Goal: Task Accomplishment & Management: Use online tool/utility

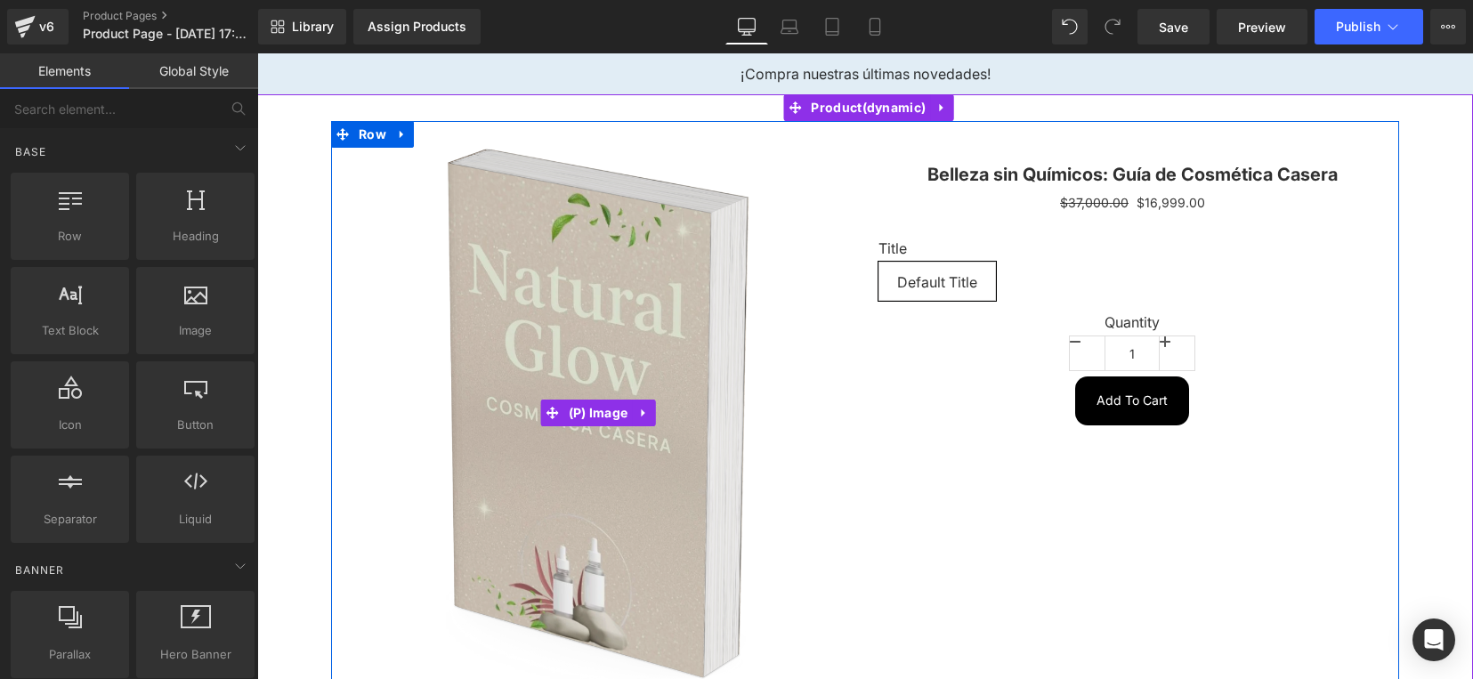
click at [562, 278] on img at bounding box center [598, 413] width 304 height 531
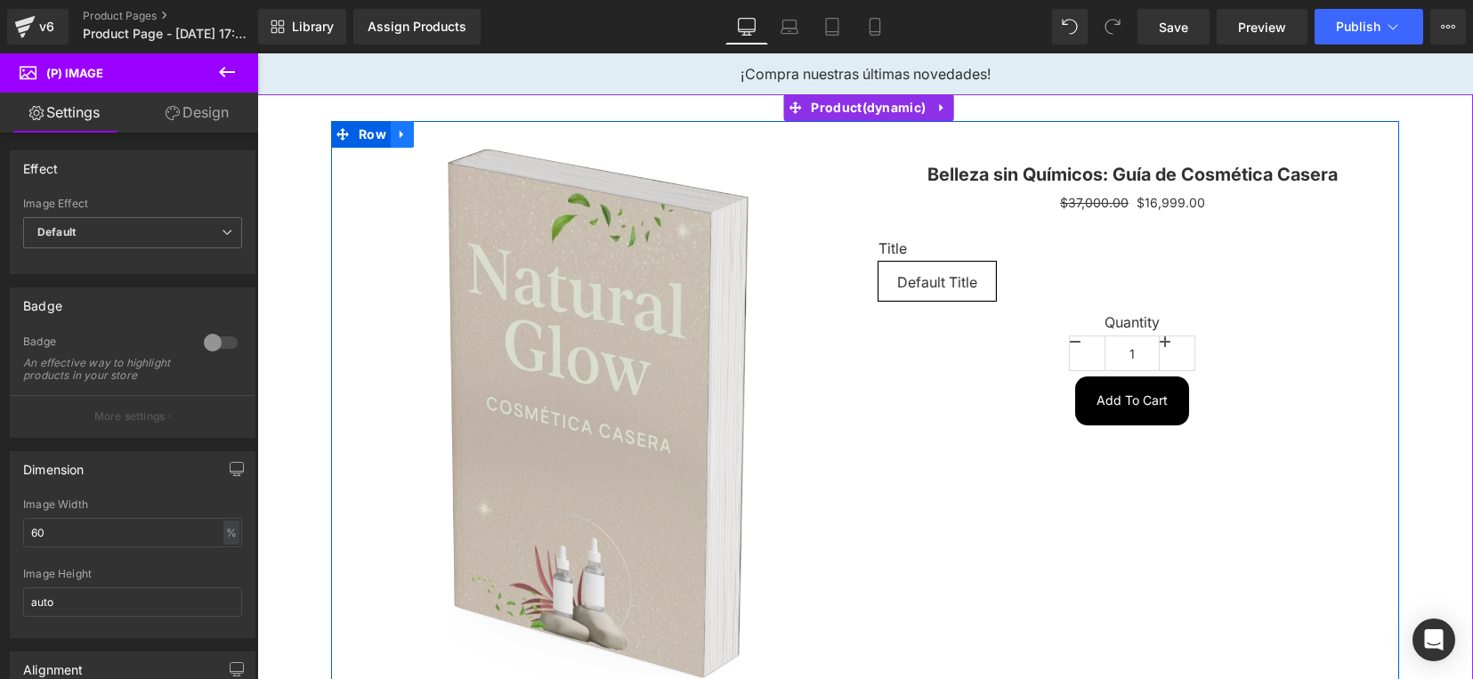
click at [397, 136] on icon at bounding box center [402, 134] width 12 height 13
click at [366, 134] on span "Row" at bounding box center [372, 135] width 36 height 27
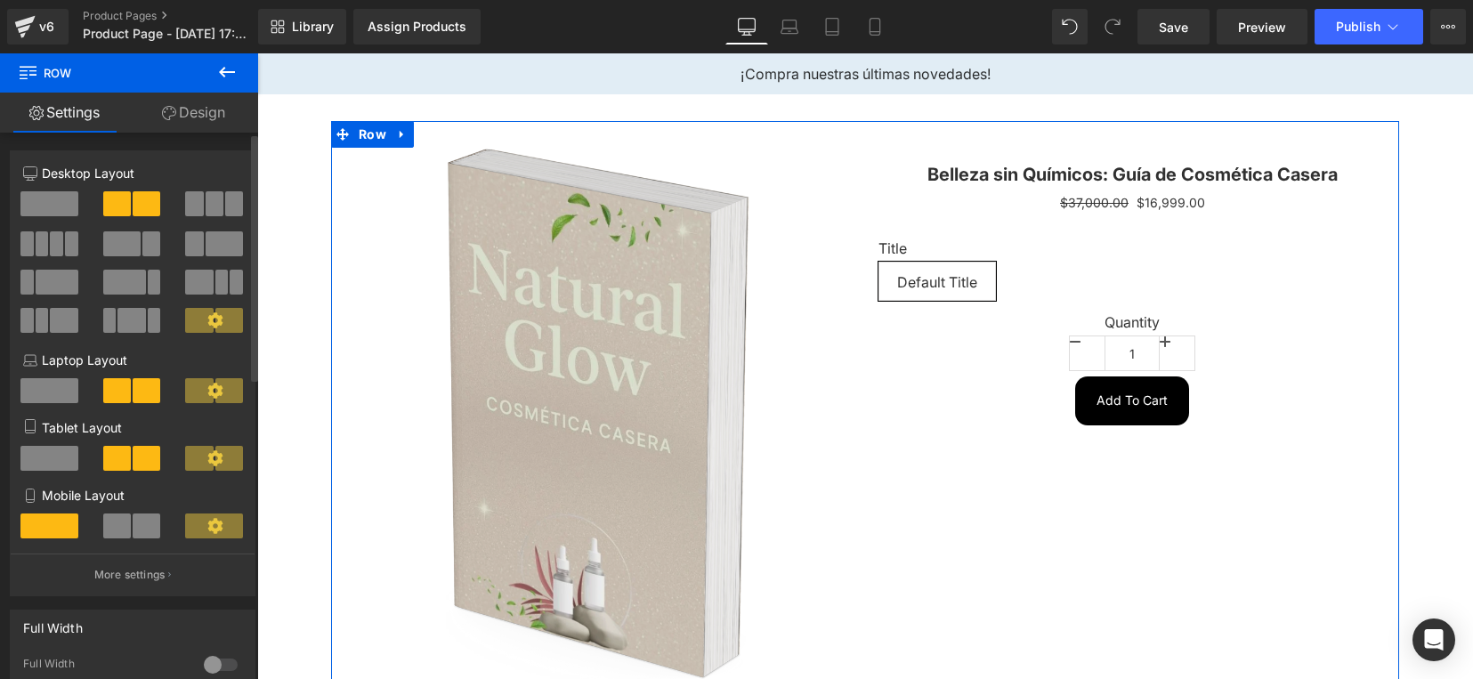
click at [206, 205] on span at bounding box center [215, 203] width 18 height 25
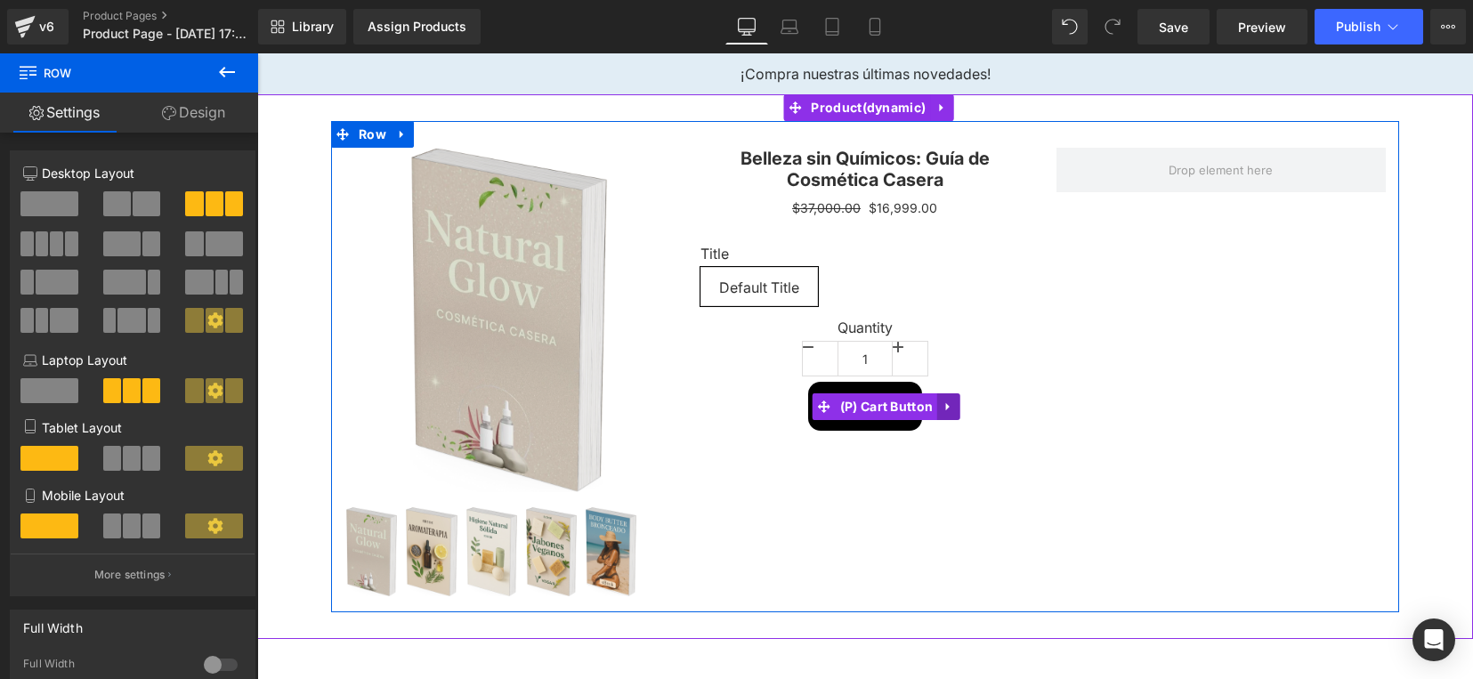
click at [945, 397] on link at bounding box center [948, 406] width 23 height 27
click at [856, 402] on span "(P) Cart Button" at bounding box center [852, 406] width 102 height 27
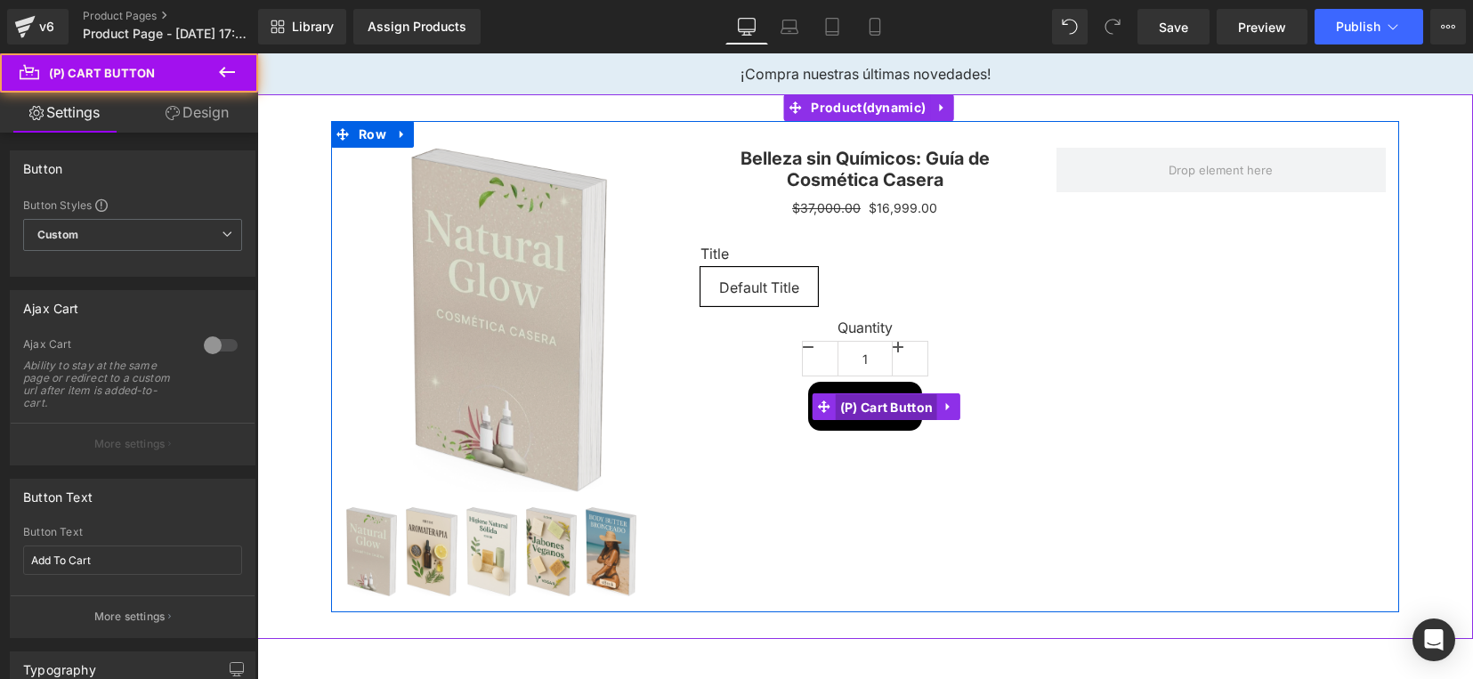
click at [856, 402] on span "(P) Cart Button" at bounding box center [887, 407] width 102 height 27
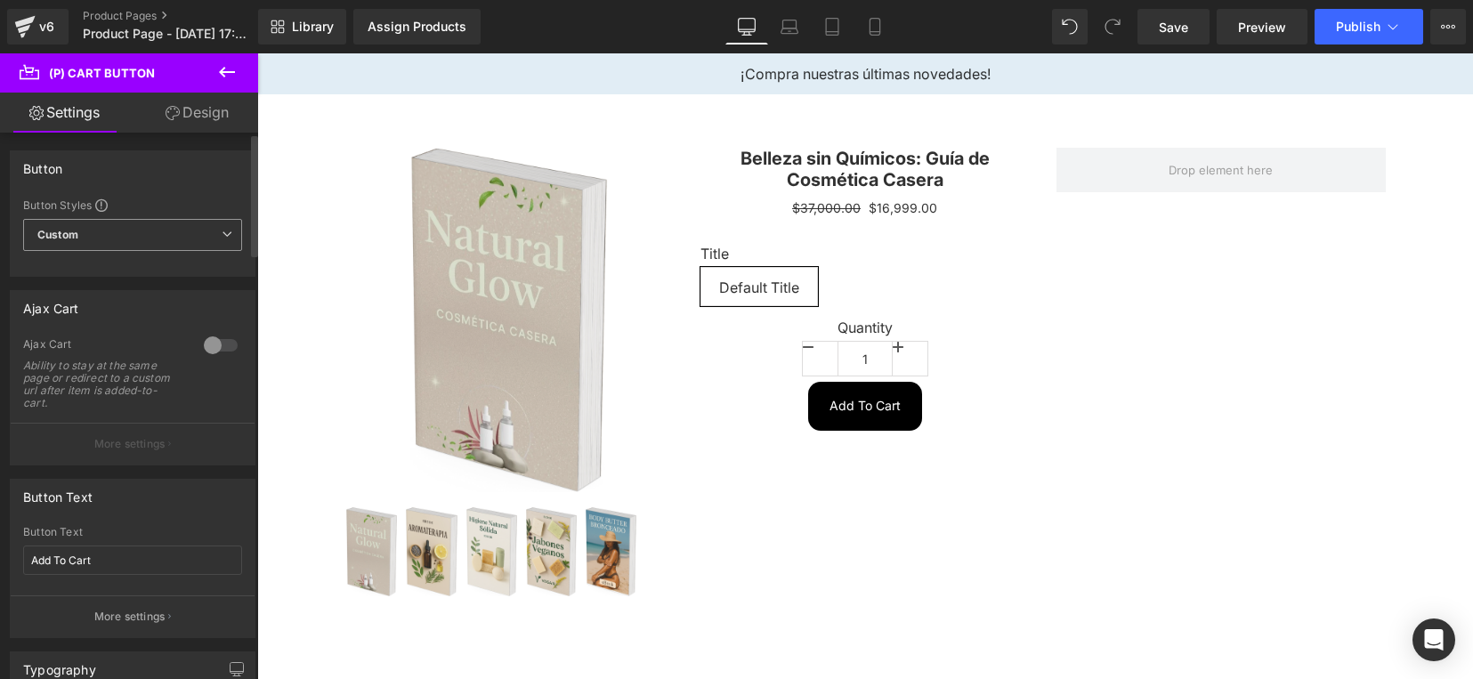
click at [132, 233] on span "Custom Setup Global Style" at bounding box center [132, 235] width 219 height 32
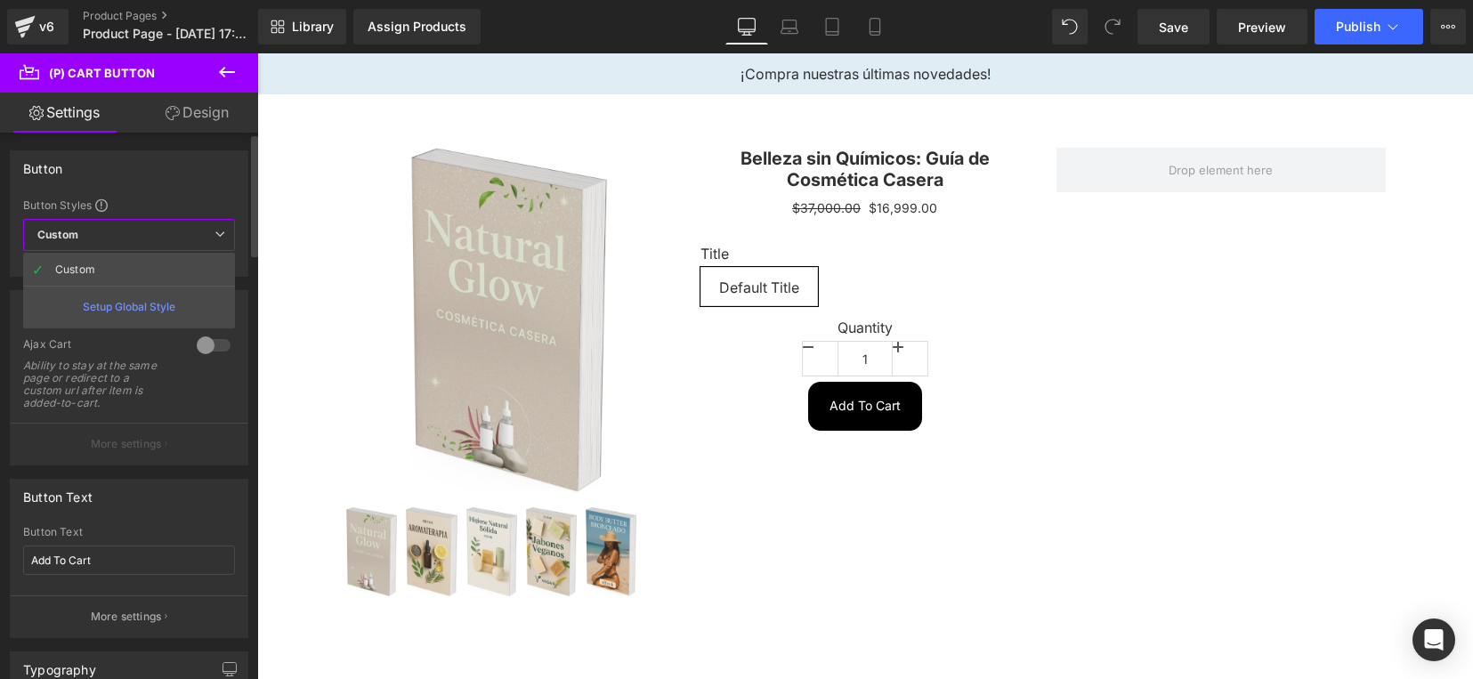
click at [132, 233] on span "Custom Setup Global Style" at bounding box center [129, 235] width 212 height 32
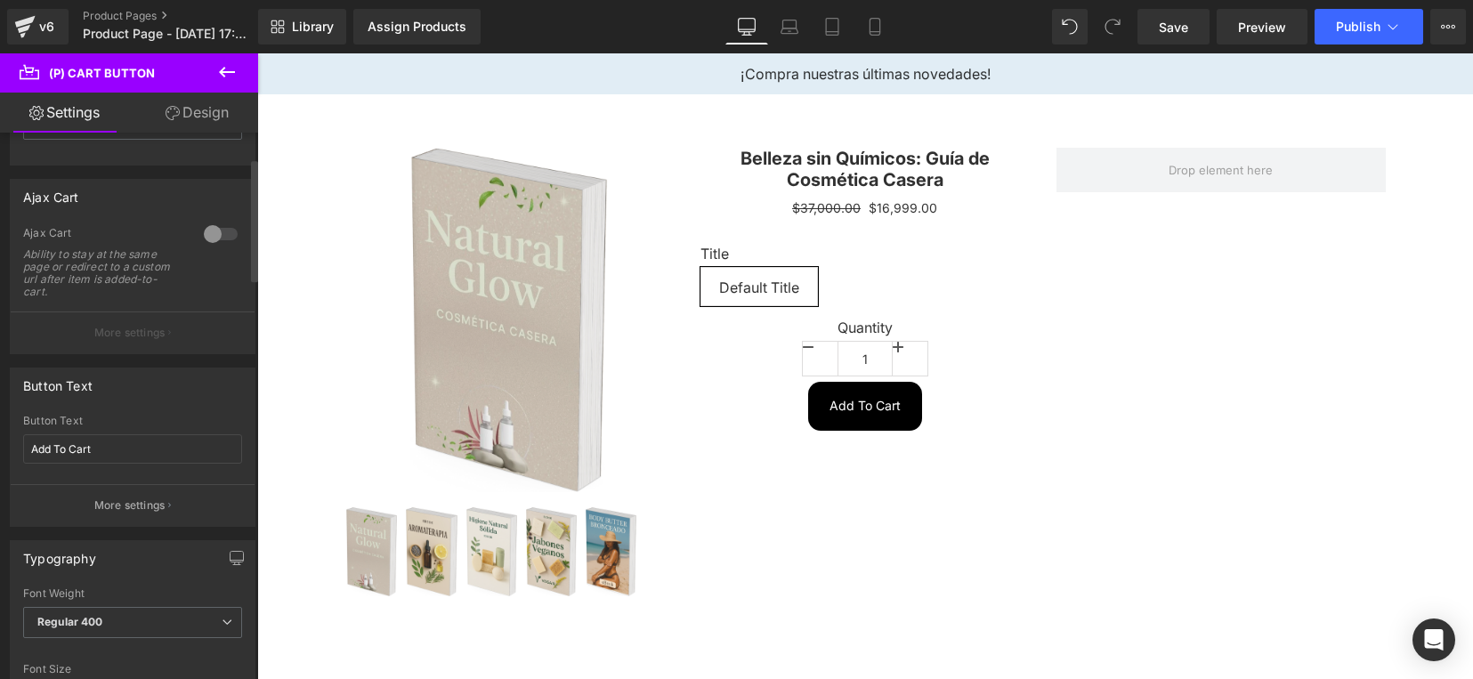
scroll to position [334, 0]
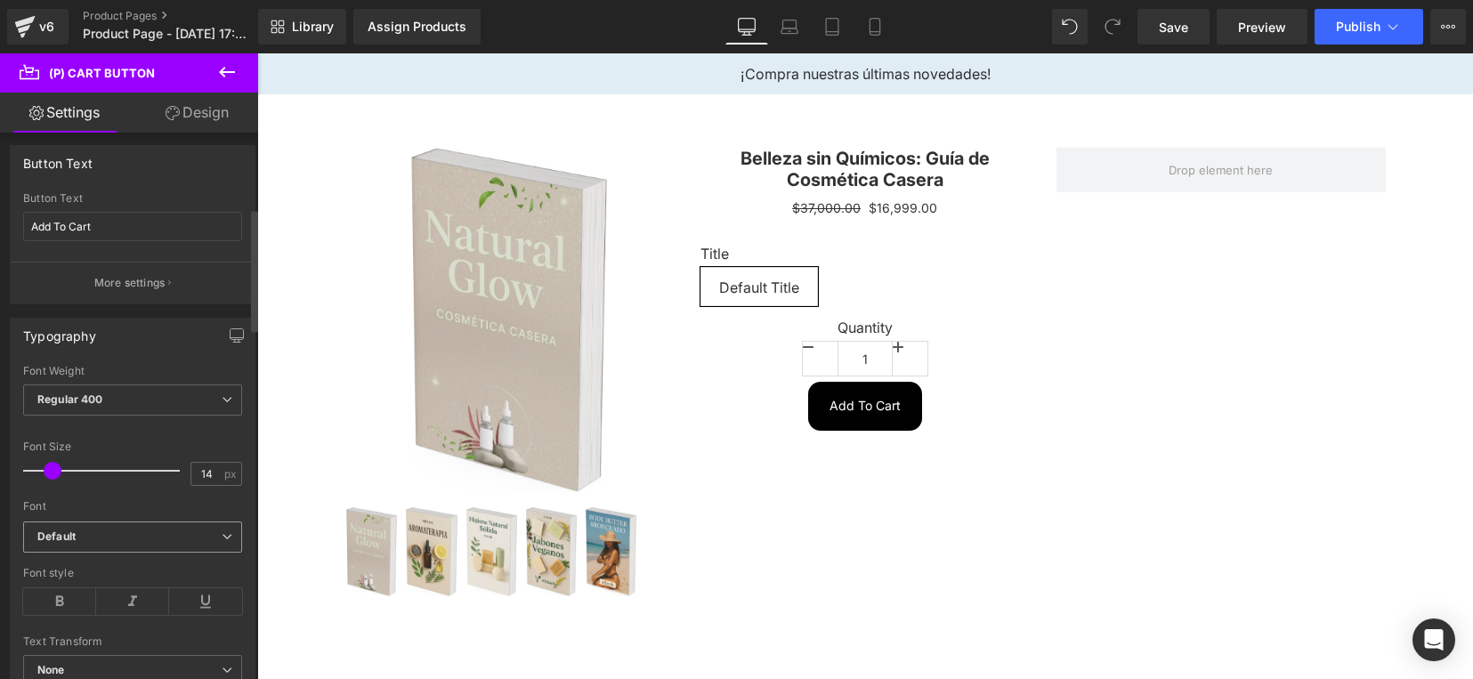
click at [108, 541] on b "Default" at bounding box center [129, 537] width 184 height 15
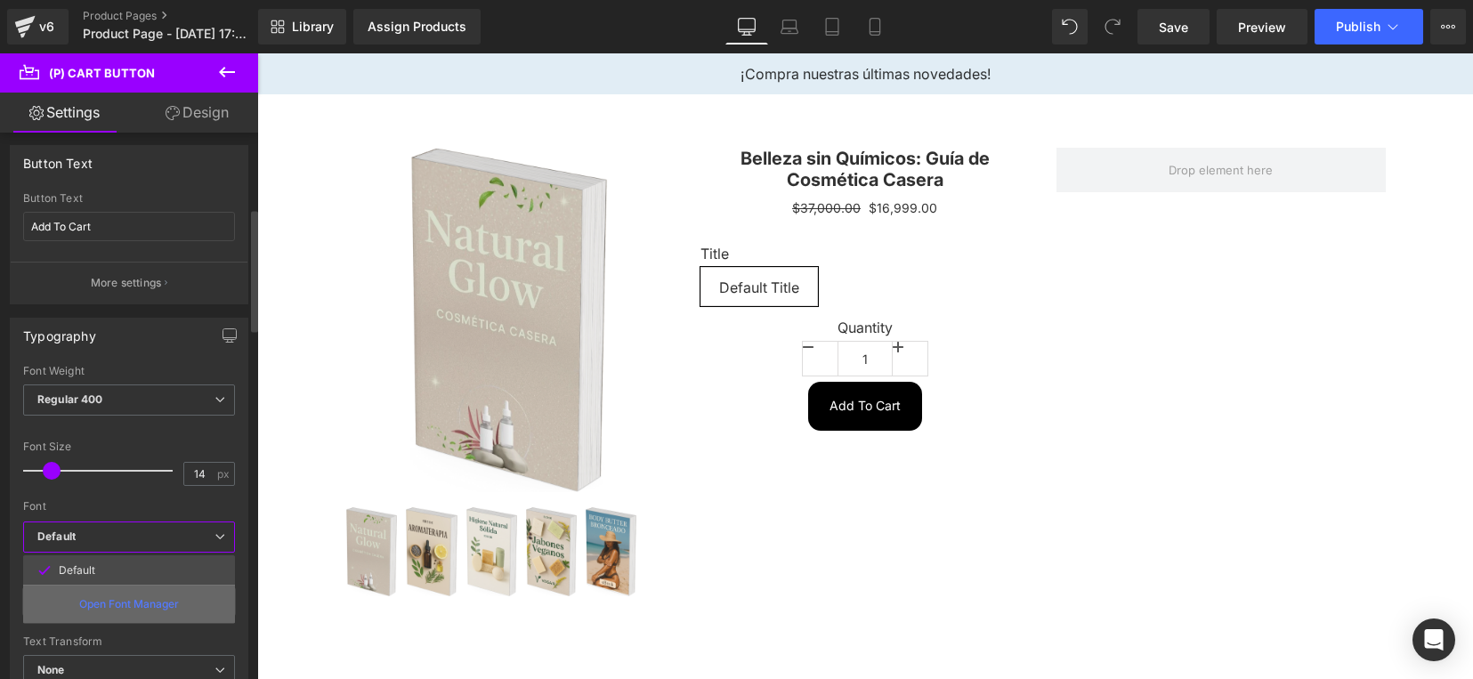
click at [109, 606] on p "Open Font Manager" at bounding box center [129, 604] width 100 height 16
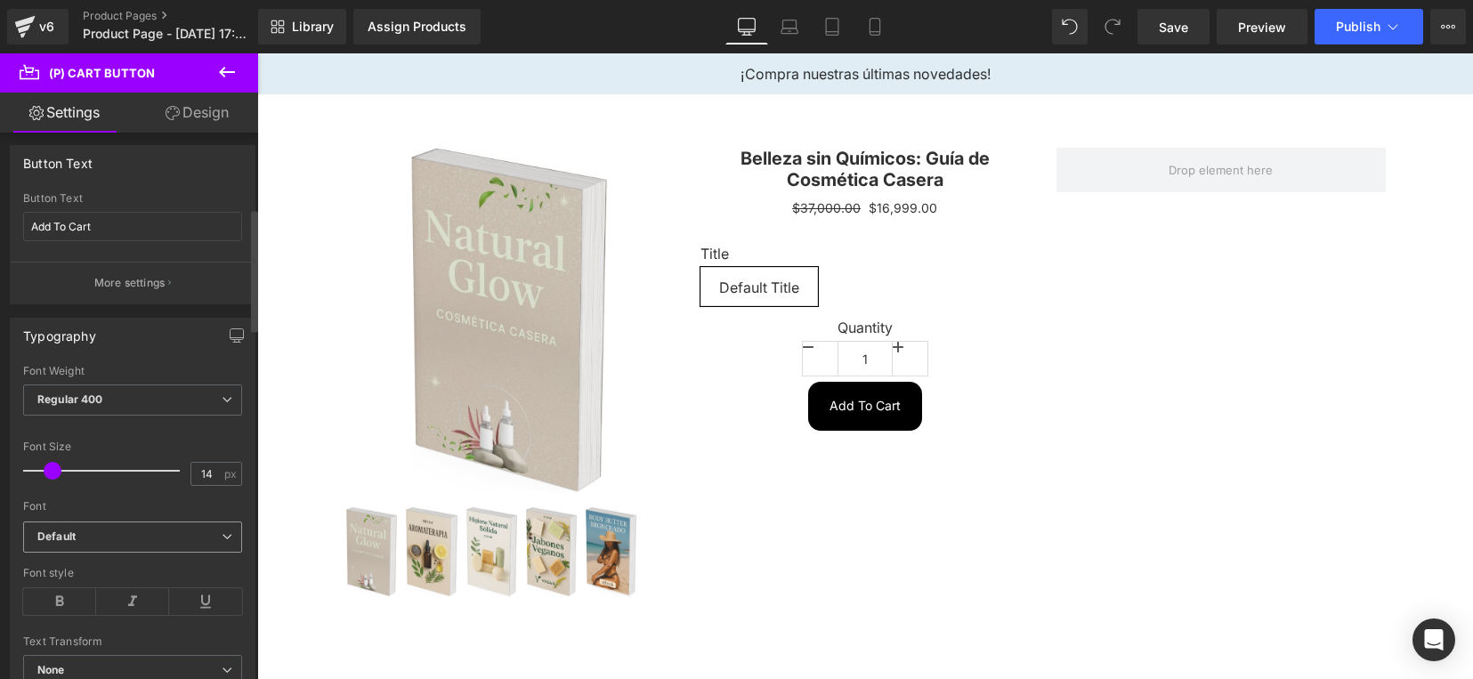
click at [120, 541] on b "Default" at bounding box center [129, 537] width 184 height 15
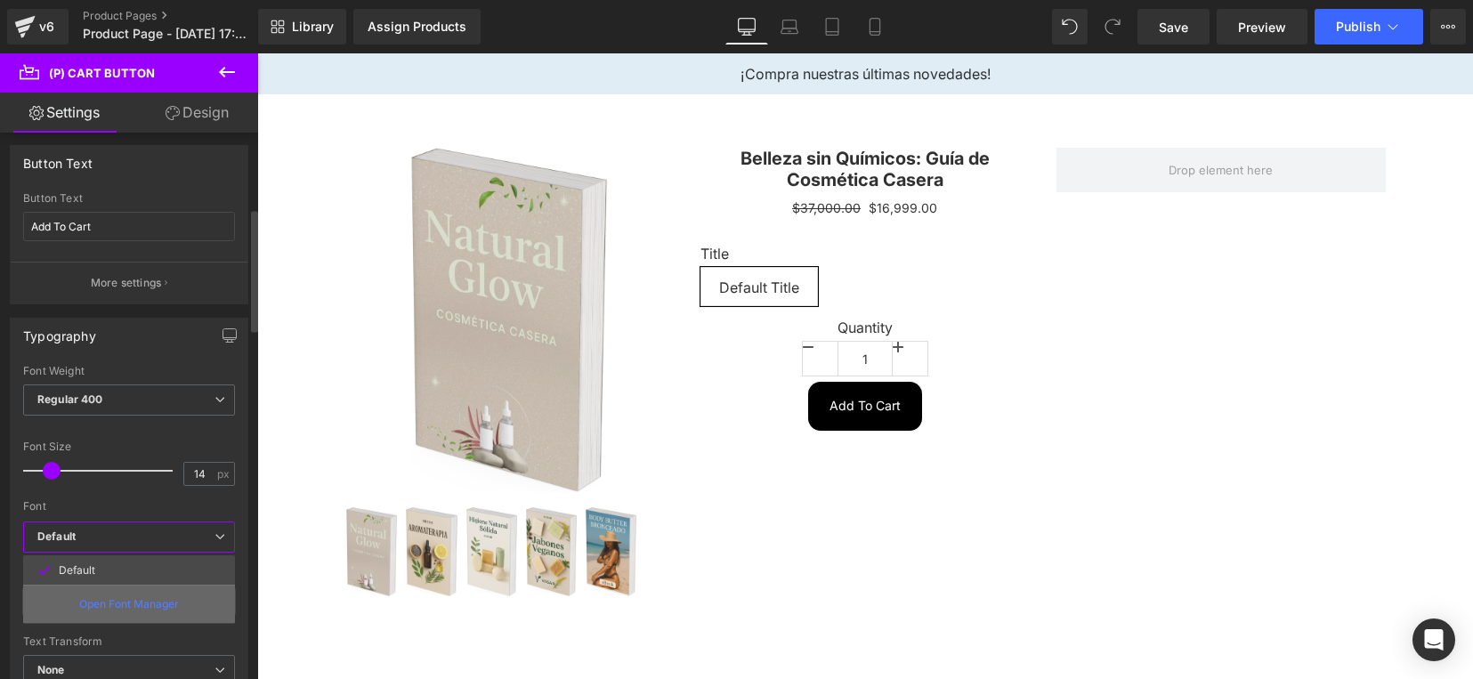
click at [121, 610] on p "Open Font Manager" at bounding box center [129, 604] width 100 height 16
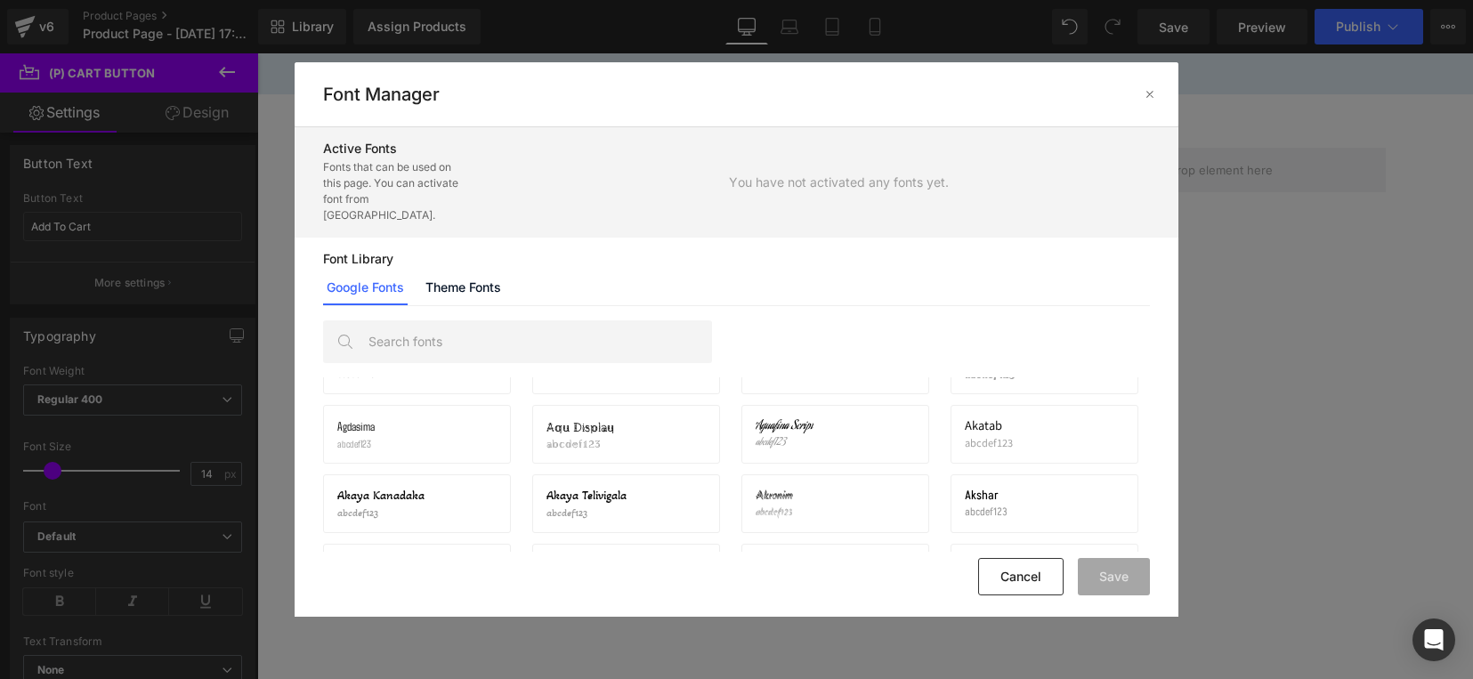
scroll to position [0, 0]
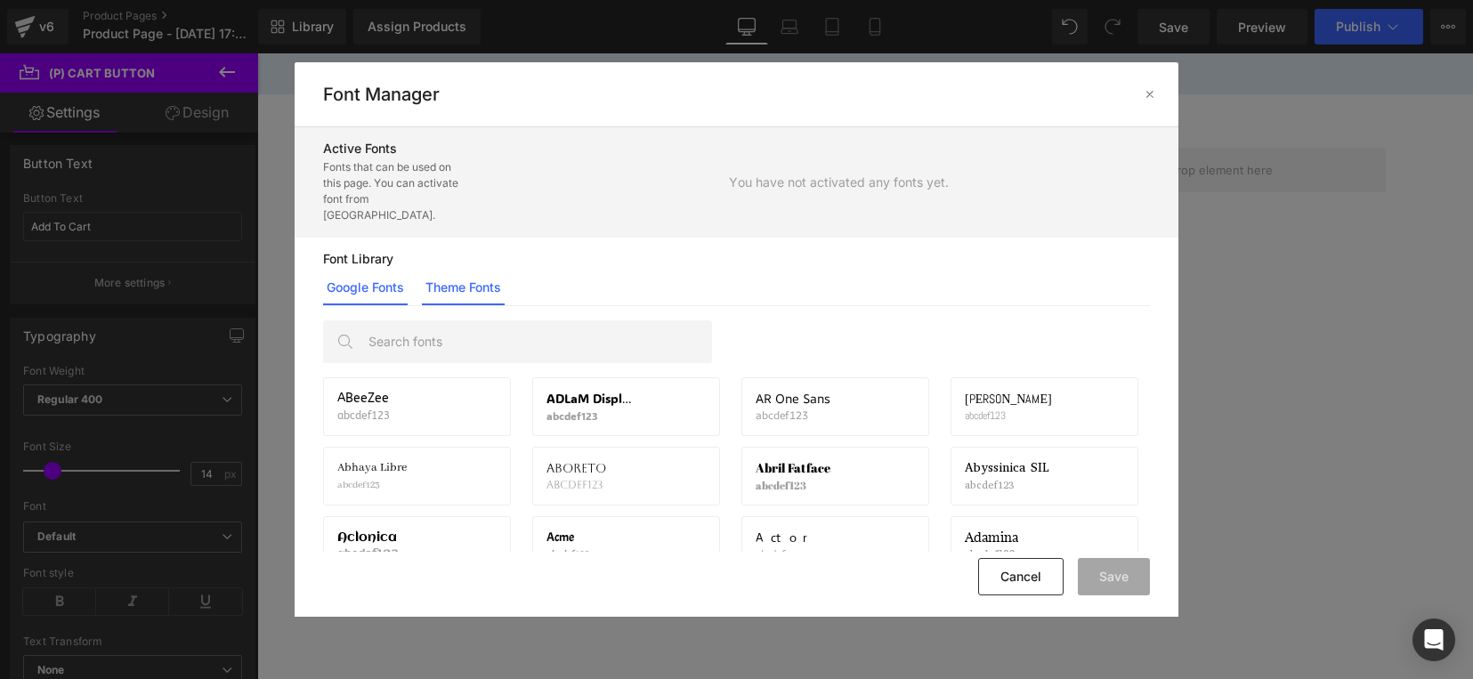
click at [479, 276] on link "Theme Fonts" at bounding box center [463, 288] width 83 height 36
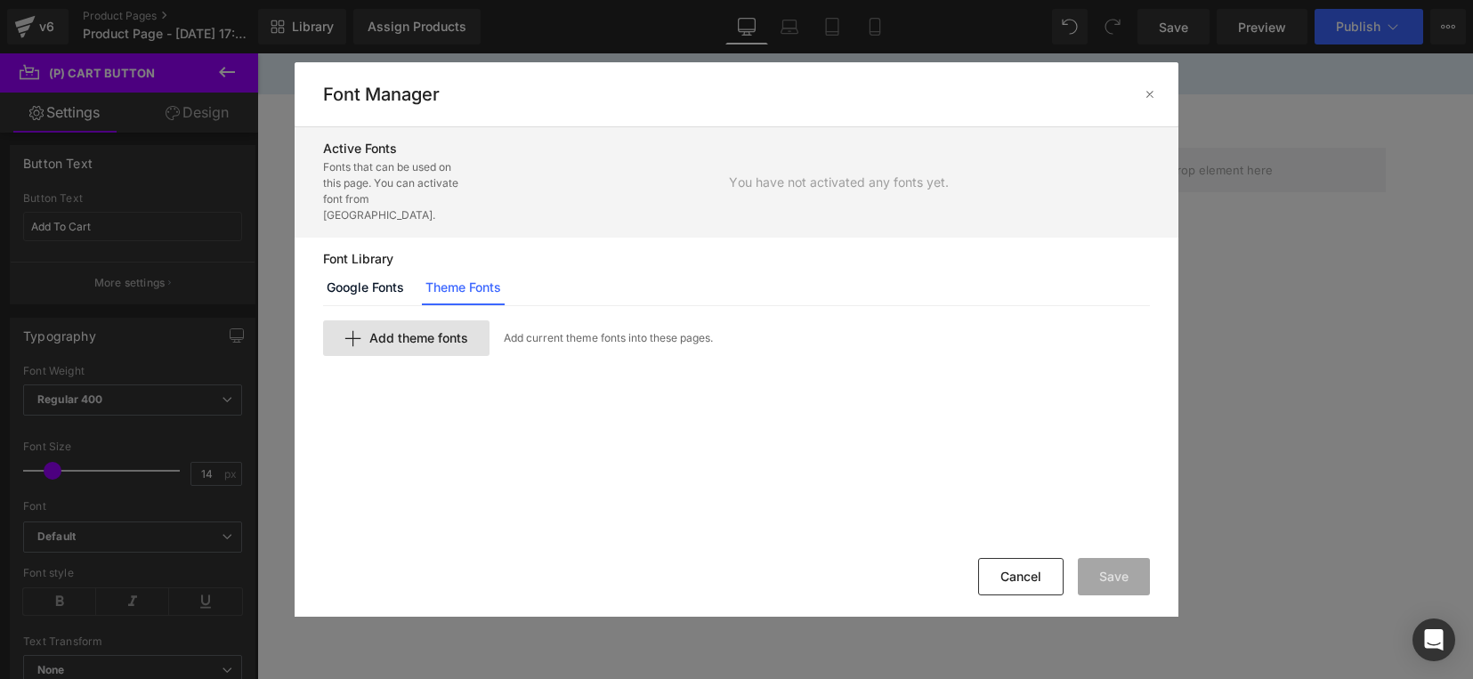
click at [449, 331] on span "Add theme fonts" at bounding box center [418, 338] width 99 height 14
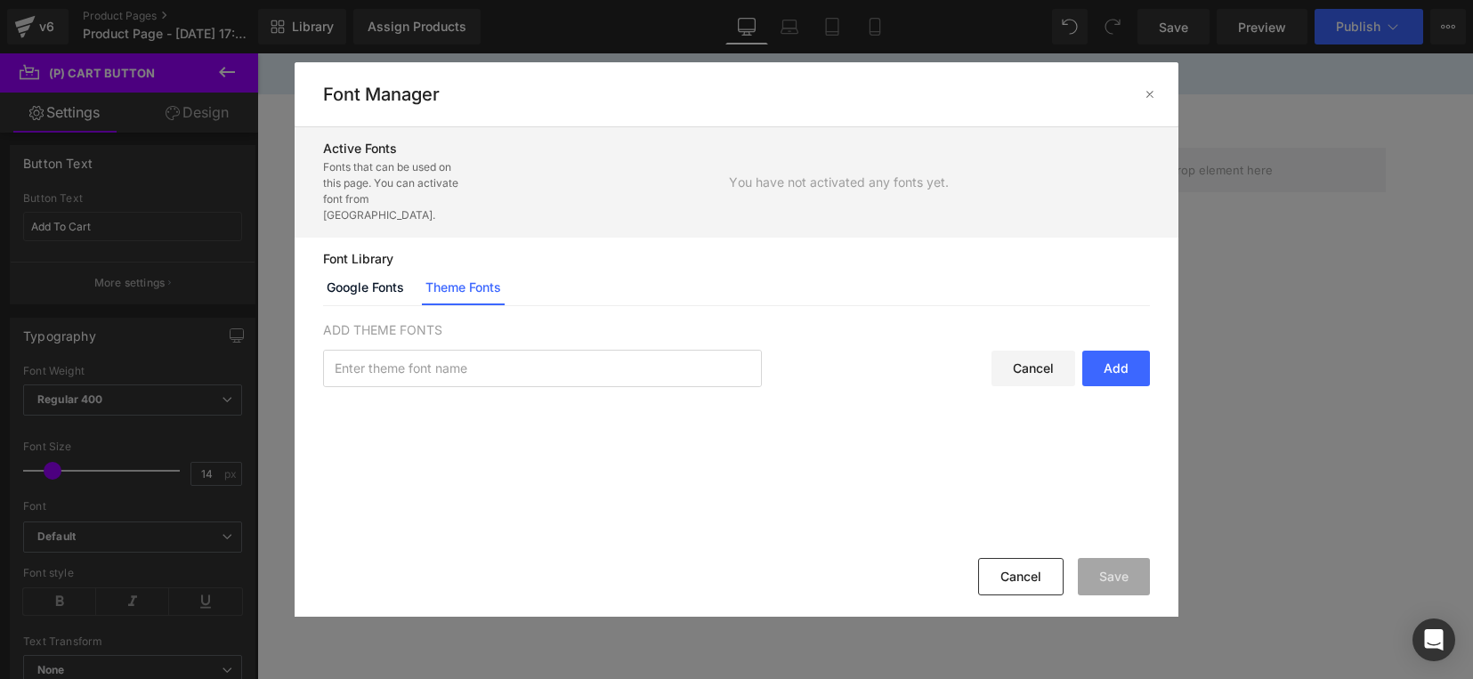
click at [1123, 353] on div "Add" at bounding box center [1116, 369] width 68 height 36
click at [633, 351] on input "text" at bounding box center [542, 369] width 437 height 36
click at [1042, 585] on button "Cancel" at bounding box center [1020, 576] width 85 height 37
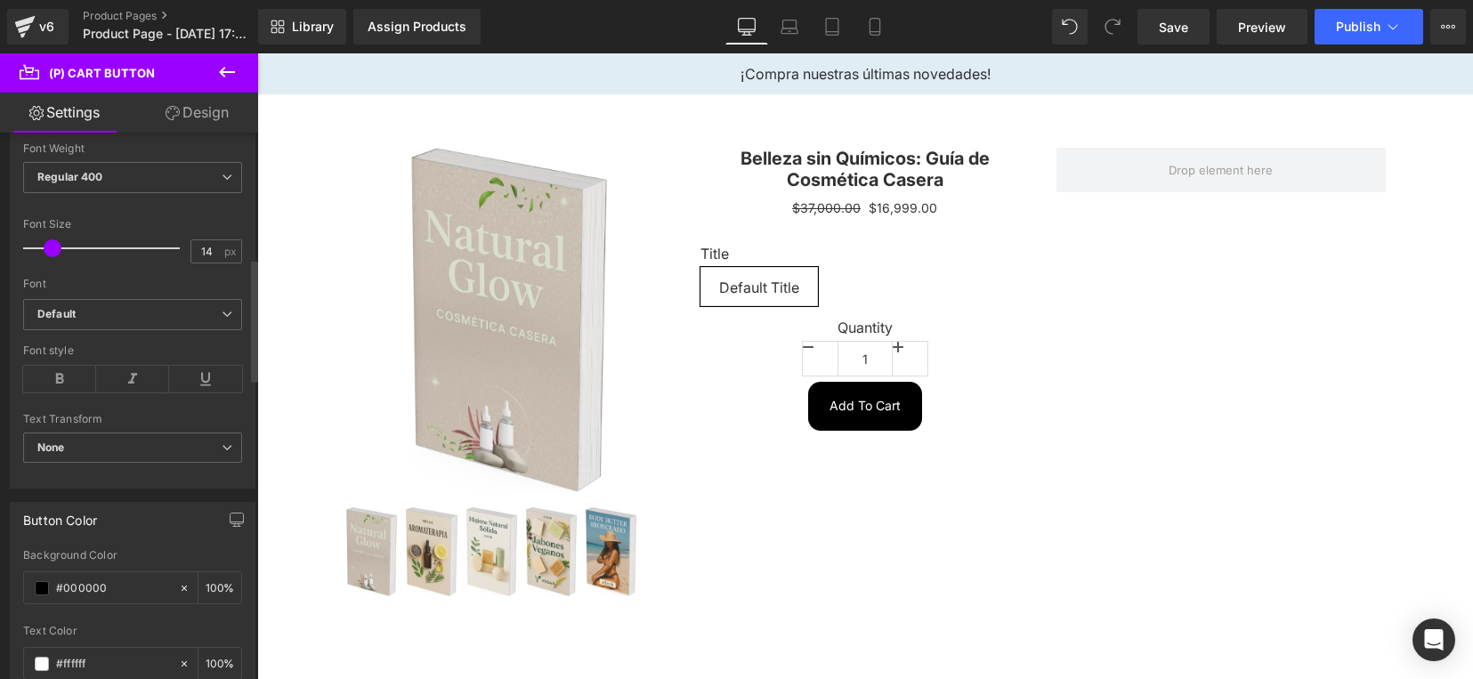
scroll to position [779, 0]
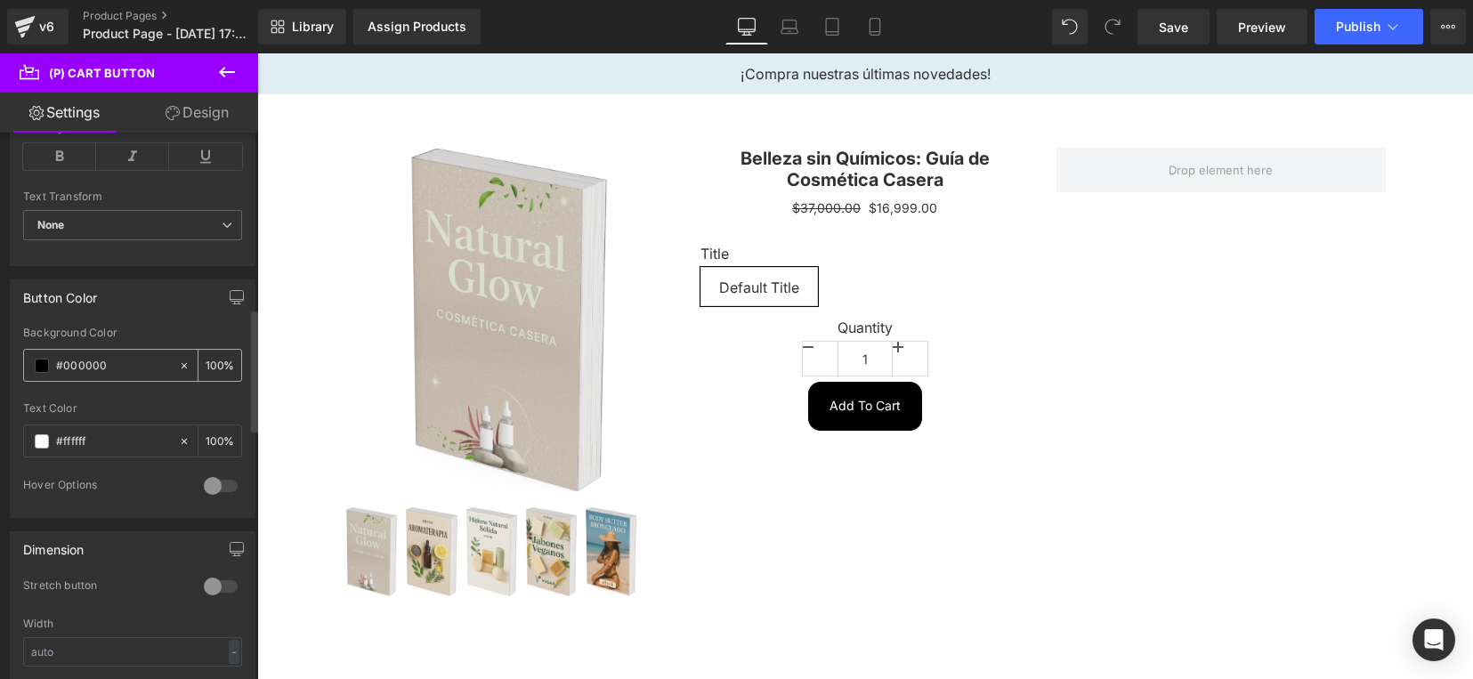
click at [45, 366] on span at bounding box center [42, 366] width 14 height 14
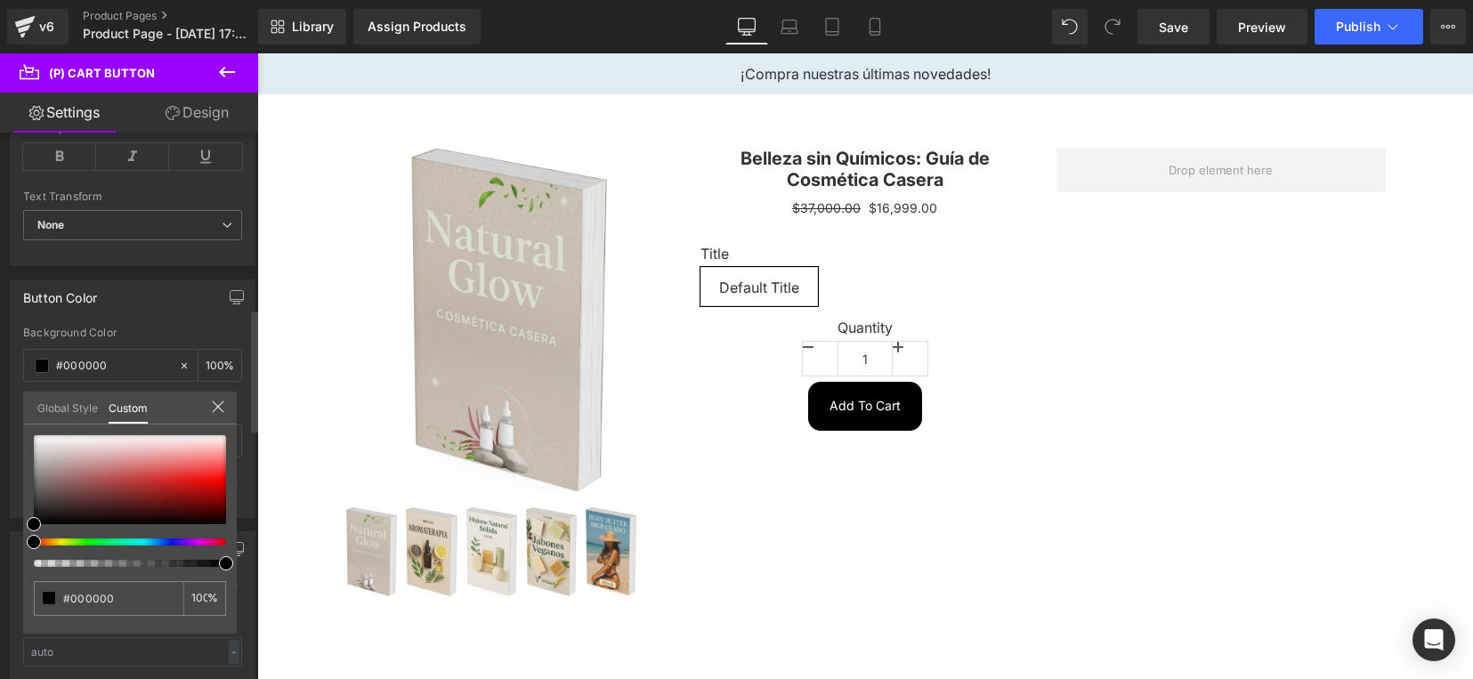
click at [200, 539] on div at bounding box center [123, 541] width 192 height 7
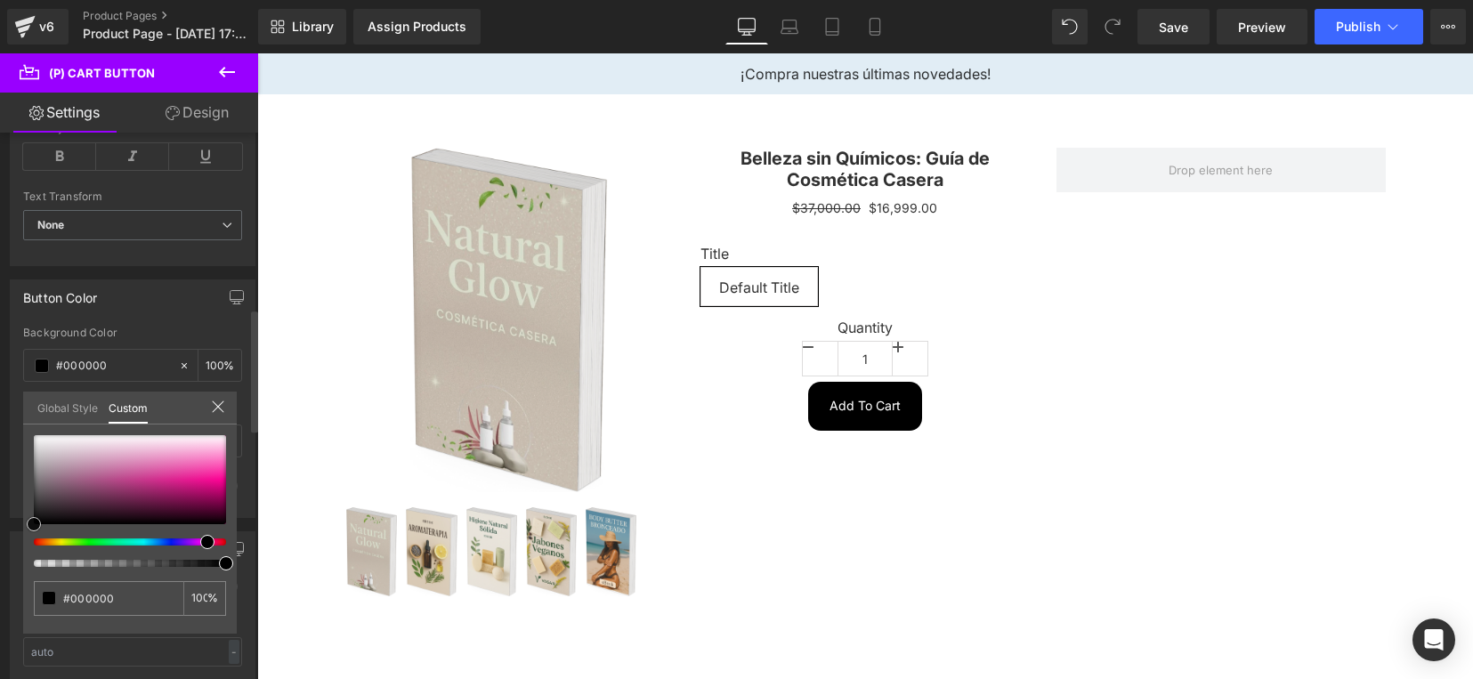
type input "#dc419b"
click at [166, 473] on div at bounding box center [130, 479] width 192 height 89
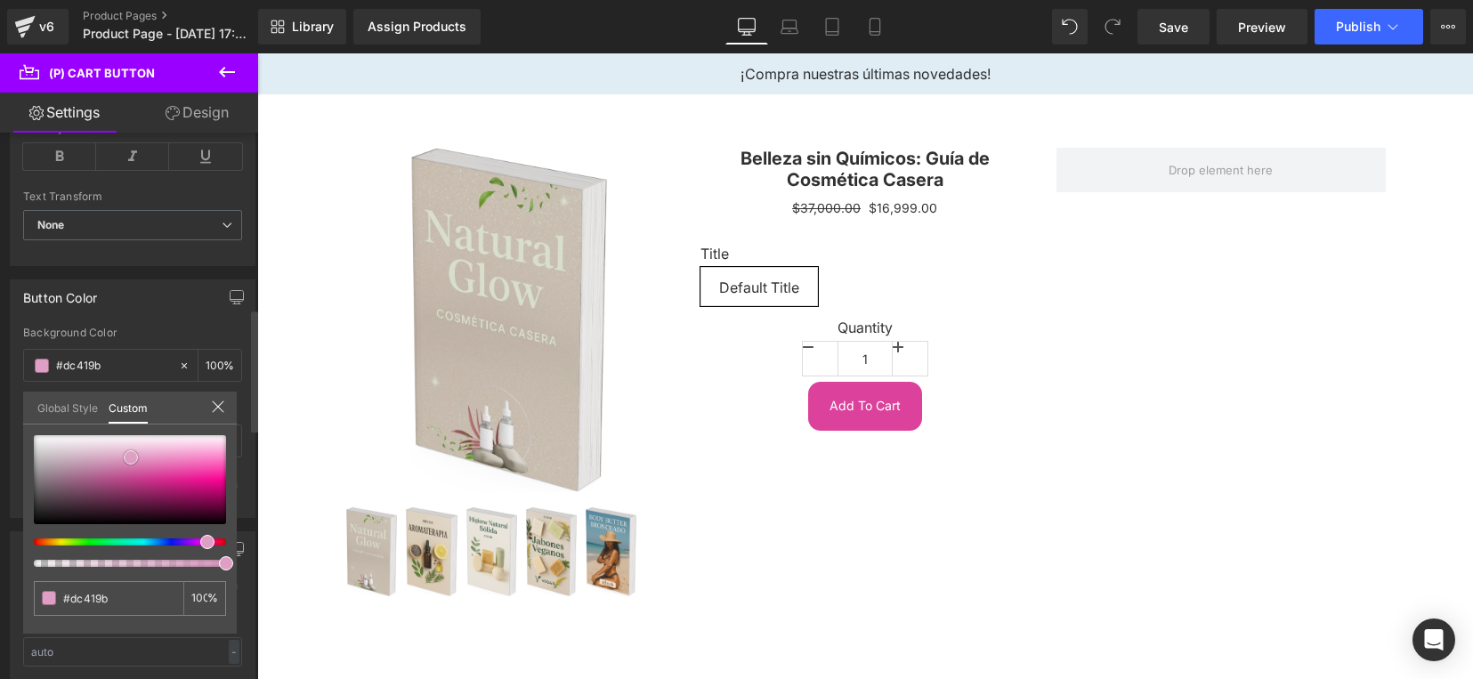
type input "#df9fc4"
click at [131, 457] on div at bounding box center [130, 479] width 192 height 89
type input "#d97cb2"
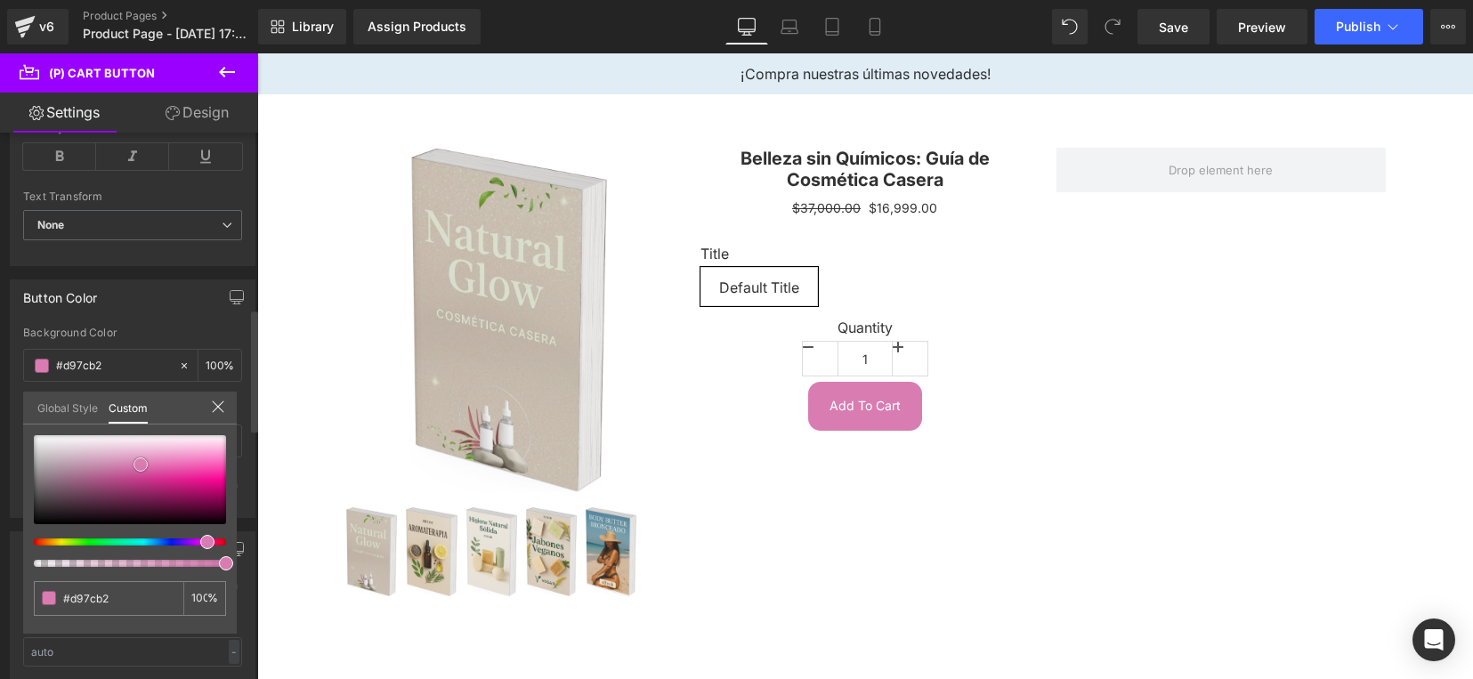
type input "#d877b0"
type input "#db75b0"
type input "#da71ae"
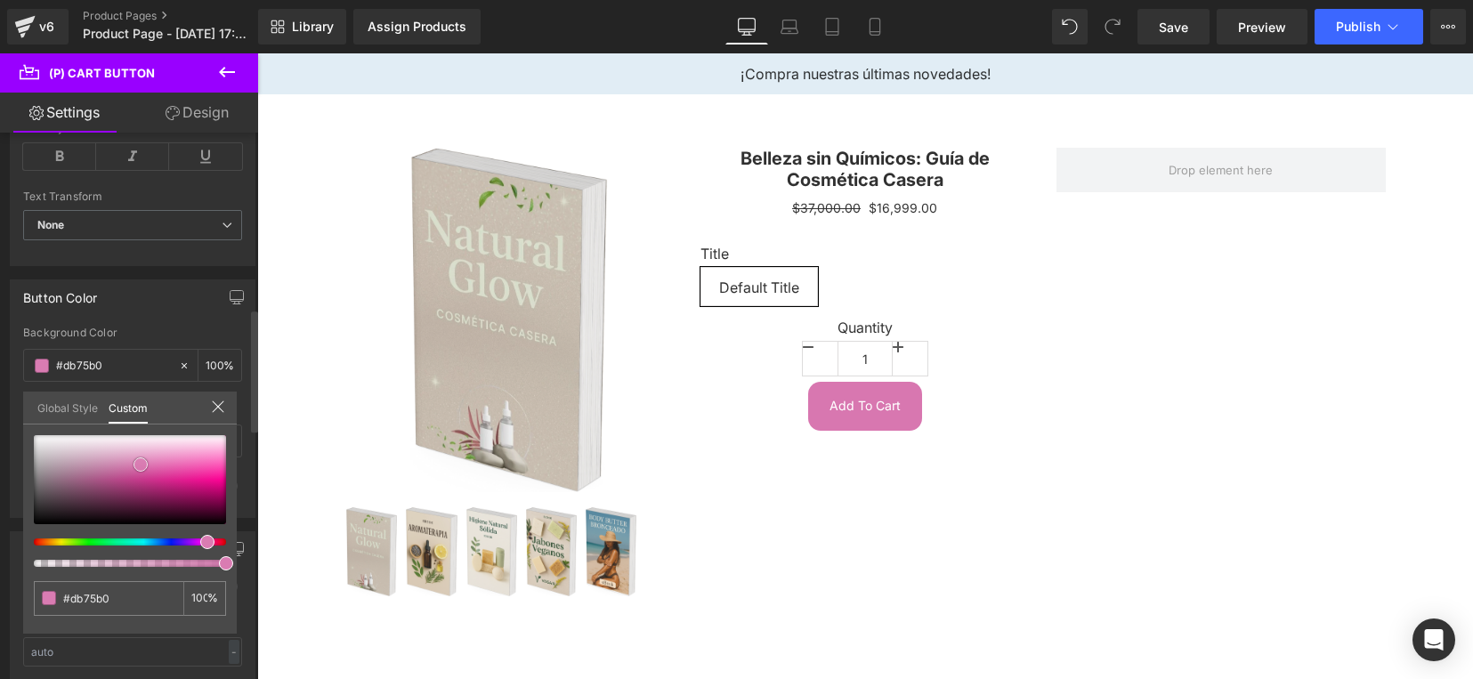
type input "#da71ae"
click at [148, 465] on div at bounding box center [130, 479] width 192 height 89
type input "#d872ae"
type input "#d97cb2"
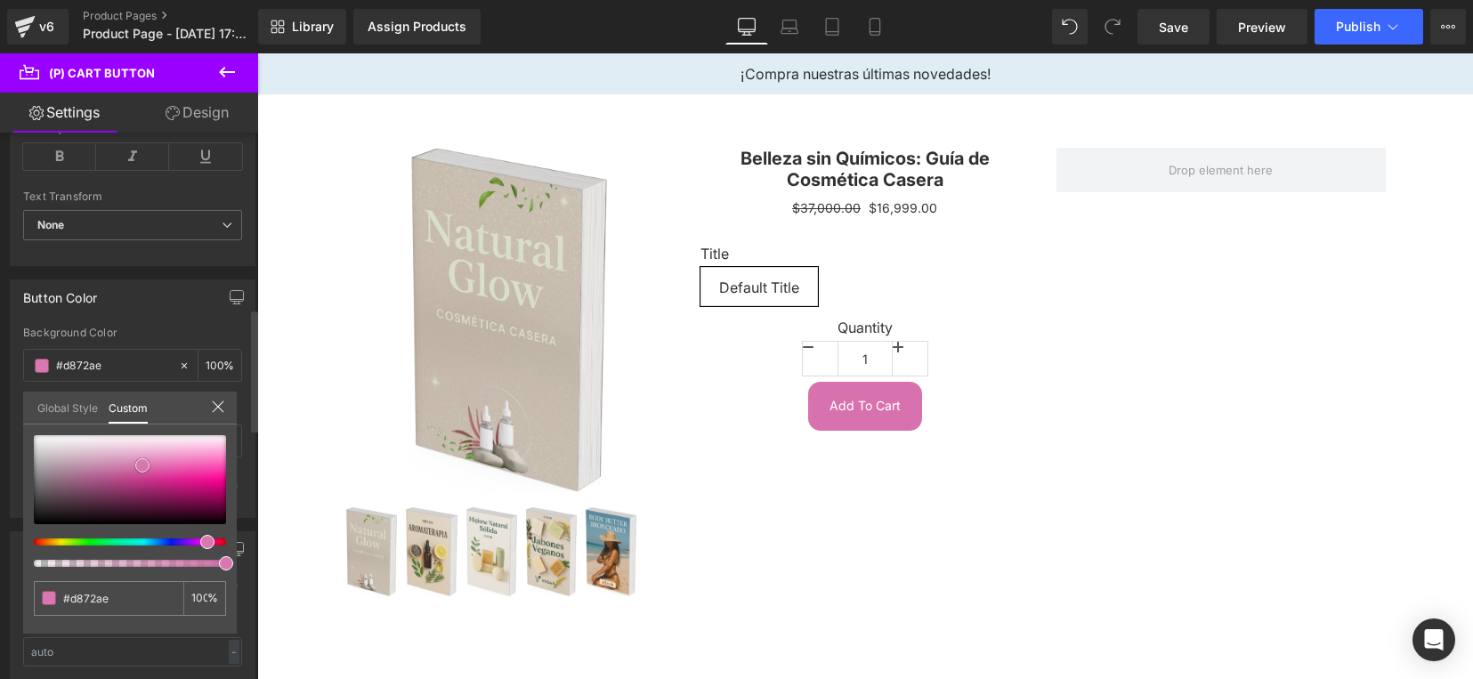
type input "#d97cb2"
type input "#da80b4"
type input "#d981b4"
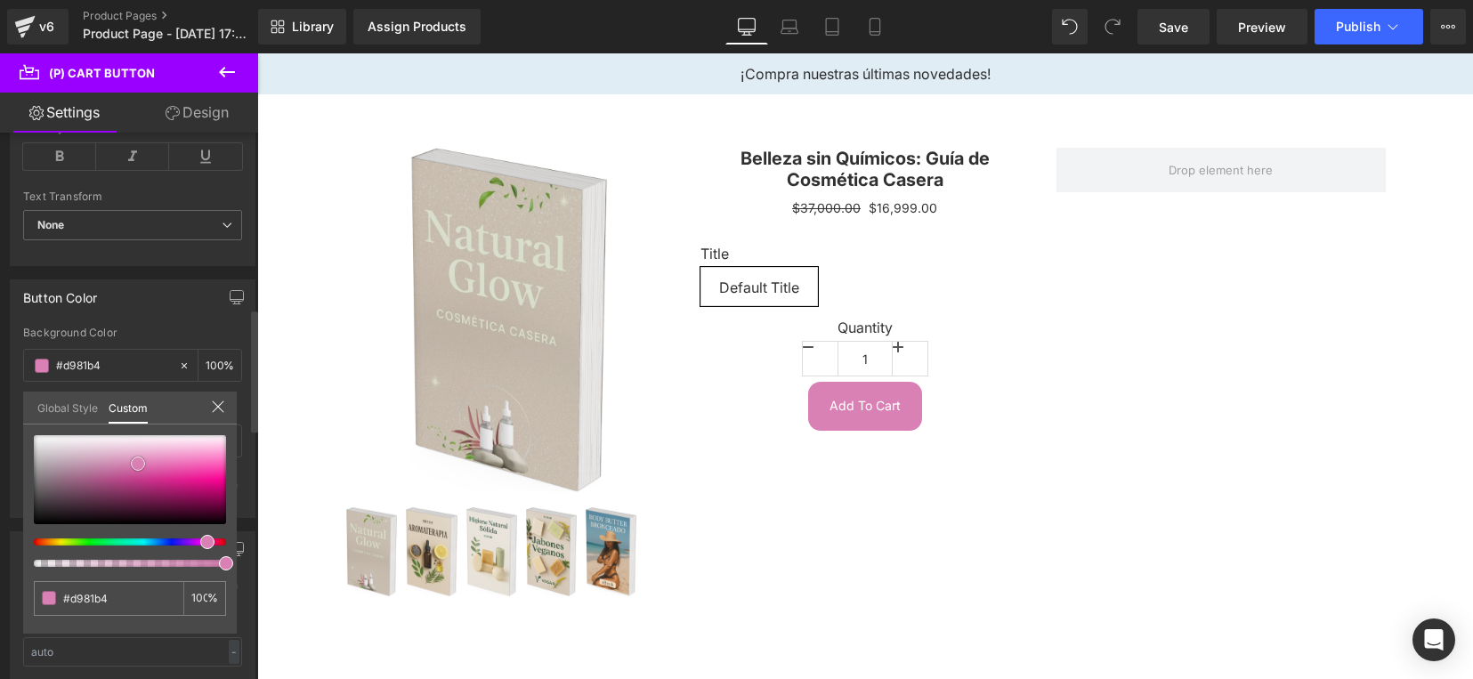
type input "#da8ab9"
drag, startPoint x: 148, startPoint y: 465, endPoint x: 135, endPoint y: 461, distance: 13.2
click at [135, 461] on span at bounding box center [135, 462] width 14 height 14
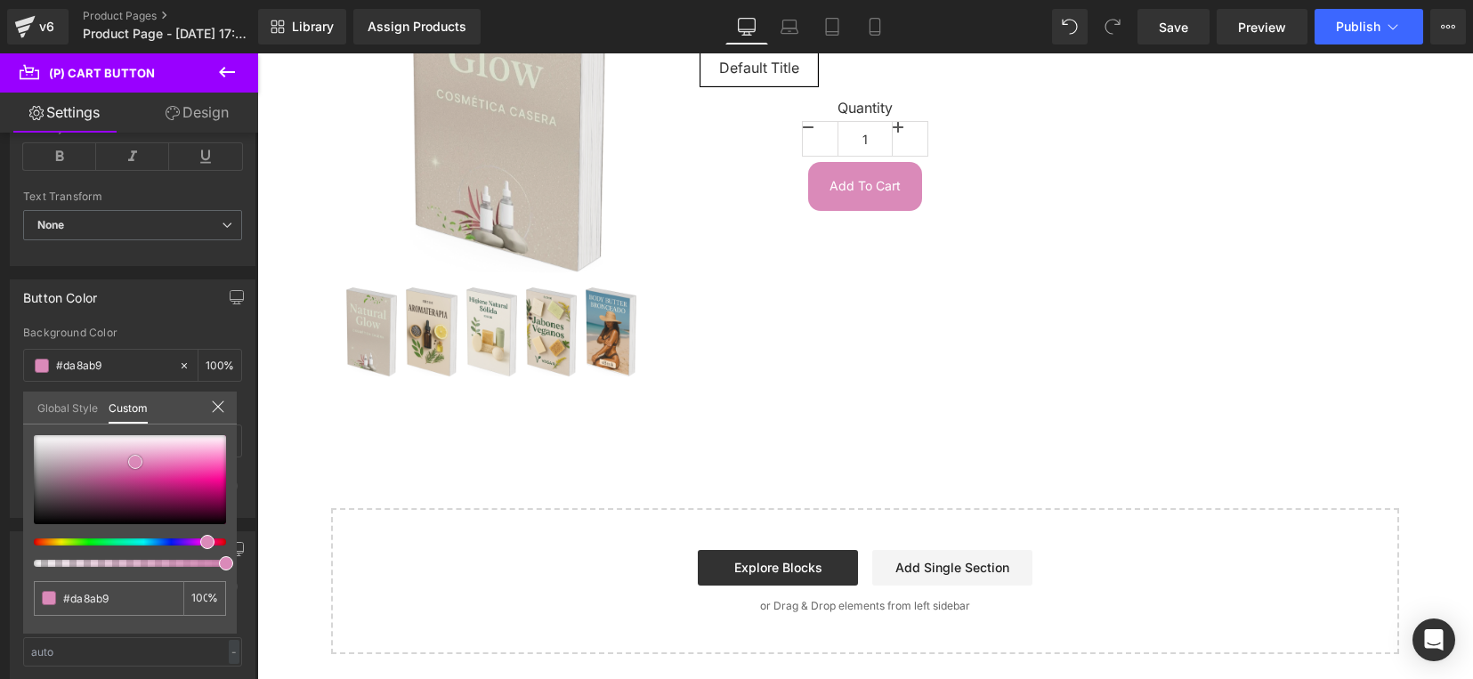
scroll to position [109, 0]
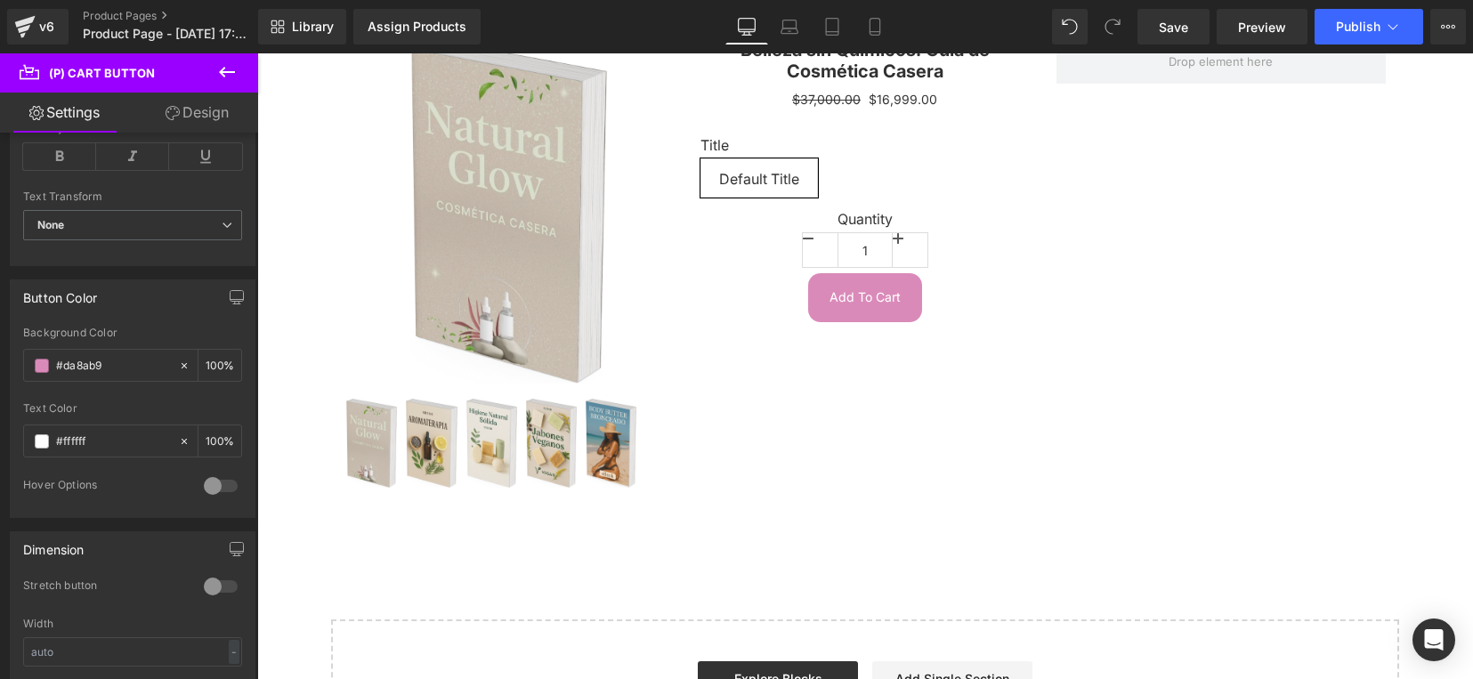
click at [317, 340] on body "Ir directamente al contenido ¡Compra nuestras últimas novedades! Assign a produ…" at bounding box center [865, 368] width 1216 height 847
drag, startPoint x: 210, startPoint y: 590, endPoint x: 231, endPoint y: 594, distance: 21.7
click at [223, 590] on div at bounding box center [220, 586] width 43 height 28
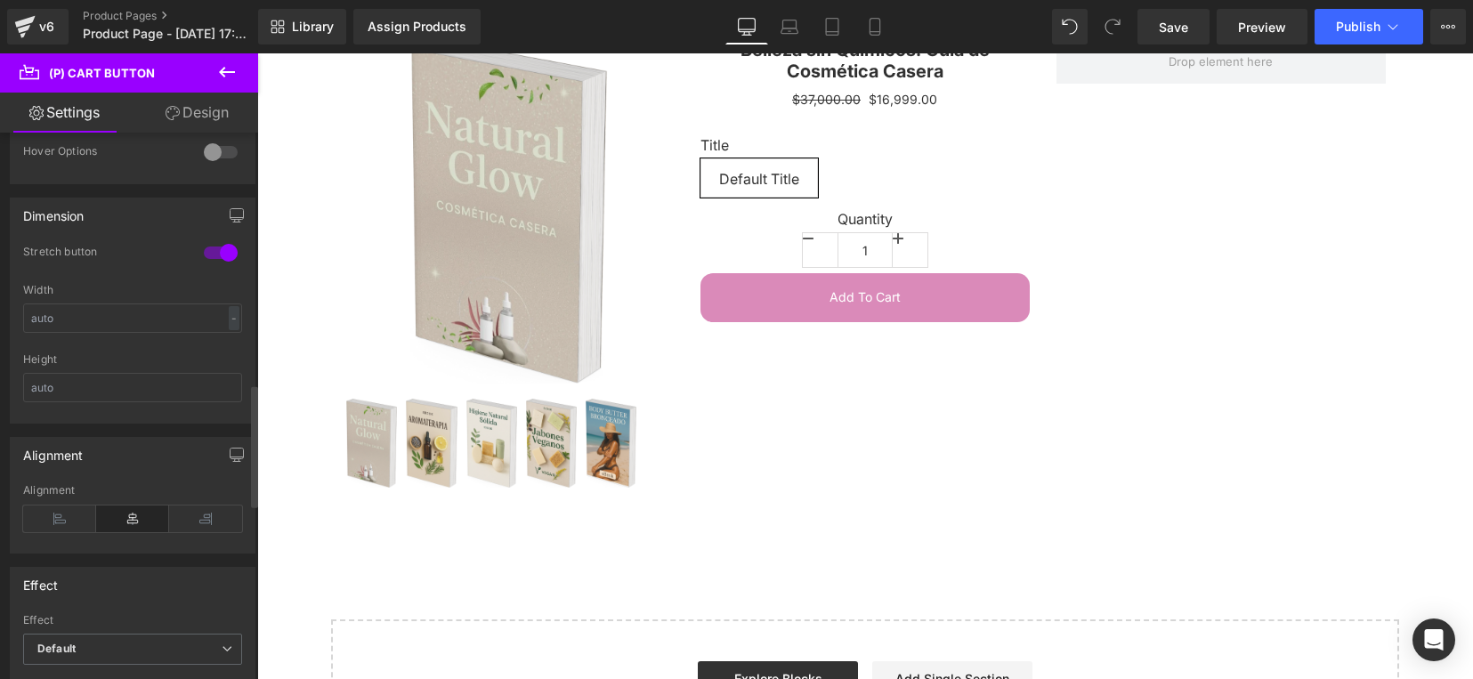
scroll to position [1224, 0]
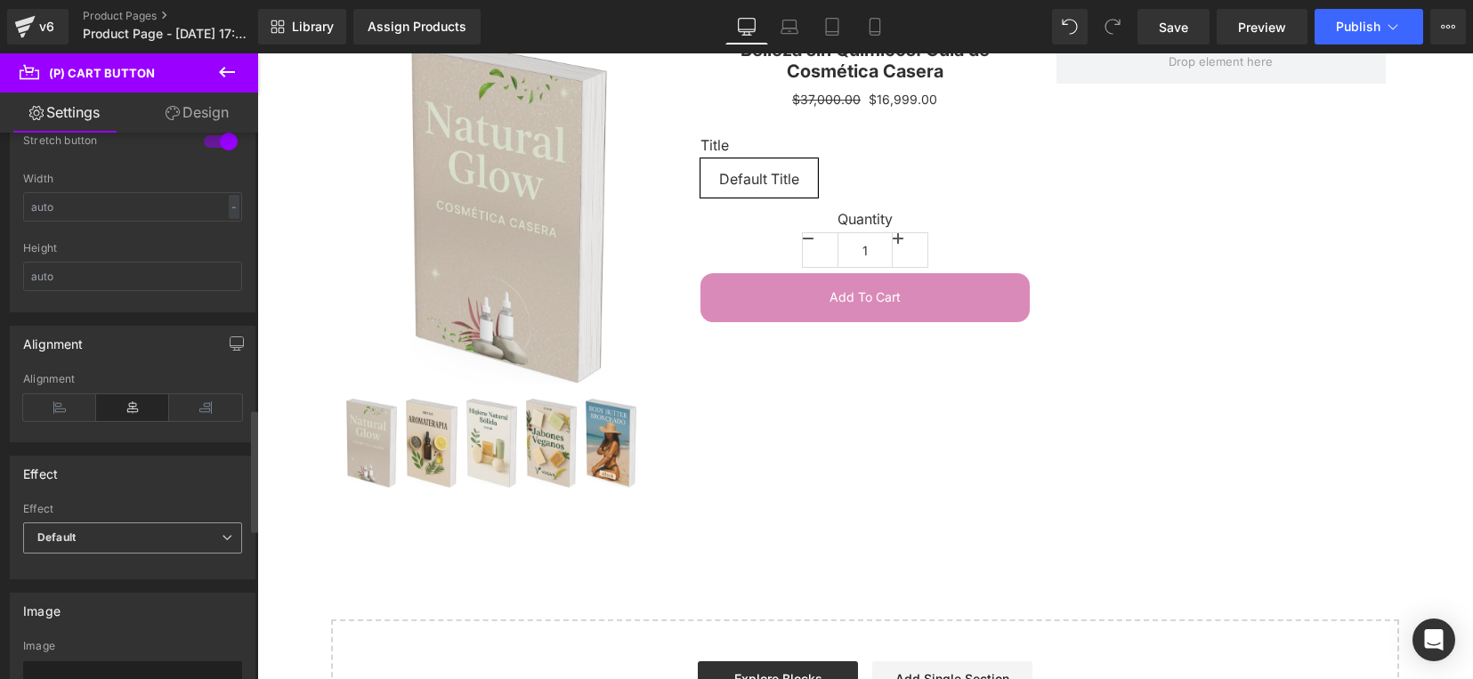
click at [109, 541] on span "Default" at bounding box center [132, 537] width 219 height 31
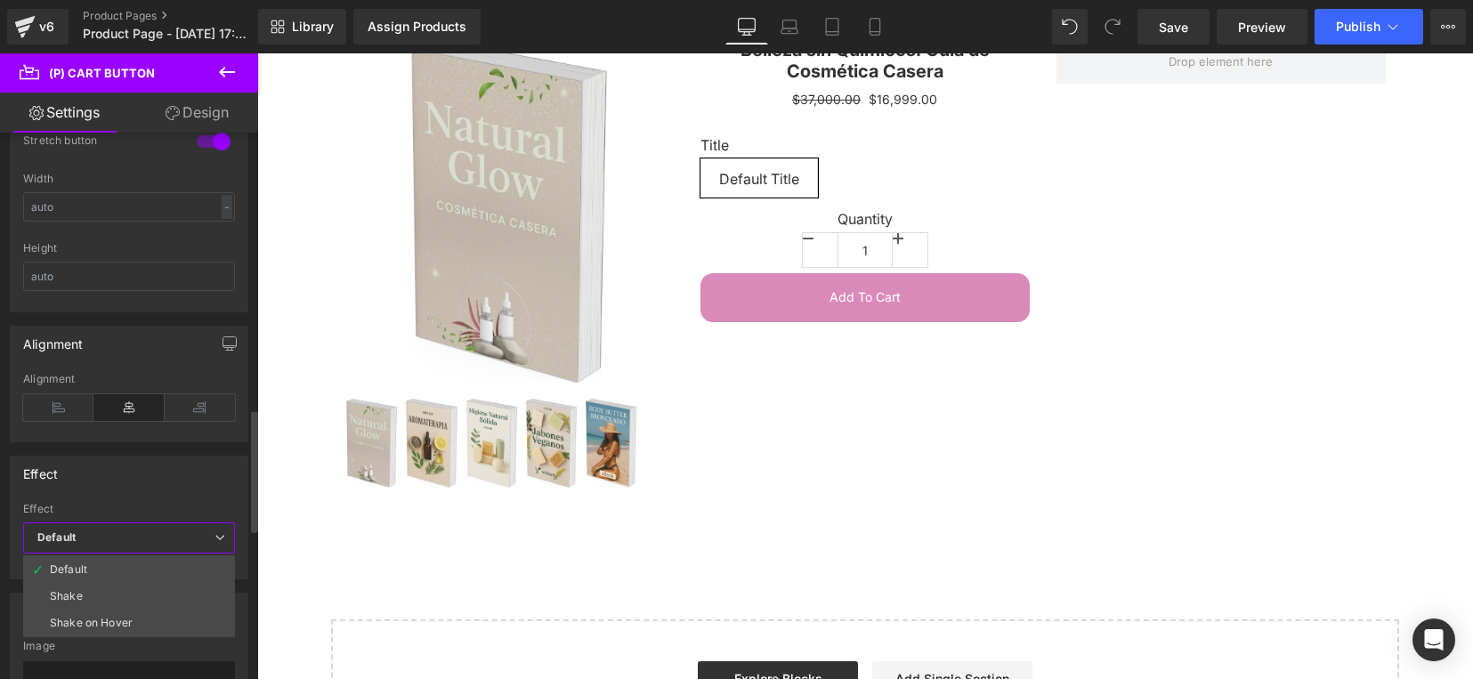
click at [172, 537] on span "Default" at bounding box center [129, 537] width 212 height 31
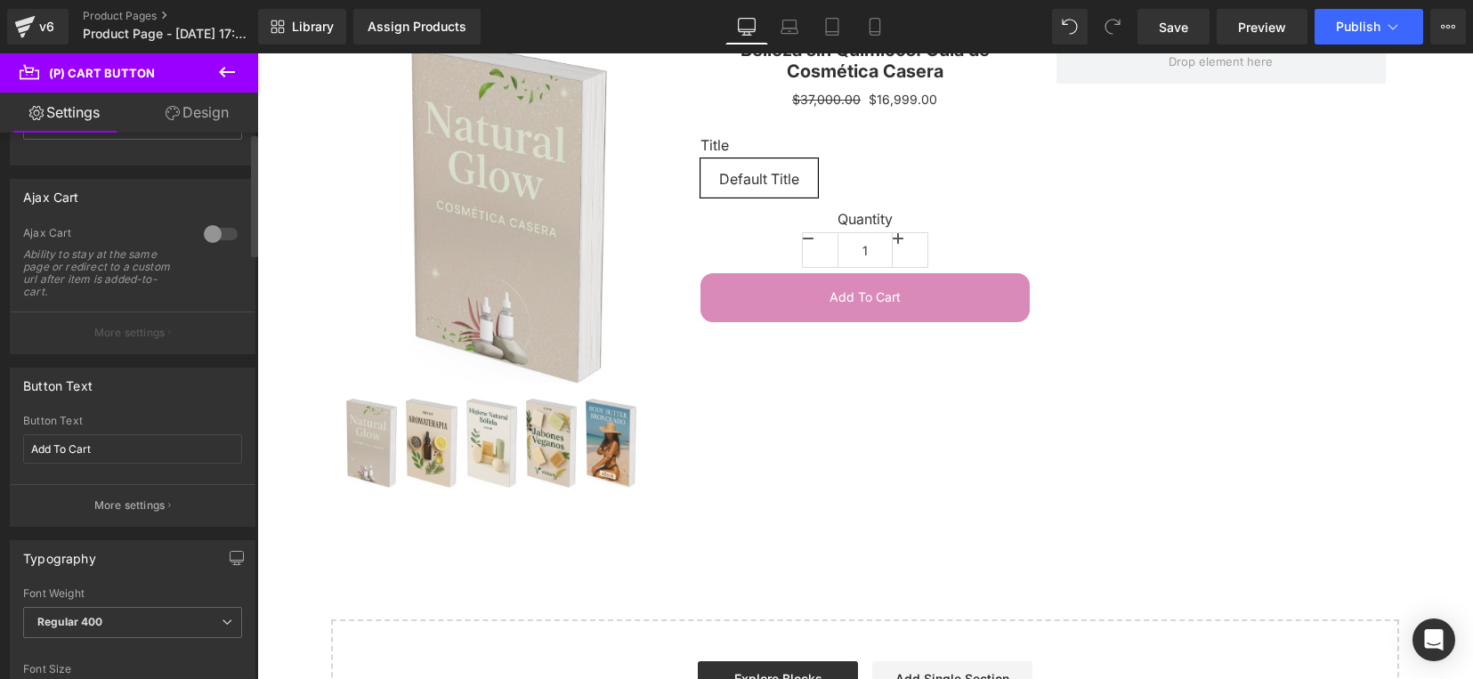
scroll to position [0, 0]
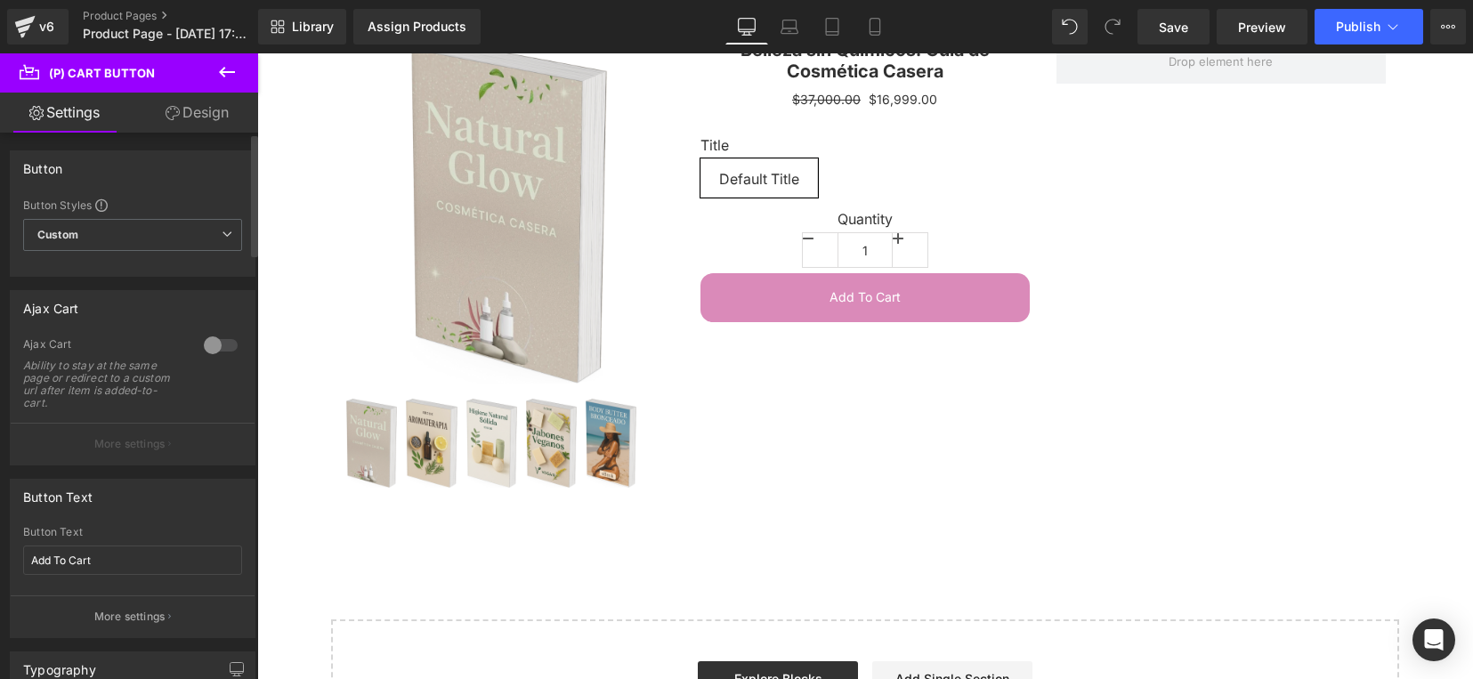
click at [212, 344] on div at bounding box center [220, 345] width 43 height 28
click at [165, 430] on button "More settings" at bounding box center [133, 444] width 244 height 42
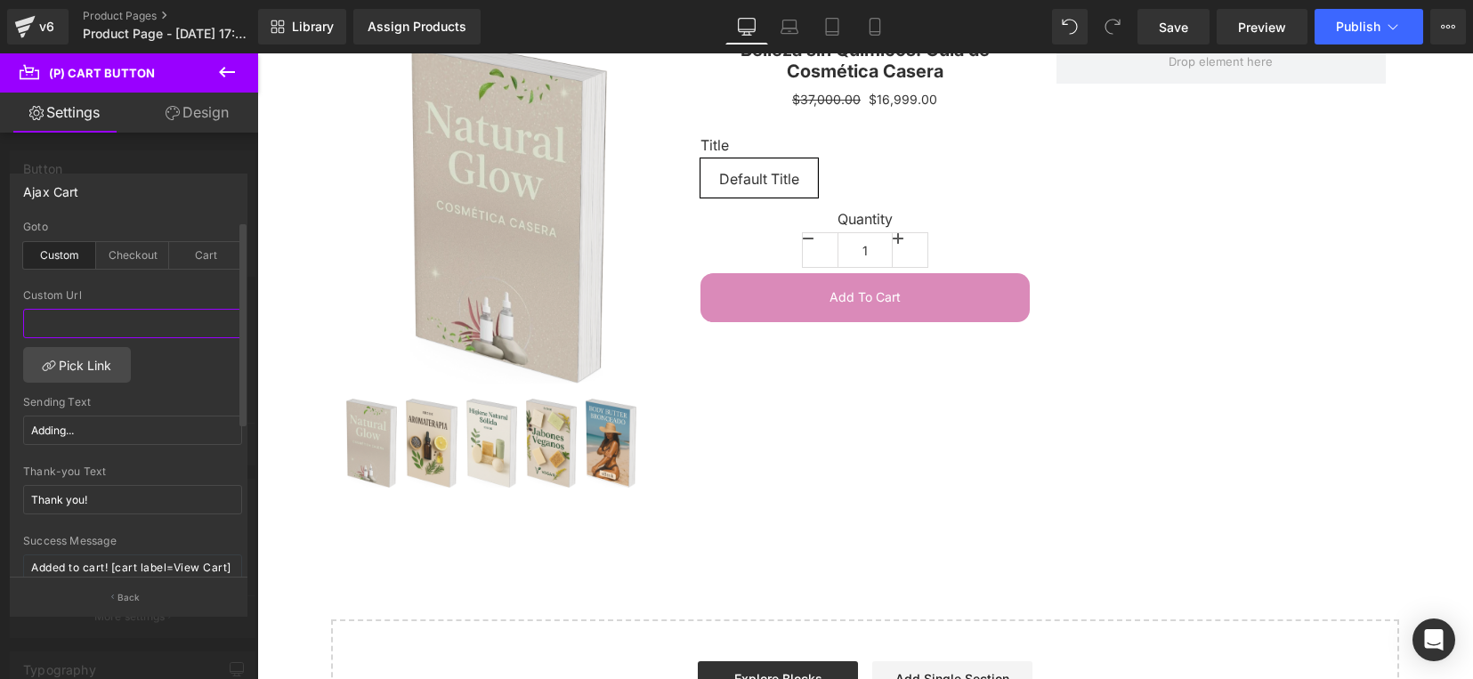
click at [165, 329] on input "text" at bounding box center [132, 323] width 219 height 29
click at [200, 251] on div "Cart" at bounding box center [205, 255] width 73 height 27
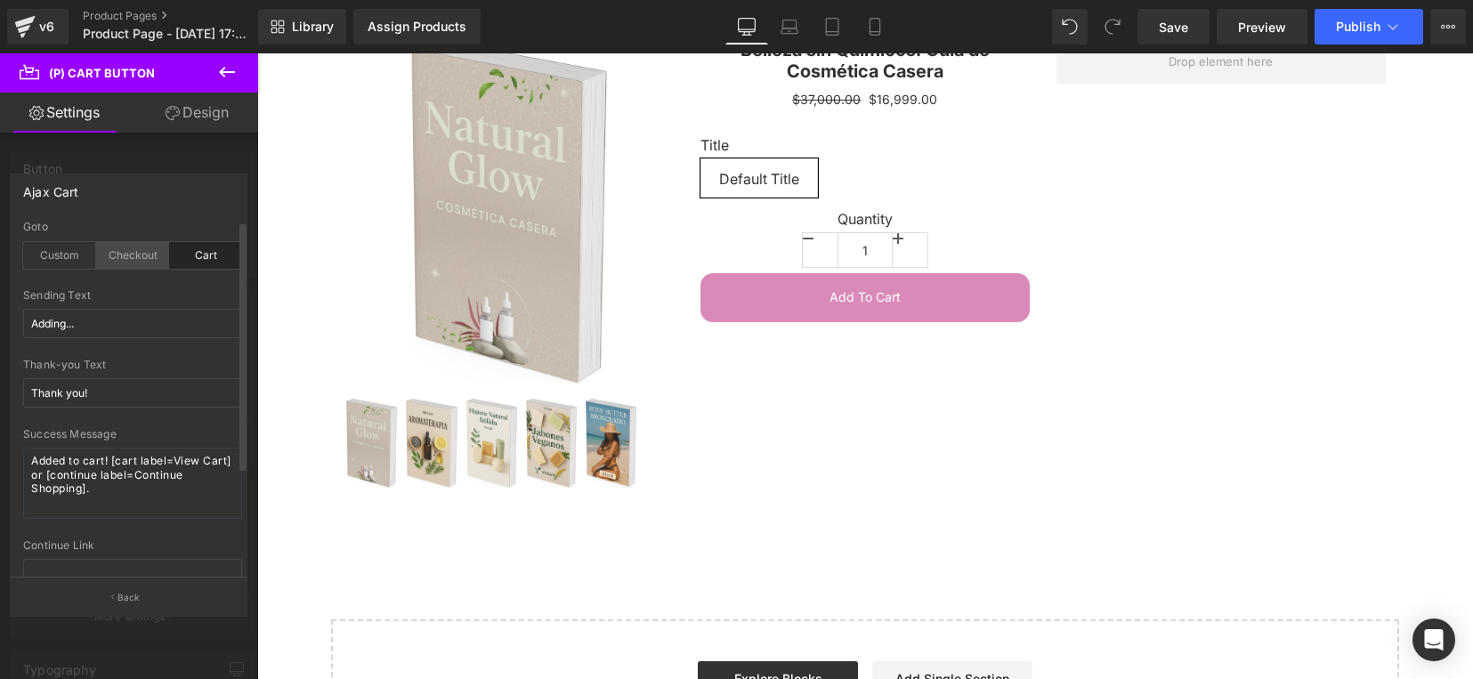
click at [126, 246] on div "Checkout" at bounding box center [132, 255] width 73 height 27
click at [125, 250] on div "Checkout" at bounding box center [132, 255] width 73 height 27
drag, startPoint x: 135, startPoint y: 325, endPoint x: -12, endPoint y: 301, distance: 149.7
click at [0, 301] on html "(P) Cart Button You are previewing how the will restyle your page. You can not …" at bounding box center [736, 339] width 1473 height 679
type input "Quiero mi ebook"
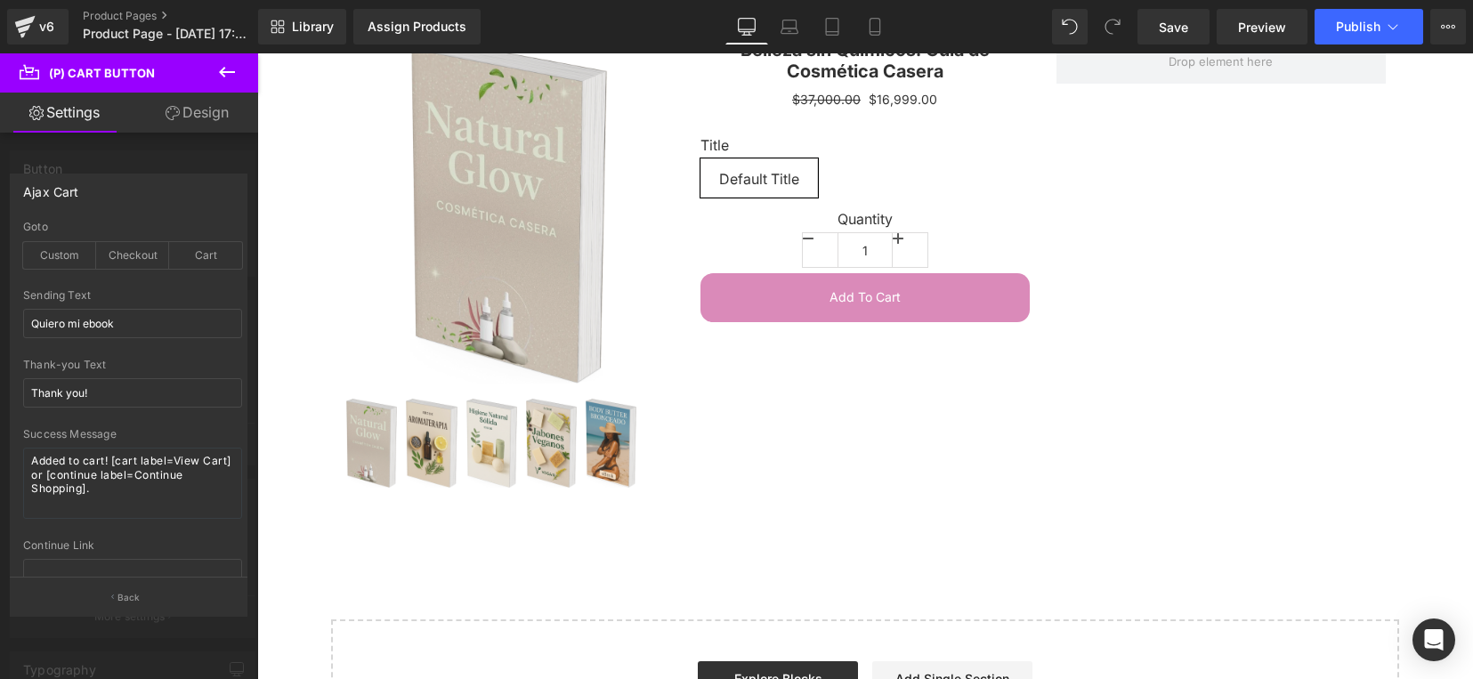
click at [434, 530] on body "Ir directamente al contenido ¡Compra nuestras últimas novedades! Assign a produ…" at bounding box center [865, 368] width 1216 height 847
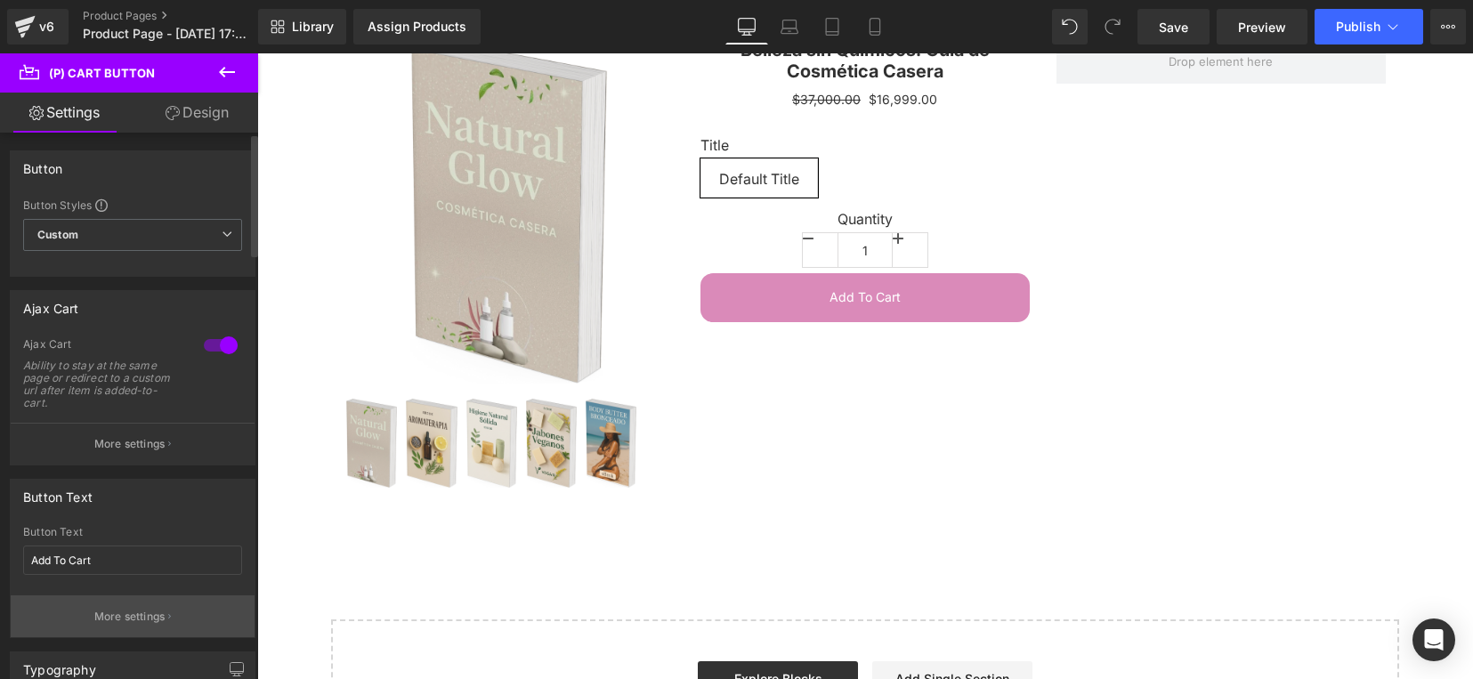
scroll to position [223, 0]
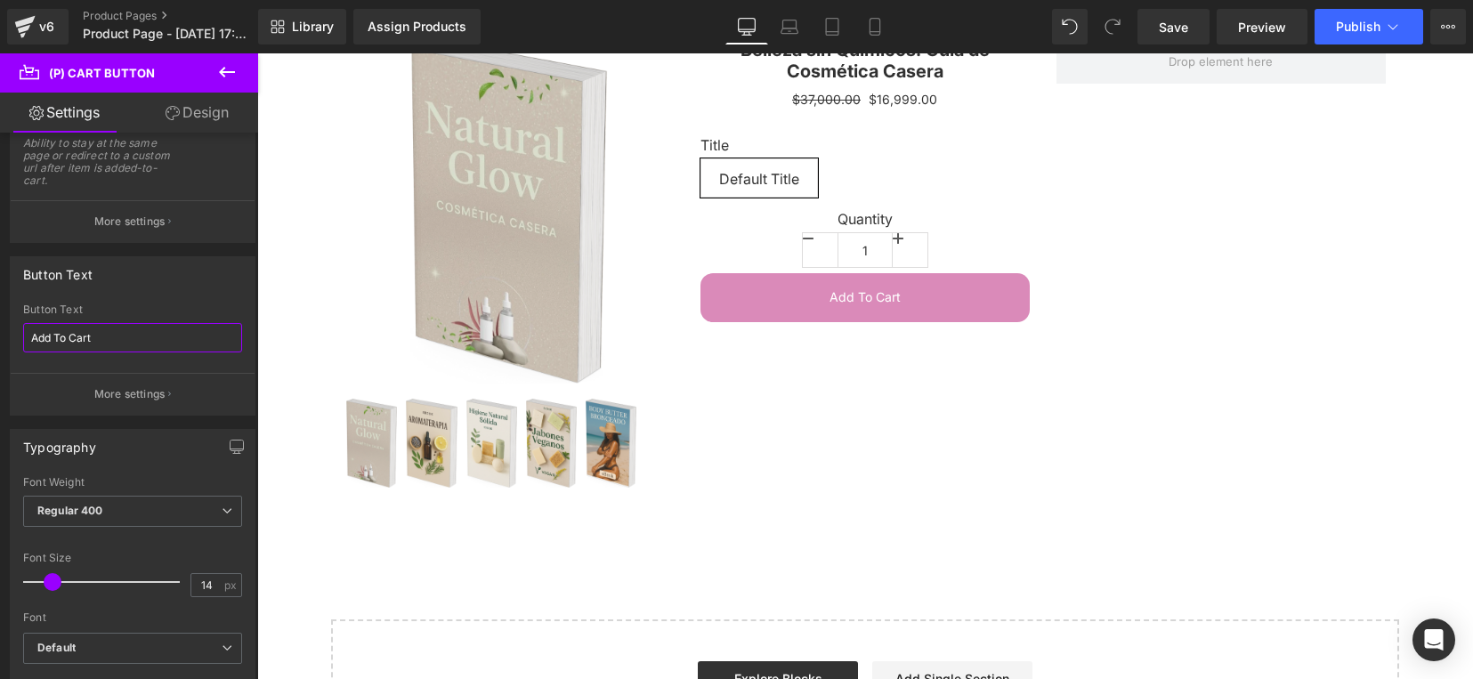
drag, startPoint x: 148, startPoint y: 336, endPoint x: -17, endPoint y: 331, distance: 164.7
click at [0, 331] on html "(P) Cart Button You are previewing how the will restyle your page. You can not …" at bounding box center [736, 339] width 1473 height 679
type input "a"
type input "A"
type input "c"
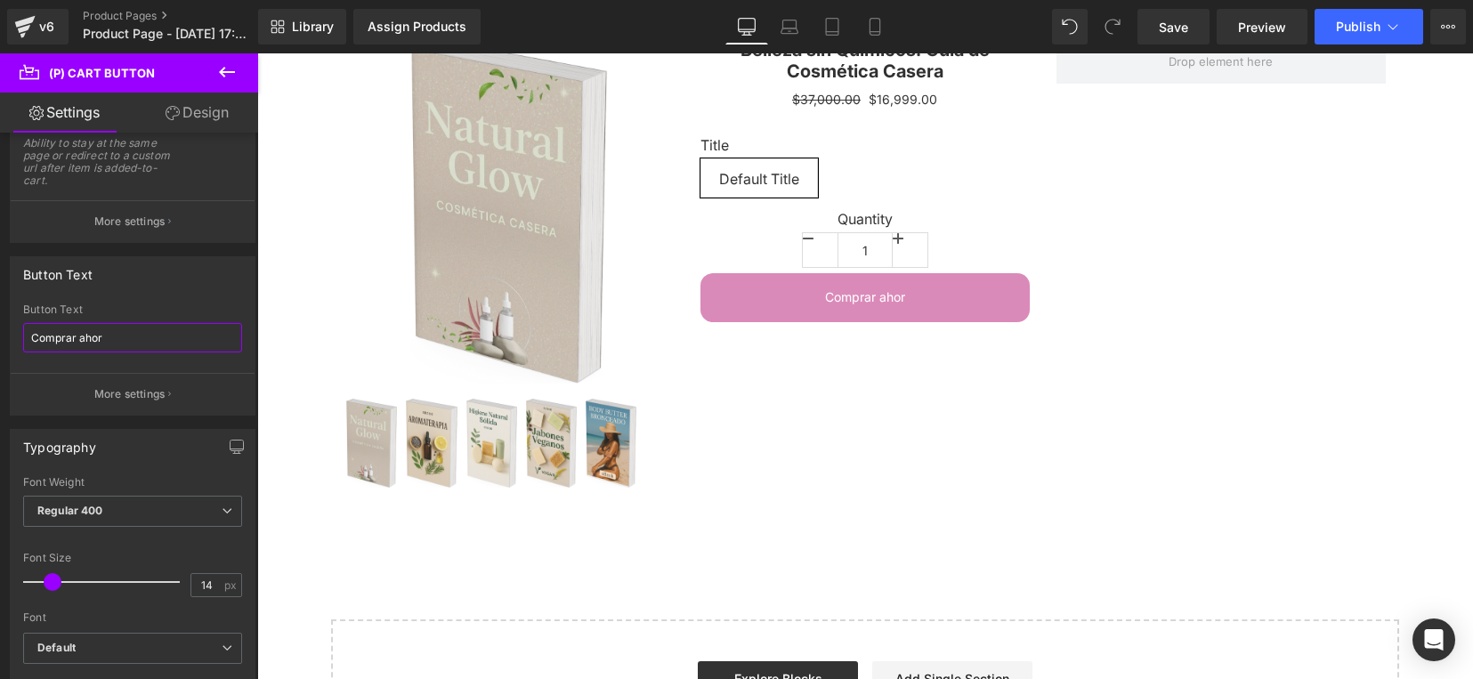
type input "Comprar ahora"
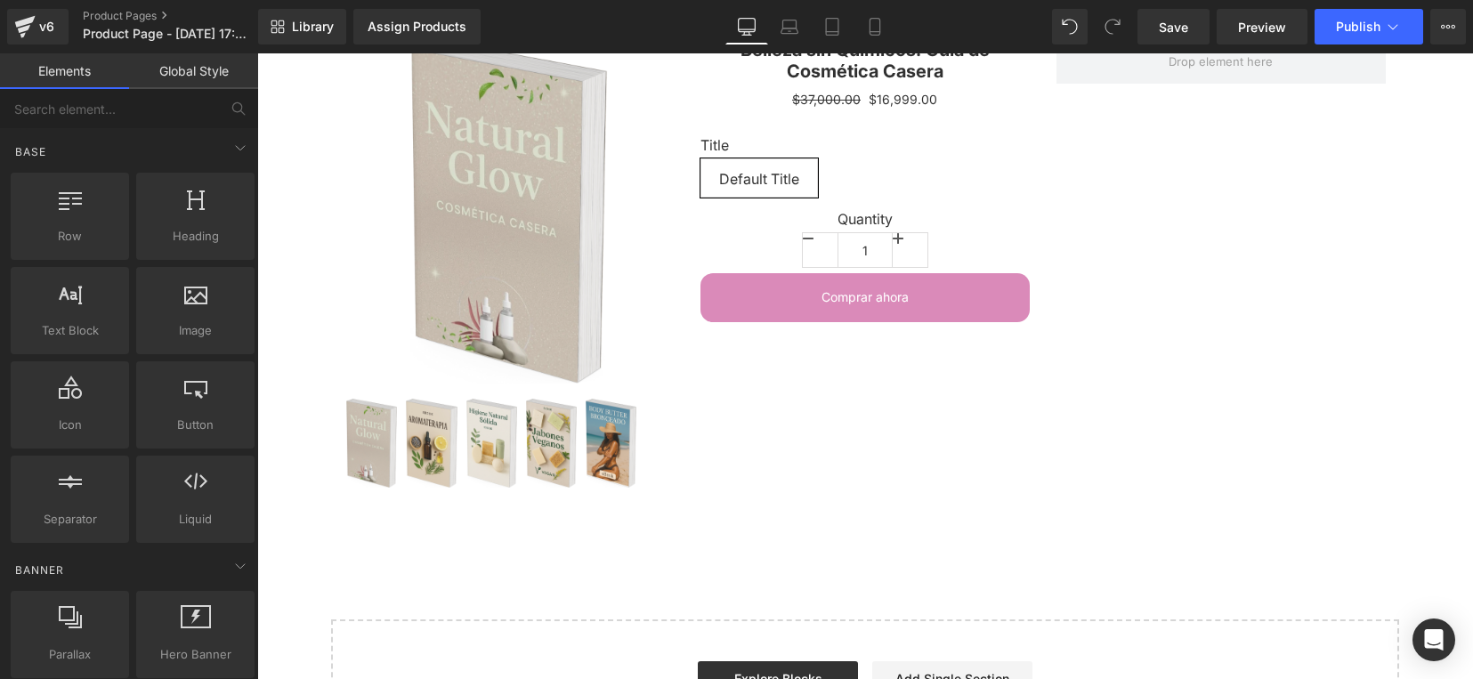
click at [510, 636] on div "Start building your page Explore Blocks Add Single Section or Drag & Drop eleme…" at bounding box center [865, 692] width 1064 height 142
click at [1096, 621] on div "Start building your page Explore Blocks Add Single Section or Drag & Drop eleme…" at bounding box center [865, 692] width 1064 height 142
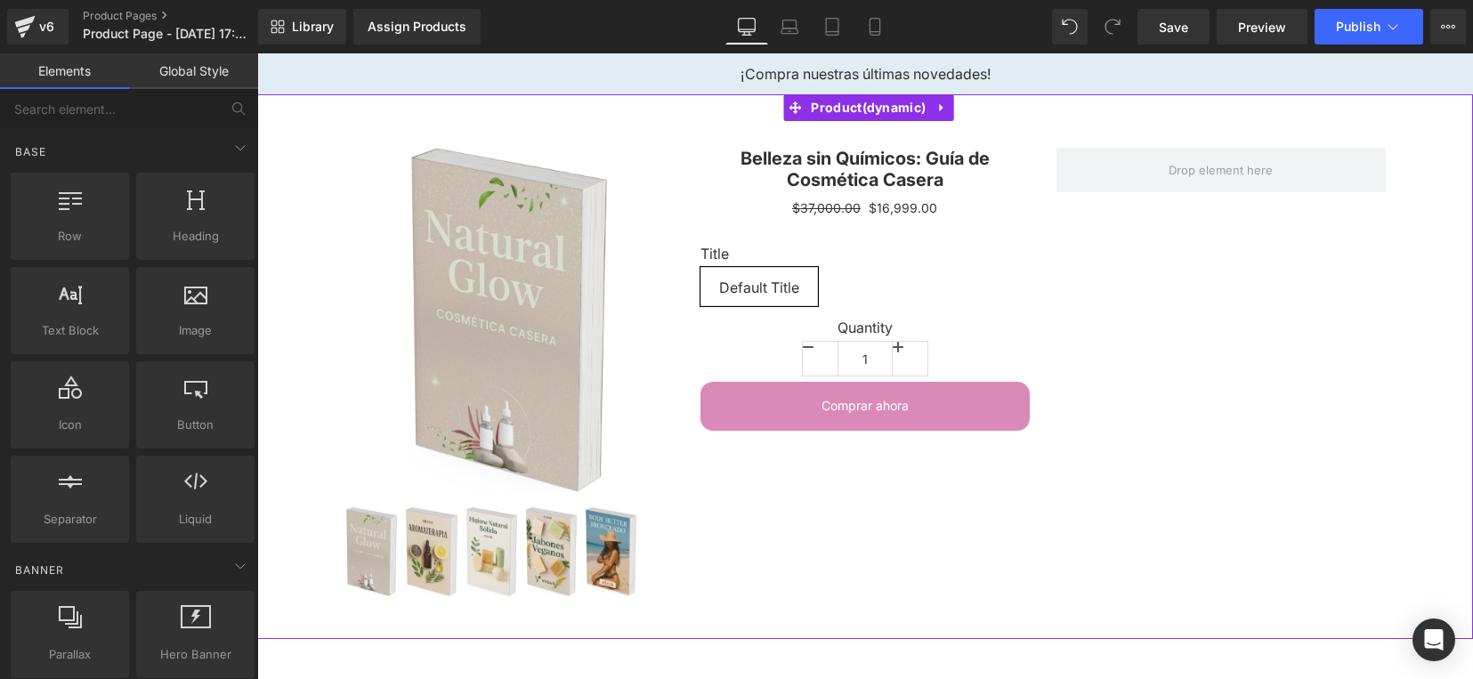
scroll to position [220, 0]
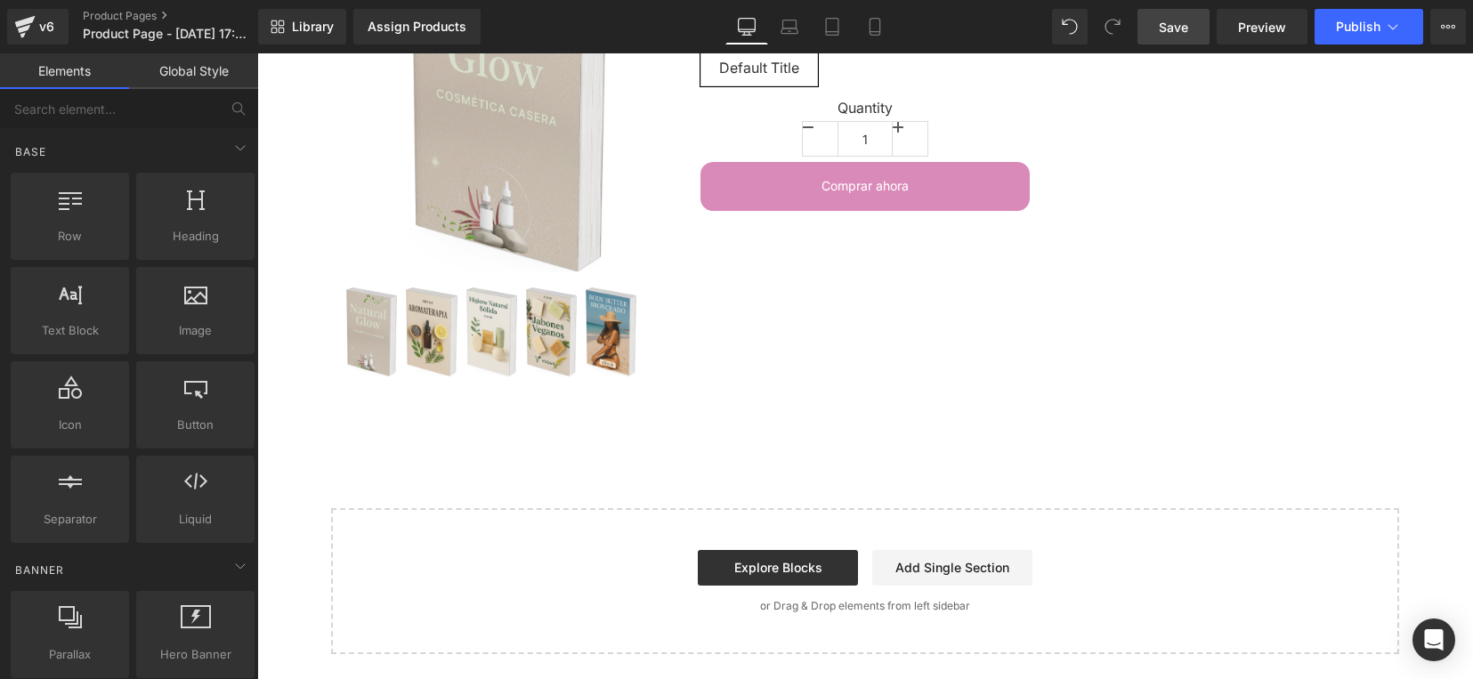
click at [1171, 32] on span "Save" at bounding box center [1173, 27] width 29 height 19
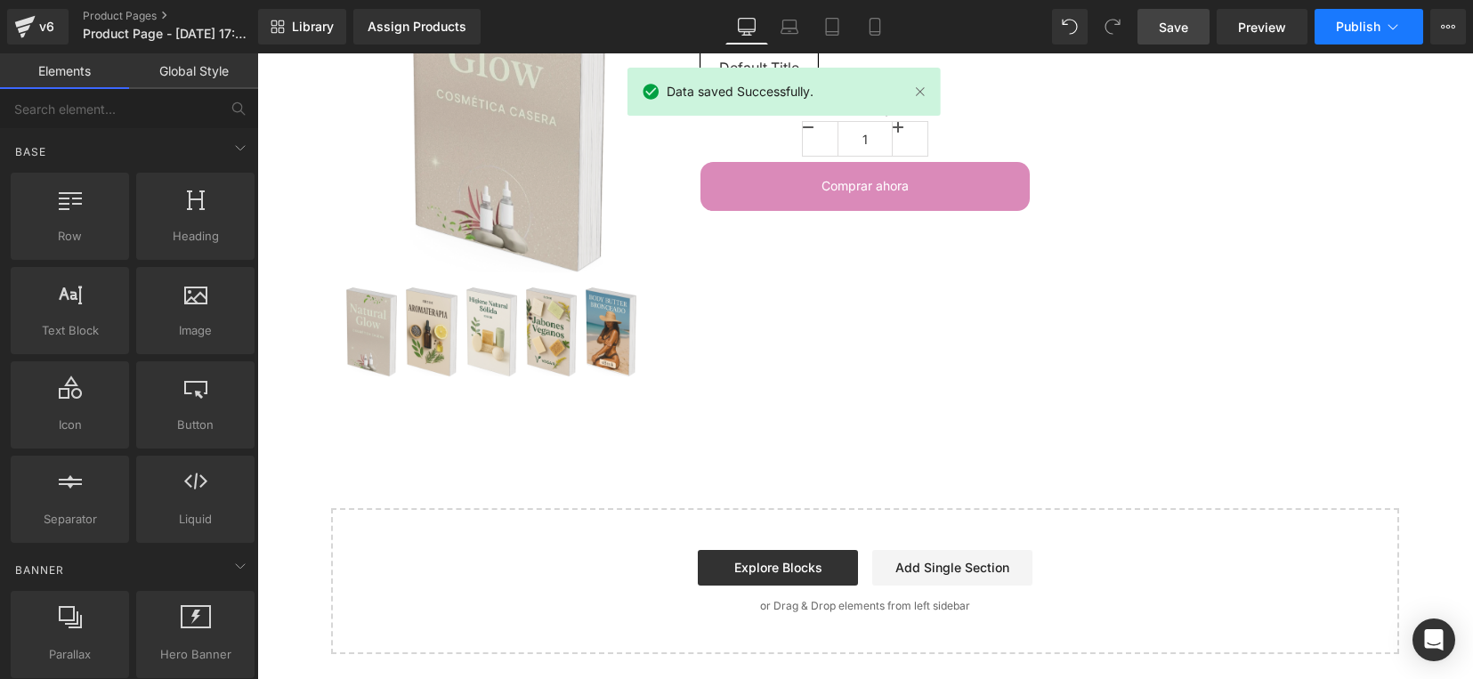
click at [1372, 28] on span "Publish" at bounding box center [1358, 27] width 45 height 14
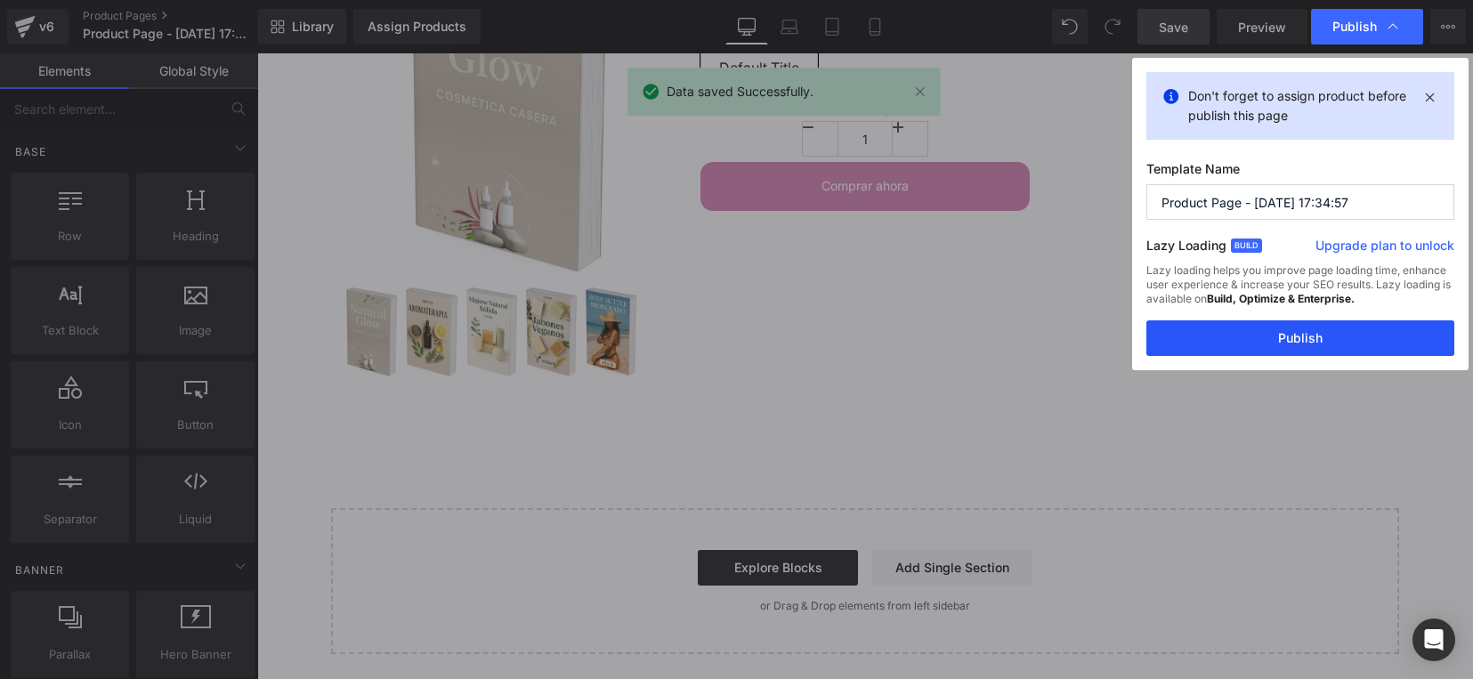
click at [1291, 340] on button "Publish" at bounding box center [1300, 338] width 308 height 36
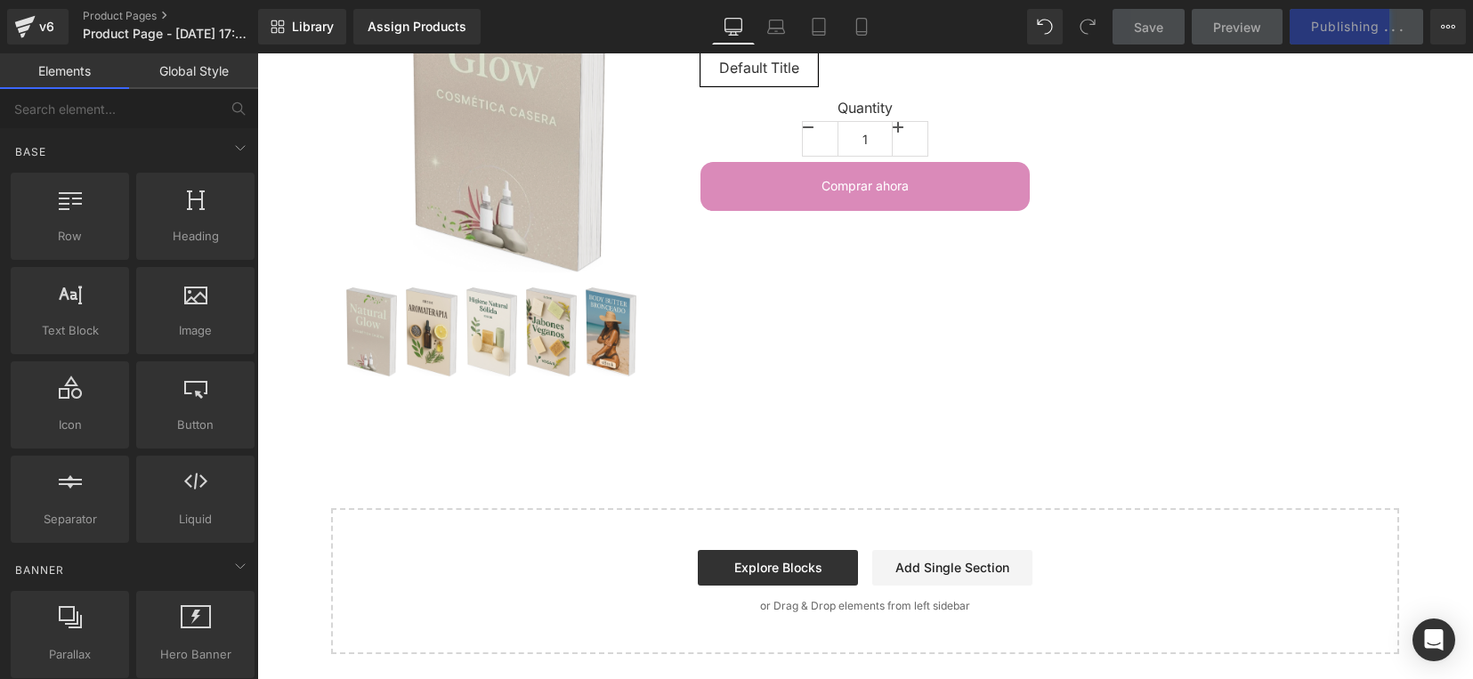
scroll to position [0, 0]
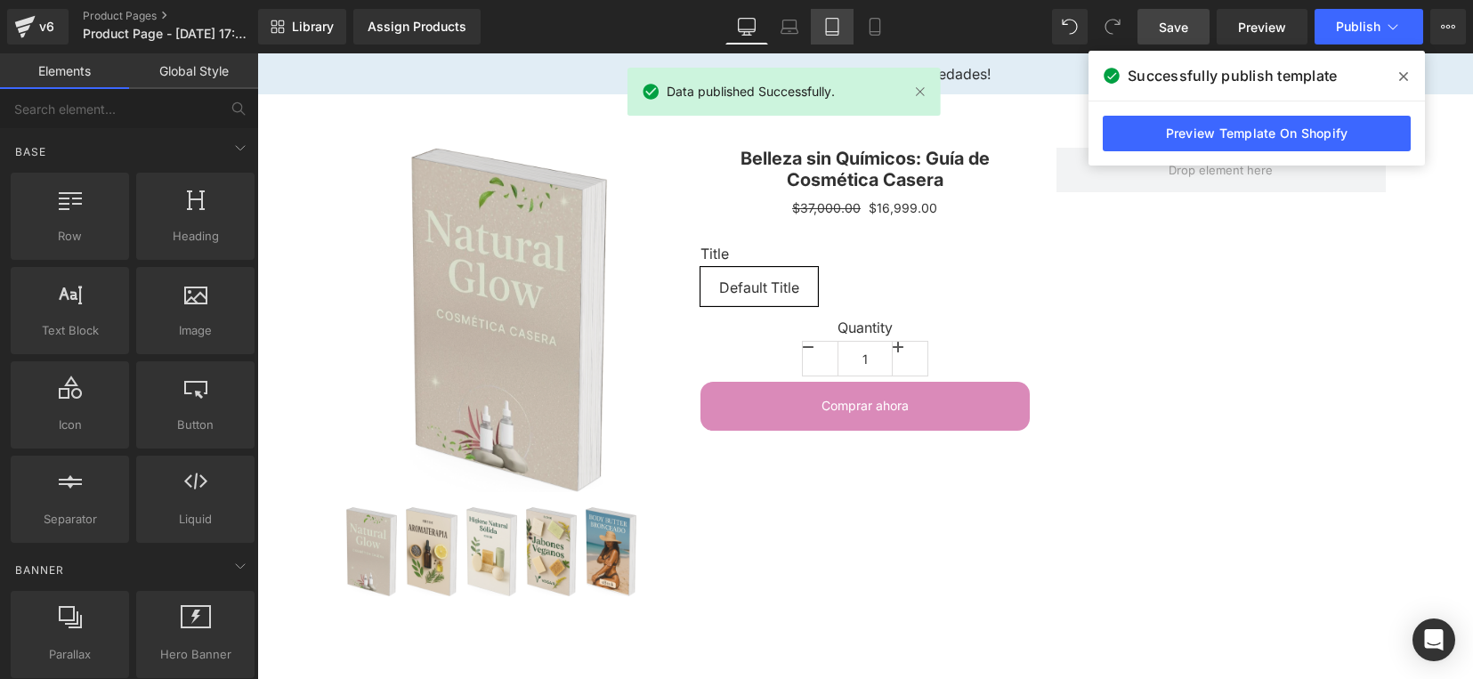
click at [841, 31] on link "Tablet" at bounding box center [832, 27] width 43 height 36
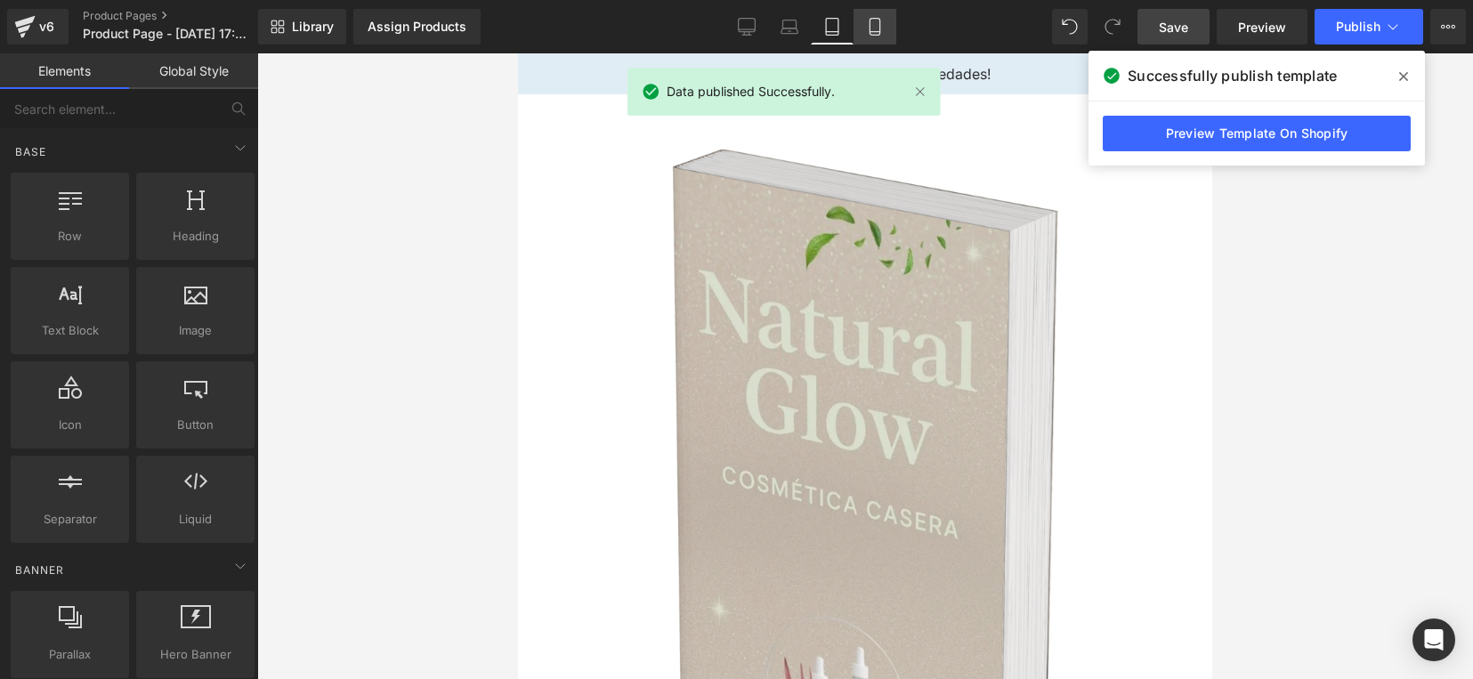
click at [870, 27] on icon at bounding box center [875, 27] width 18 height 18
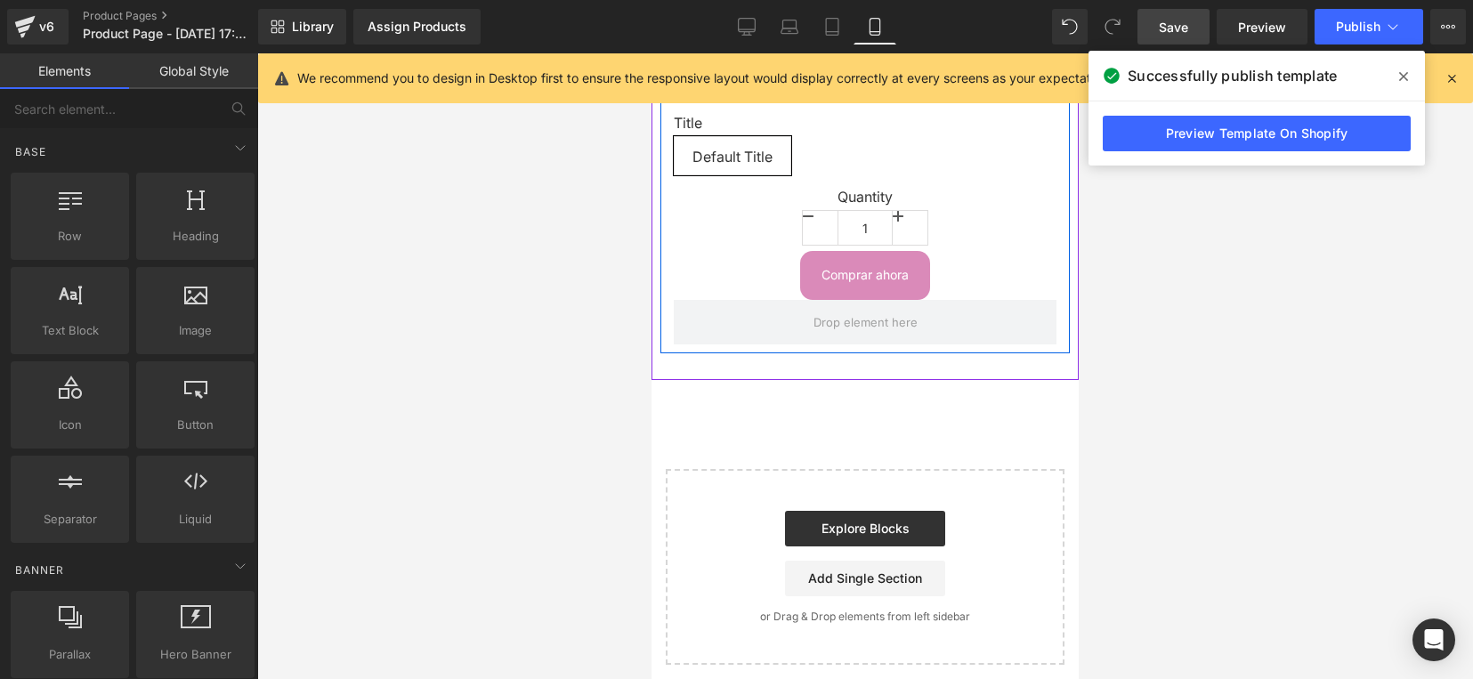
scroll to position [531, 0]
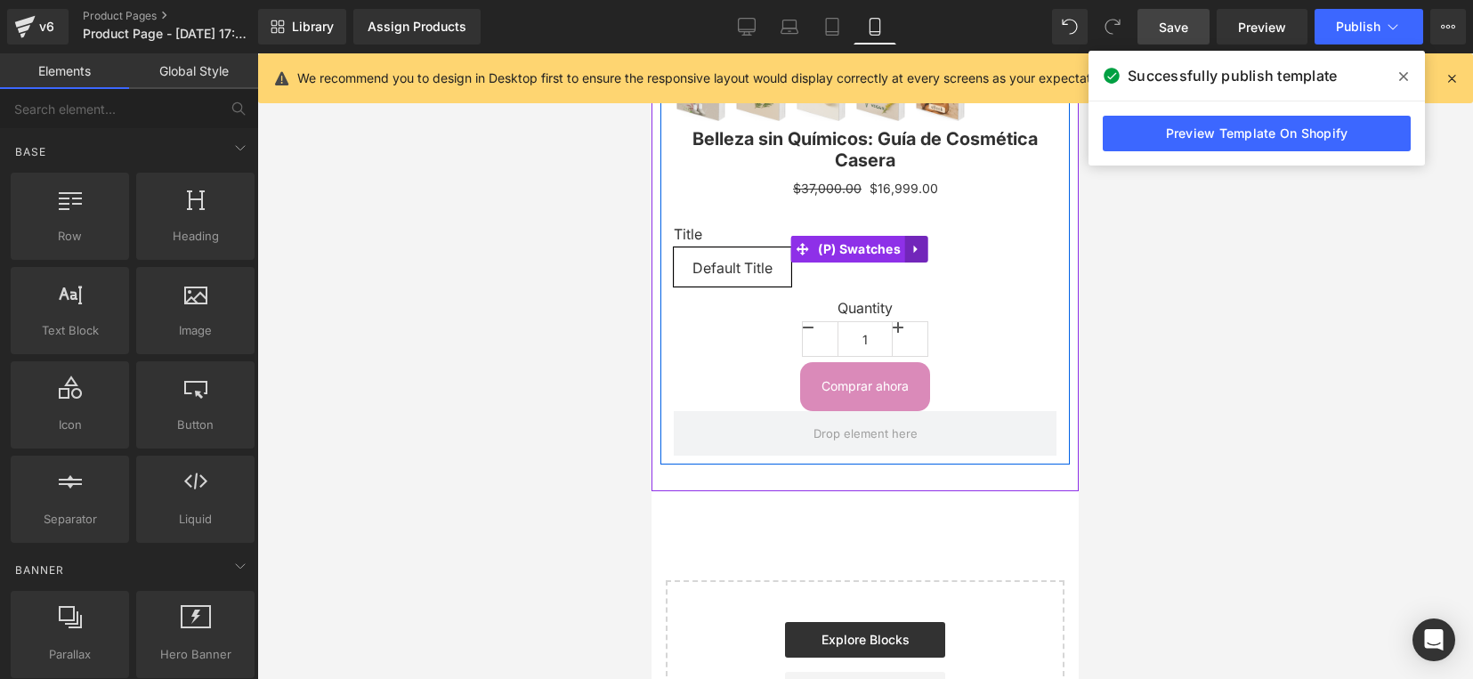
click at [912, 243] on icon at bounding box center [916, 249] width 12 height 13
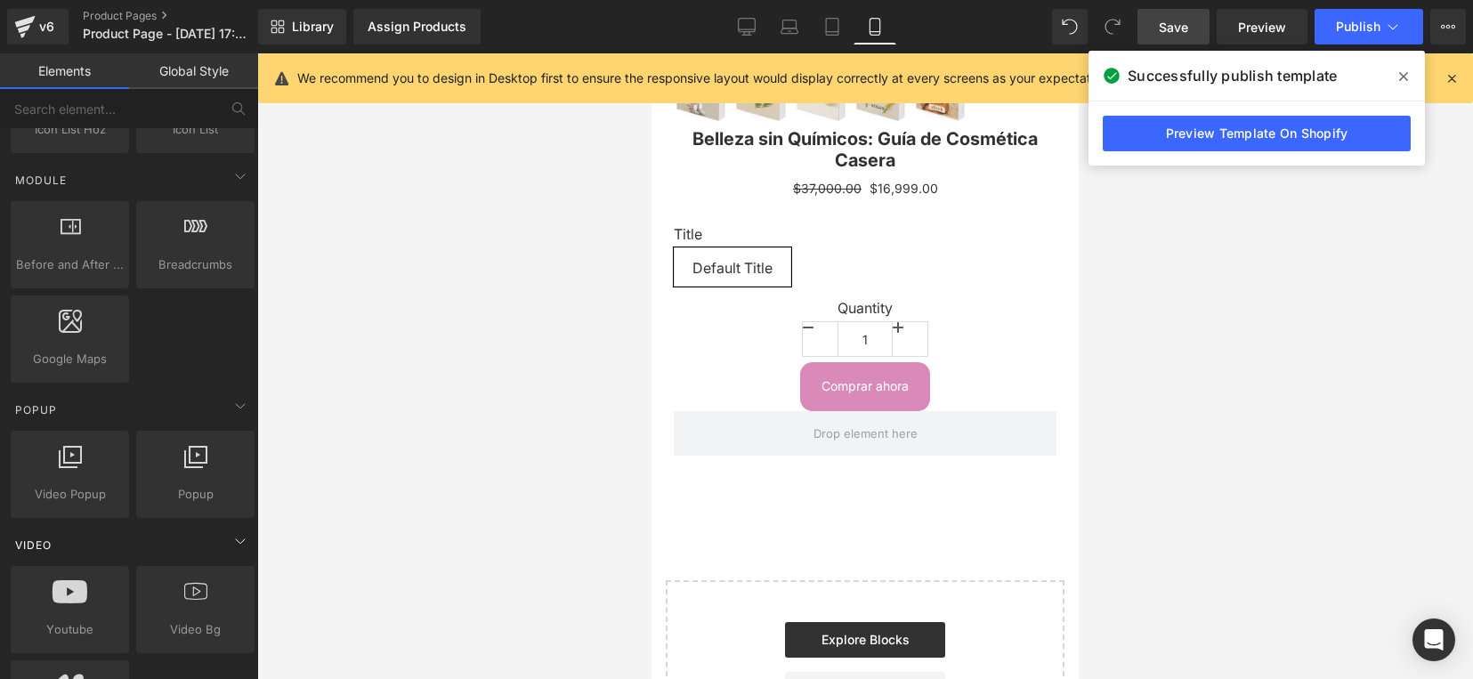
scroll to position [1001, 0]
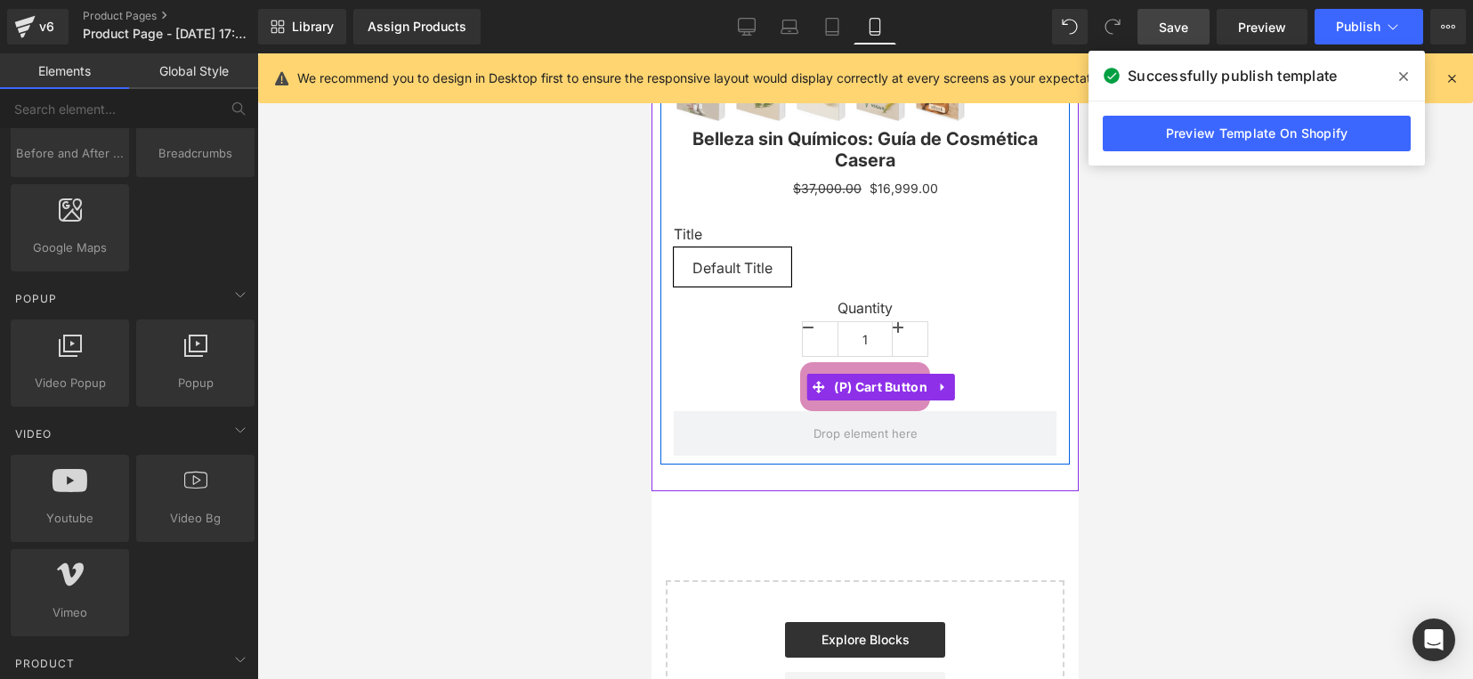
click at [891, 374] on span "(P) Cart Button" at bounding box center [880, 387] width 102 height 27
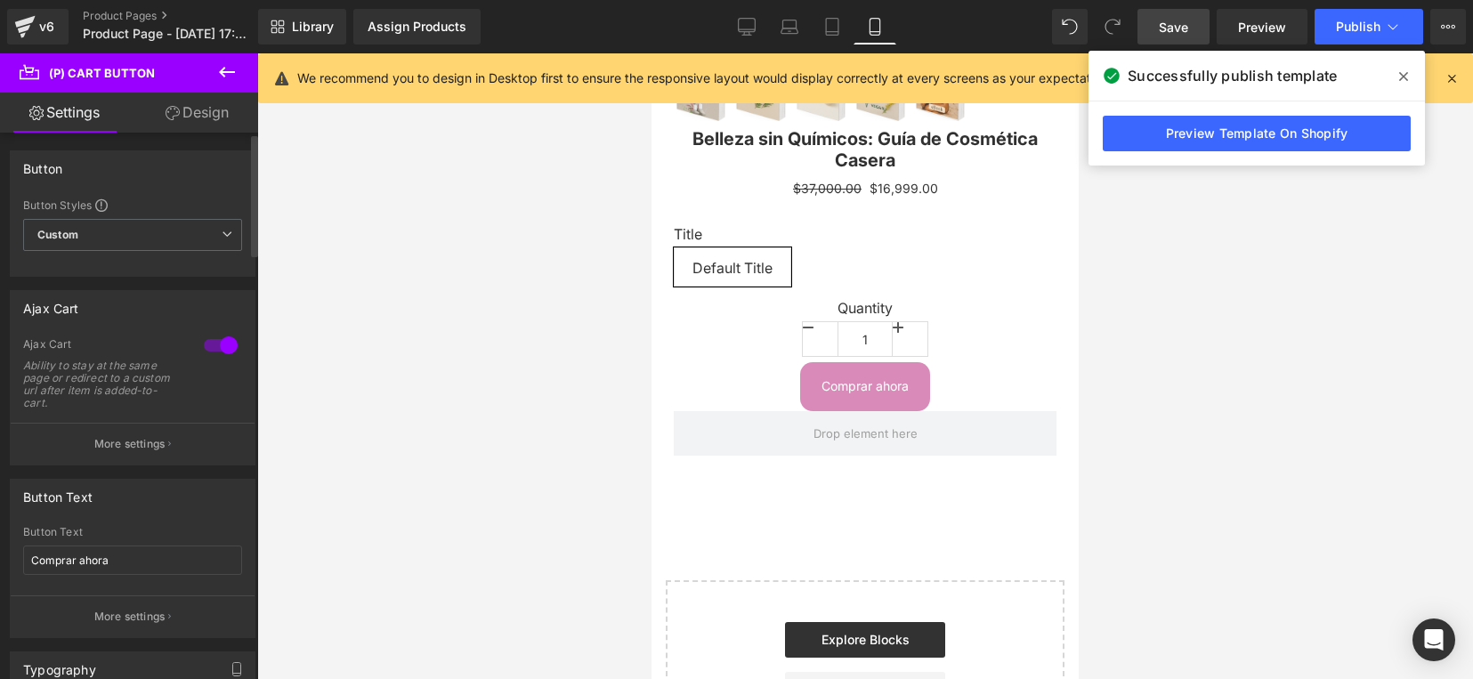
click at [209, 343] on div at bounding box center [220, 345] width 43 height 28
click at [1198, 283] on div at bounding box center [865, 366] width 1216 height 626
click at [1171, 32] on span "Save" at bounding box center [1173, 27] width 29 height 19
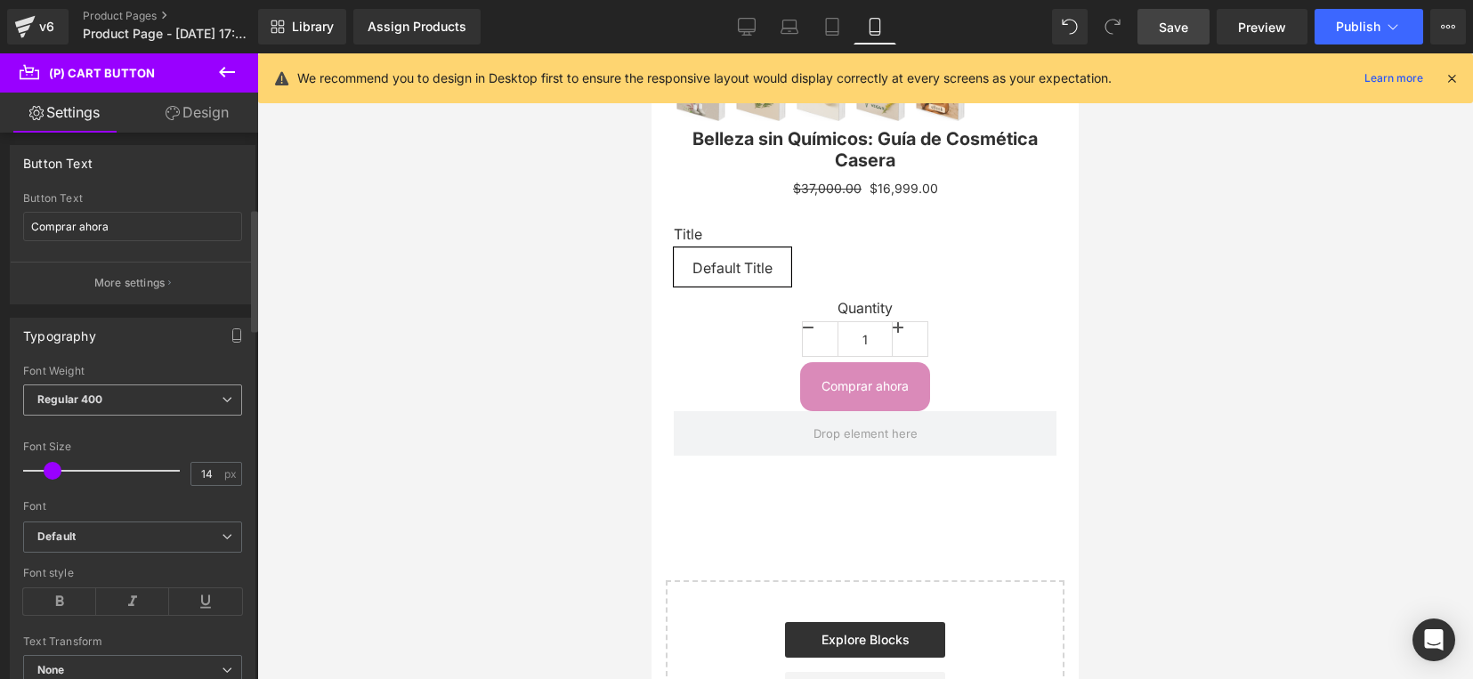
scroll to position [445, 0]
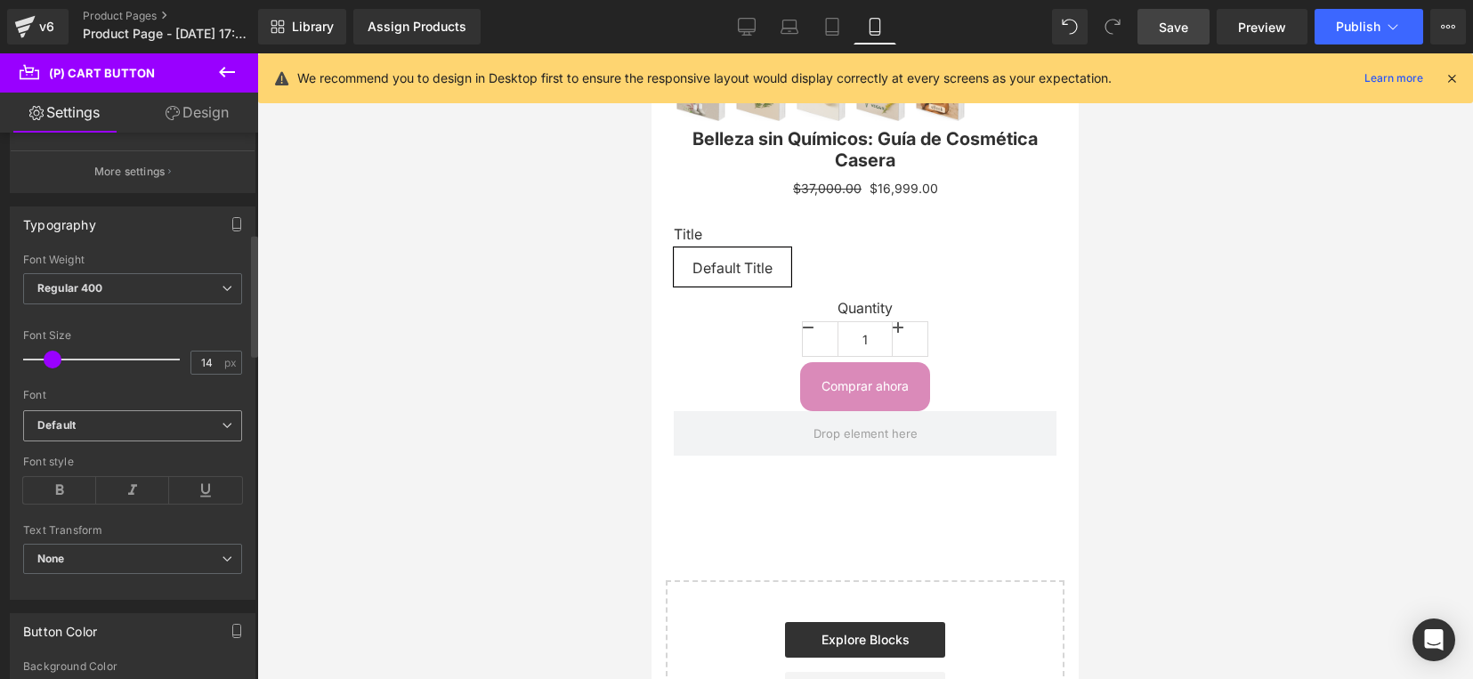
click at [202, 432] on b "Default" at bounding box center [129, 425] width 184 height 15
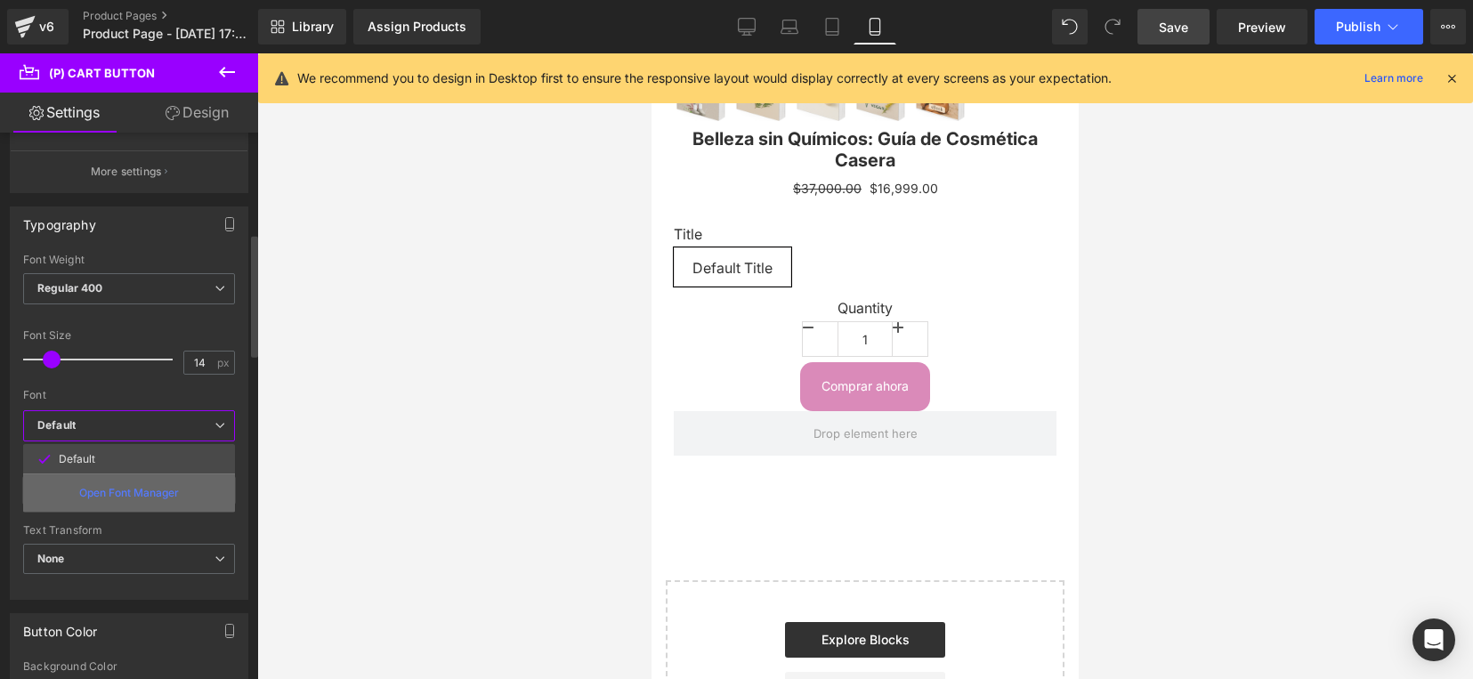
click at [190, 491] on div "Open Font Manager" at bounding box center [129, 492] width 212 height 38
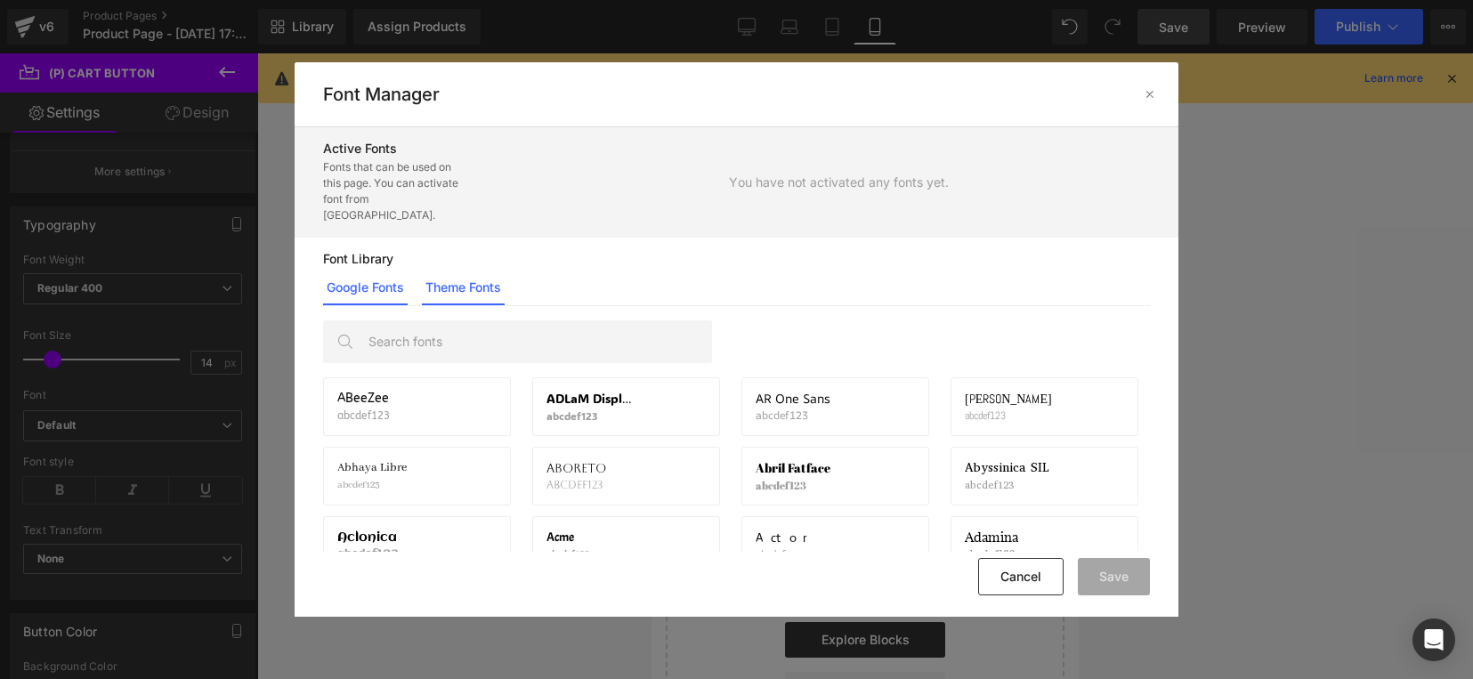
click at [463, 280] on link "Theme Fonts" at bounding box center [463, 288] width 83 height 36
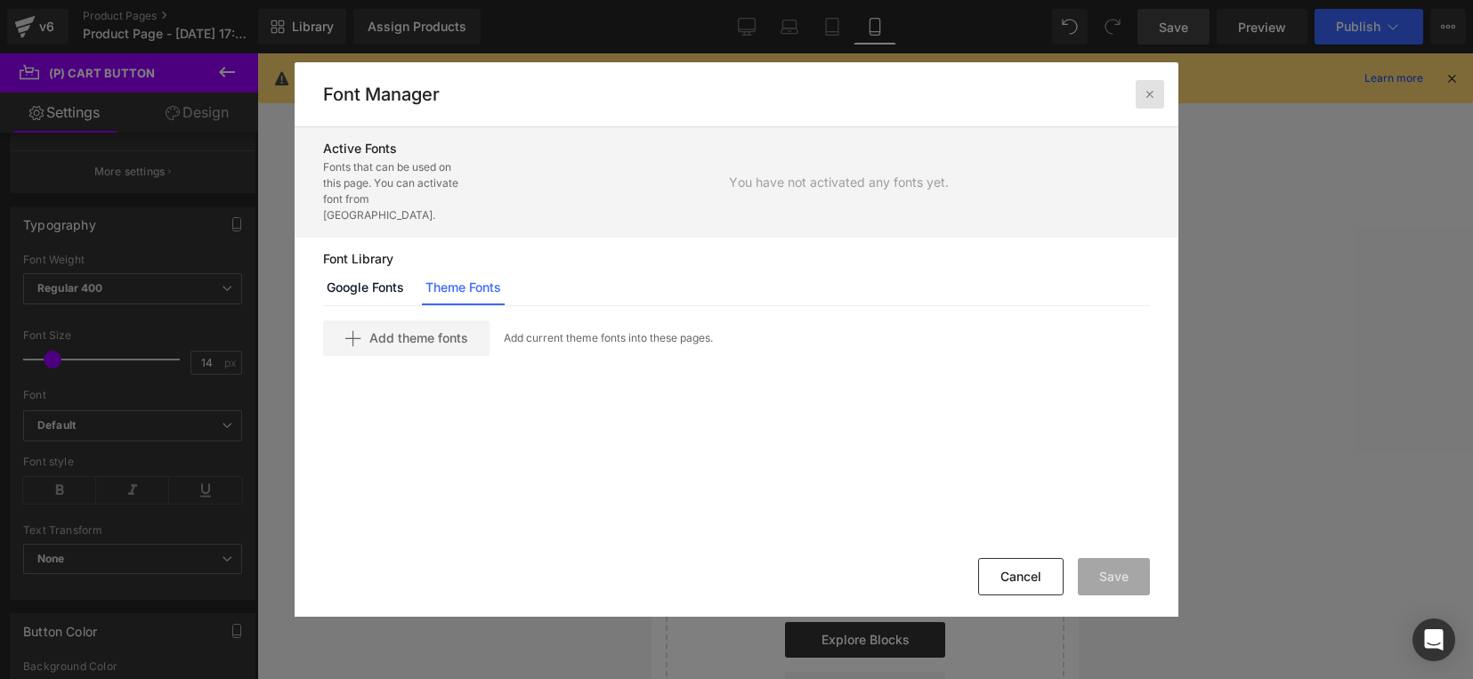
click at [1149, 99] on icon at bounding box center [1150, 94] width 14 height 14
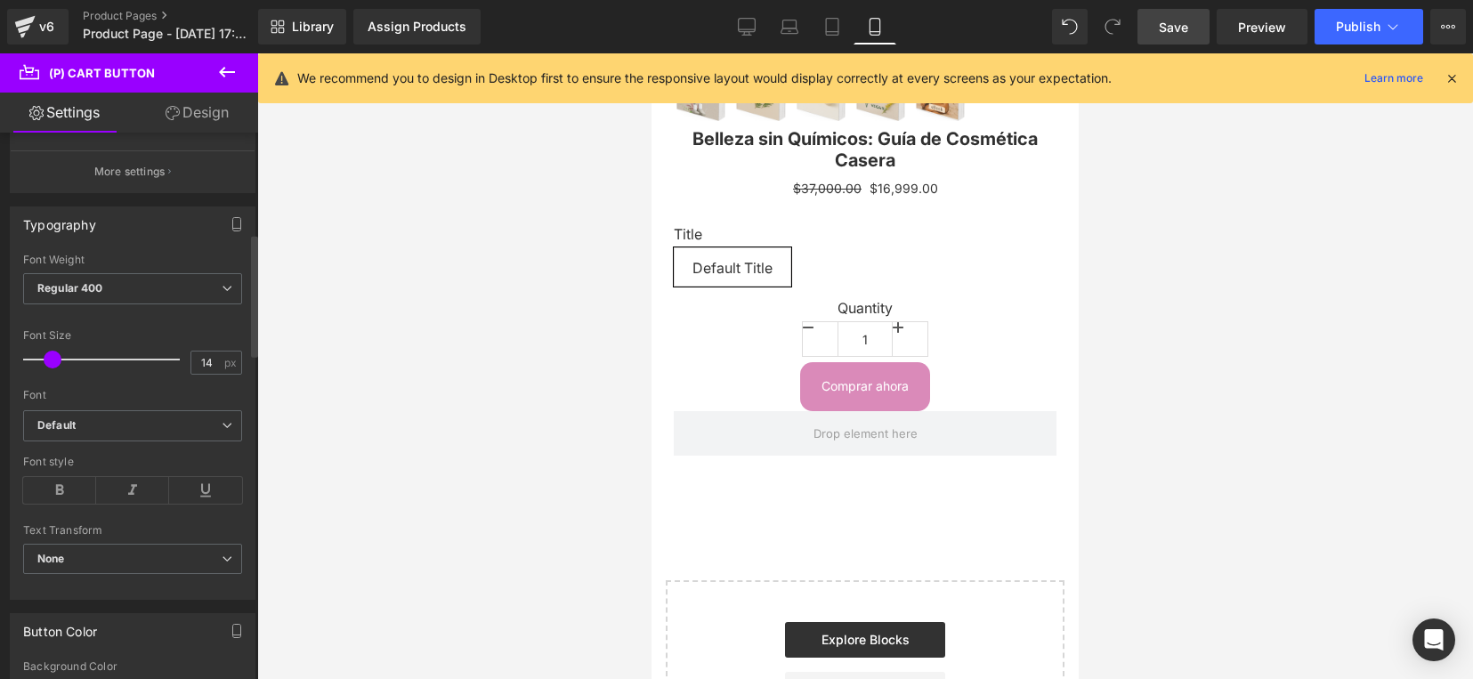
scroll to position [668, 0]
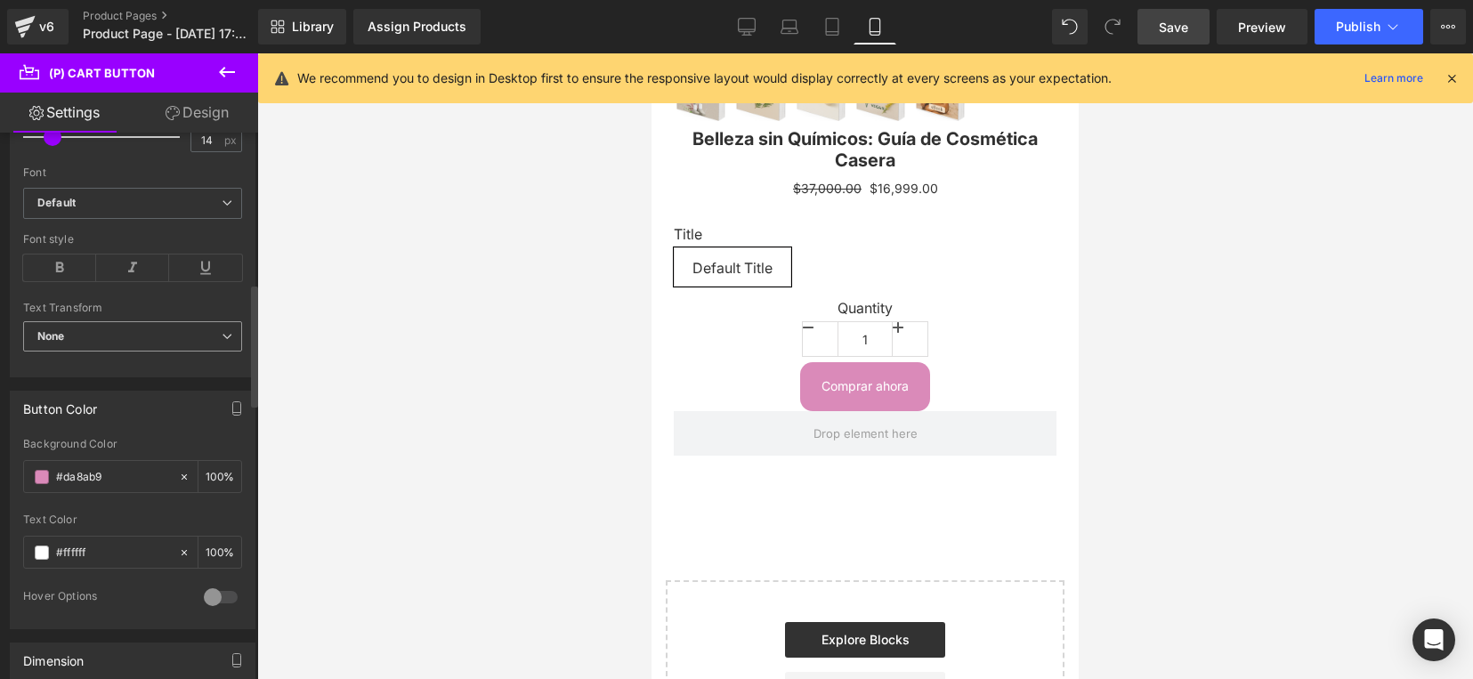
click at [232, 341] on span "None" at bounding box center [132, 336] width 219 height 31
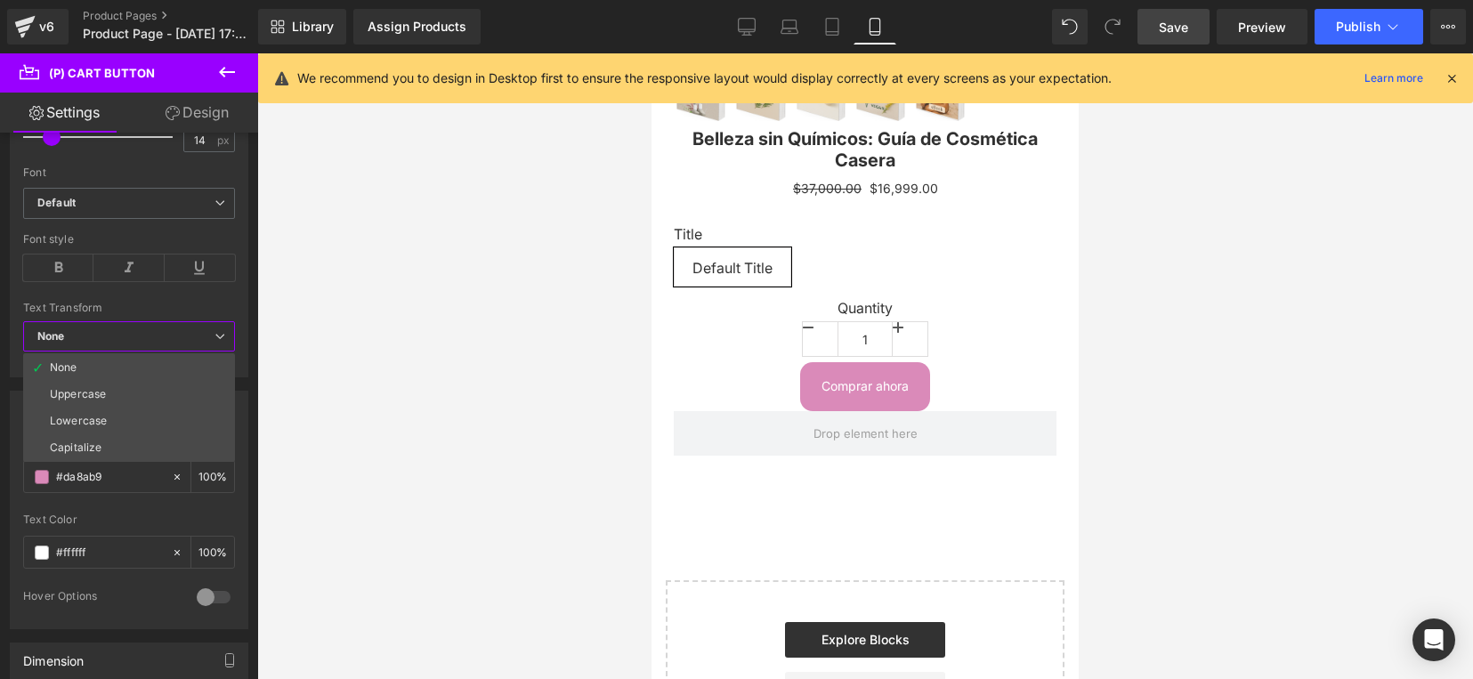
click at [380, 390] on div at bounding box center [865, 366] width 1216 height 626
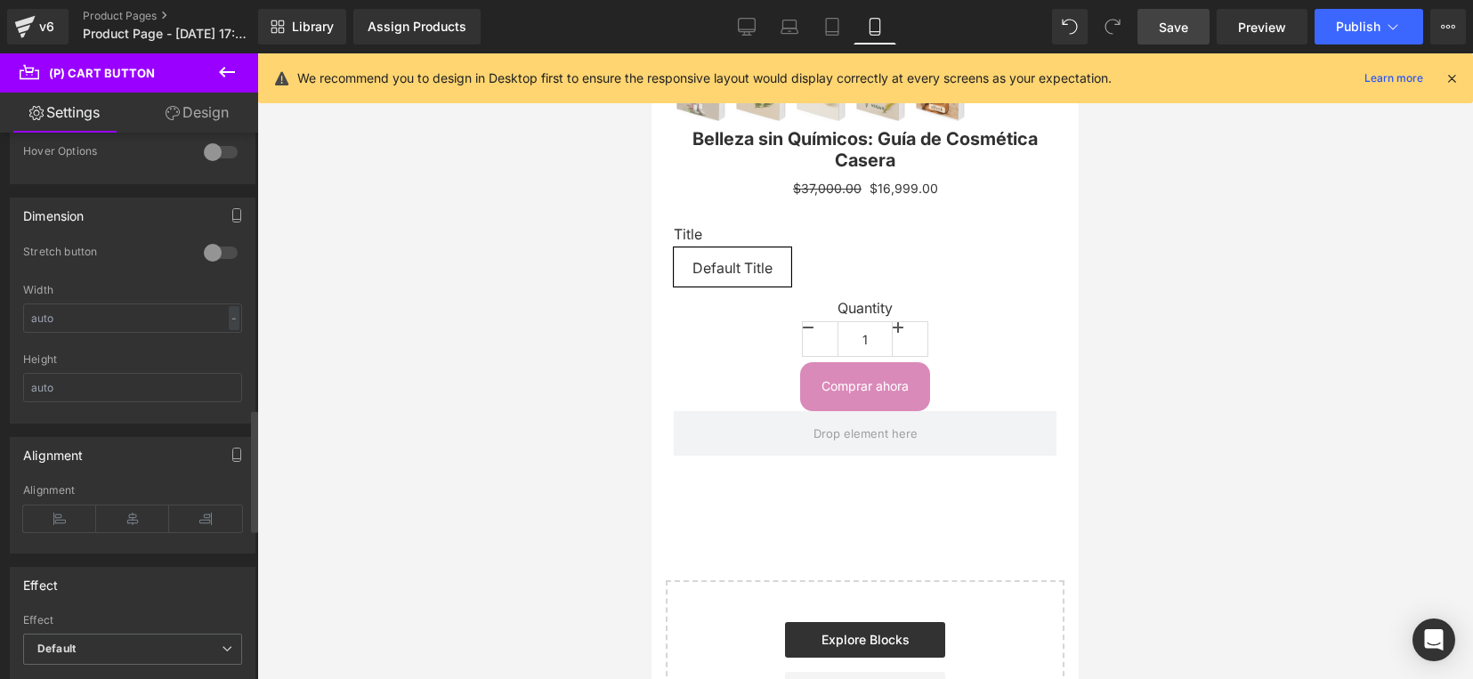
scroll to position [1224, 0]
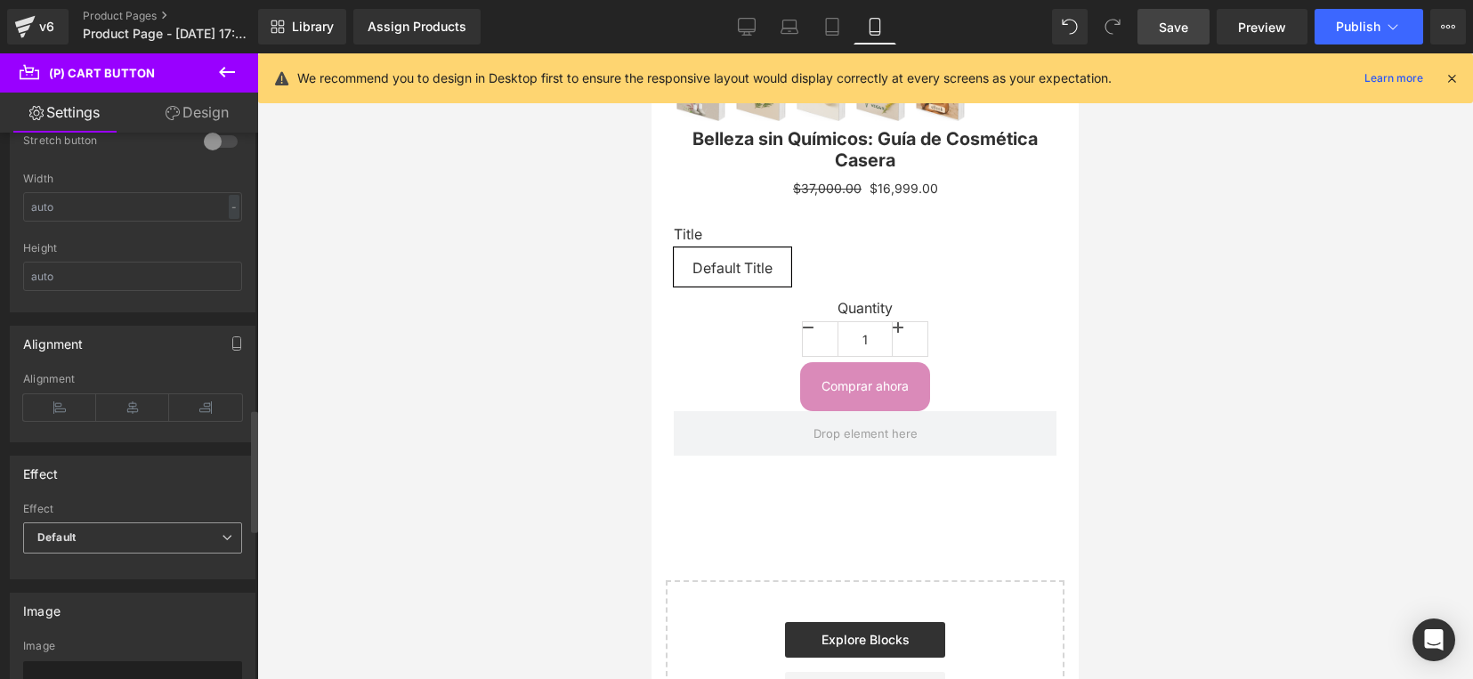
click at [223, 530] on span "Default" at bounding box center [132, 537] width 219 height 31
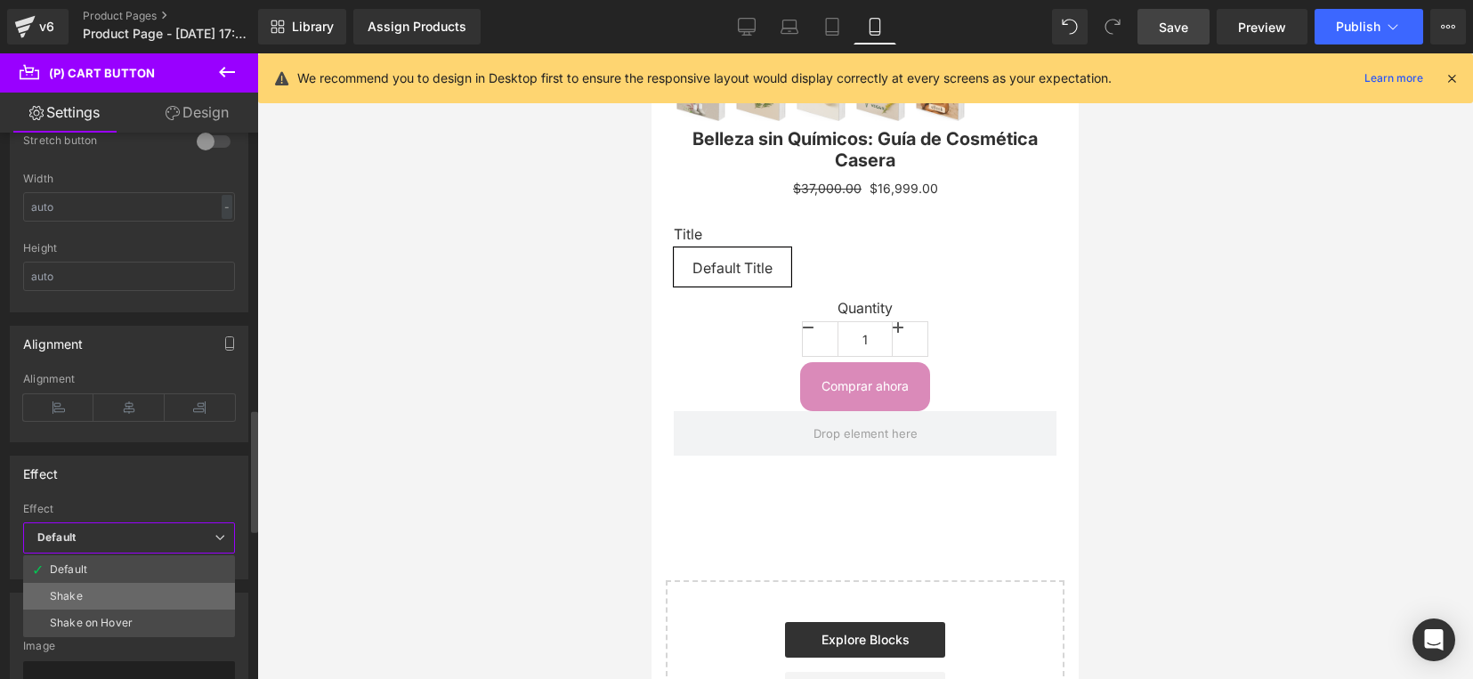
click at [129, 594] on li "Shake" at bounding box center [129, 596] width 212 height 27
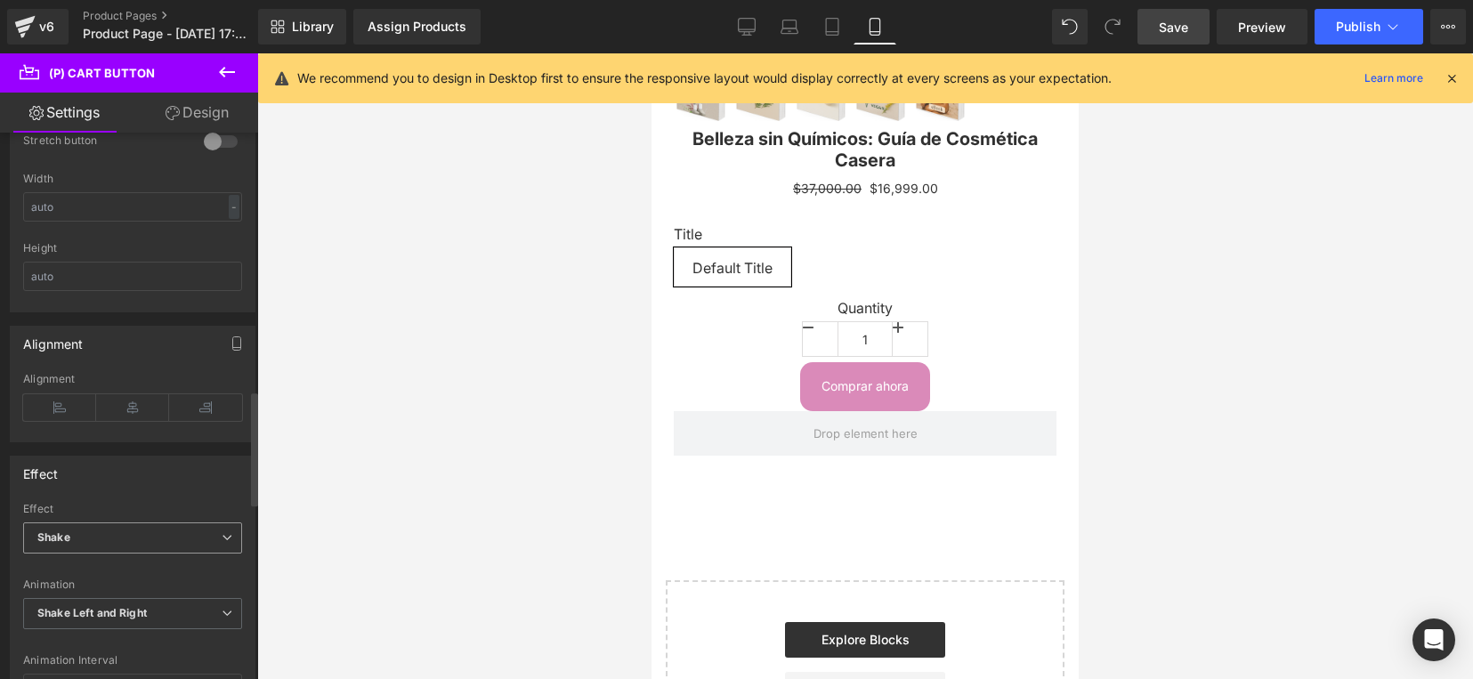
click at [222, 543] on icon at bounding box center [227, 537] width 11 height 11
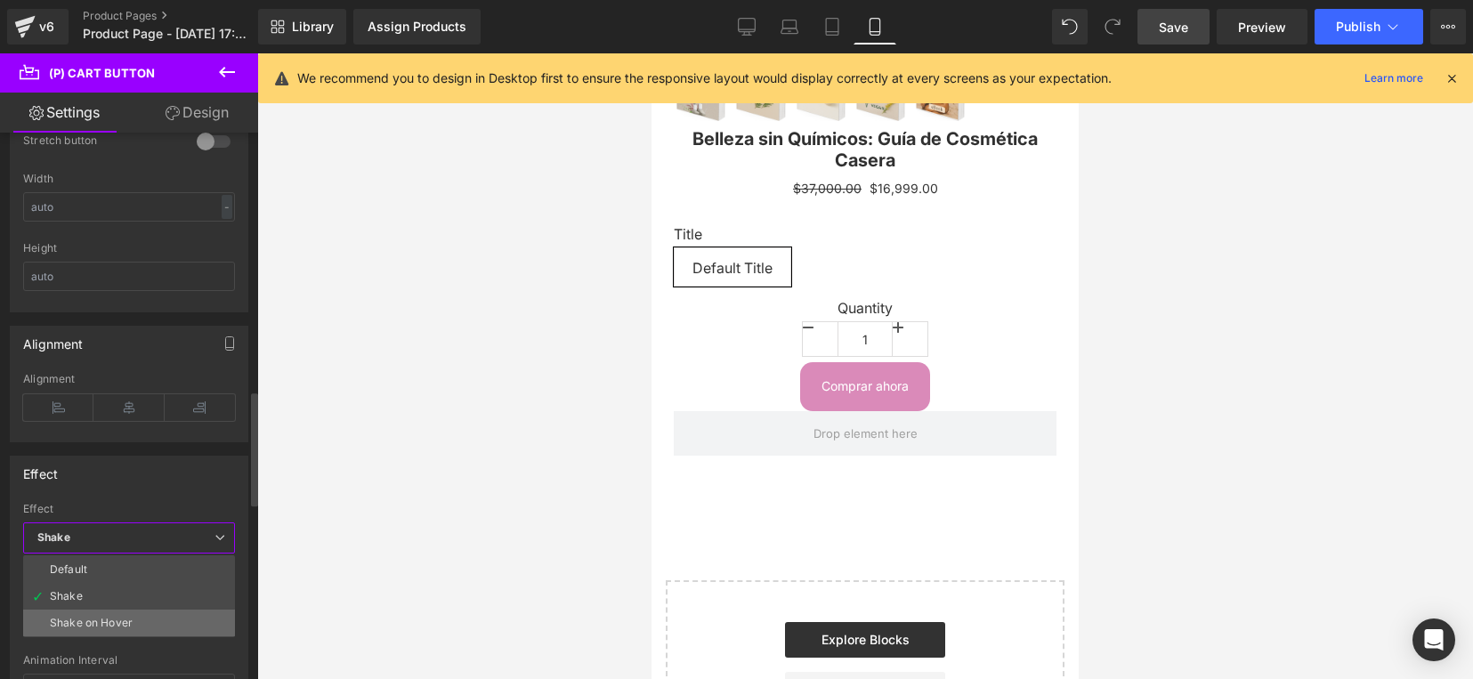
click at [163, 620] on li "Shake on Hover" at bounding box center [129, 623] width 212 height 27
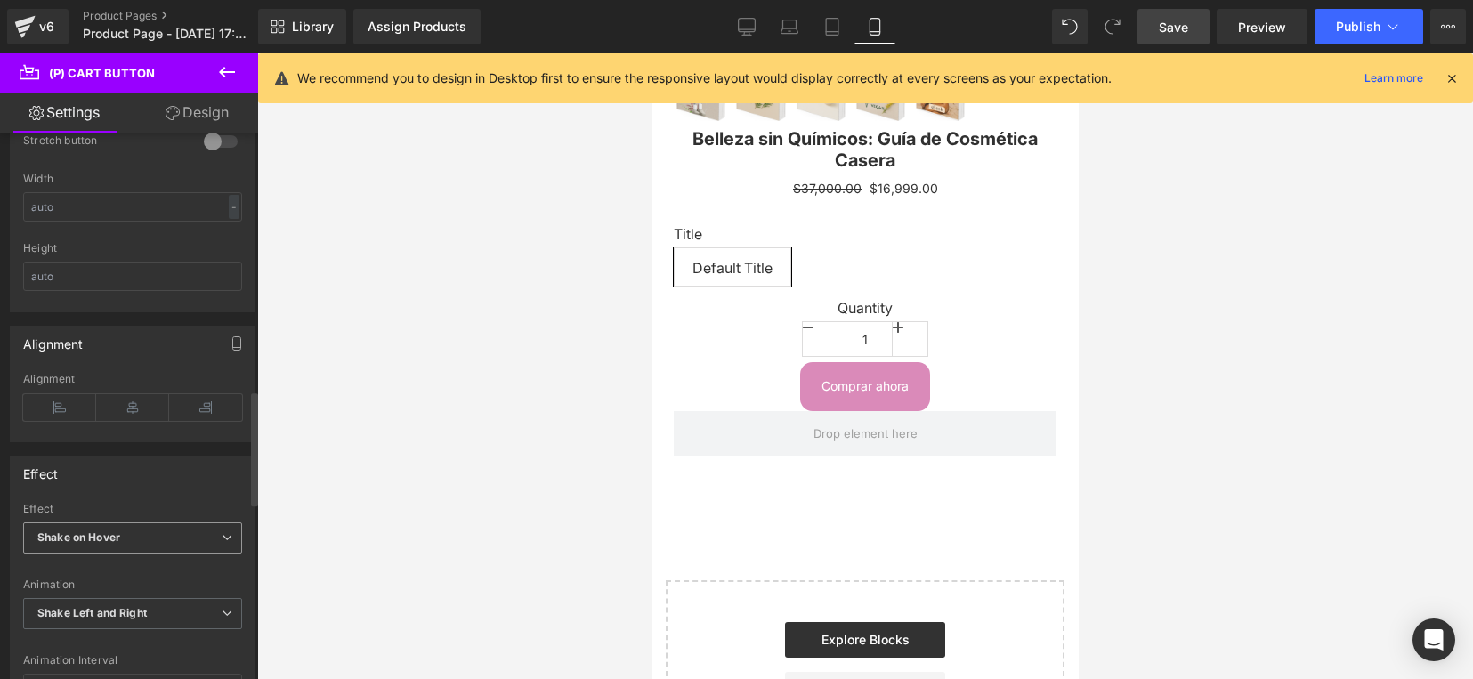
click at [222, 539] on icon at bounding box center [227, 537] width 11 height 11
click at [209, 536] on span "Shake on Hover" at bounding box center [132, 537] width 219 height 31
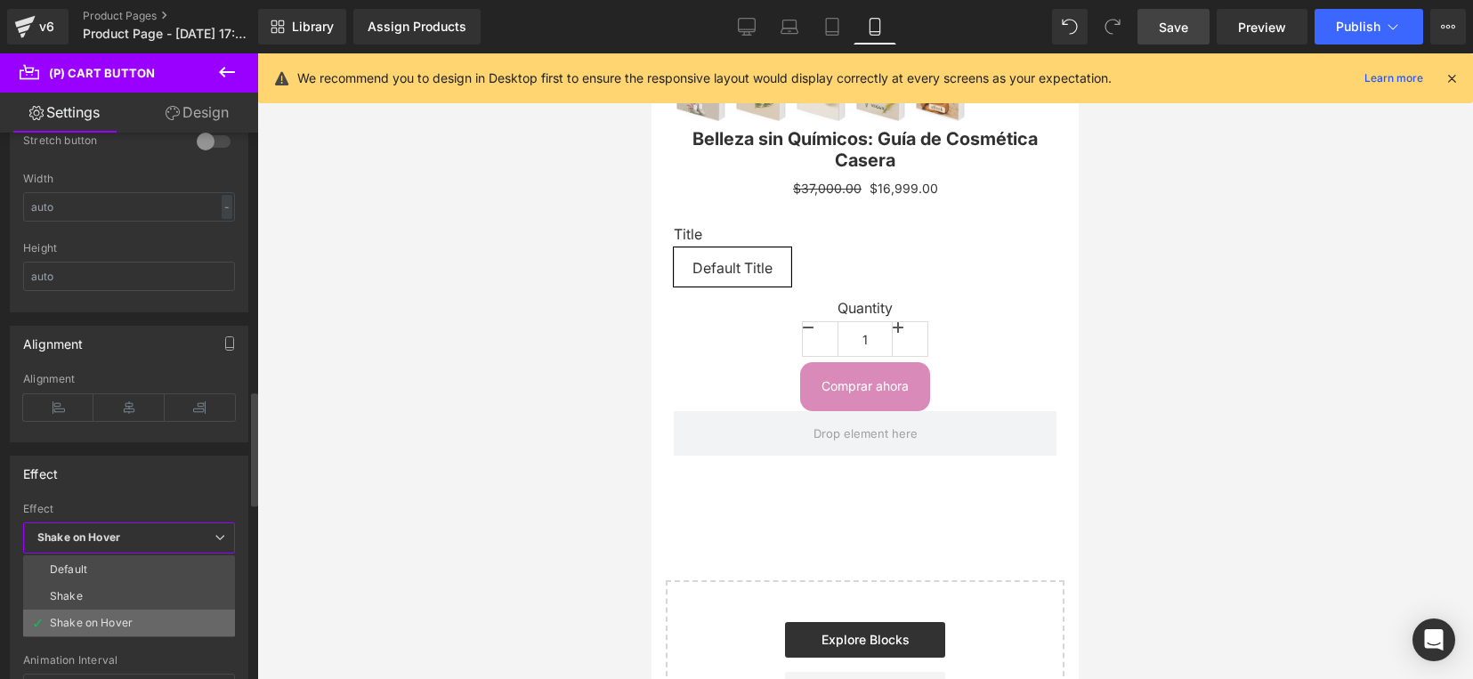
click at [102, 625] on div "Shake on Hover" at bounding box center [91, 623] width 83 height 12
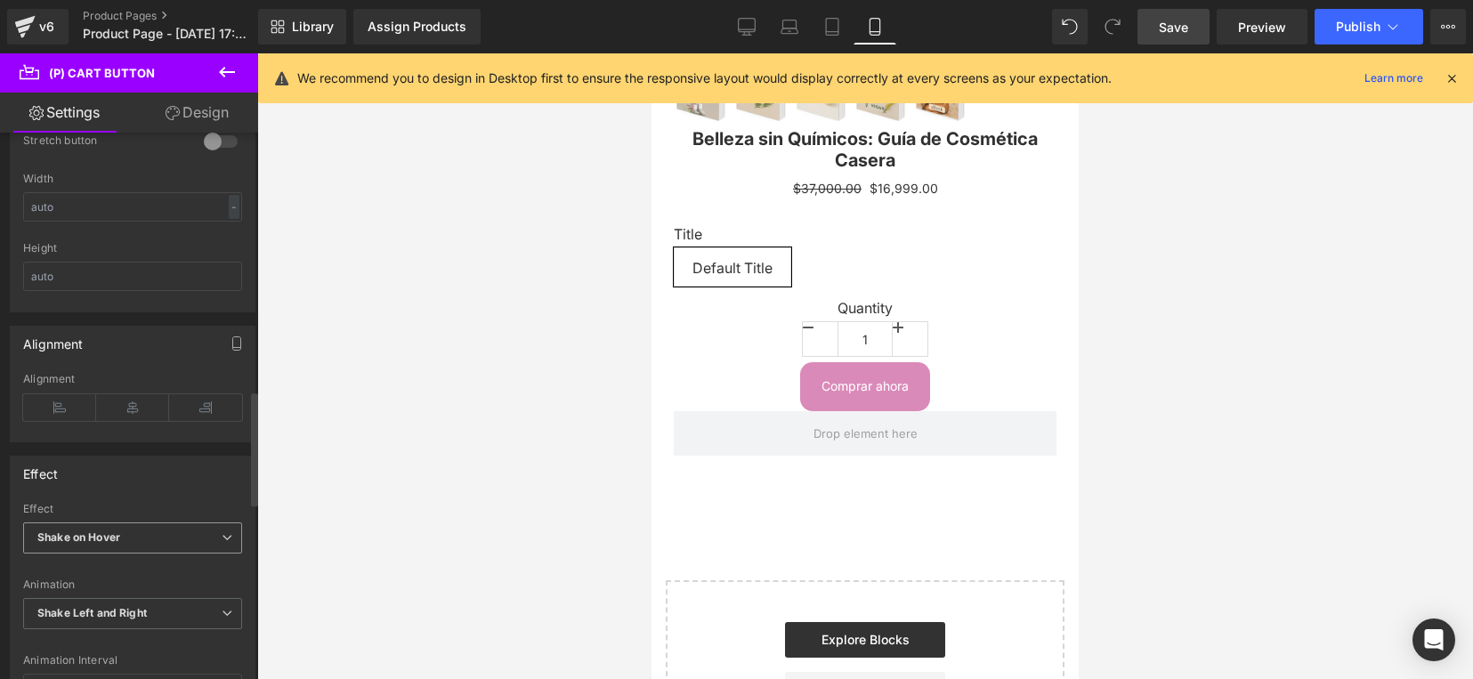
click at [102, 625] on span "Shake Left and Right" at bounding box center [132, 613] width 219 height 31
click at [221, 534] on icon at bounding box center [219, 537] width 11 height 11
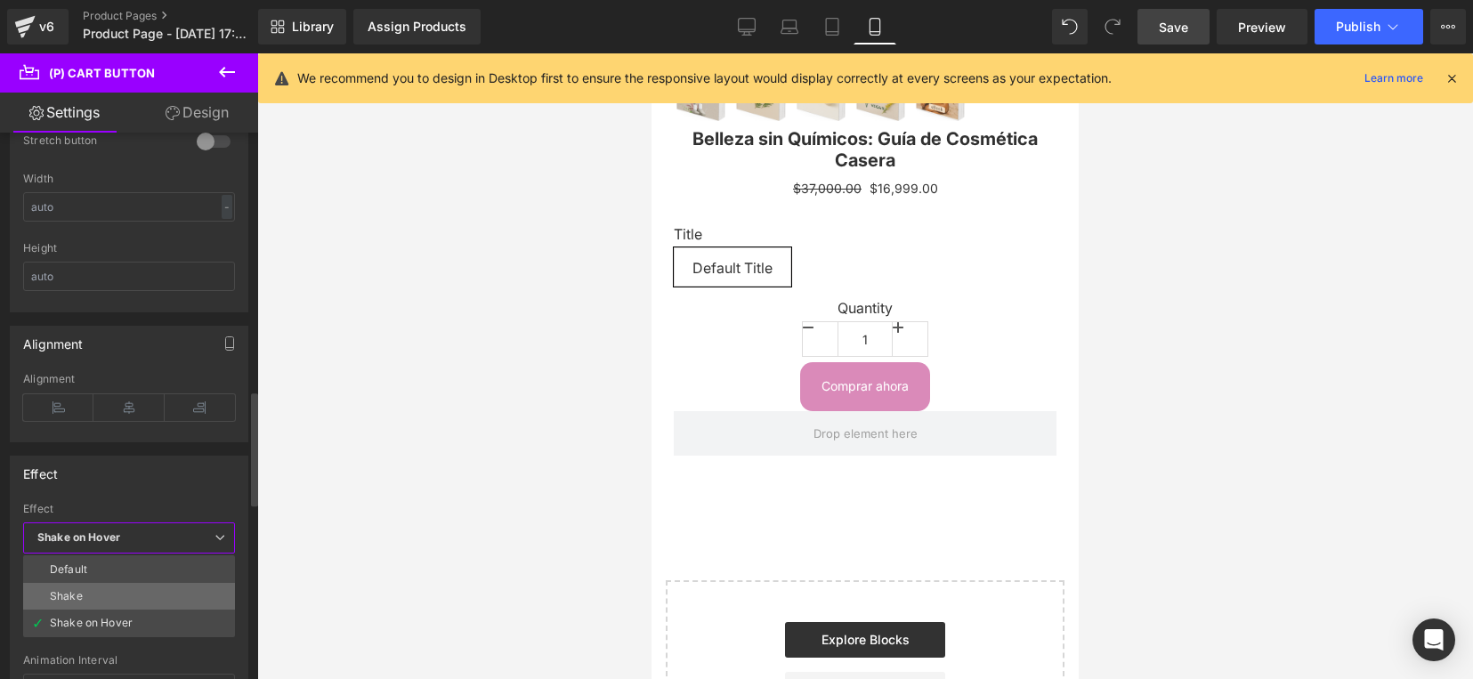
click at [99, 593] on li "Shake" at bounding box center [129, 596] width 212 height 27
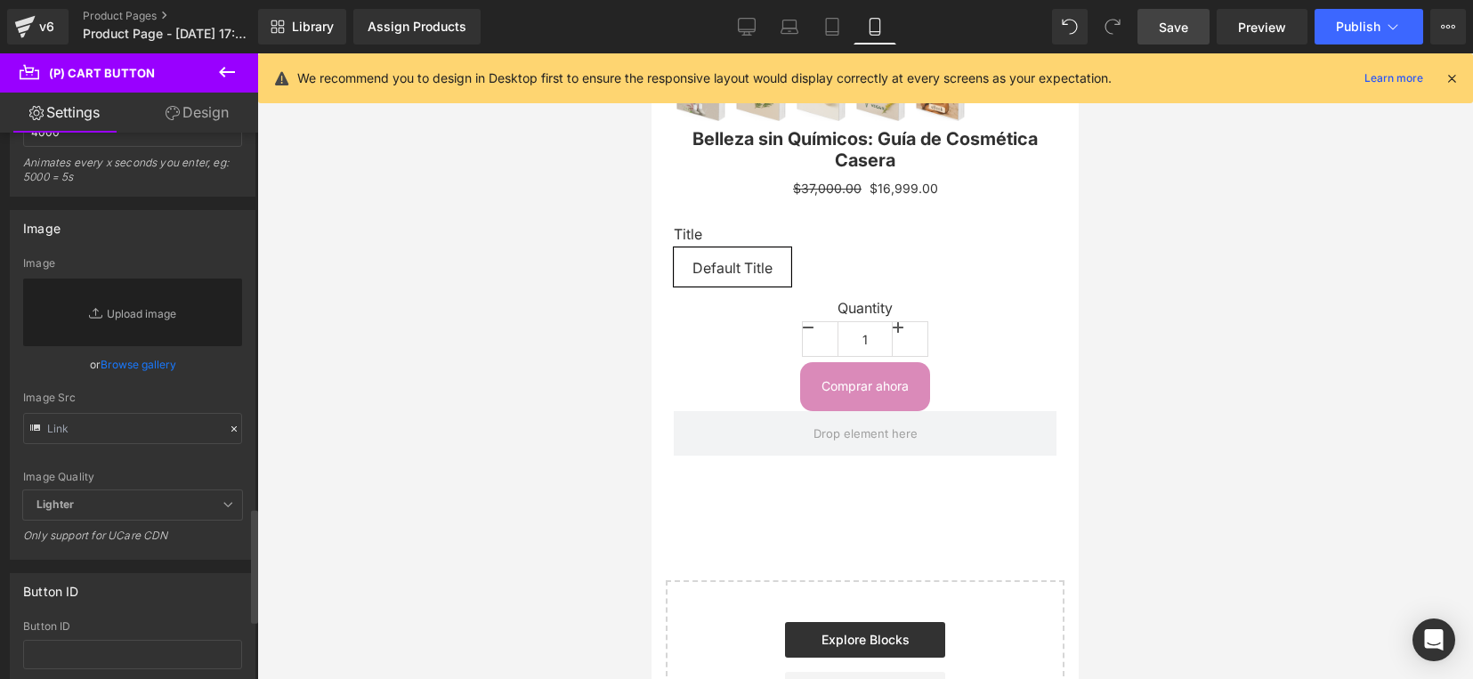
scroll to position [1891, 0]
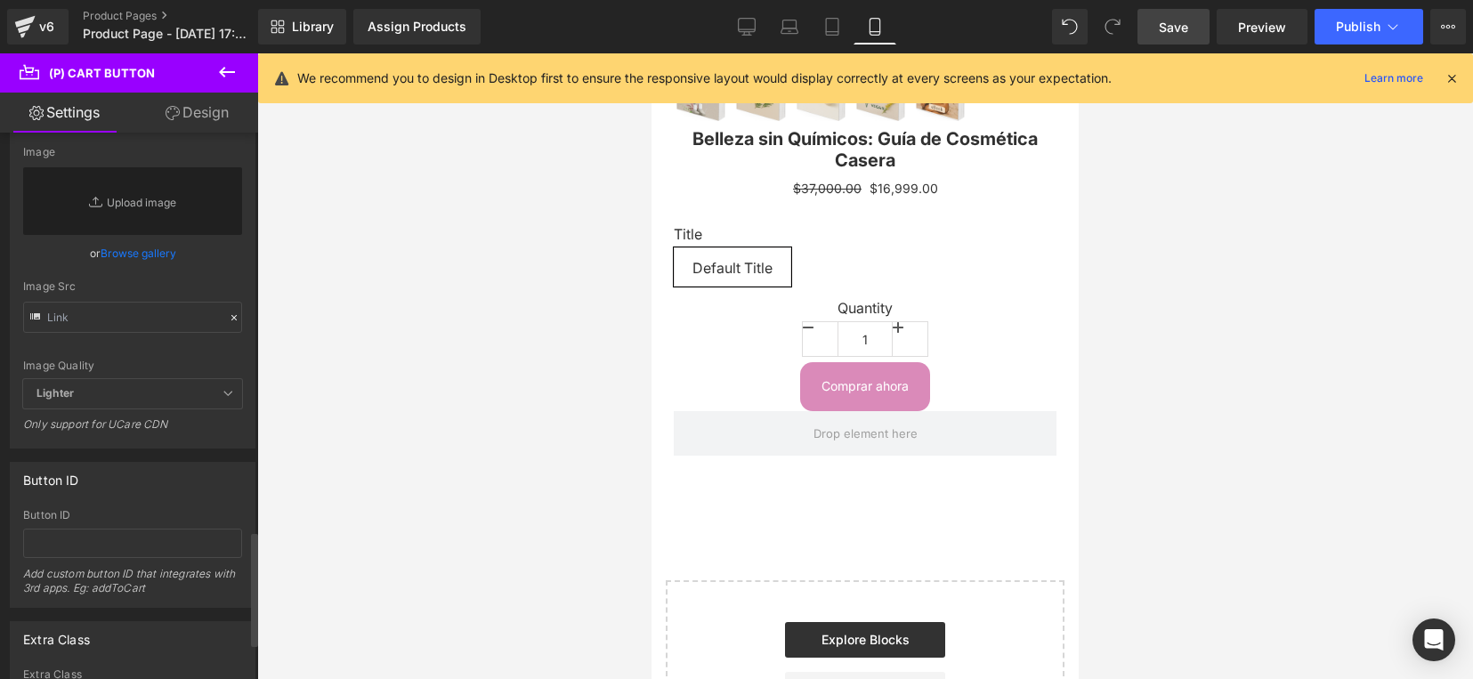
click at [223, 399] on icon at bounding box center [228, 393] width 11 height 11
click at [211, 393] on span "Lighter" at bounding box center [132, 393] width 219 height 29
click at [187, 392] on span "Lighter" at bounding box center [132, 393] width 219 height 29
click at [210, 318] on input "text" at bounding box center [132, 317] width 219 height 31
click at [203, 401] on span "Lighter" at bounding box center [132, 393] width 219 height 29
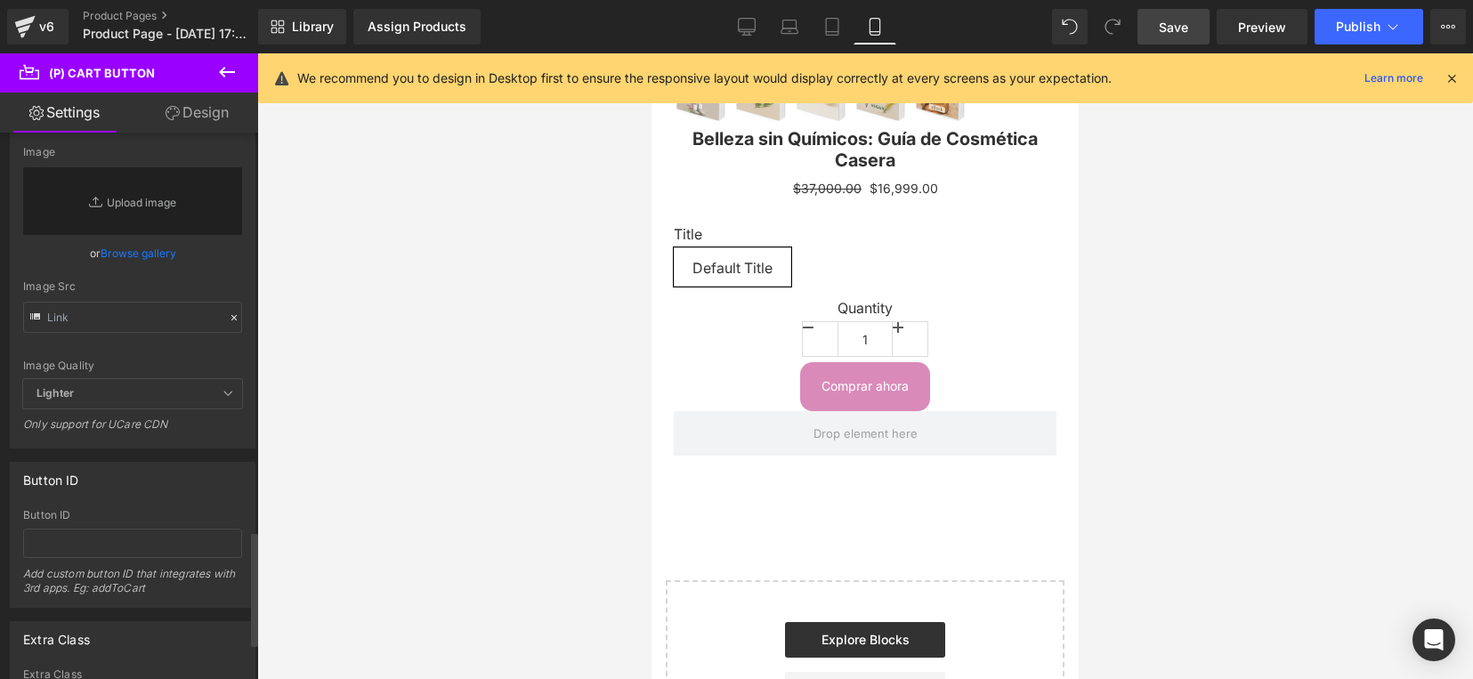
click at [227, 399] on icon at bounding box center [228, 393] width 11 height 11
click at [150, 425] on div "Only support for UCare CDN" at bounding box center [132, 430] width 219 height 26
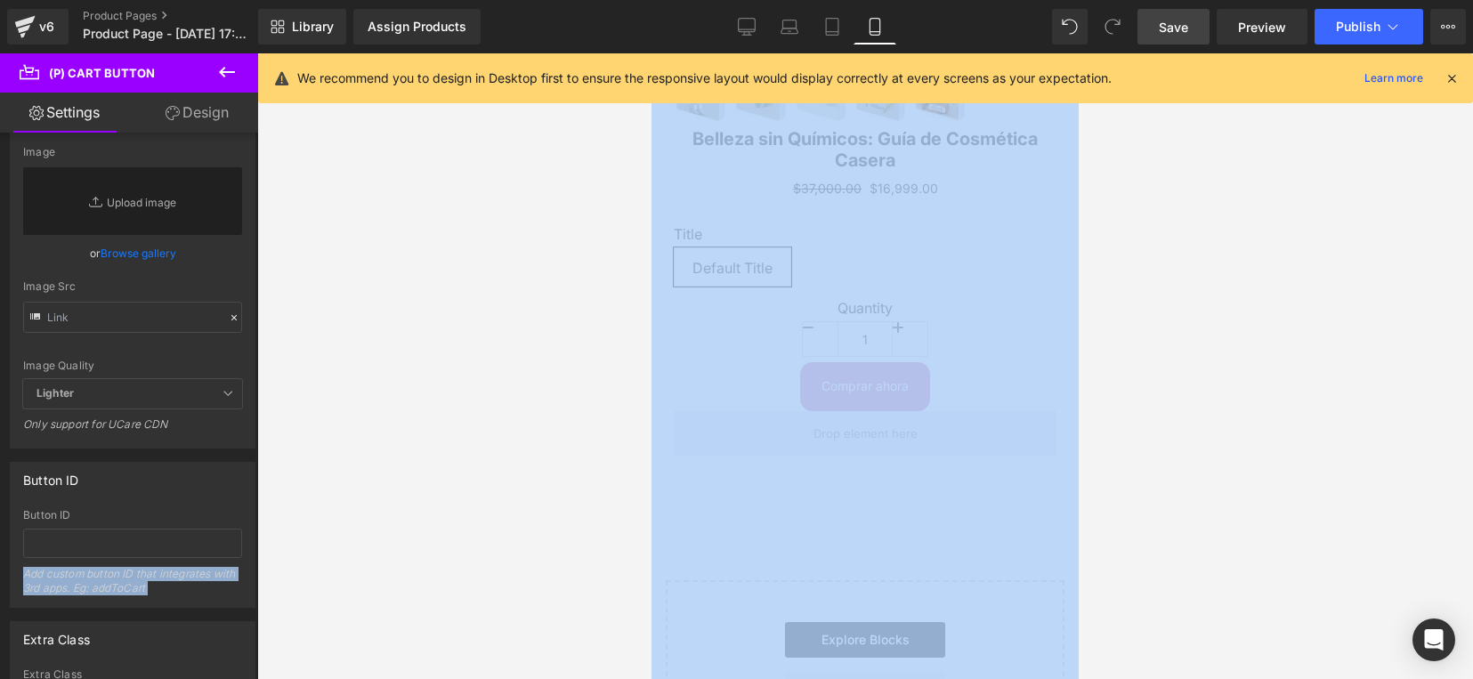
drag, startPoint x: 167, startPoint y: 424, endPoint x: -4, endPoint y: 433, distance: 171.1
click at [0, 433] on html "(P) Cart Button You are previewing how the will restyle your page. You can not …" at bounding box center [736, 339] width 1473 height 679
click at [451, 465] on div at bounding box center [865, 366] width 1216 height 626
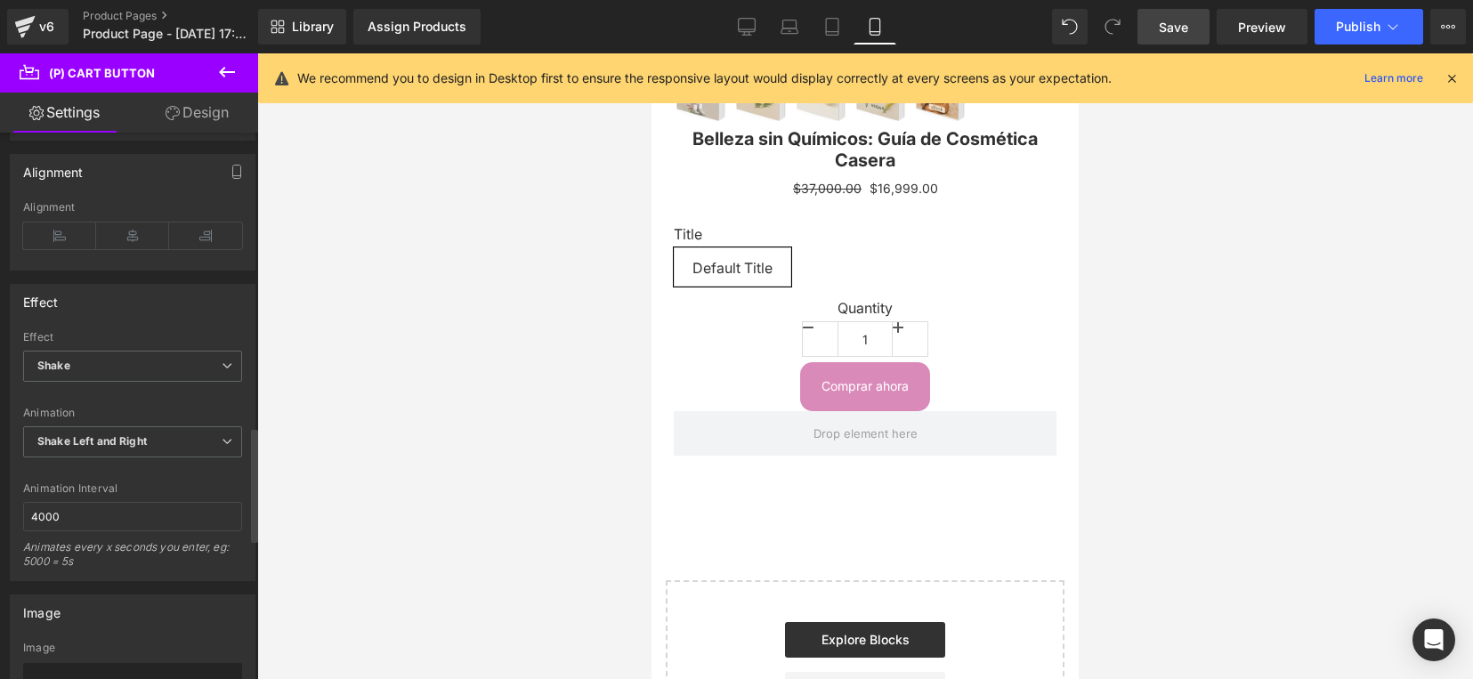
scroll to position [1507, 0]
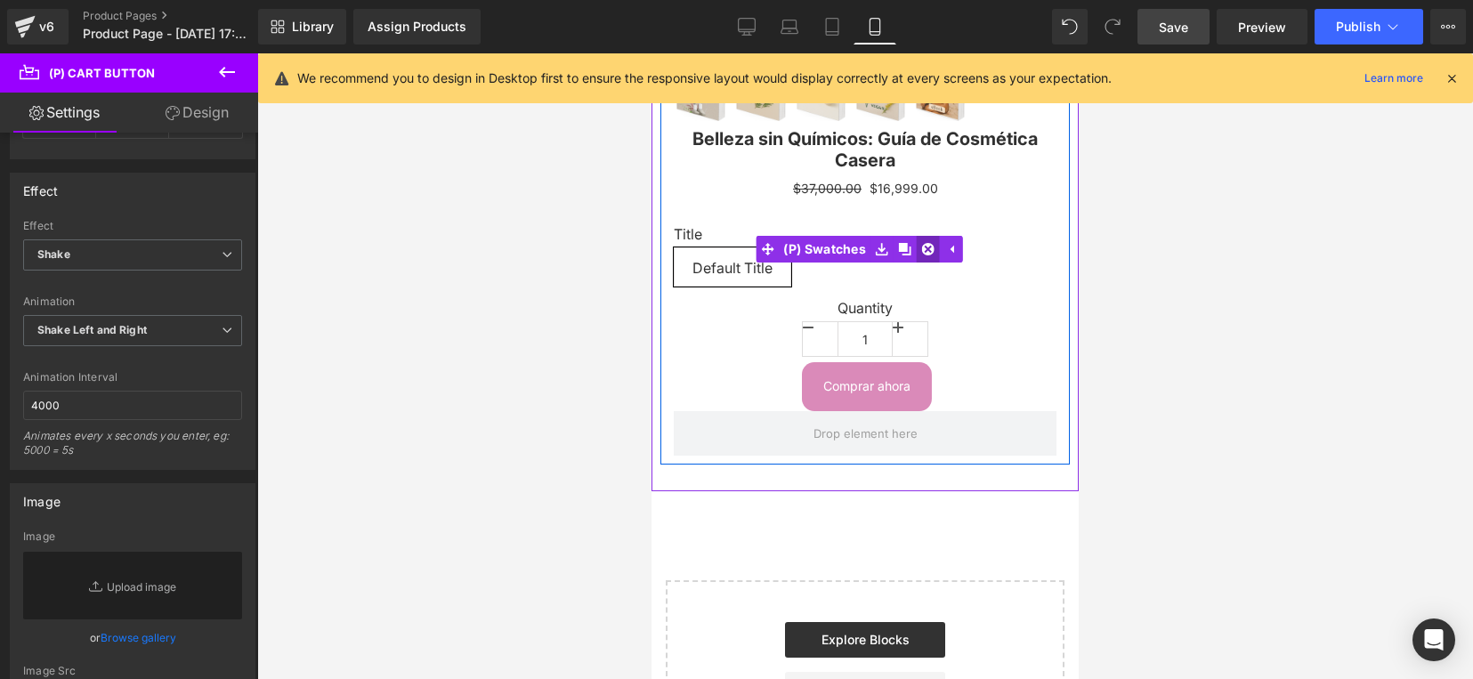
click at [927, 243] on icon at bounding box center [928, 249] width 12 height 12
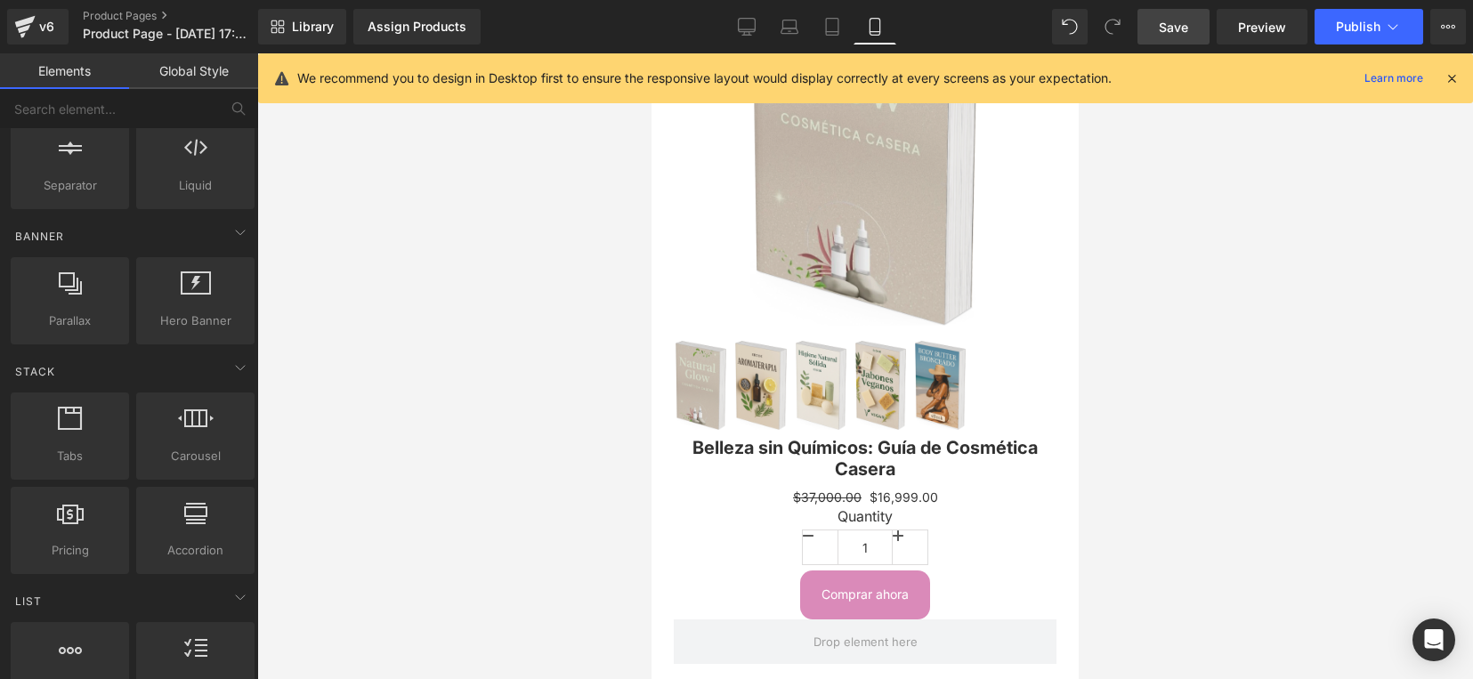
scroll to position [0, 0]
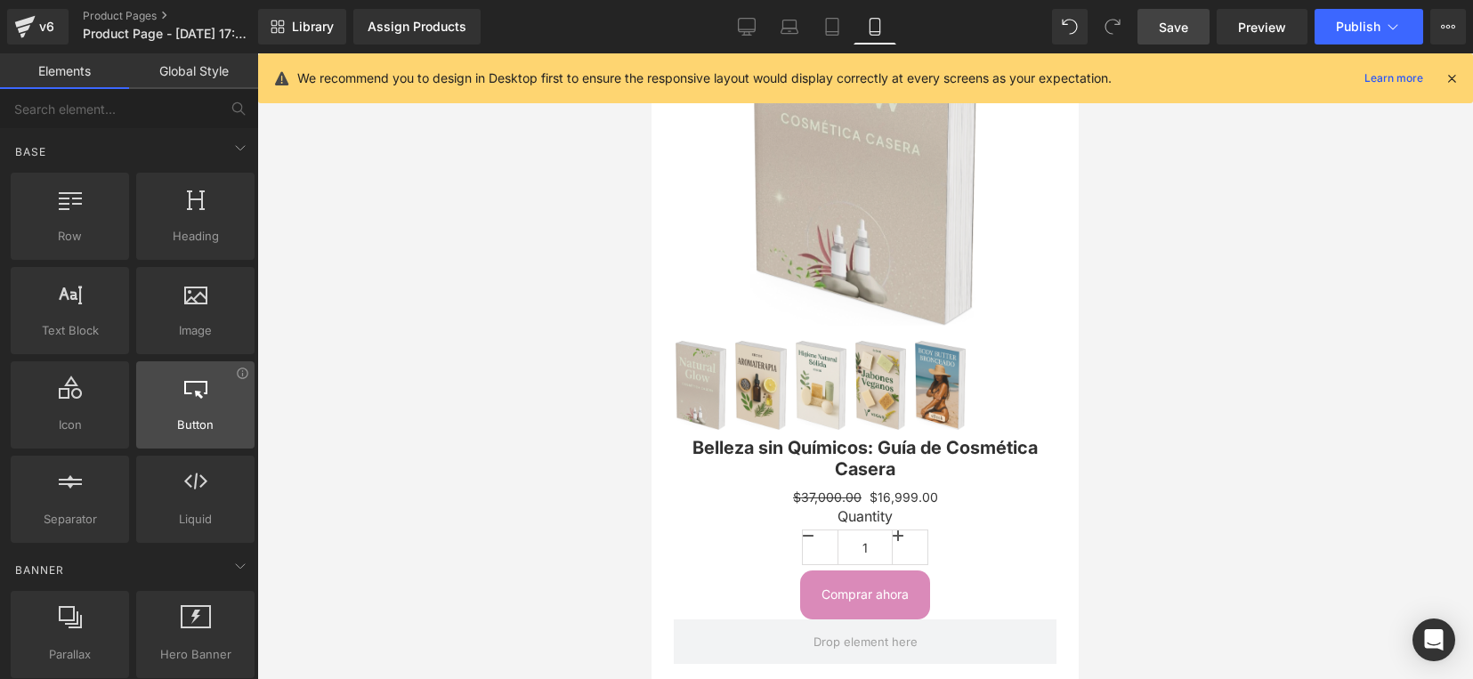
click at [192, 436] on div "Button button, call to action, cta" at bounding box center [195, 404] width 118 height 87
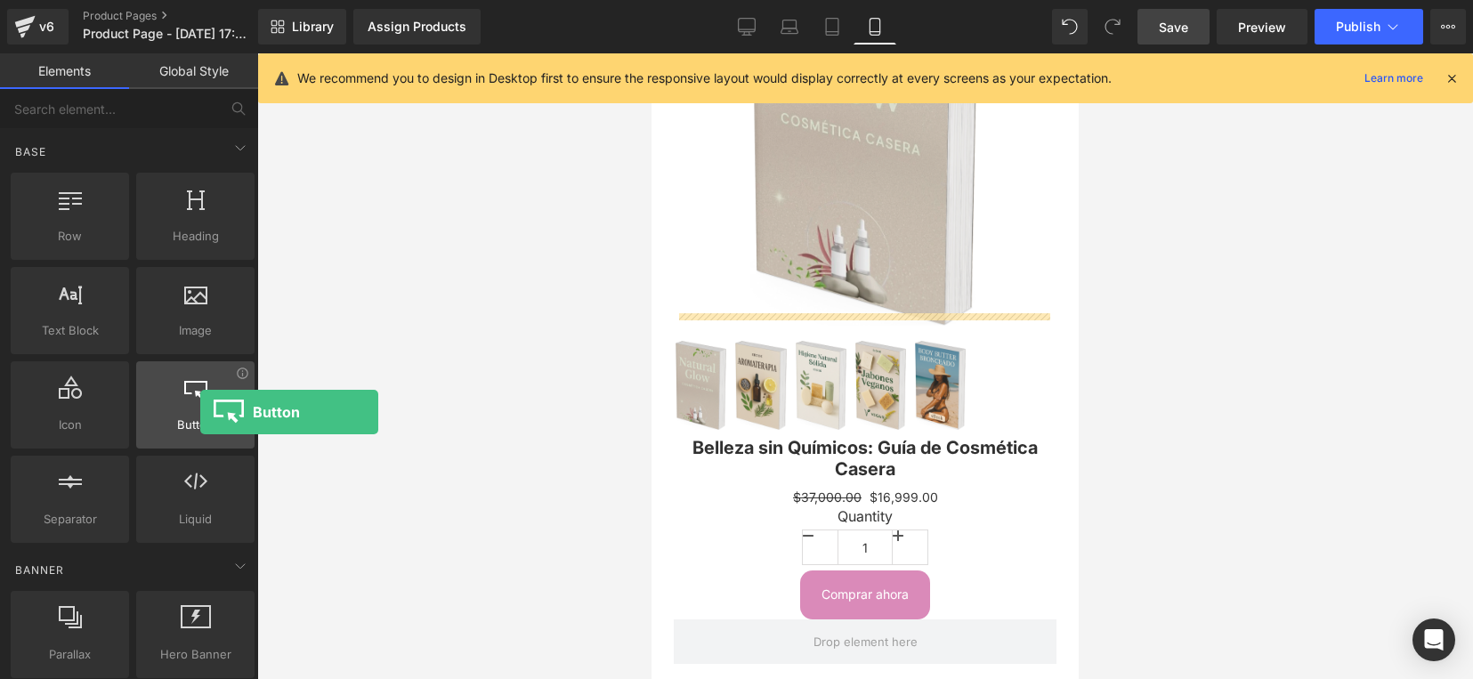
click at [200, 412] on div at bounding box center [196, 396] width 108 height 40
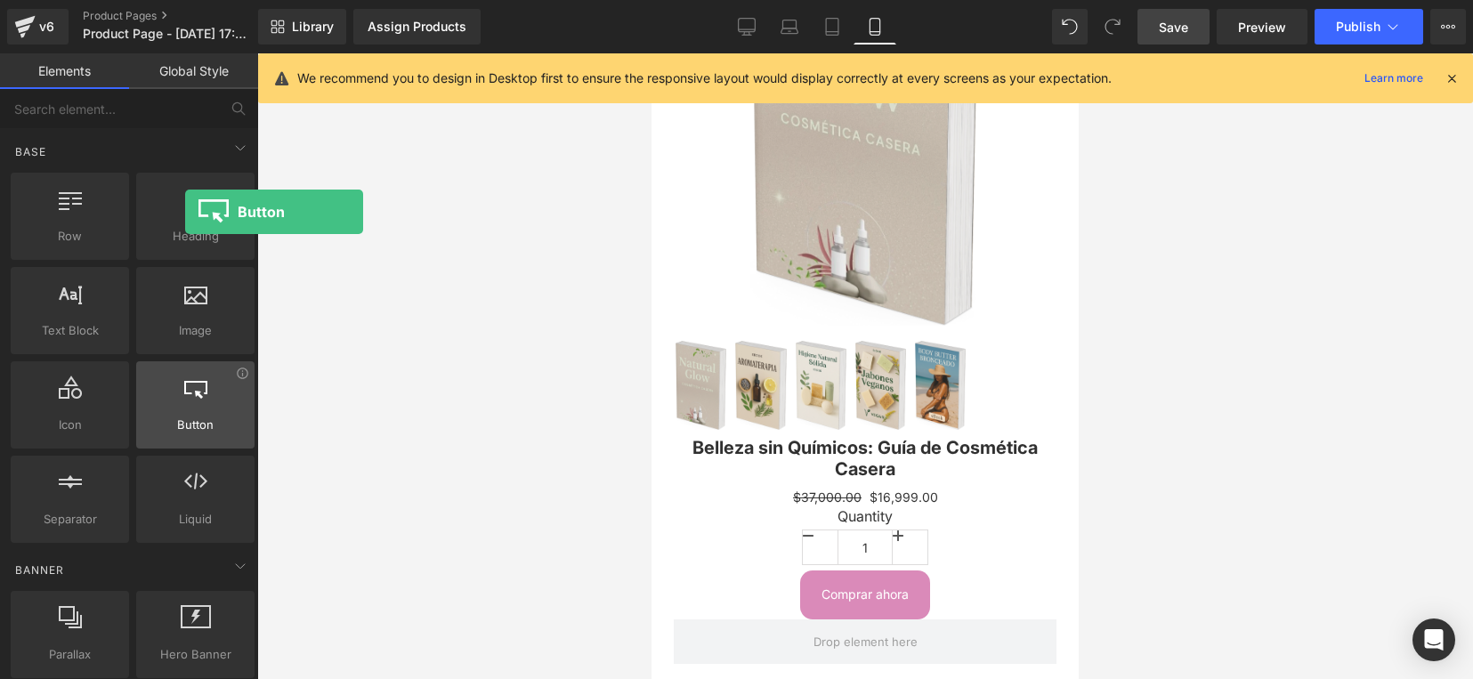
click at [185, 434] on span "Button" at bounding box center [196, 425] width 108 height 19
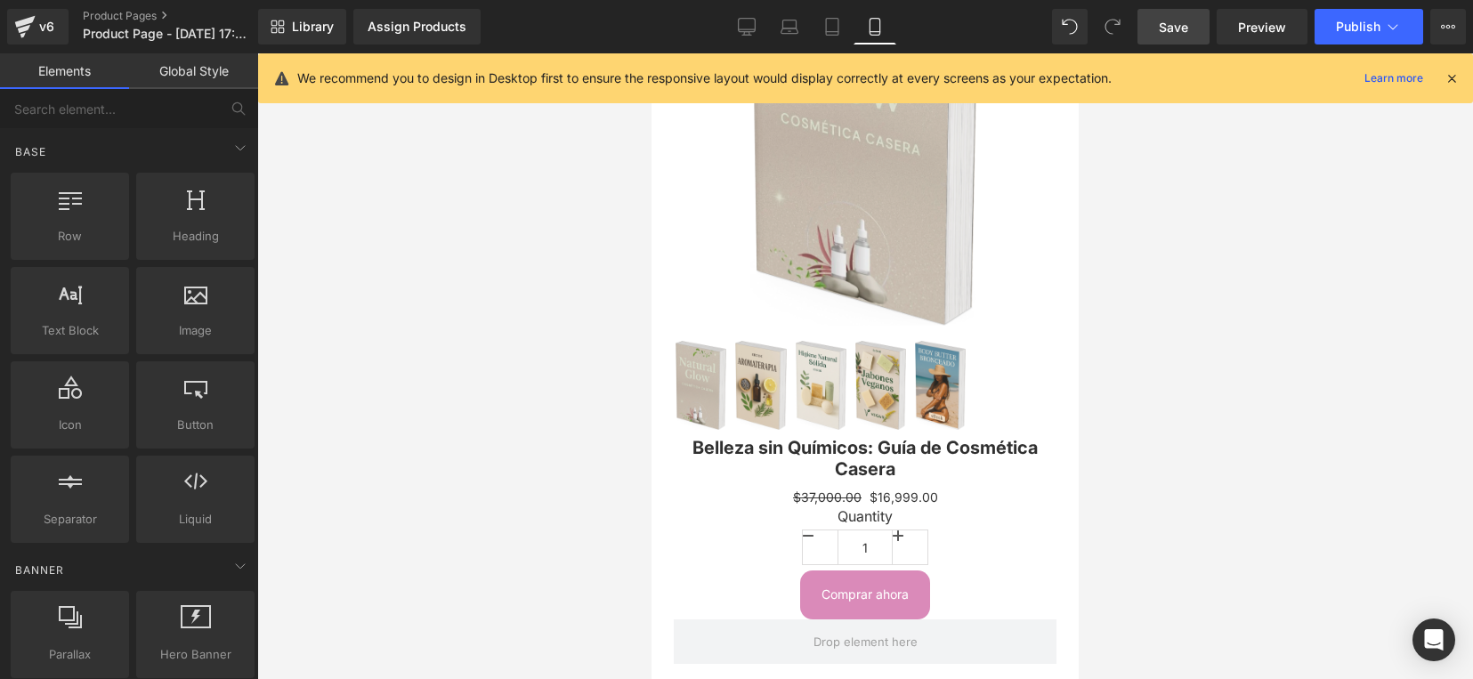
scroll to position [223, 0]
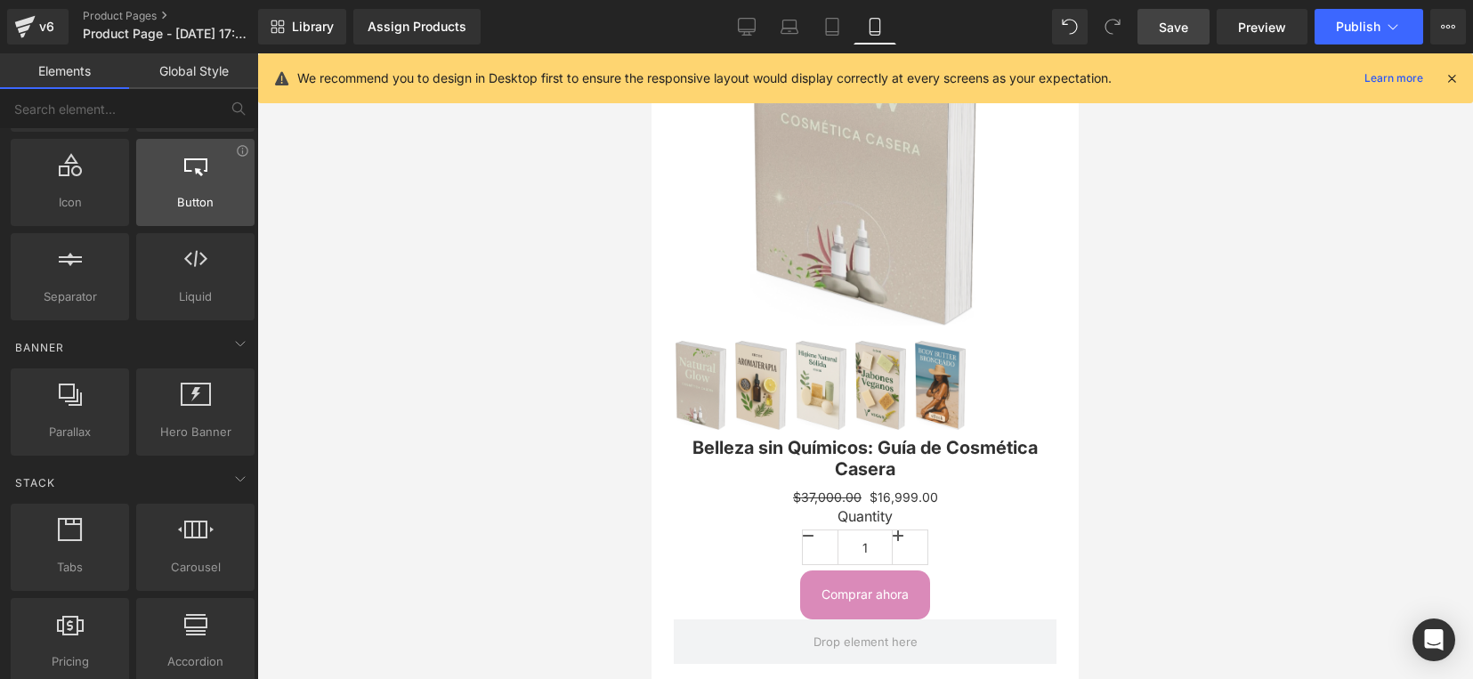
click at [202, 216] on div "Button button, call to action, cta" at bounding box center [195, 182] width 118 height 87
click at [236, 176] on div at bounding box center [196, 173] width 108 height 40
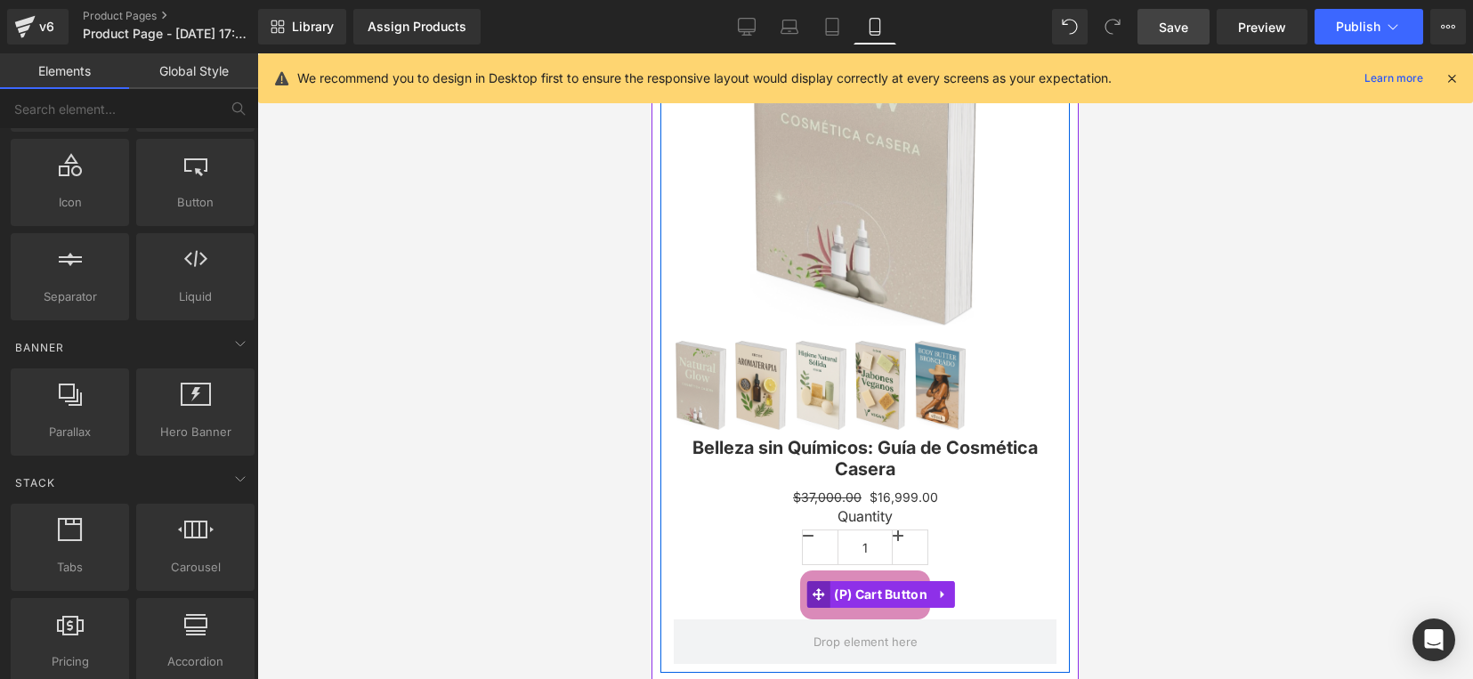
click at [825, 584] on span at bounding box center [817, 594] width 23 height 27
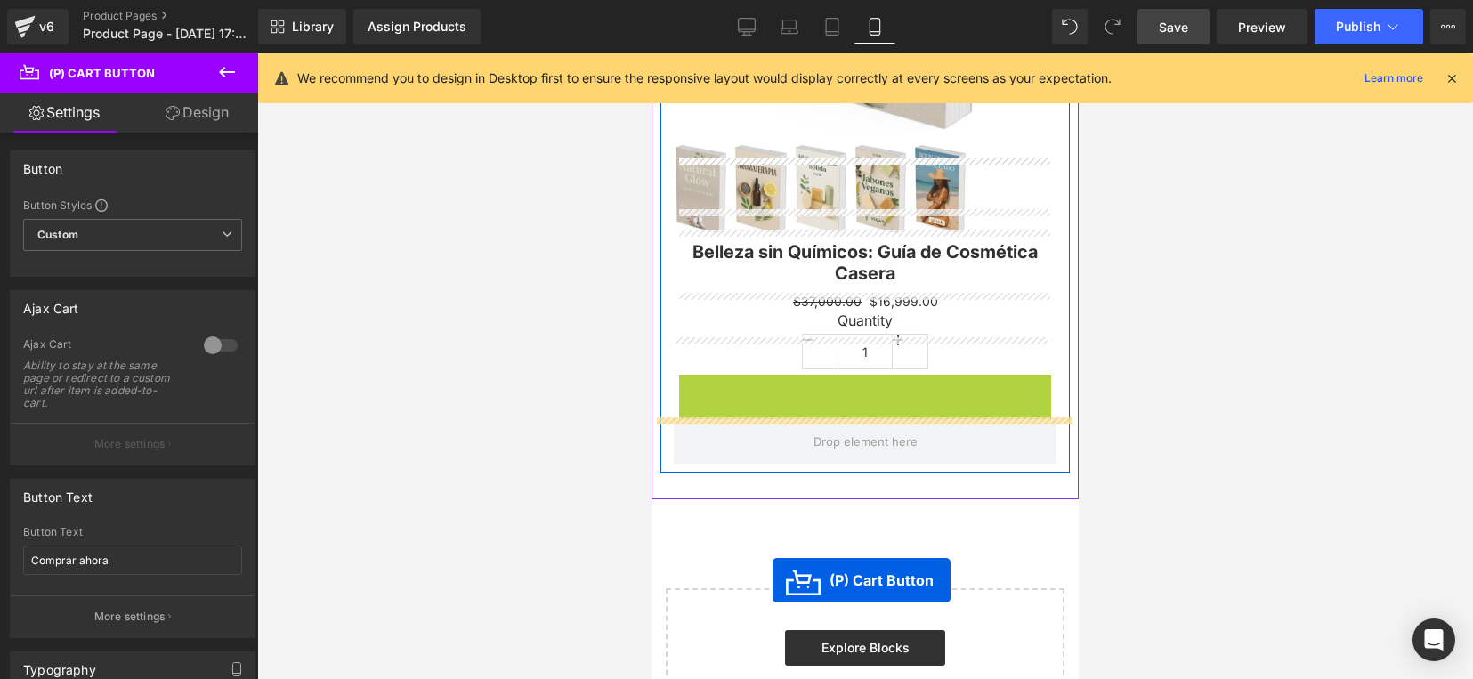
scroll to position [490, 0]
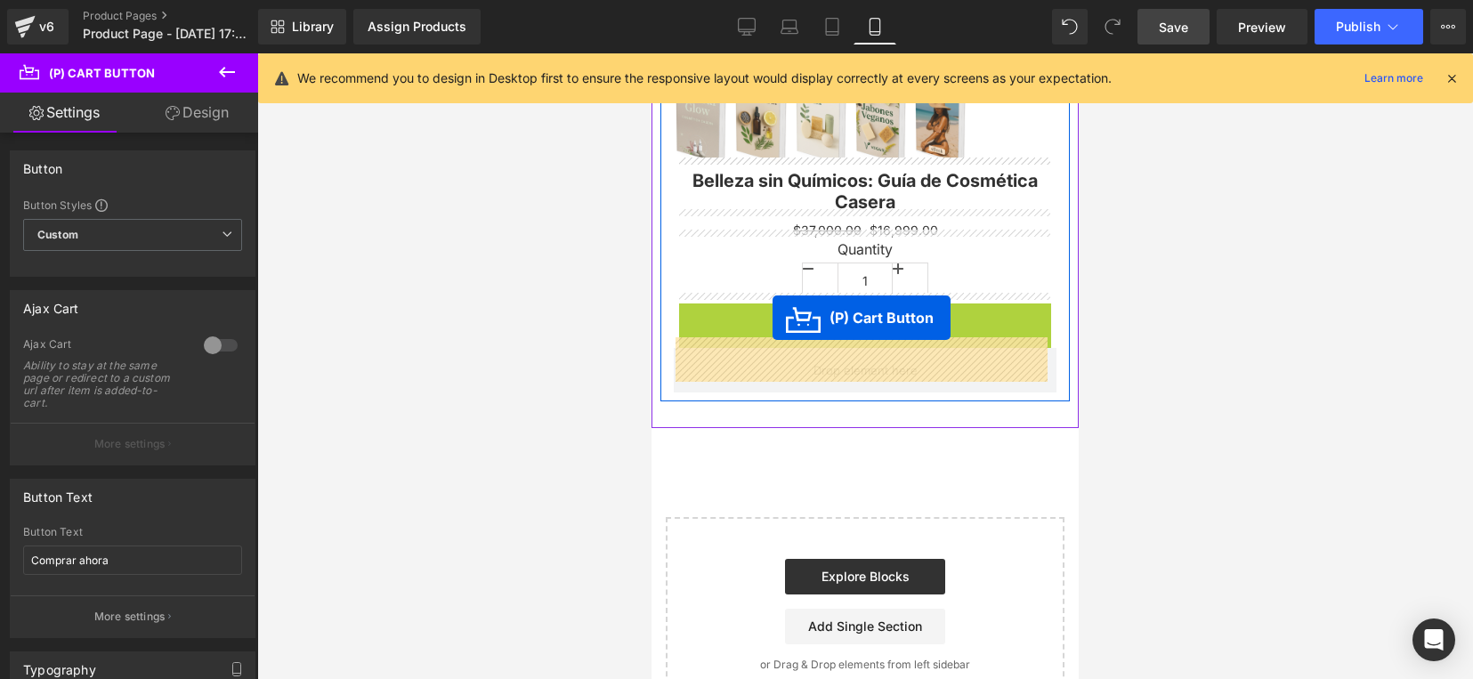
drag, startPoint x: 825, startPoint y: 584, endPoint x: 773, endPoint y: 318, distance: 271.2
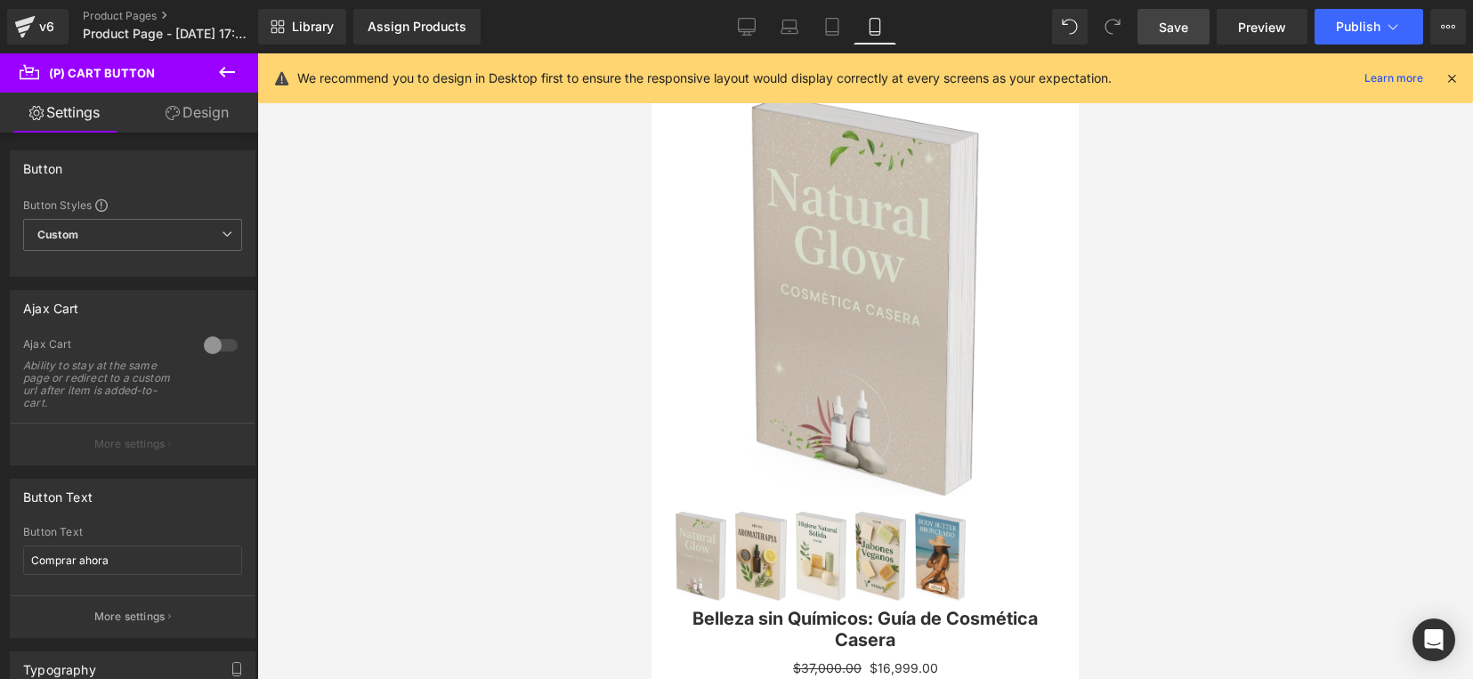
scroll to position [0, 0]
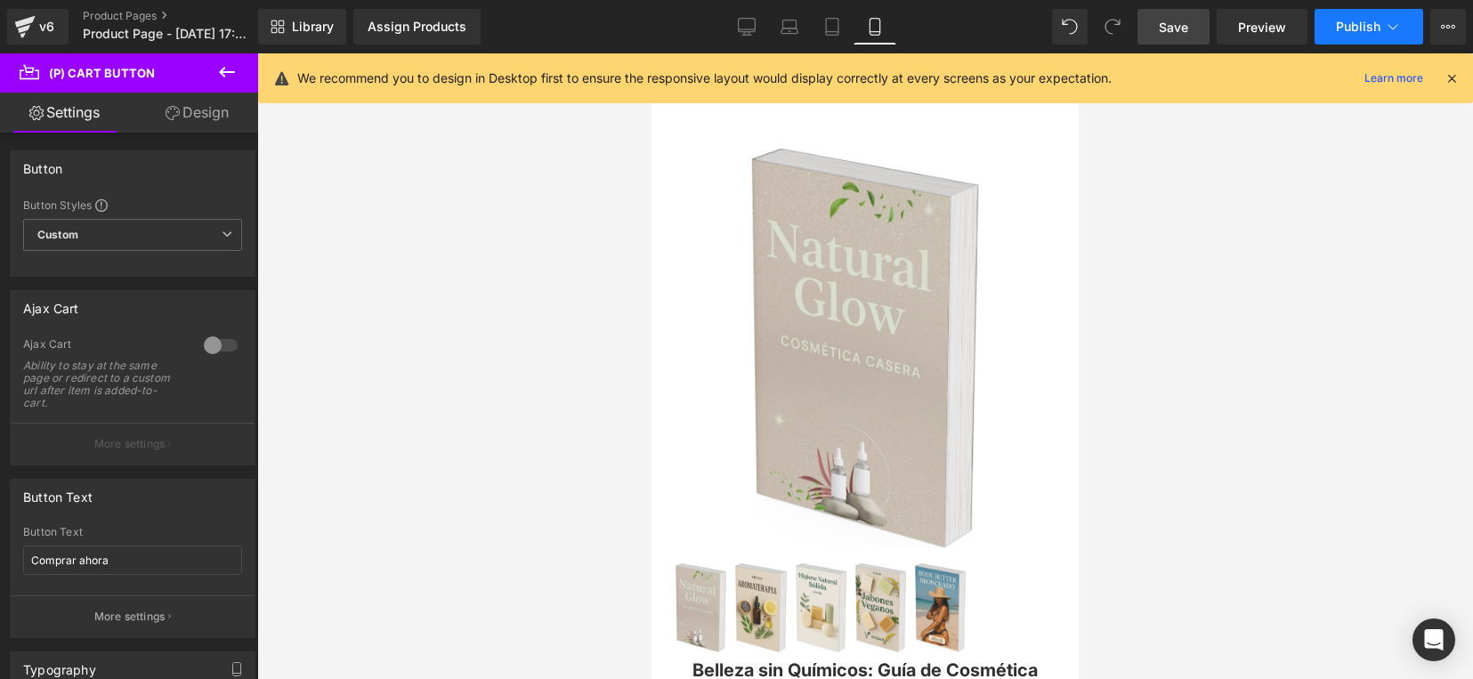
click at [1357, 29] on span "Publish" at bounding box center [1358, 27] width 45 height 14
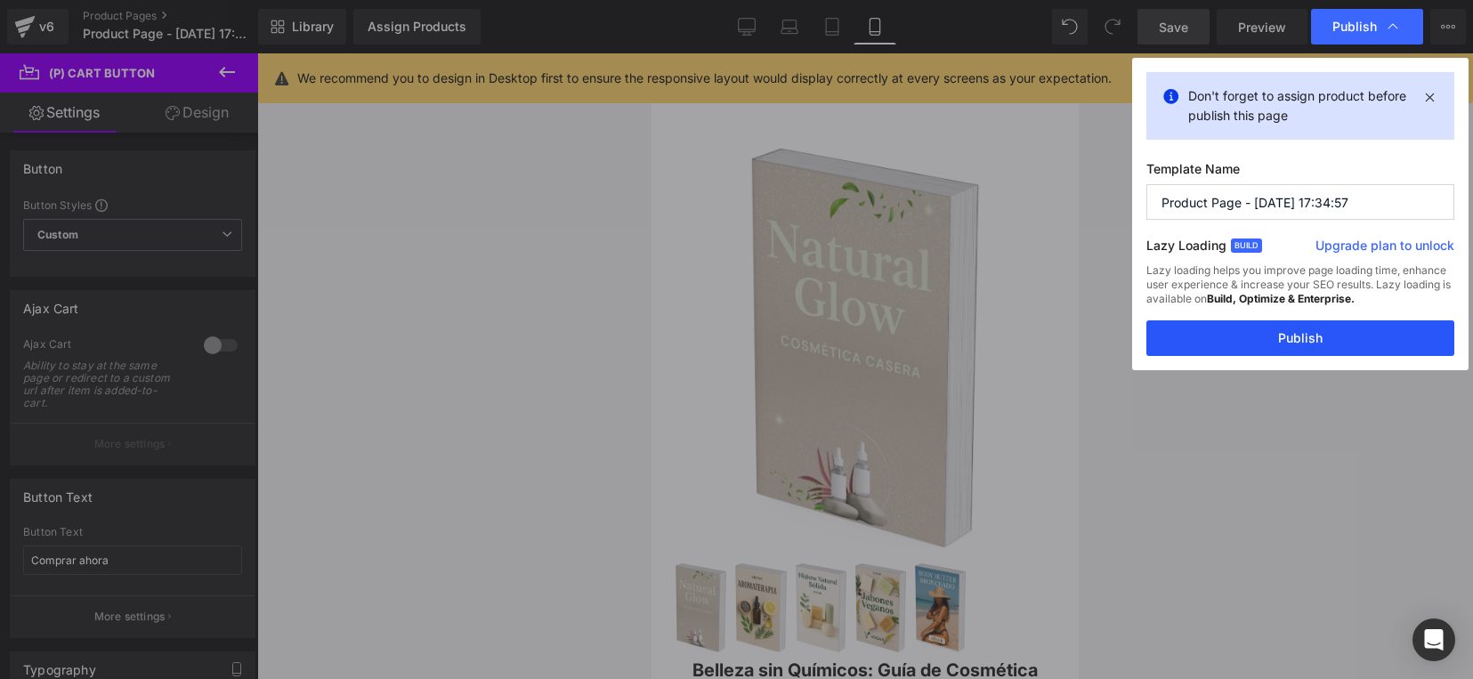
click at [1225, 339] on button "Publish" at bounding box center [1300, 338] width 308 height 36
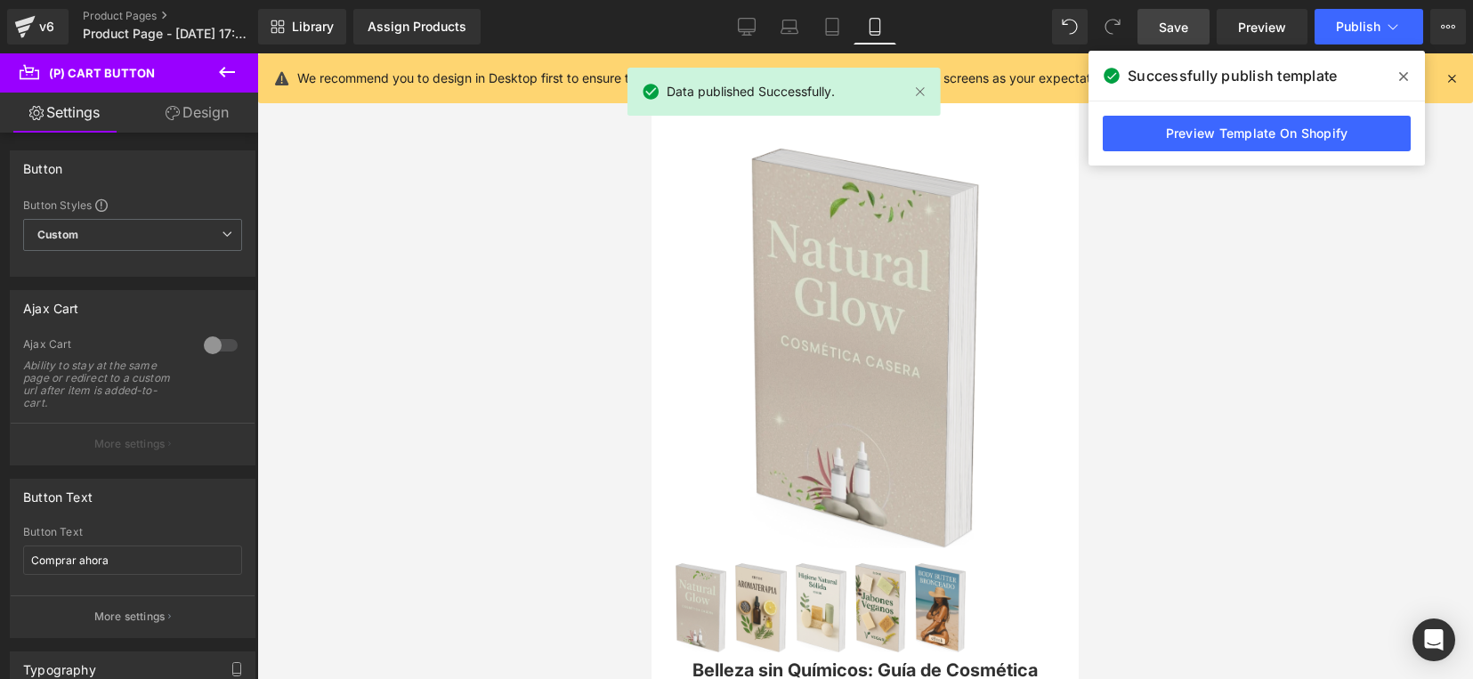
click at [1307, 215] on div at bounding box center [865, 366] width 1216 height 626
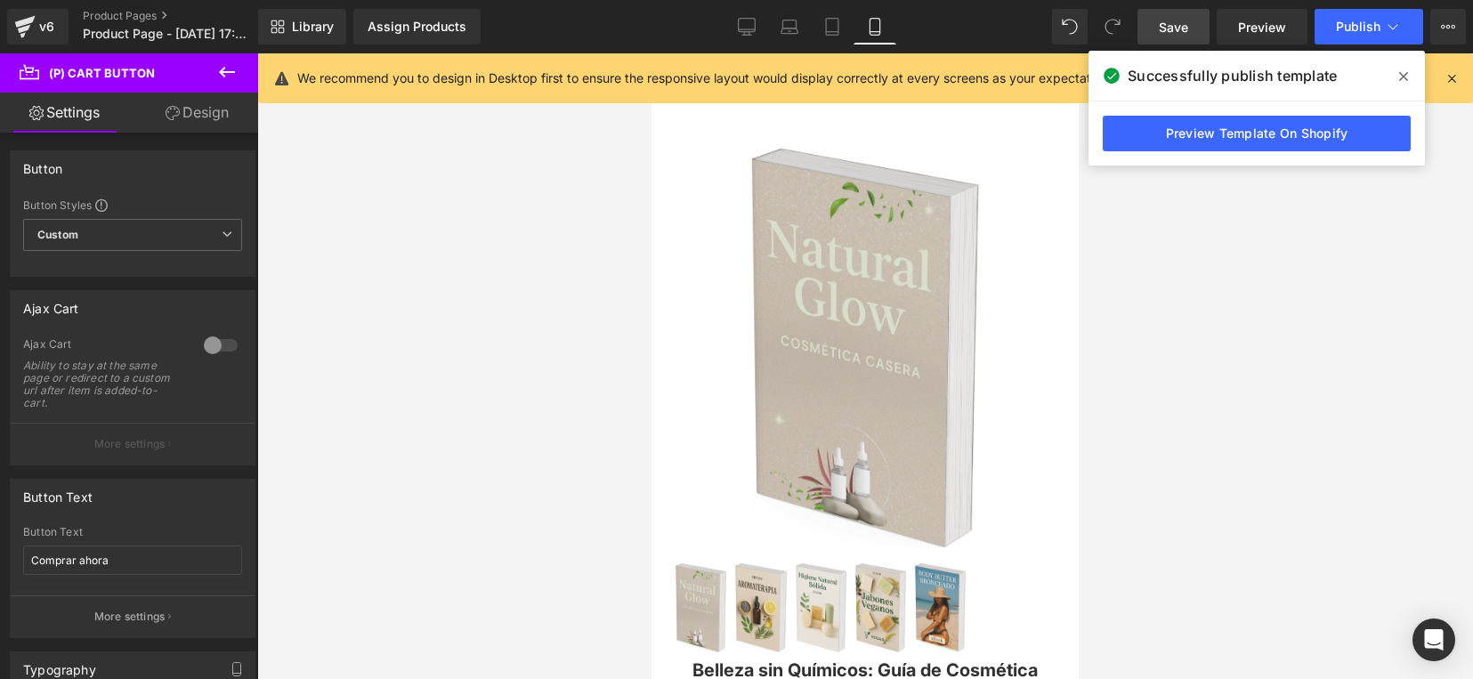
click at [461, 261] on div at bounding box center [865, 366] width 1216 height 626
click at [335, 490] on div at bounding box center [865, 366] width 1216 height 626
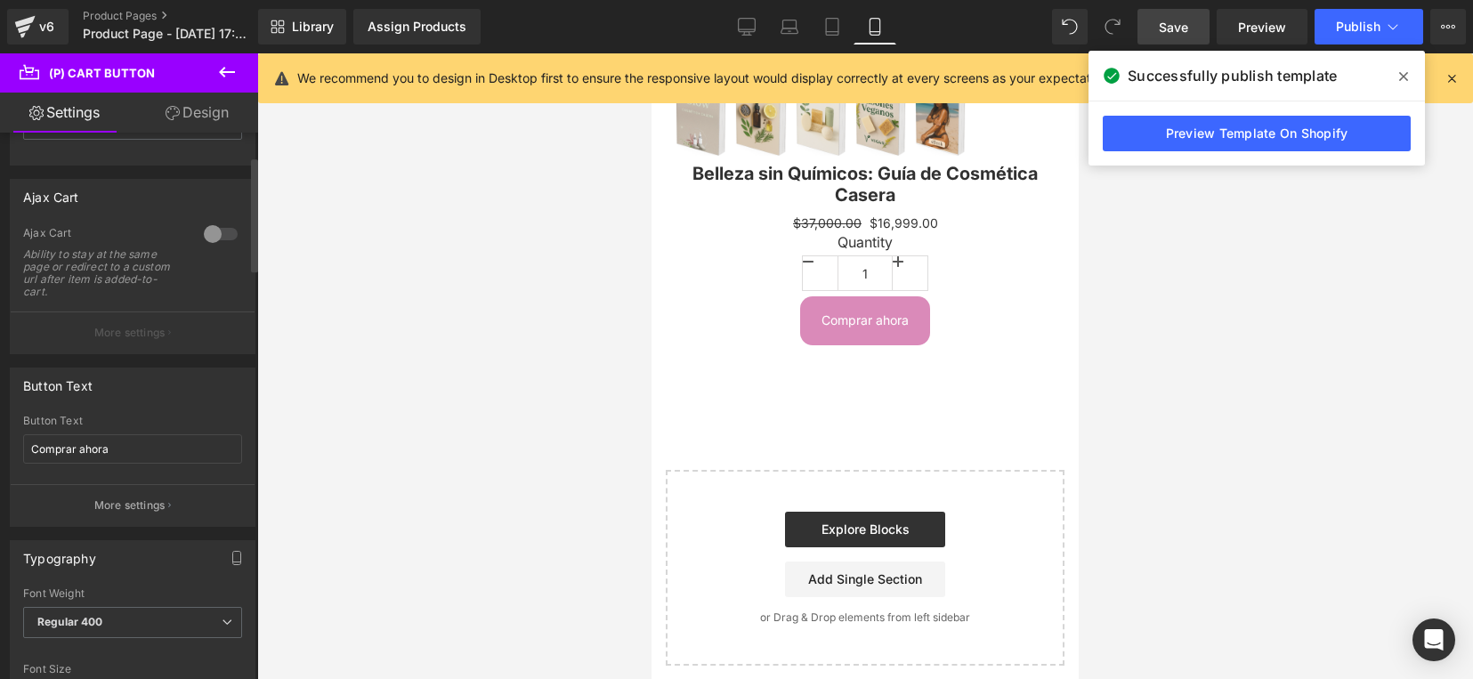
scroll to position [223, 0]
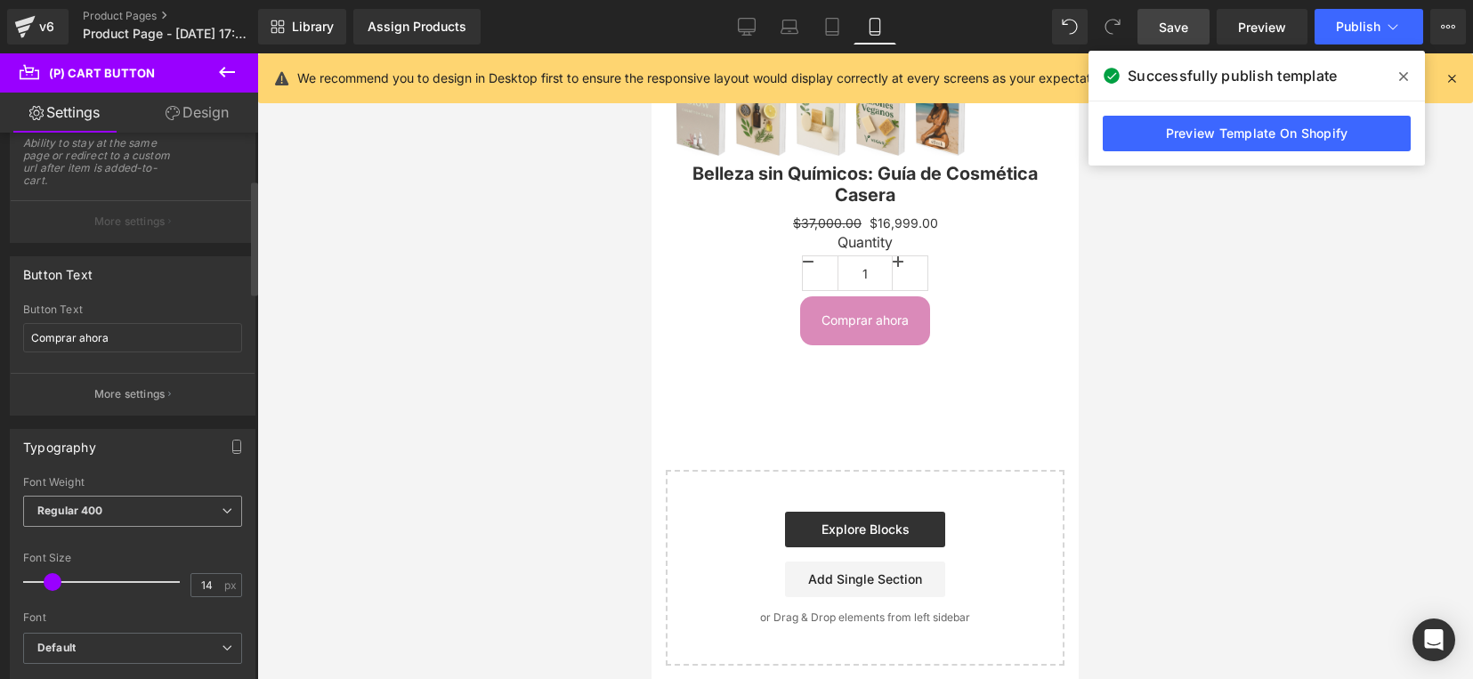
click at [223, 504] on span "Regular 400" at bounding box center [132, 511] width 219 height 31
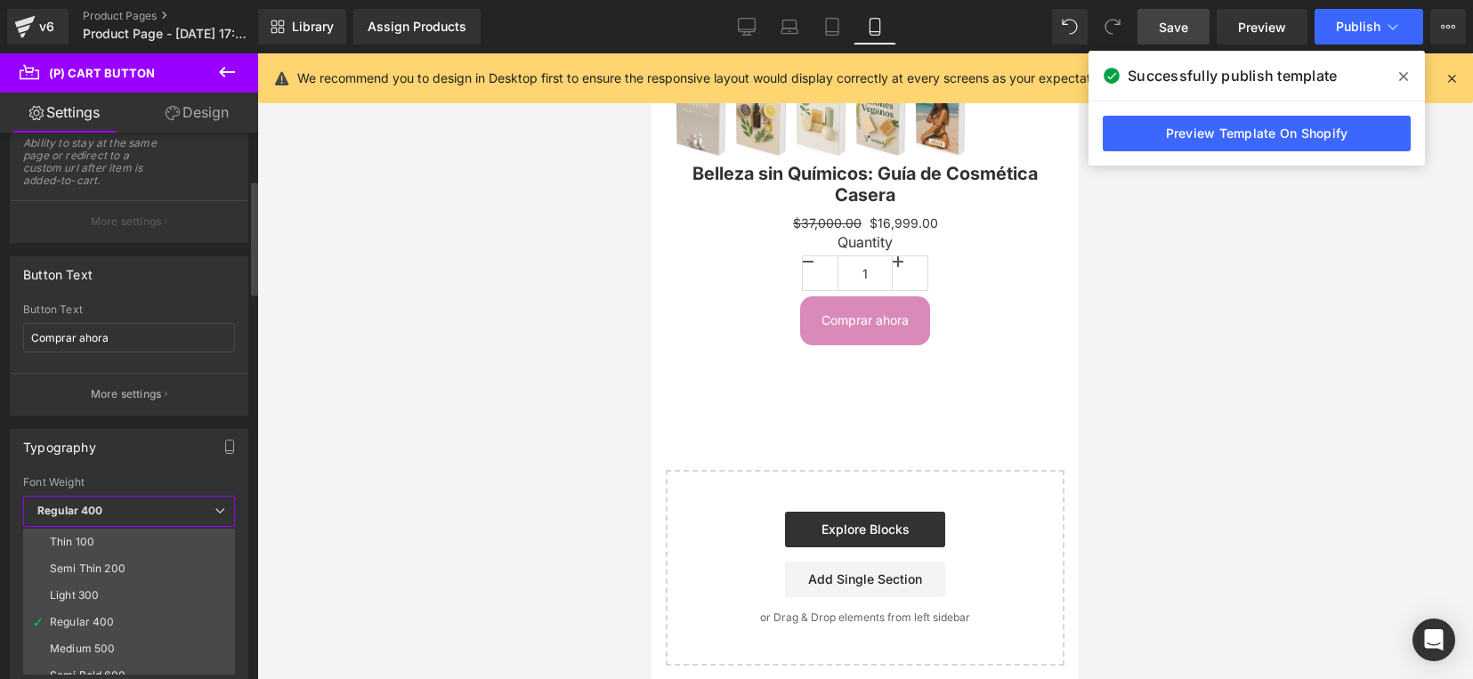
click at [223, 504] on span "Regular 400" at bounding box center [129, 511] width 212 height 31
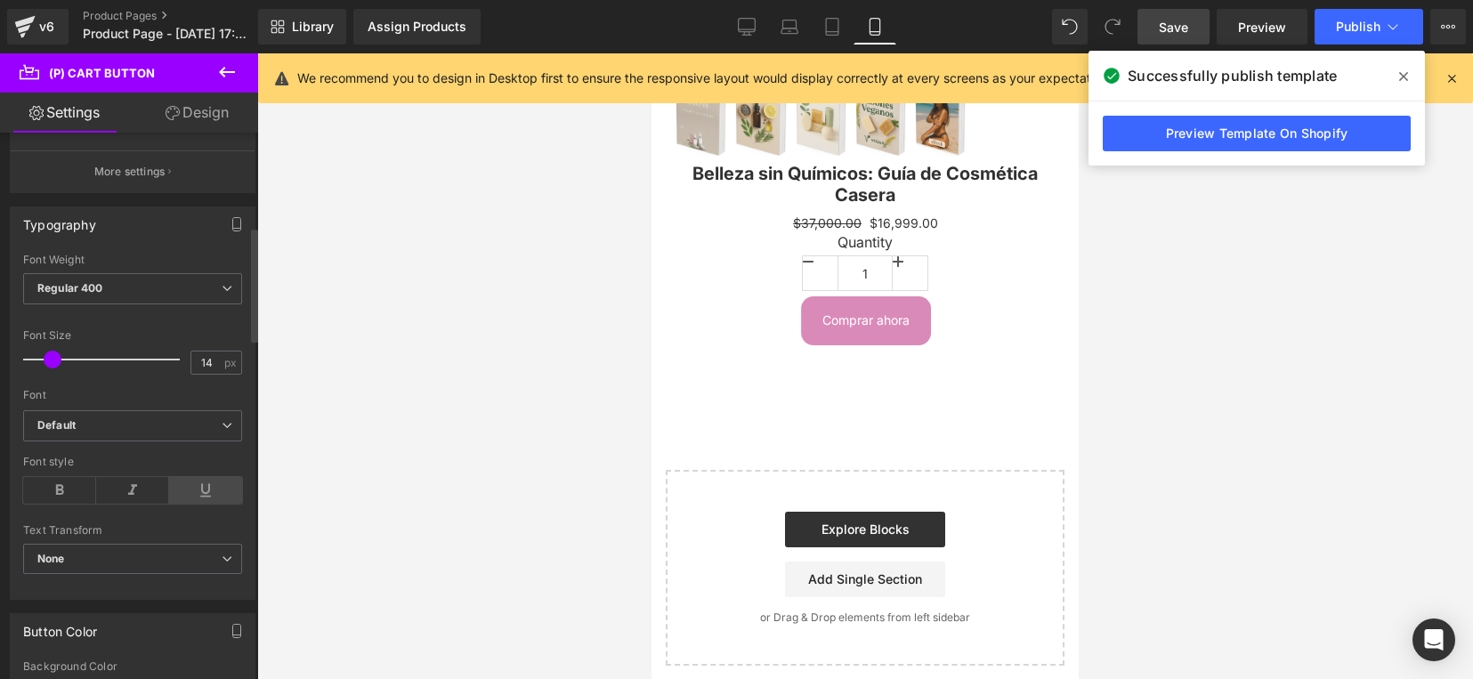
scroll to position [556, 0]
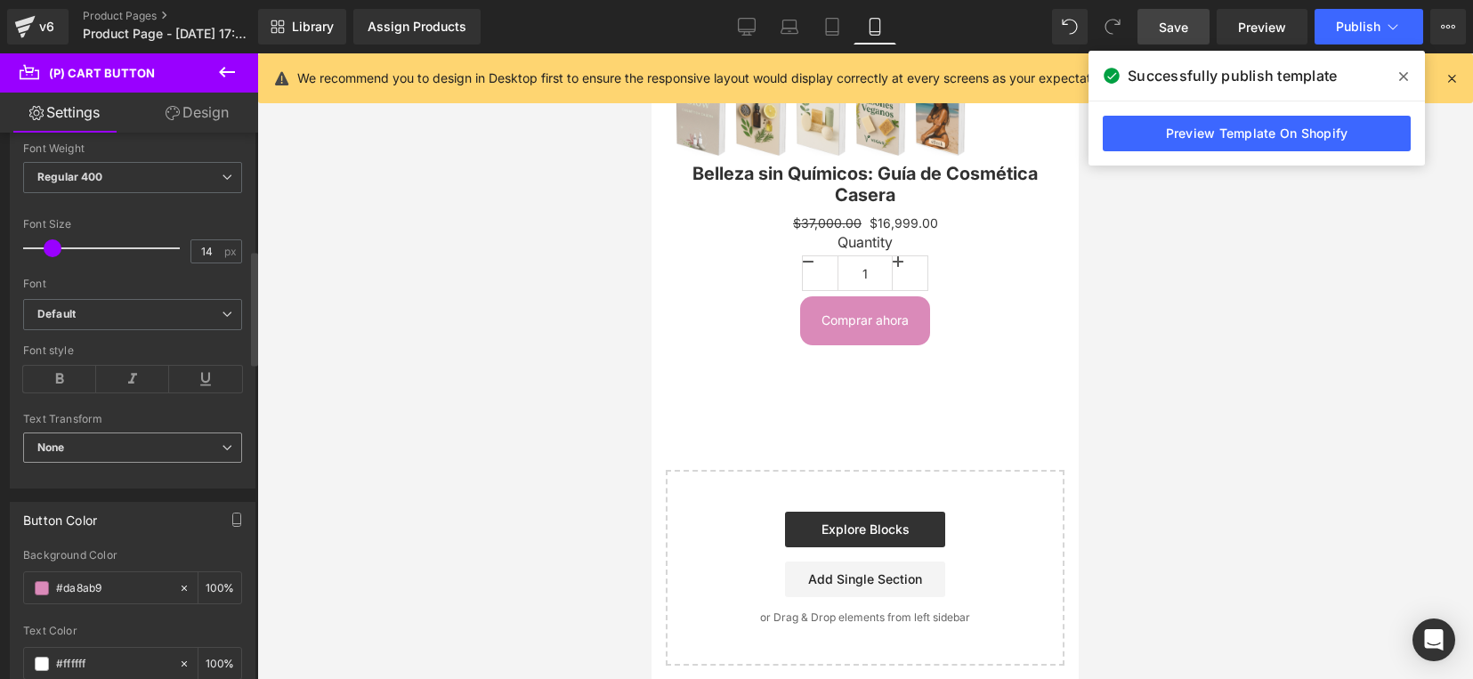
click at [222, 446] on icon at bounding box center [227, 447] width 11 height 11
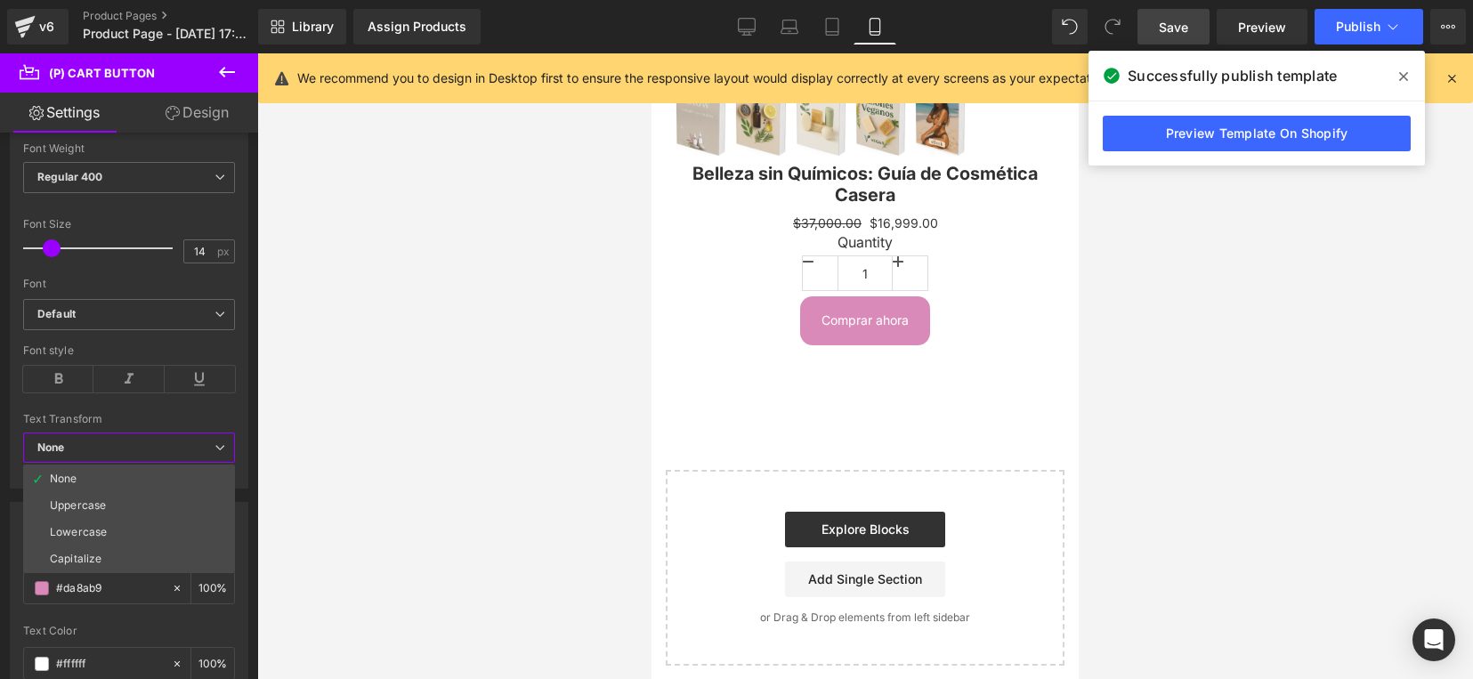
click at [437, 425] on div at bounding box center [865, 366] width 1216 height 626
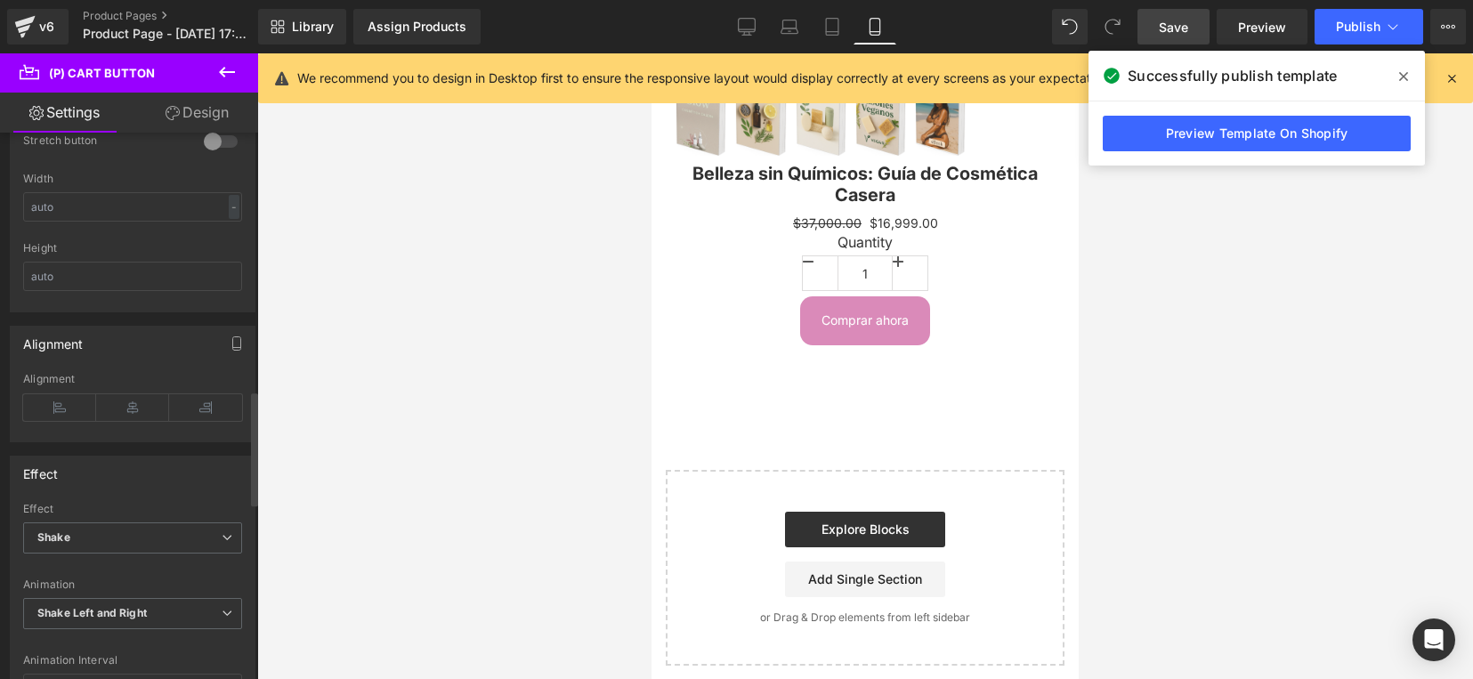
scroll to position [1335, 0]
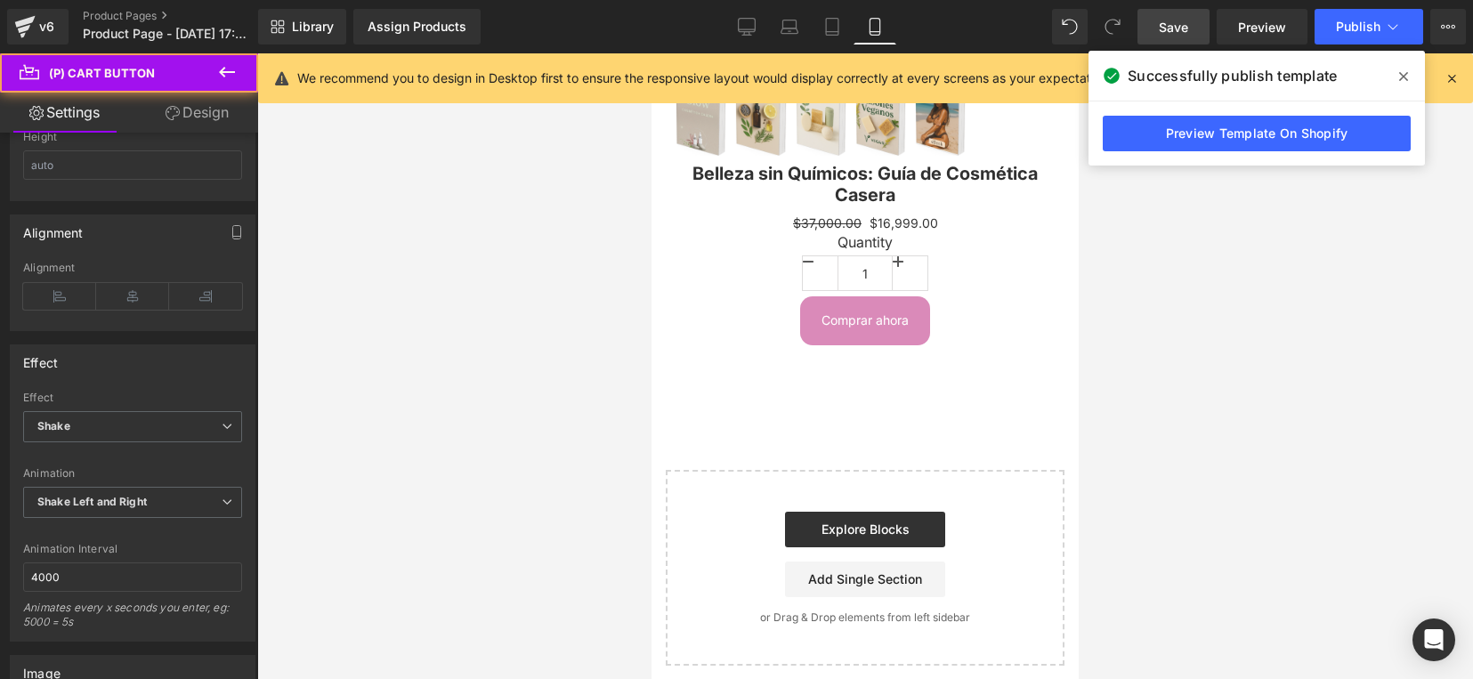
drag, startPoint x: 901, startPoint y: 330, endPoint x: 935, endPoint y: 340, distance: 36.1
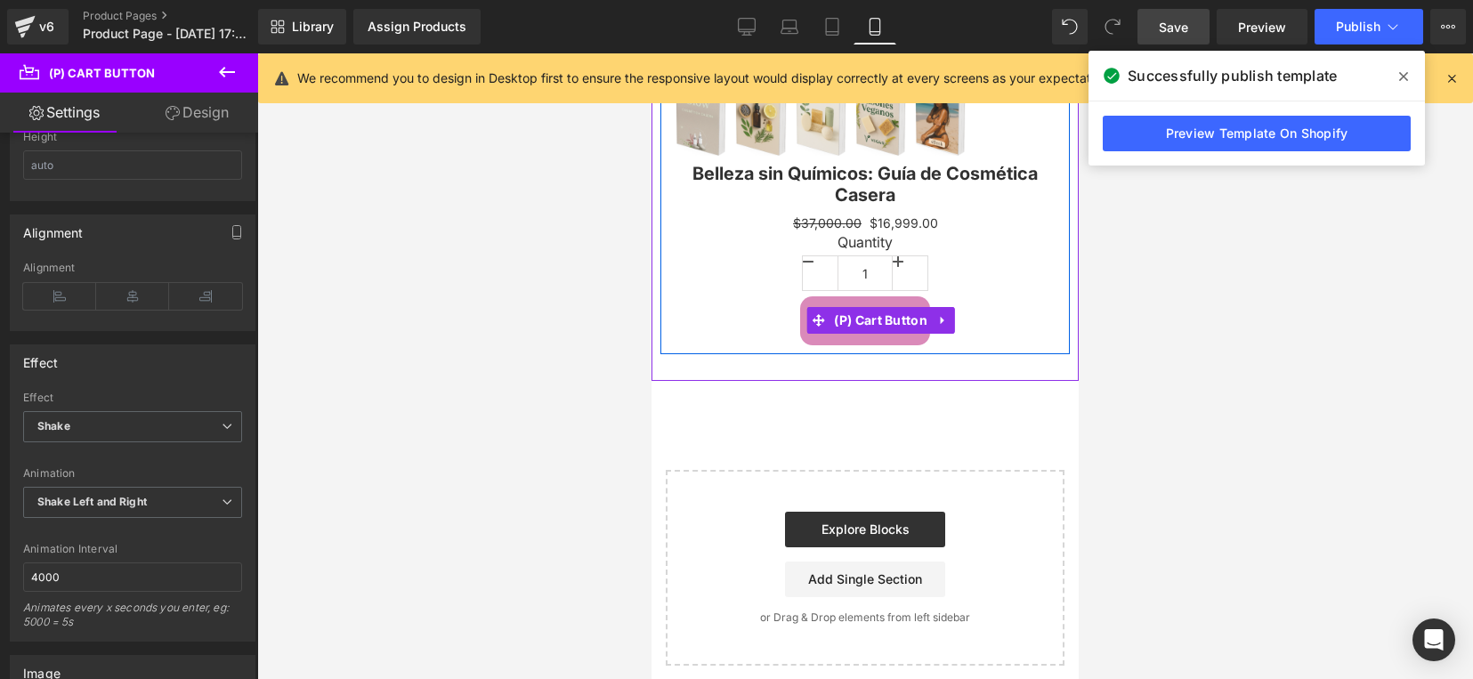
scroll to position [492, 0]
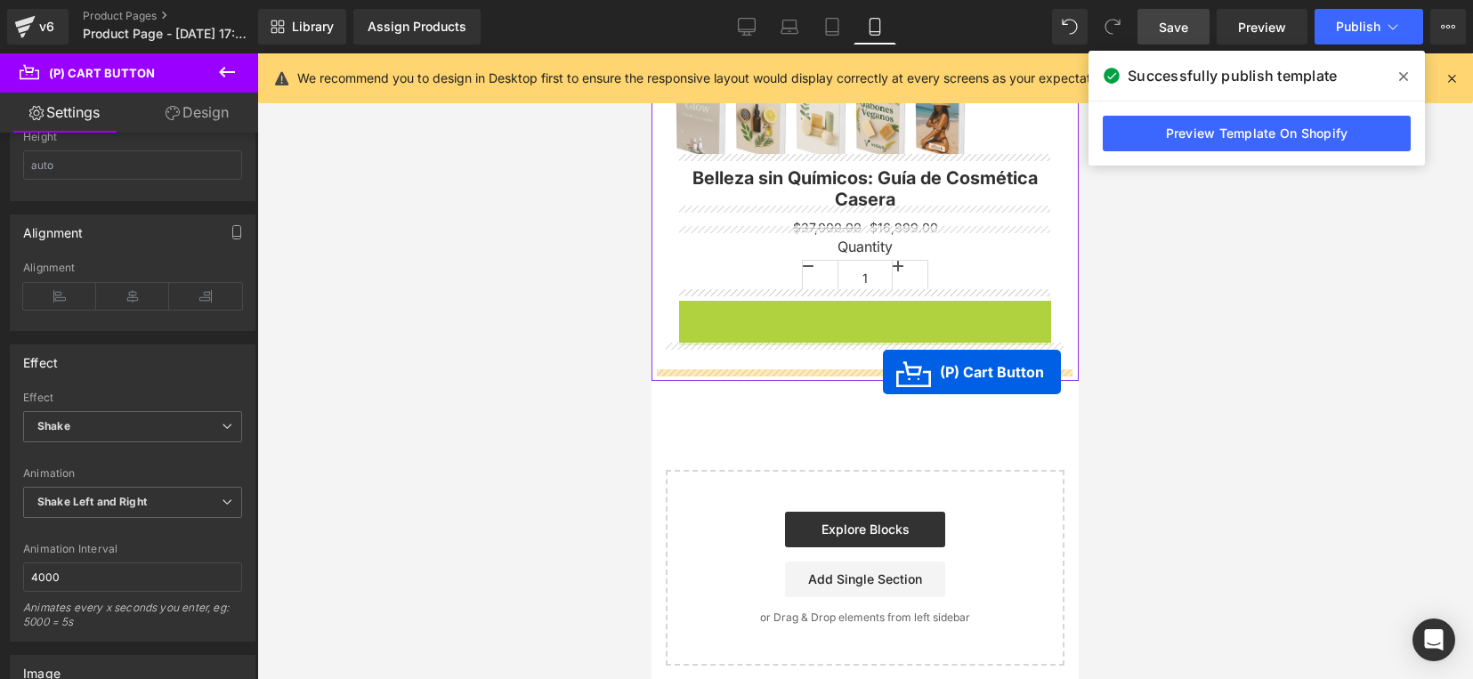
drag, startPoint x: 882, startPoint y: 309, endPoint x: 883, endPoint y: 372, distance: 63.2
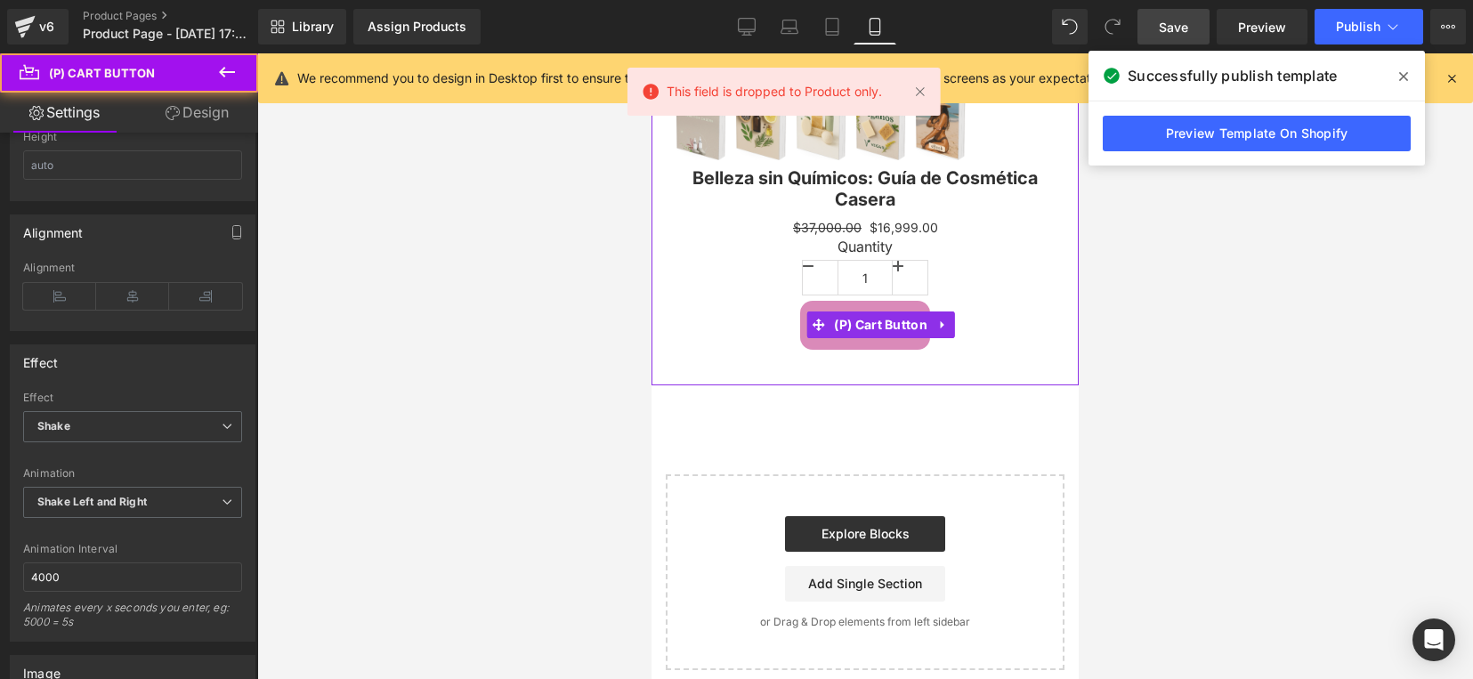
scroll to position [497, 0]
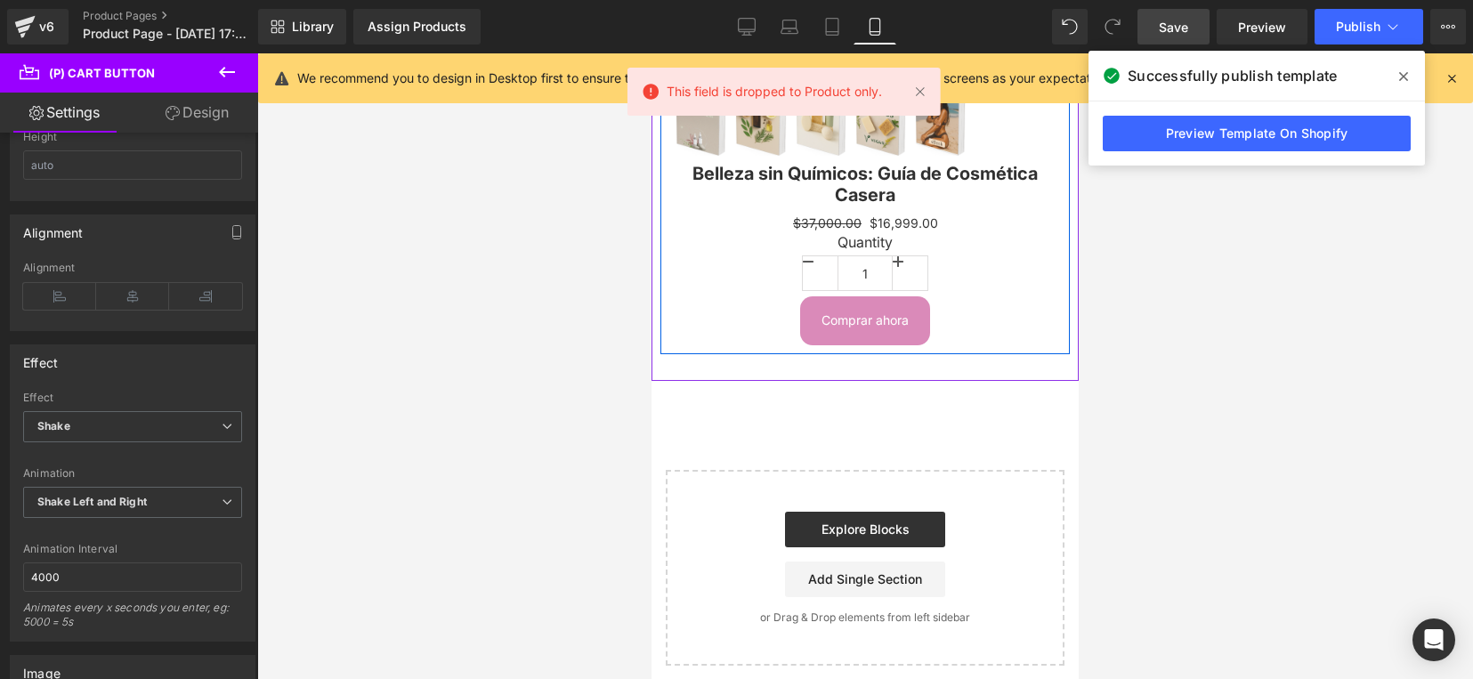
click at [980, 240] on label "Quantity" at bounding box center [865, 244] width 383 height 21
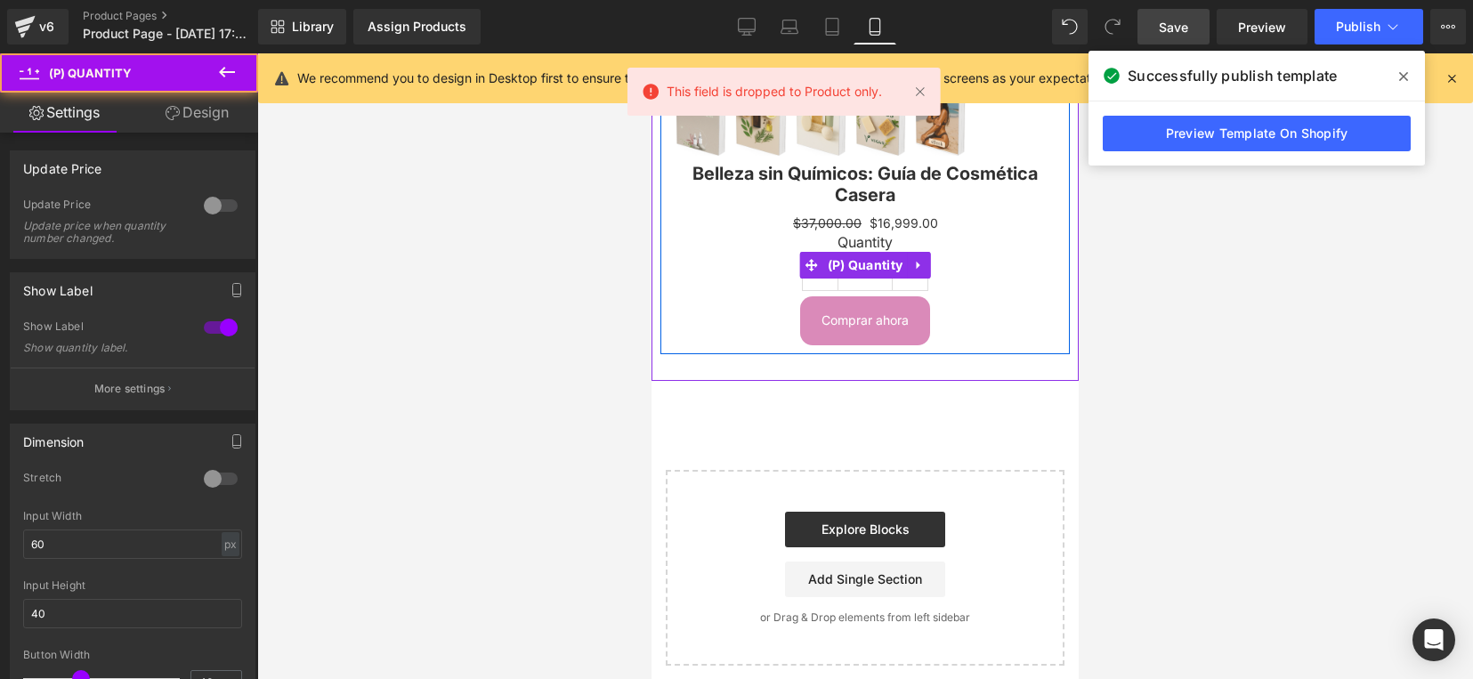
click at [776, 273] on div "Quantity 1" at bounding box center [865, 265] width 383 height 63
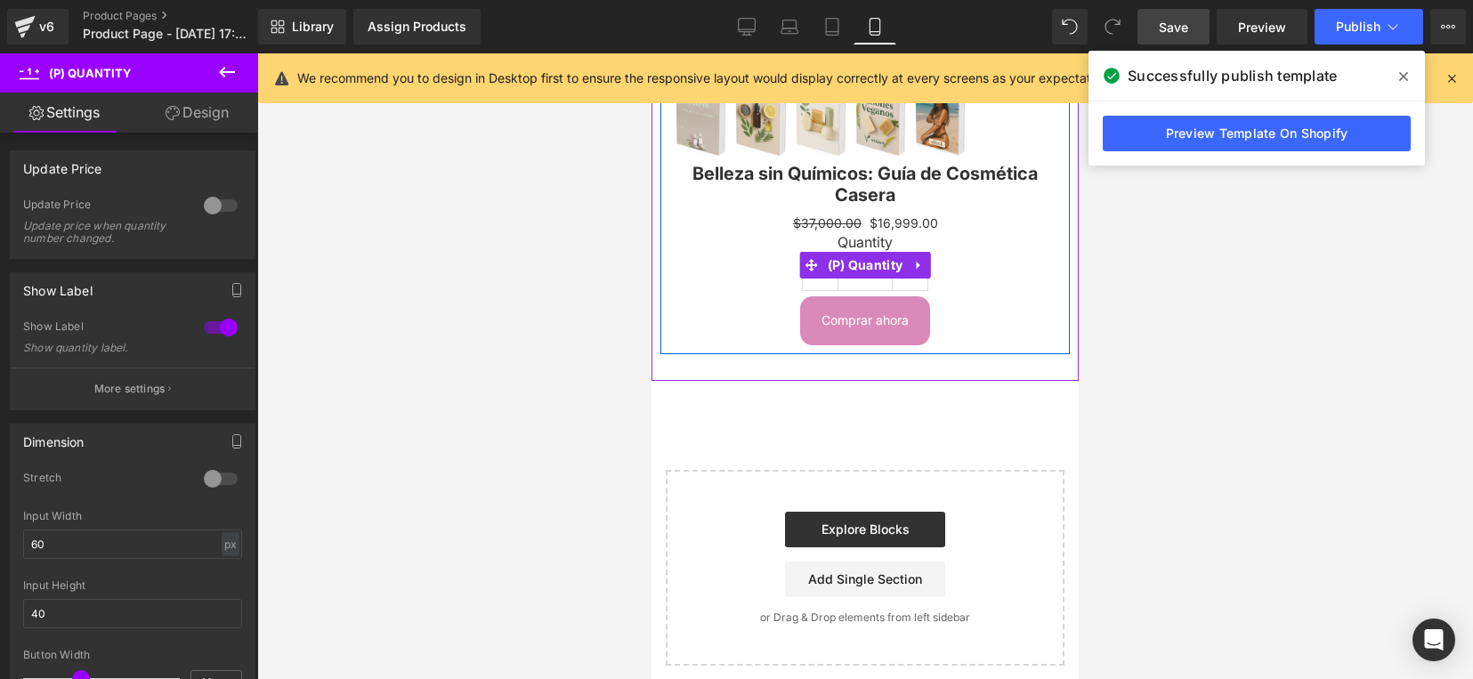
drag, startPoint x: 816, startPoint y: 268, endPoint x: 870, endPoint y: 294, distance: 59.3
click at [860, 279] on div "1" at bounding box center [865, 273] width 126 height 36
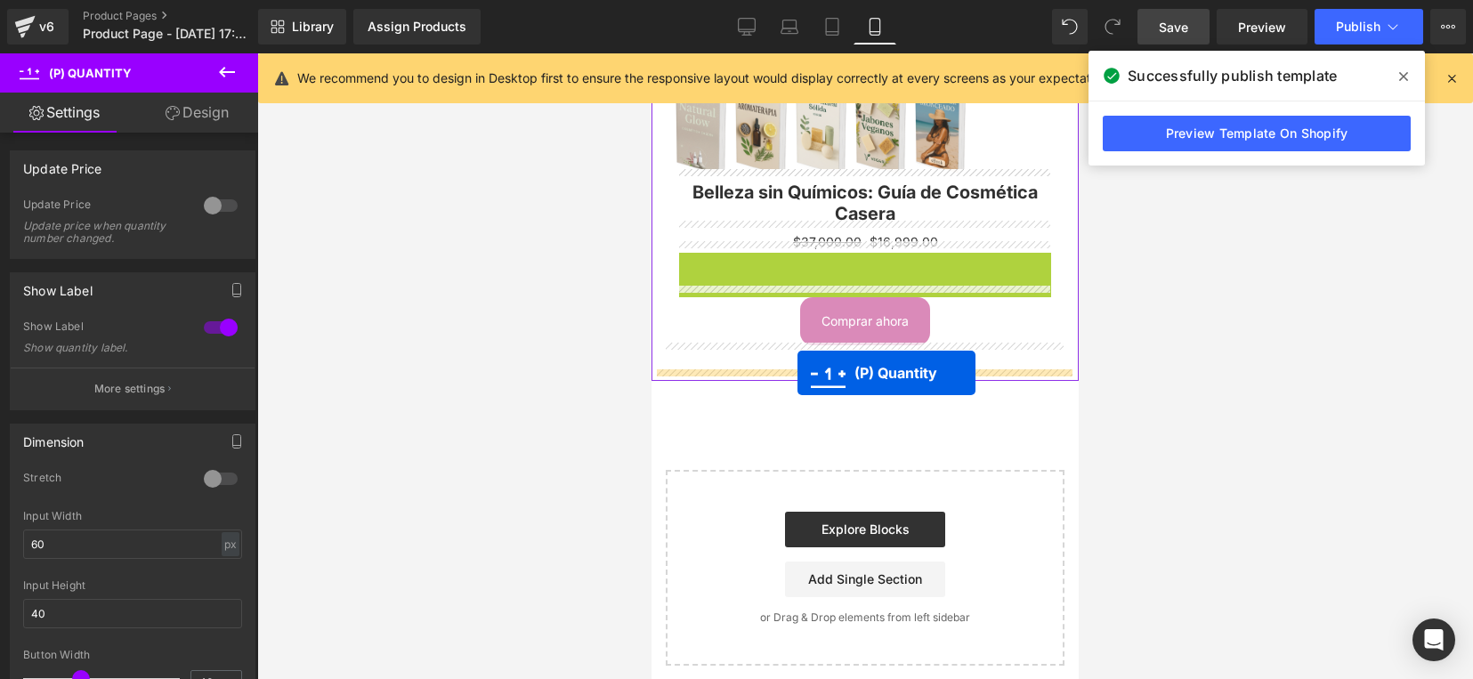
drag, startPoint x: 896, startPoint y: 249, endPoint x: 797, endPoint y: 372, distance: 157.6
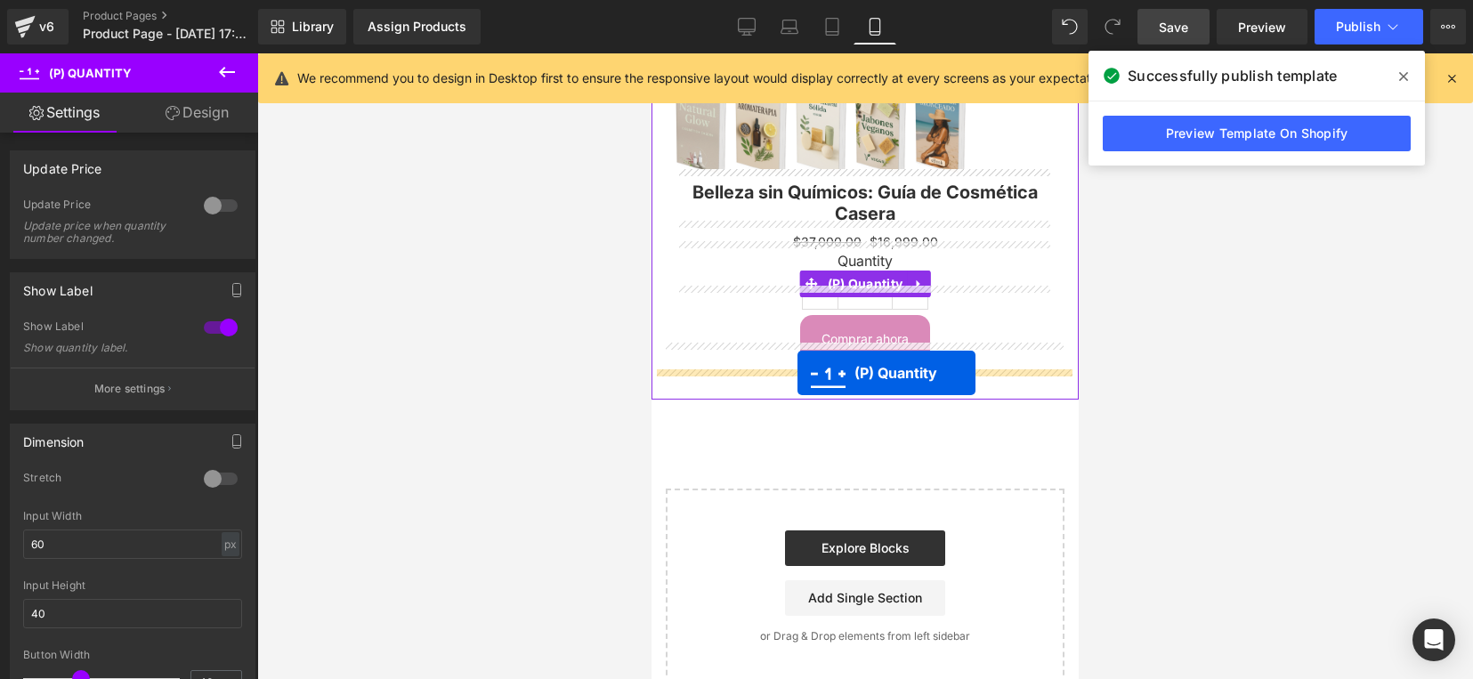
scroll to position [497, 0]
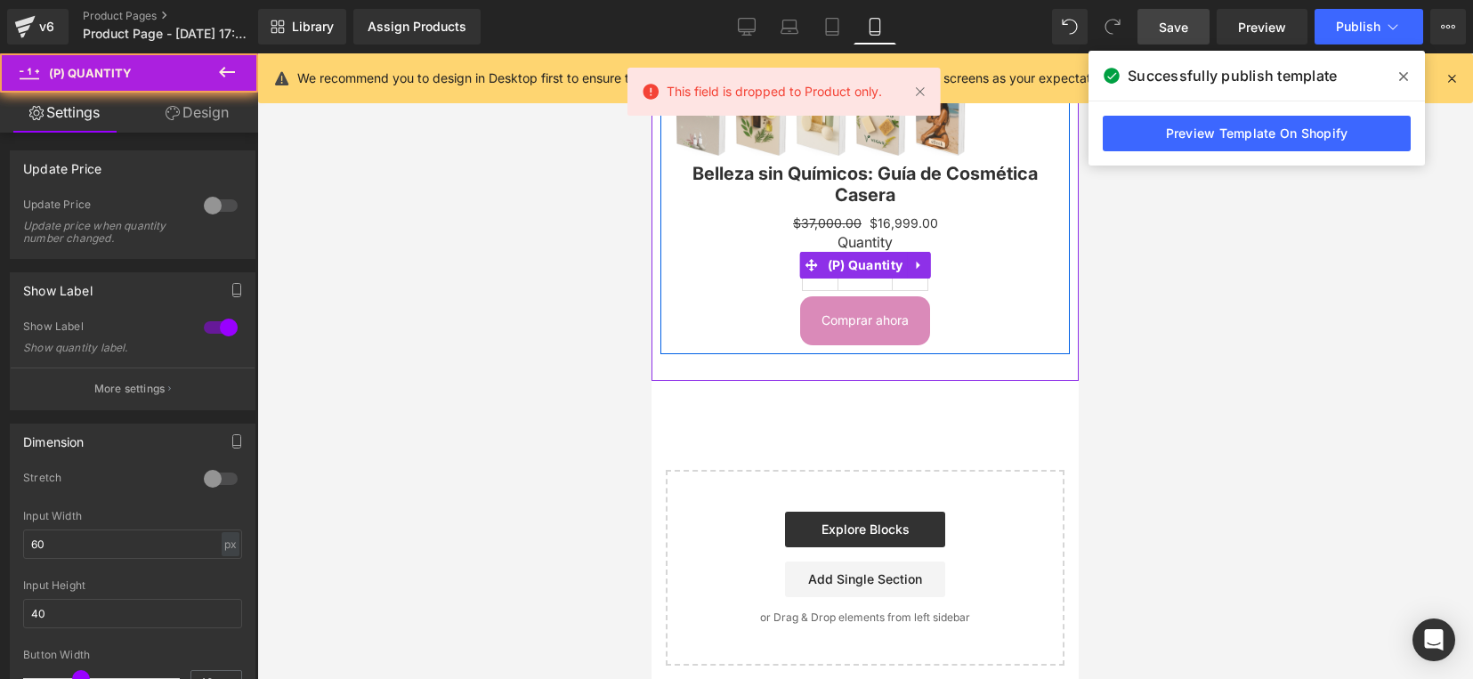
click at [1035, 254] on div "Quantity 1" at bounding box center [865, 265] width 383 height 63
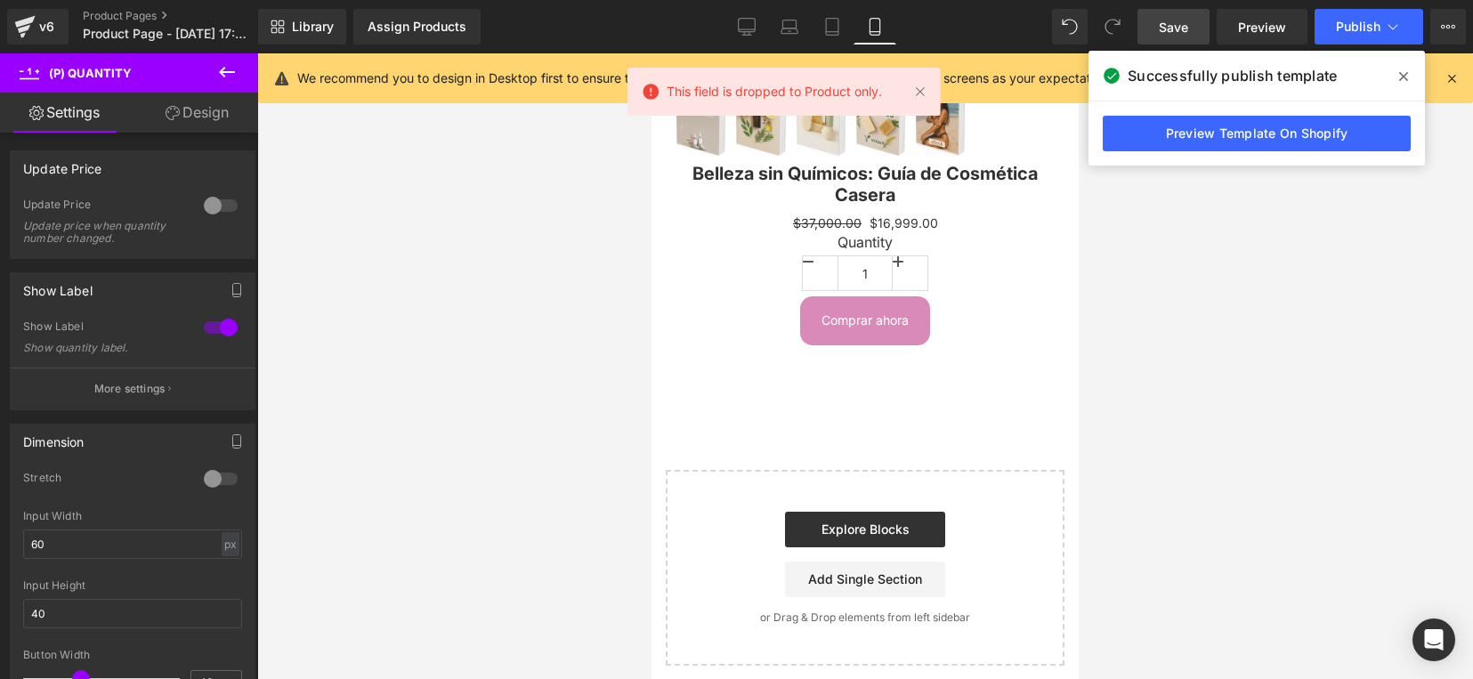
click at [1195, 287] on div at bounding box center [865, 366] width 1216 height 626
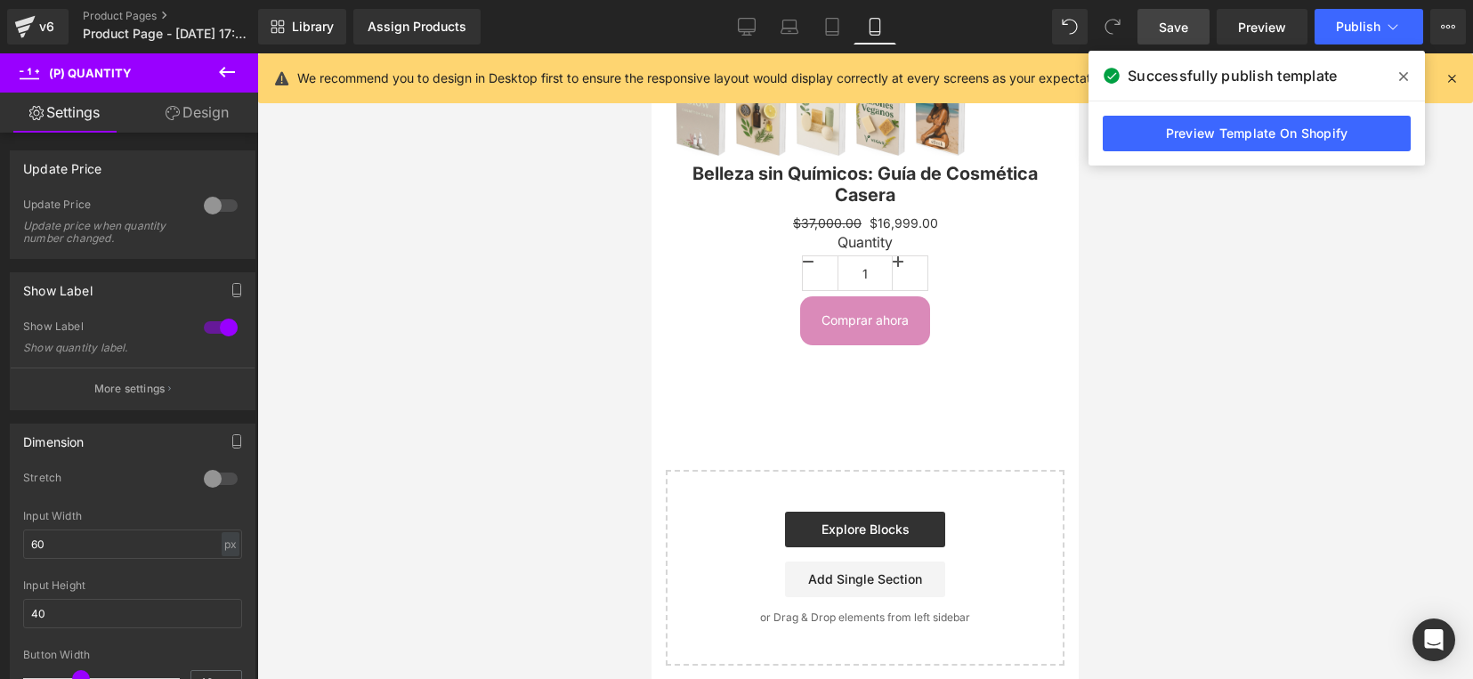
click at [1179, 356] on div at bounding box center [865, 366] width 1216 height 626
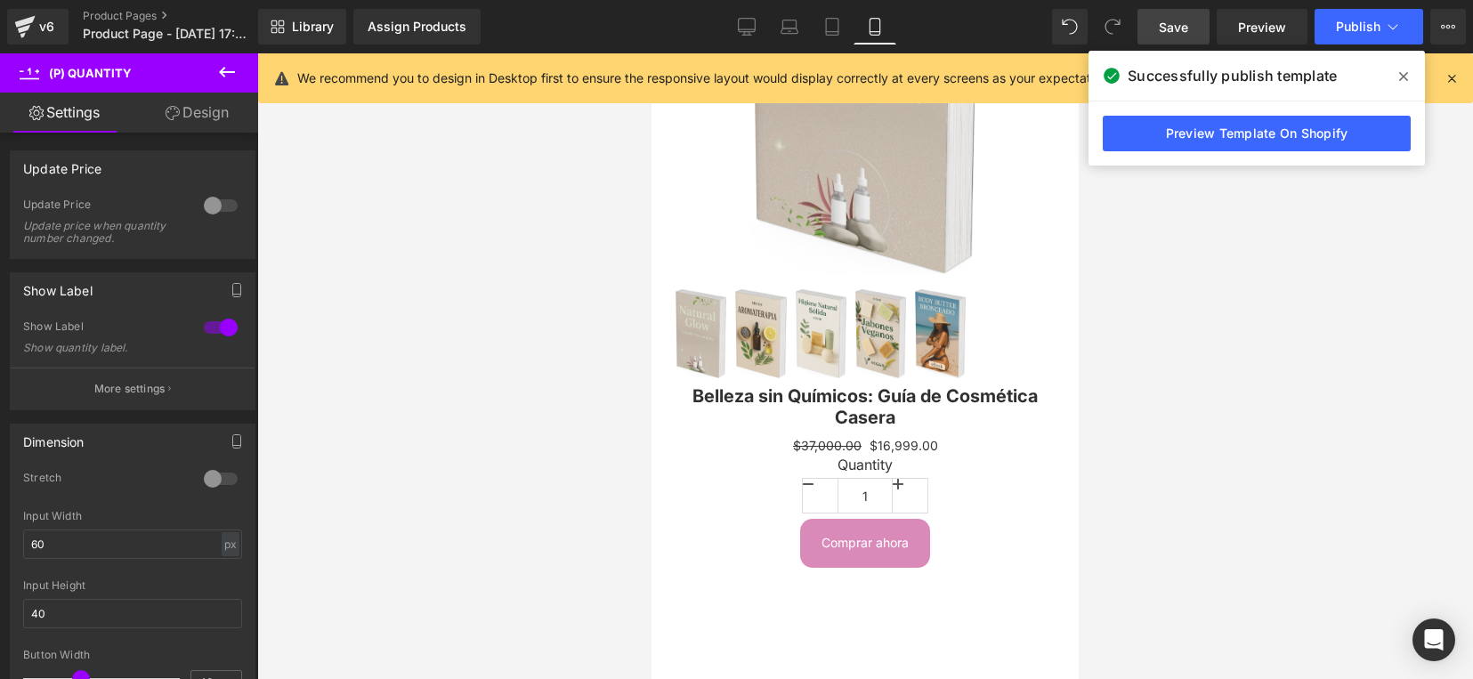
scroll to position [52, 0]
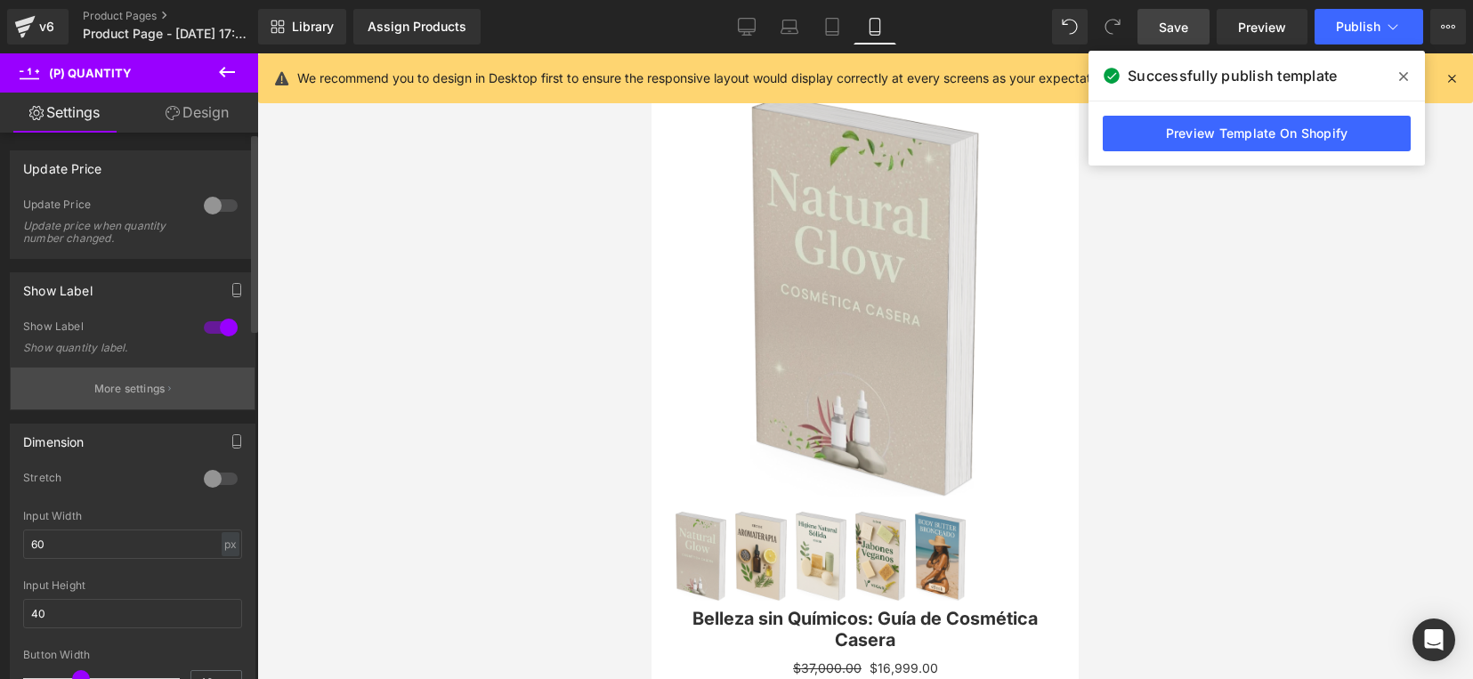
click at [201, 392] on button "More settings" at bounding box center [133, 389] width 244 height 42
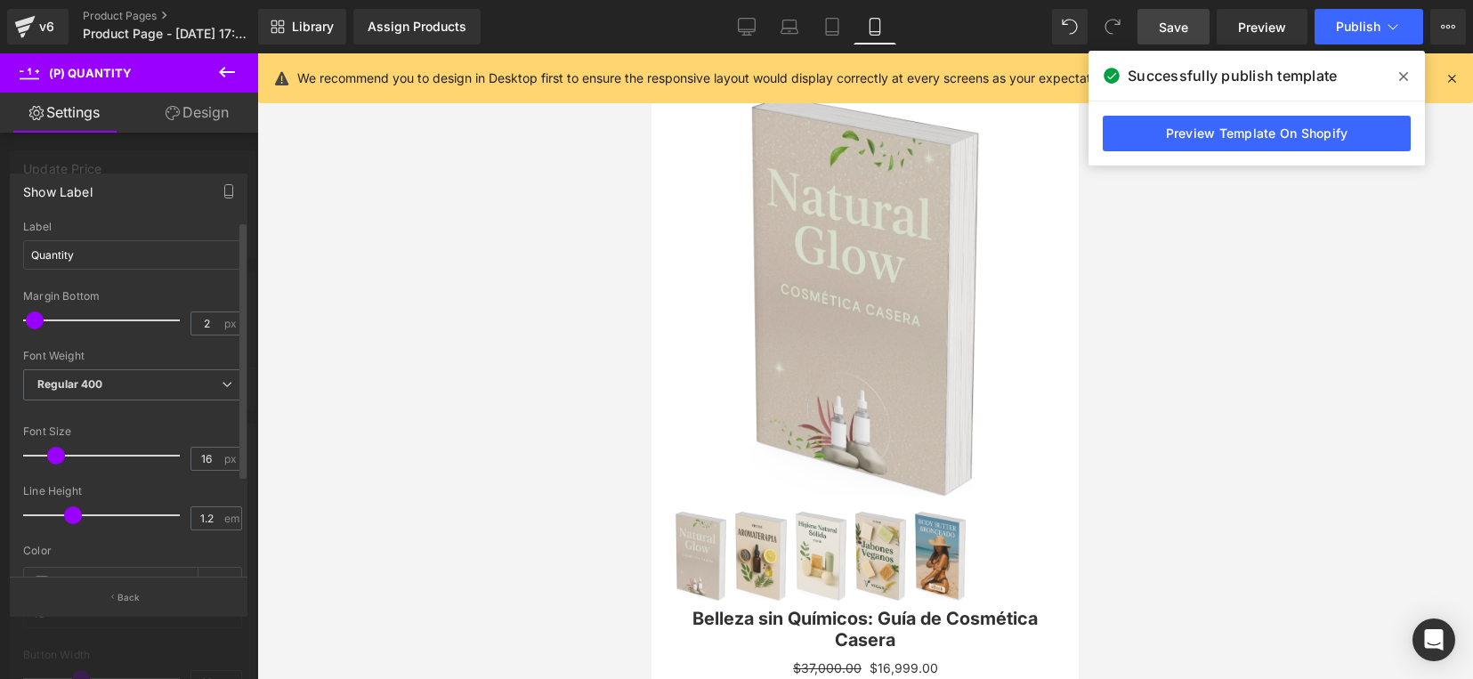
click at [33, 321] on span at bounding box center [35, 321] width 18 height 18
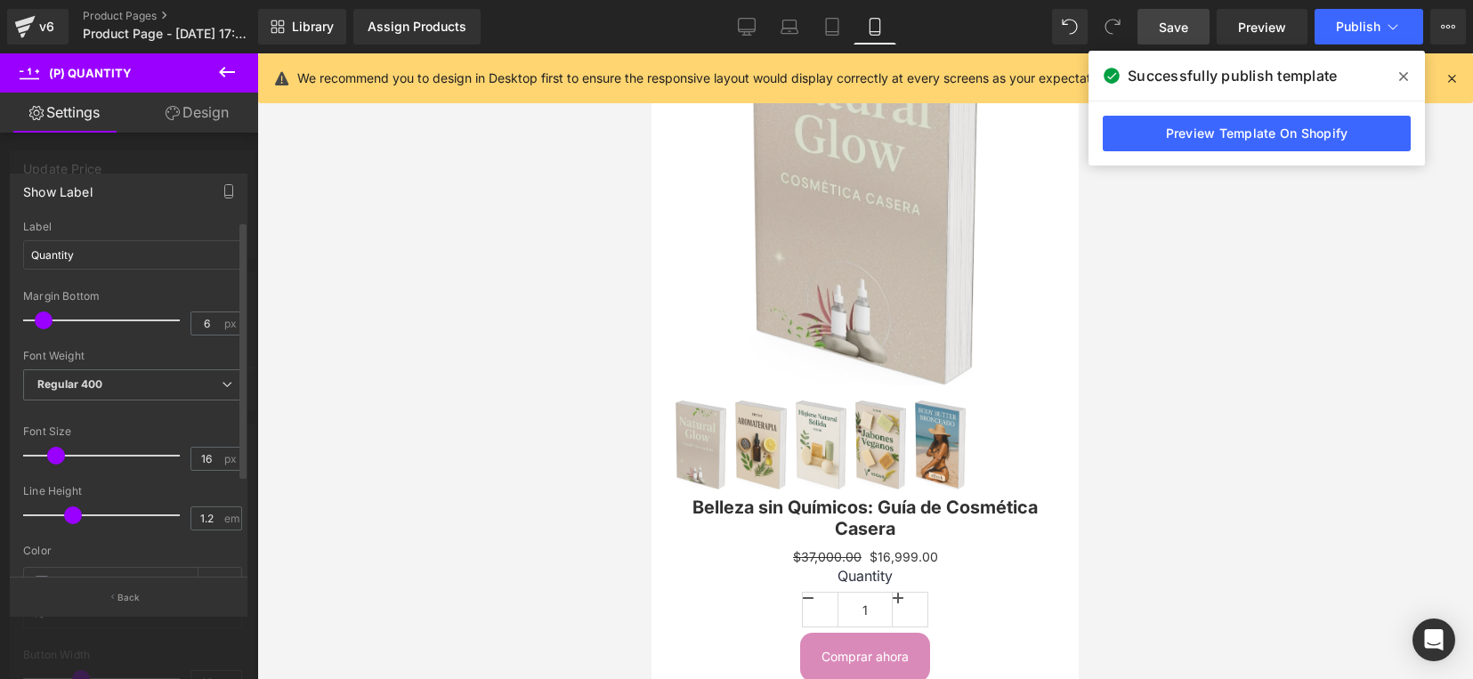
type input "5"
click at [46, 321] on span at bounding box center [39, 321] width 18 height 18
click at [192, 249] on input "Quantity" at bounding box center [132, 254] width 219 height 29
drag, startPoint x: 183, startPoint y: 259, endPoint x: -30, endPoint y: 254, distance: 213.7
click at [0, 254] on html "(P) Quantity You are previewing how the will restyle your page. You can not edi…" at bounding box center [736, 339] width 1473 height 679
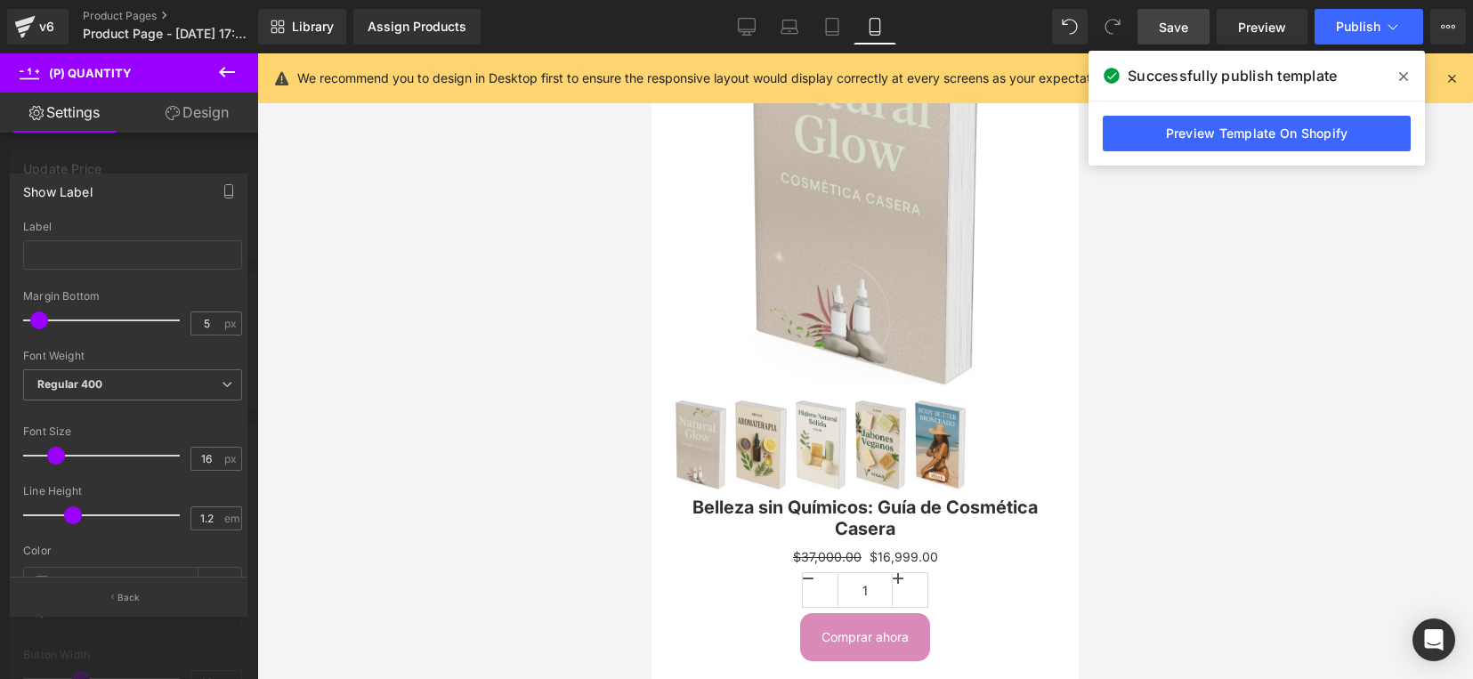
click at [303, 325] on div at bounding box center [865, 366] width 1216 height 626
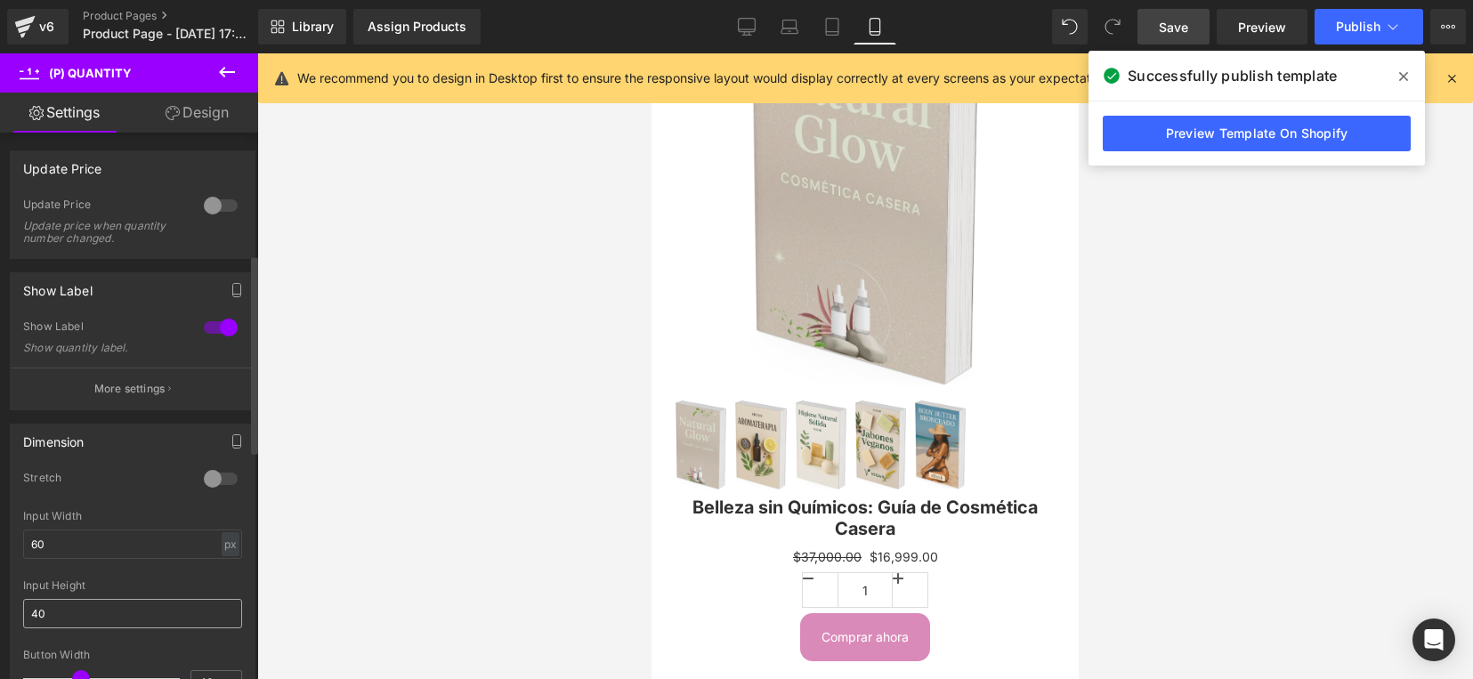
scroll to position [334, 0]
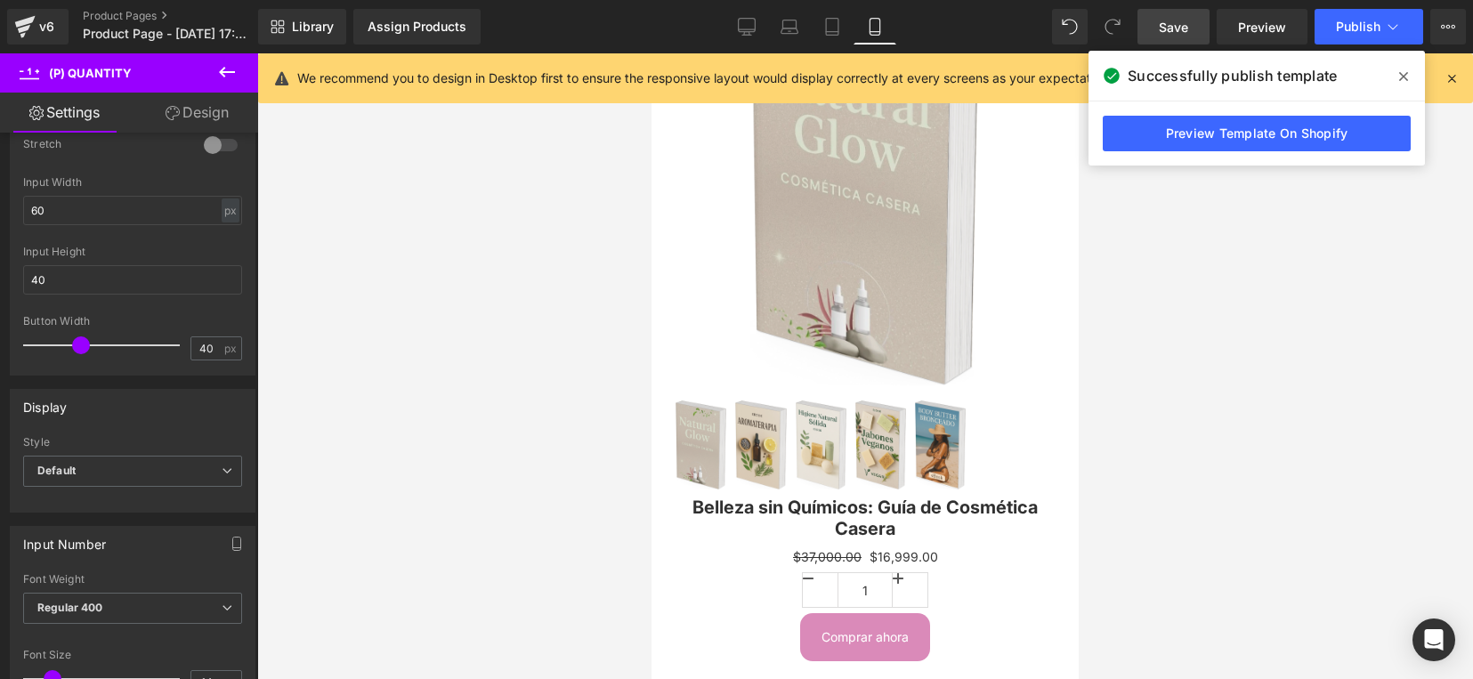
click at [434, 287] on div at bounding box center [865, 366] width 1216 height 626
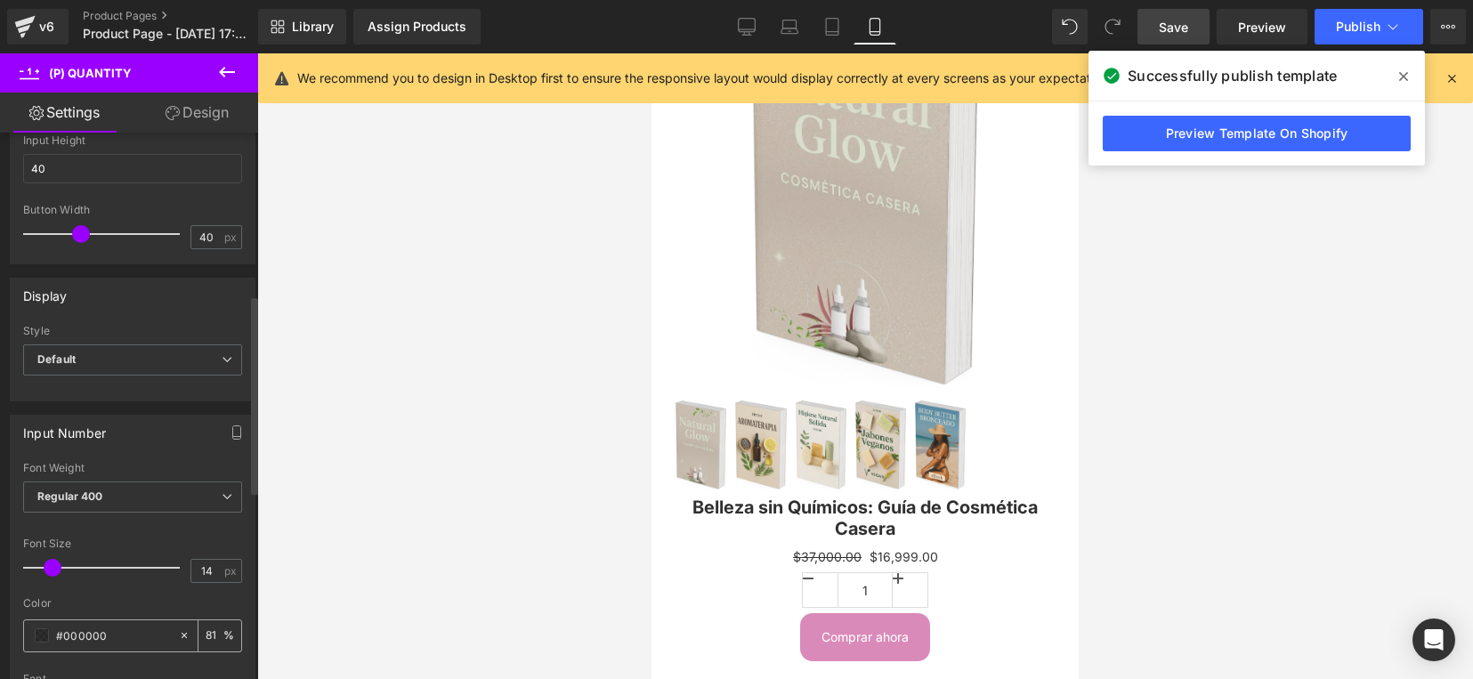
click at [45, 642] on span at bounding box center [42, 635] width 14 height 14
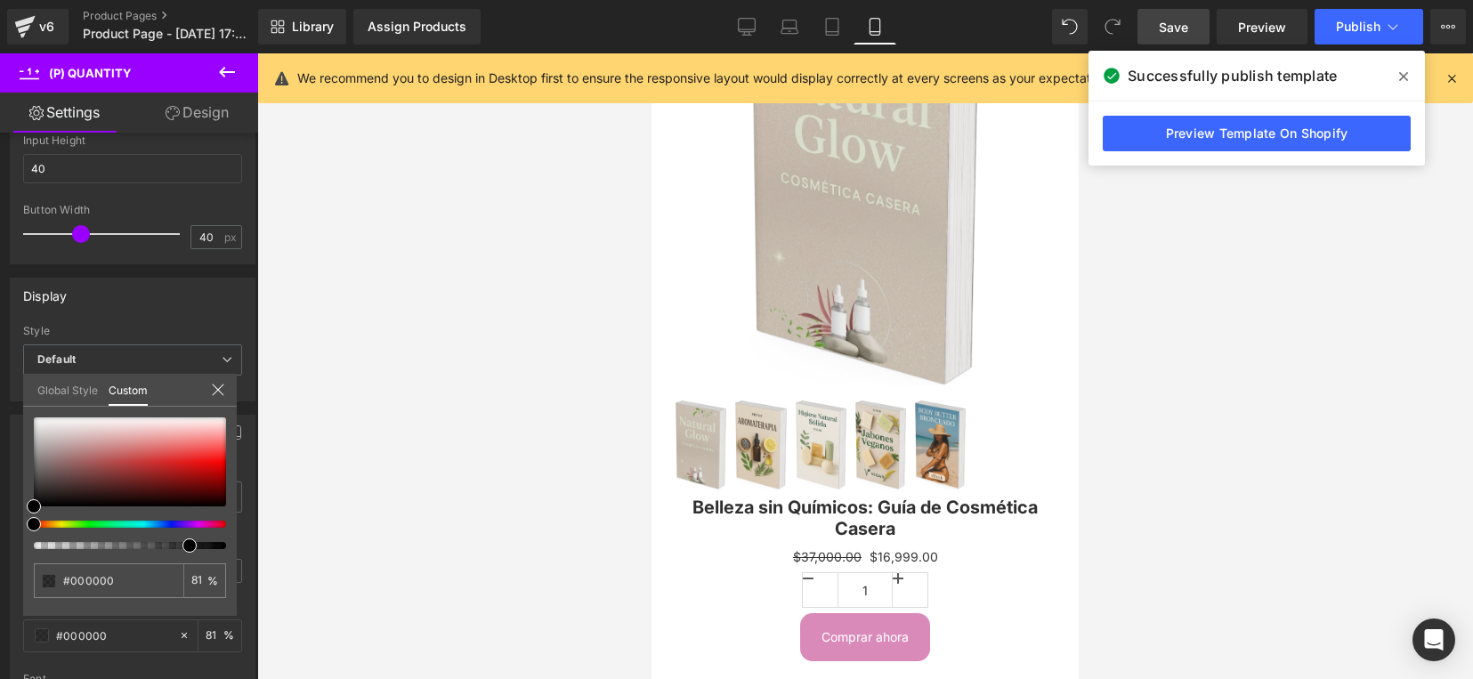
click at [434, 430] on div at bounding box center [865, 366] width 1216 height 626
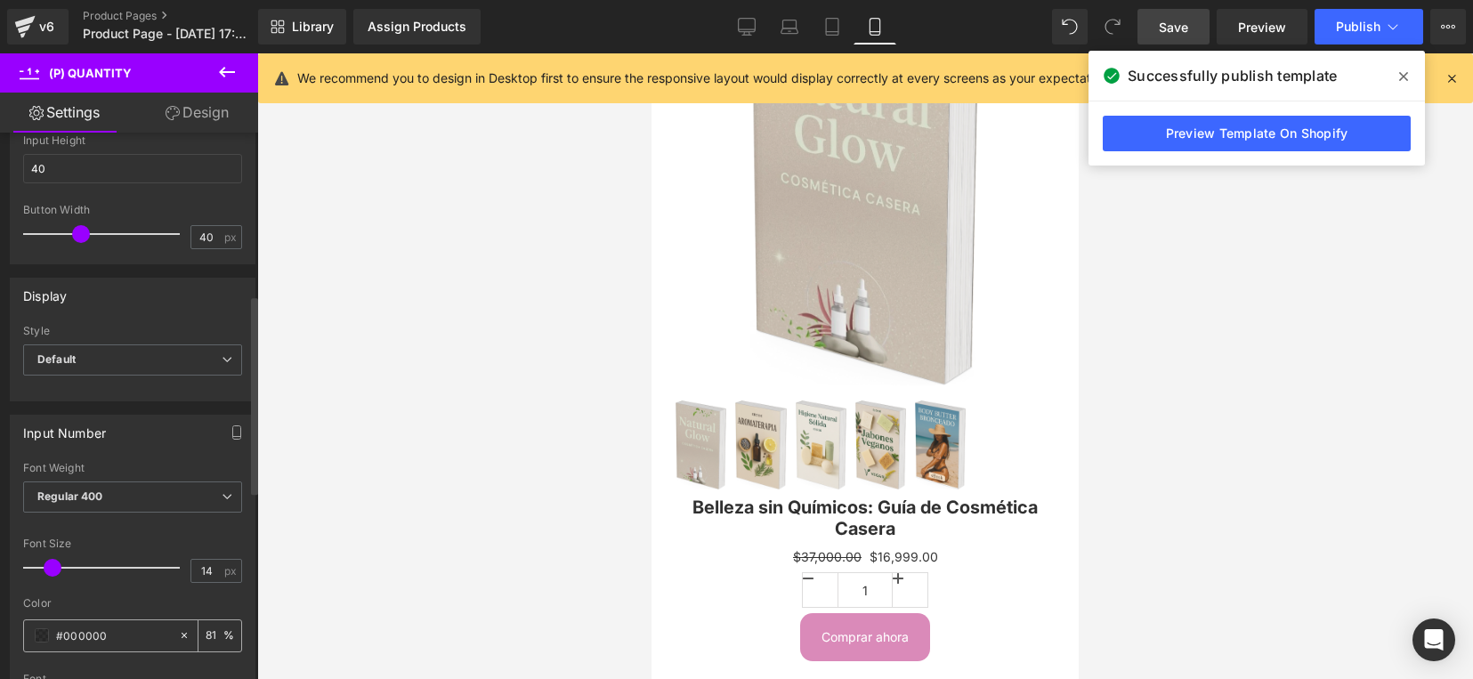
click at [33, 642] on div "#000000" at bounding box center [101, 635] width 154 height 31
click at [45, 632] on span at bounding box center [42, 635] width 14 height 14
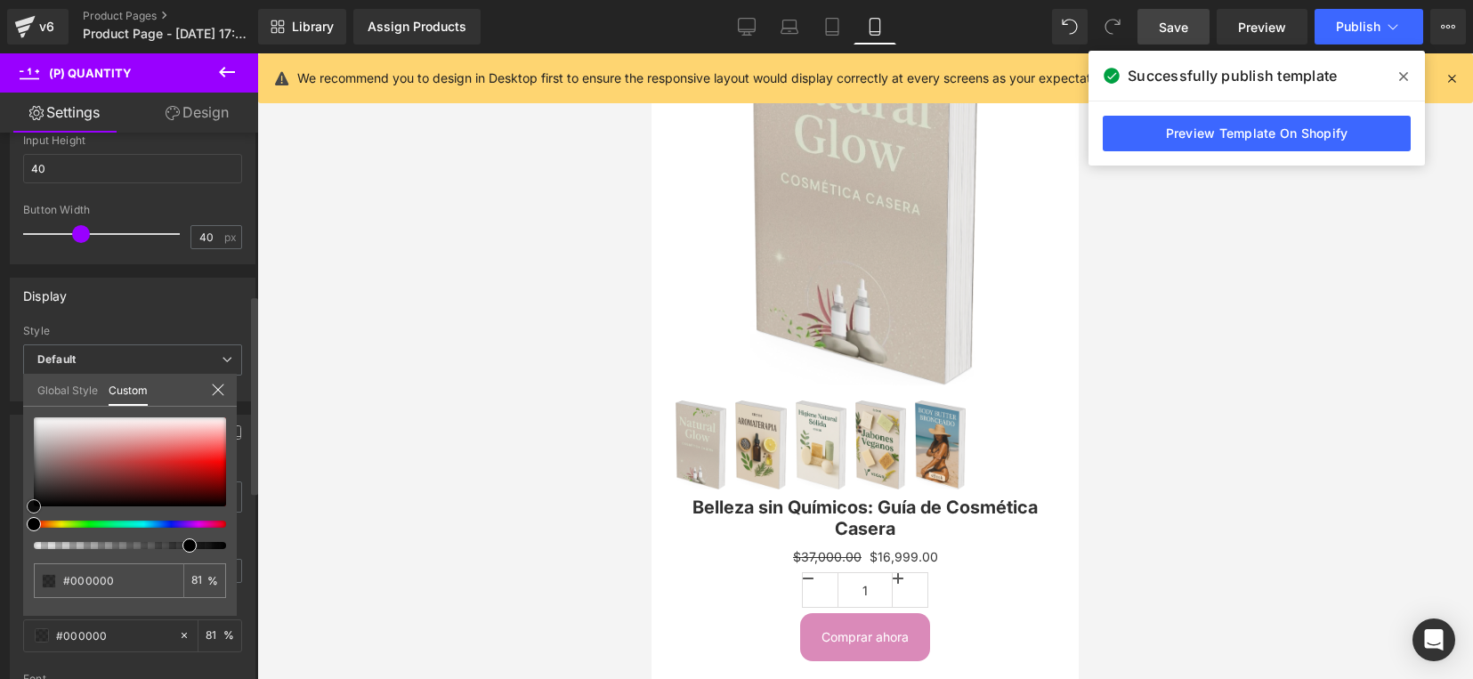
type input "#494040"
click at [47, 482] on div at bounding box center [130, 461] width 192 height 89
type input "#cd5f5f"
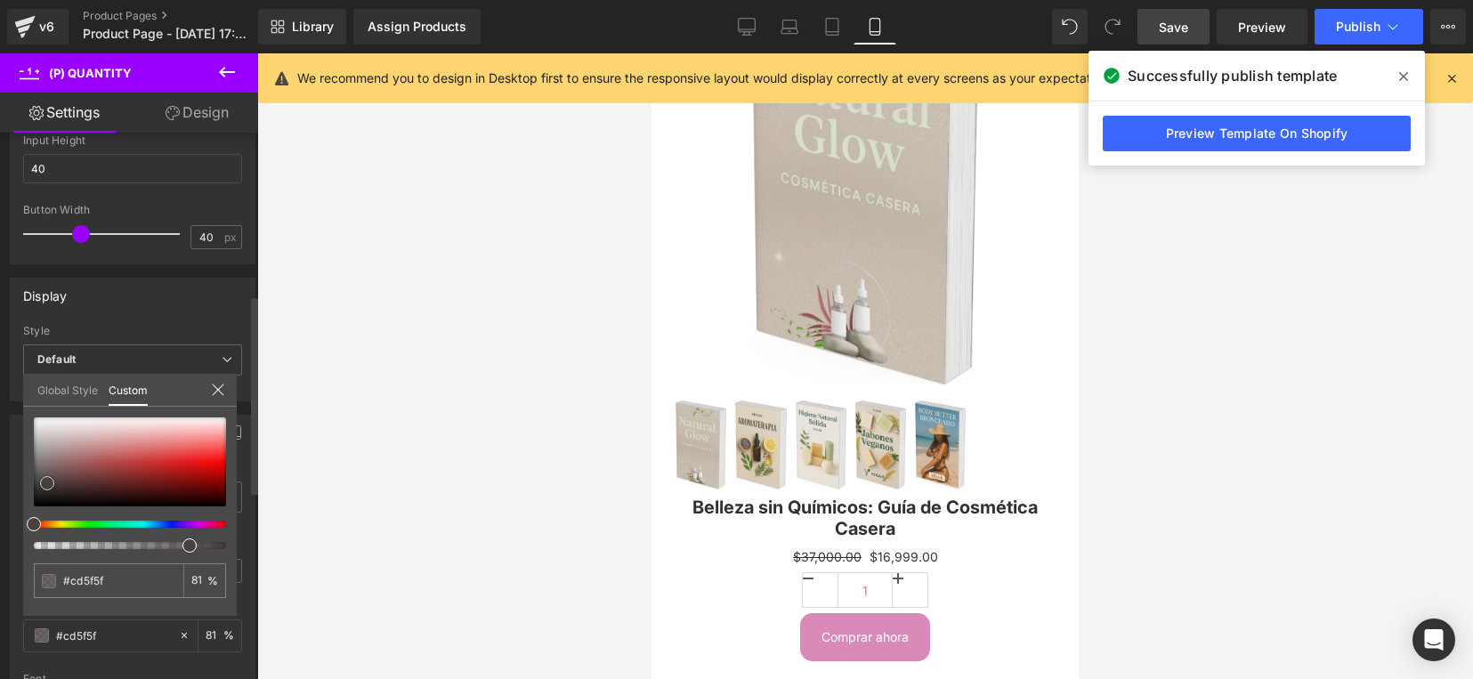
click at [136, 454] on div at bounding box center [130, 461] width 192 height 89
type input "#f87676"
click at [210, 442] on div at bounding box center [130, 461] width 192 height 89
type input "#b50707"
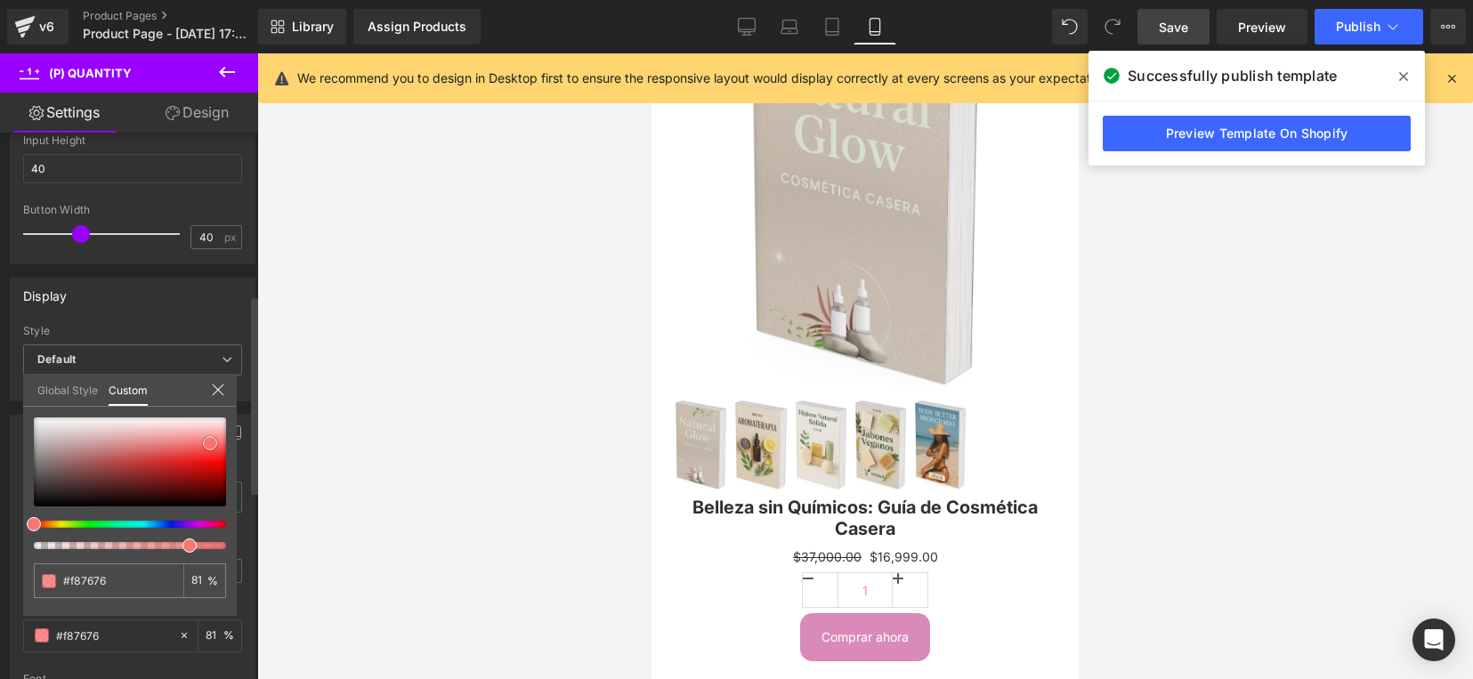
type input "#b50707"
click at [211, 473] on div at bounding box center [130, 461] width 192 height 89
type input "#990e0e"
click at [194, 477] on div at bounding box center [130, 461] width 192 height 89
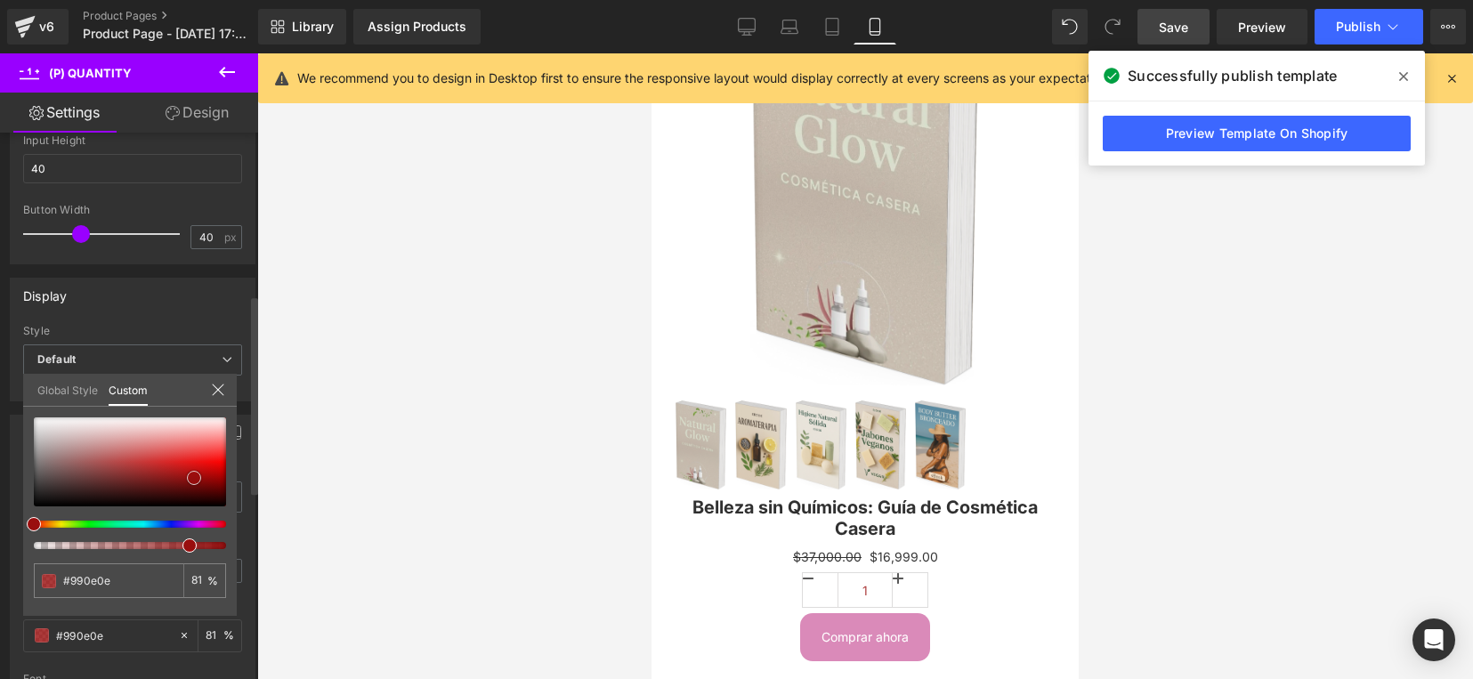
type input "#b04444"
click at [116, 464] on div at bounding box center [130, 461] width 192 height 89
type input "#ab7777"
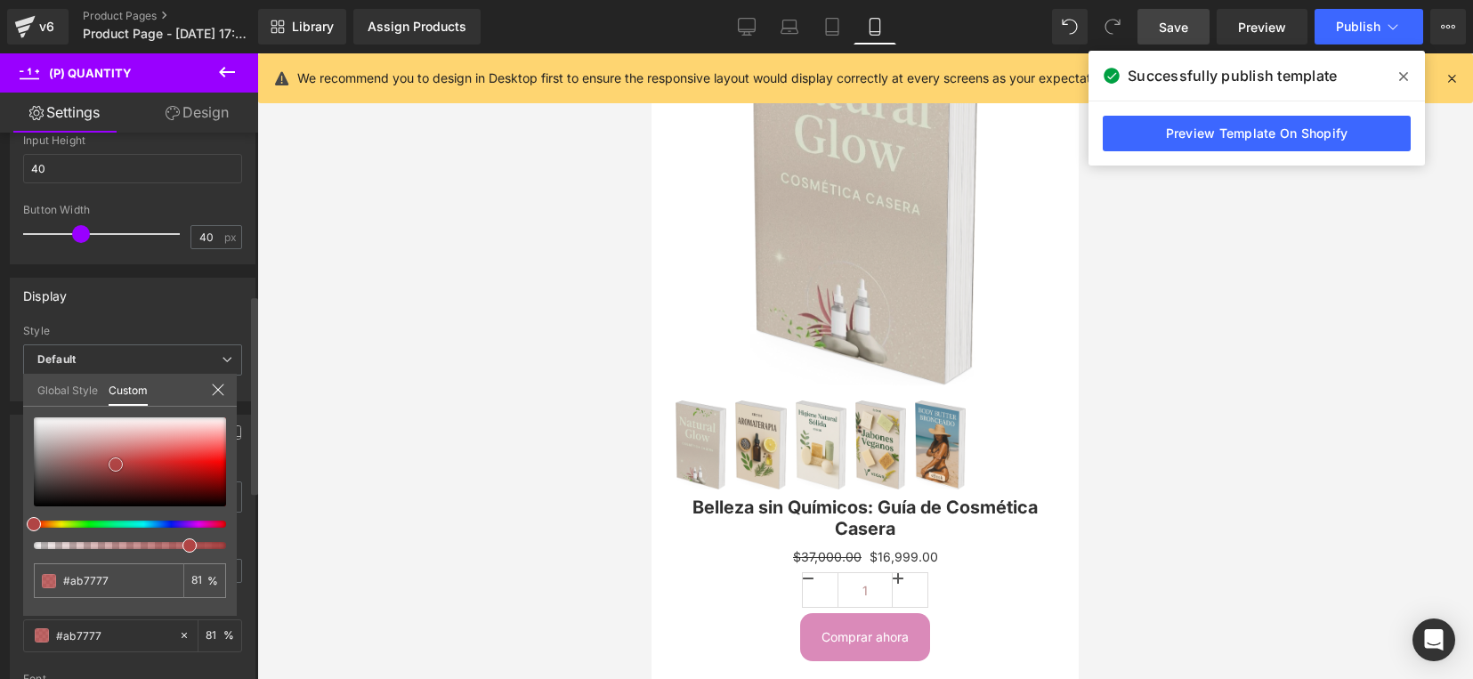
drag, startPoint x: 80, startPoint y: 456, endPoint x: 40, endPoint y: 455, distance: 40.1
click at [77, 456] on div at bounding box center [130, 461] width 192 height 89
type input "#aa7878"
click at [38, 455] on div at bounding box center [130, 461] width 192 height 89
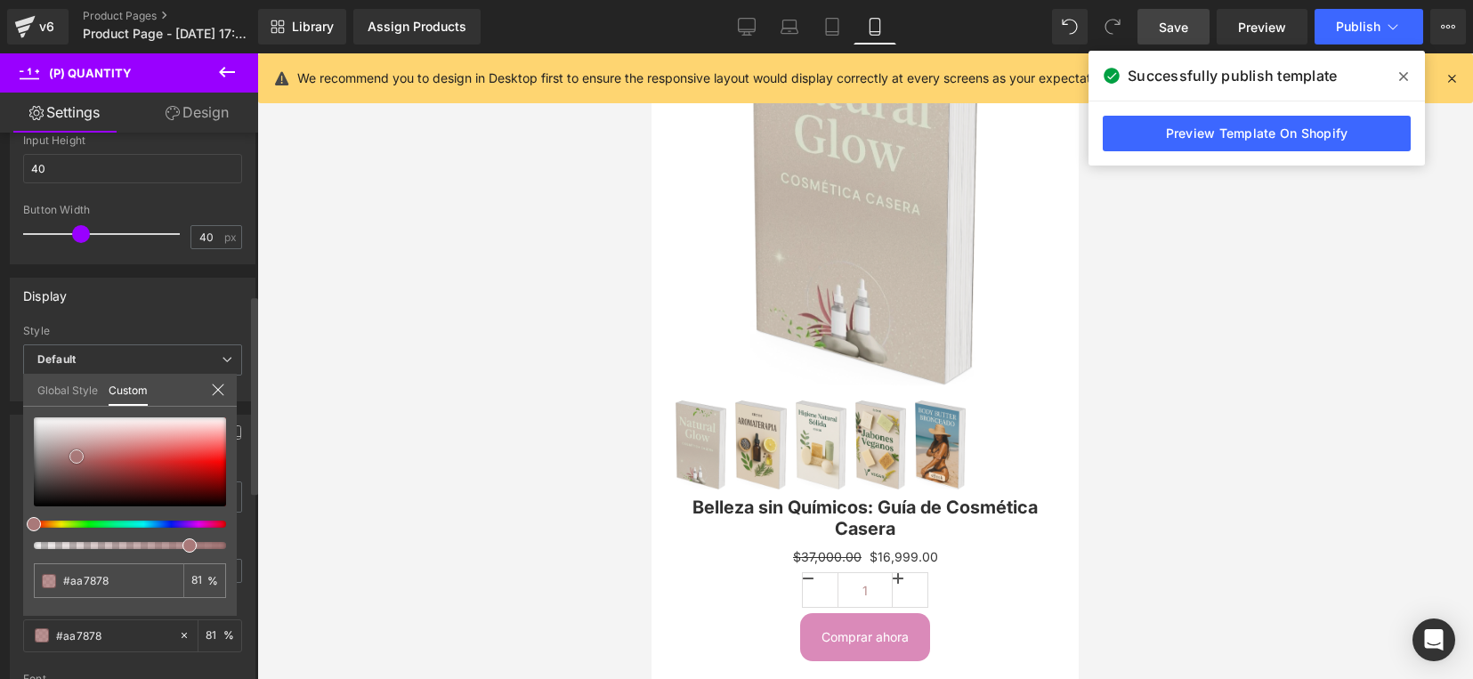
type input "#969191"
type input "#938f8f"
type input "#565656"
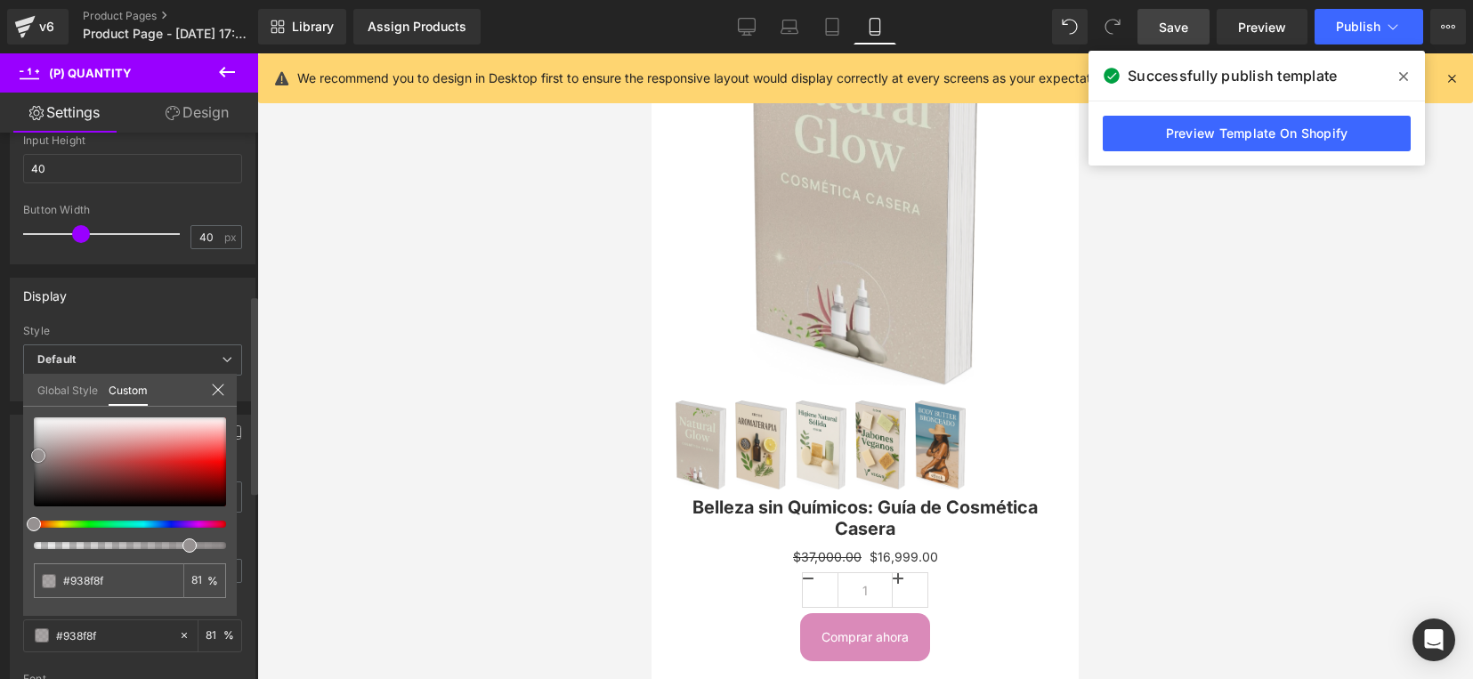
type input "#565656"
type input "#515151"
type input "#454444"
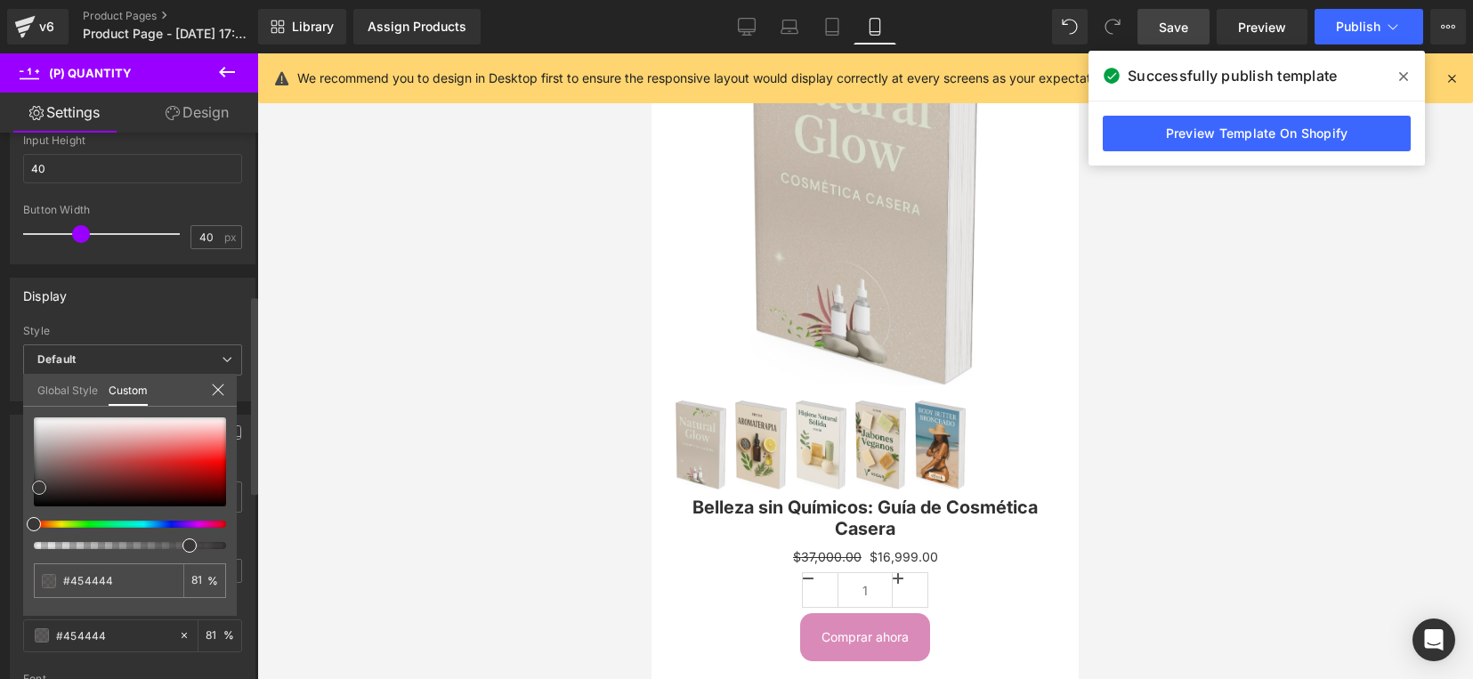
type input "#393636"
type input "#343131"
type input "#322e2e"
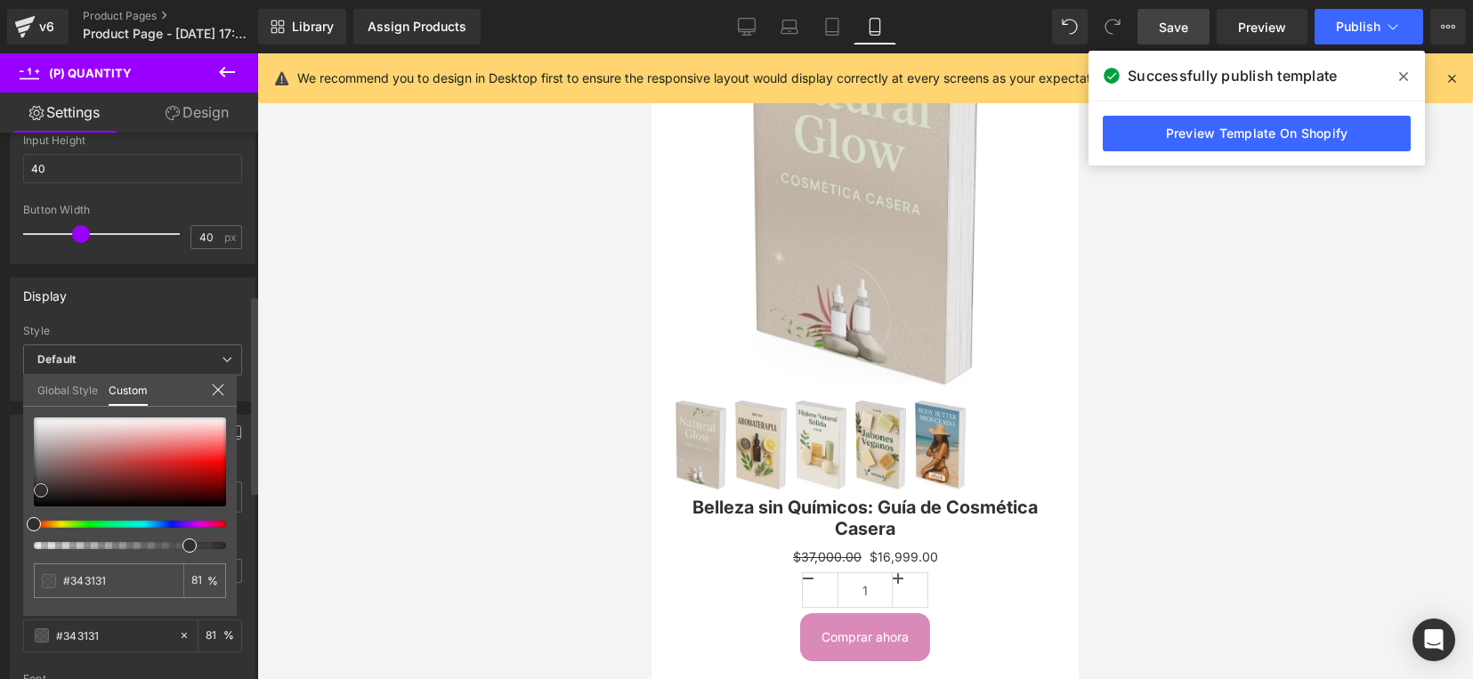
type input "#322e2e"
type input "#242222"
type input "#141414"
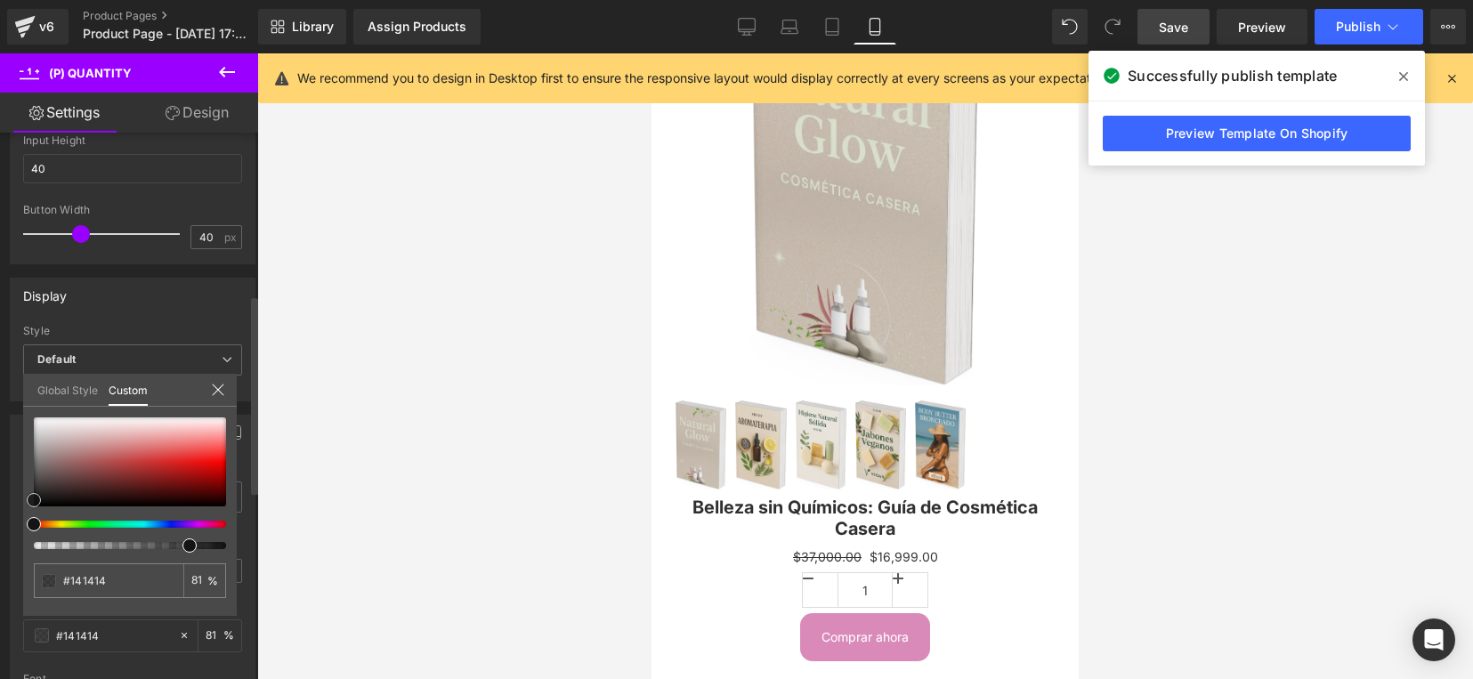
type input "#0c0c0c"
type input "#0a0a0a"
type input "#050505"
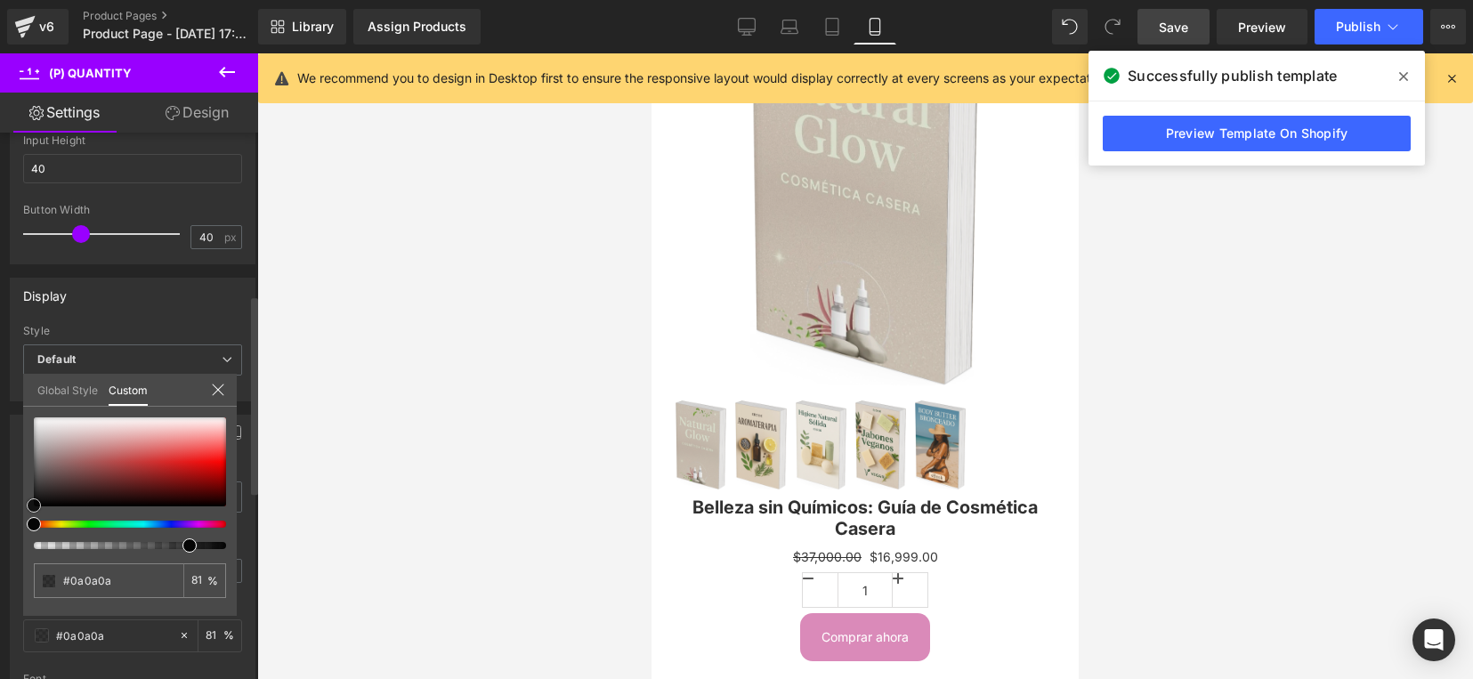
type input "#050505"
drag, startPoint x: 36, startPoint y: 460, endPoint x: 31, endPoint y: 510, distance: 50.0
click at [31, 510] on span at bounding box center [34, 505] width 14 height 14
click at [567, 347] on div at bounding box center [865, 366] width 1216 height 626
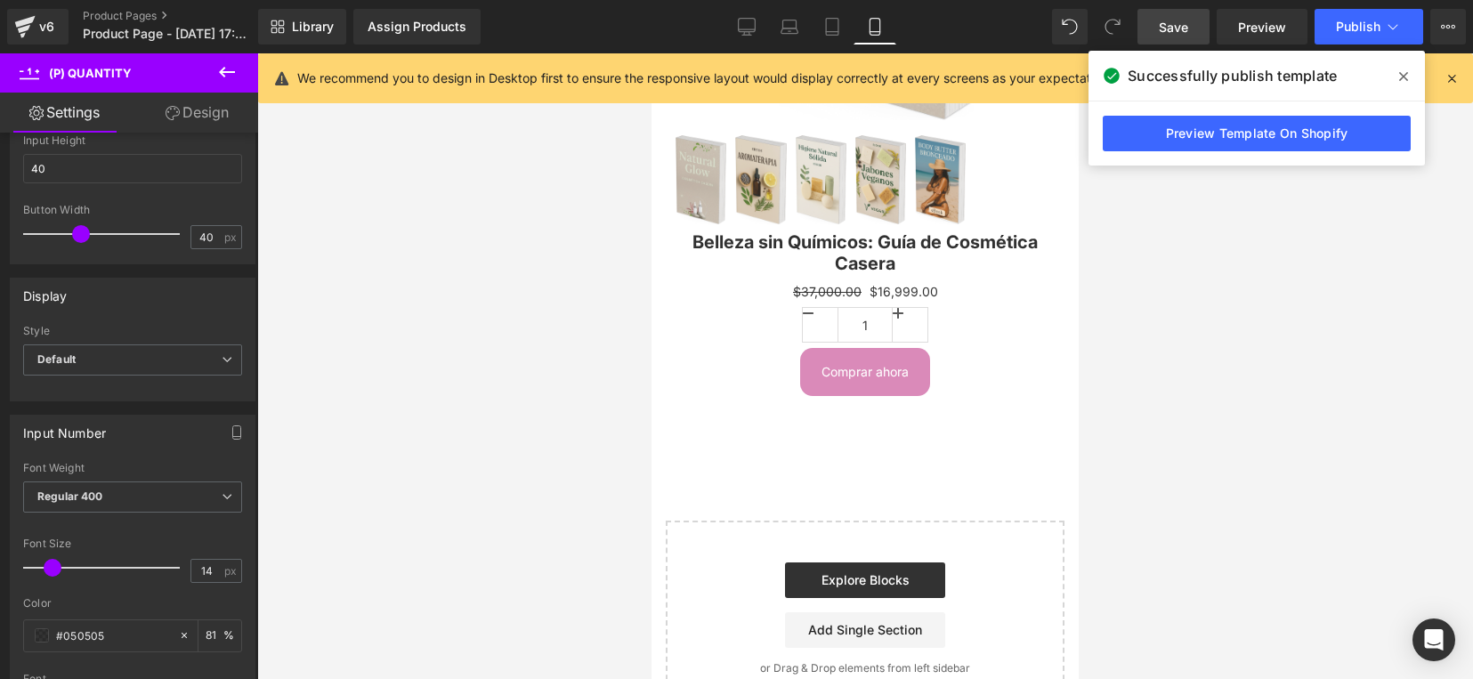
scroll to position [481, 0]
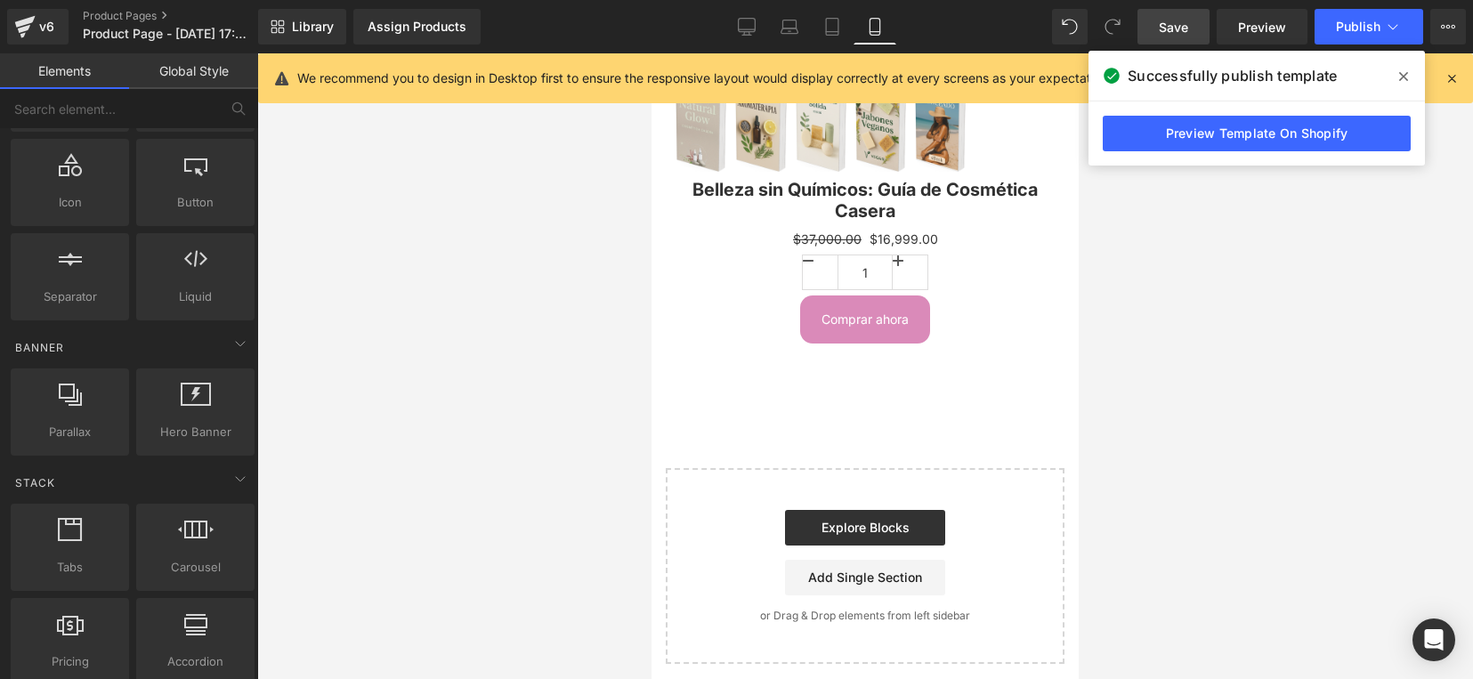
drag, startPoint x: 966, startPoint y: 492, endPoint x: 749, endPoint y: 490, distance: 217.2
click at [749, 490] on div "Start building your page Explore Blocks Add Single Section or Drag & Drop eleme…" at bounding box center [865, 566] width 395 height 192
click at [701, 482] on div "Start building your page Explore Blocks Add Single Section or Drag & Drop eleme…" at bounding box center [865, 566] width 395 height 192
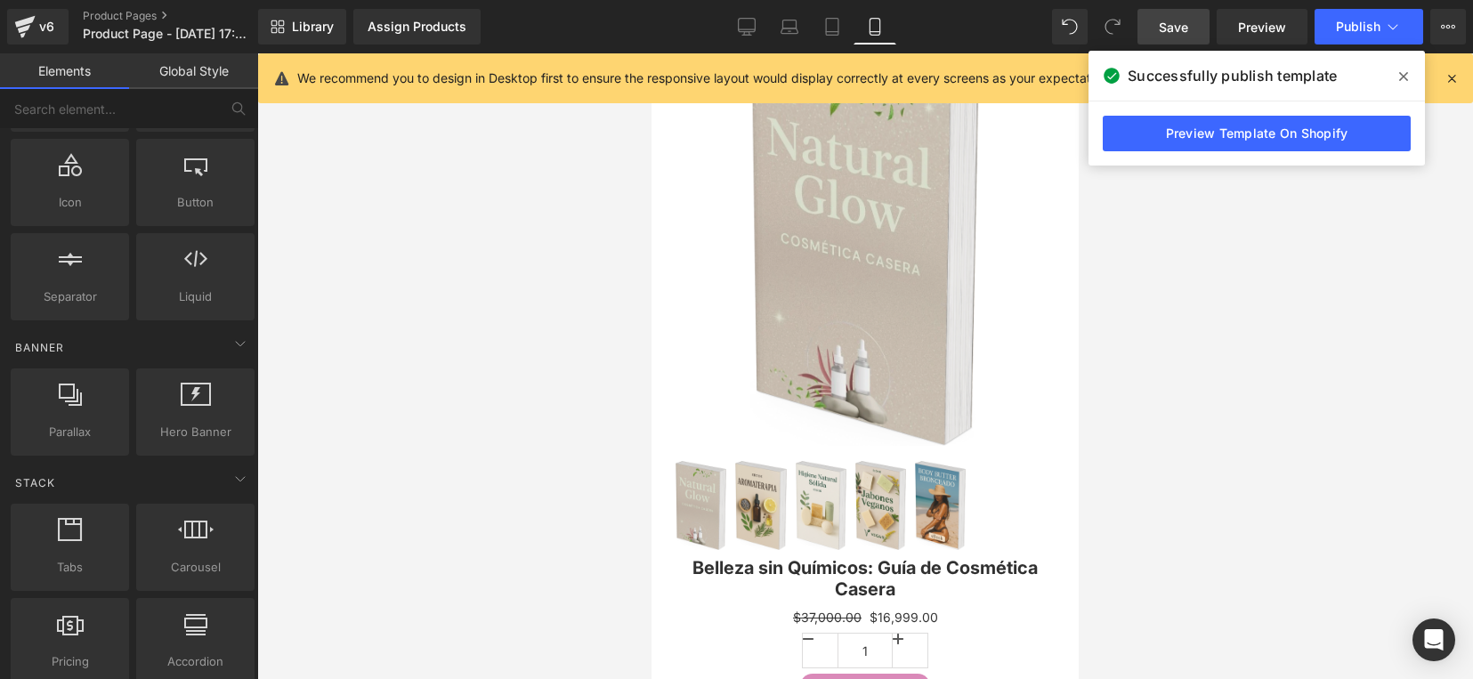
scroll to position [0, 0]
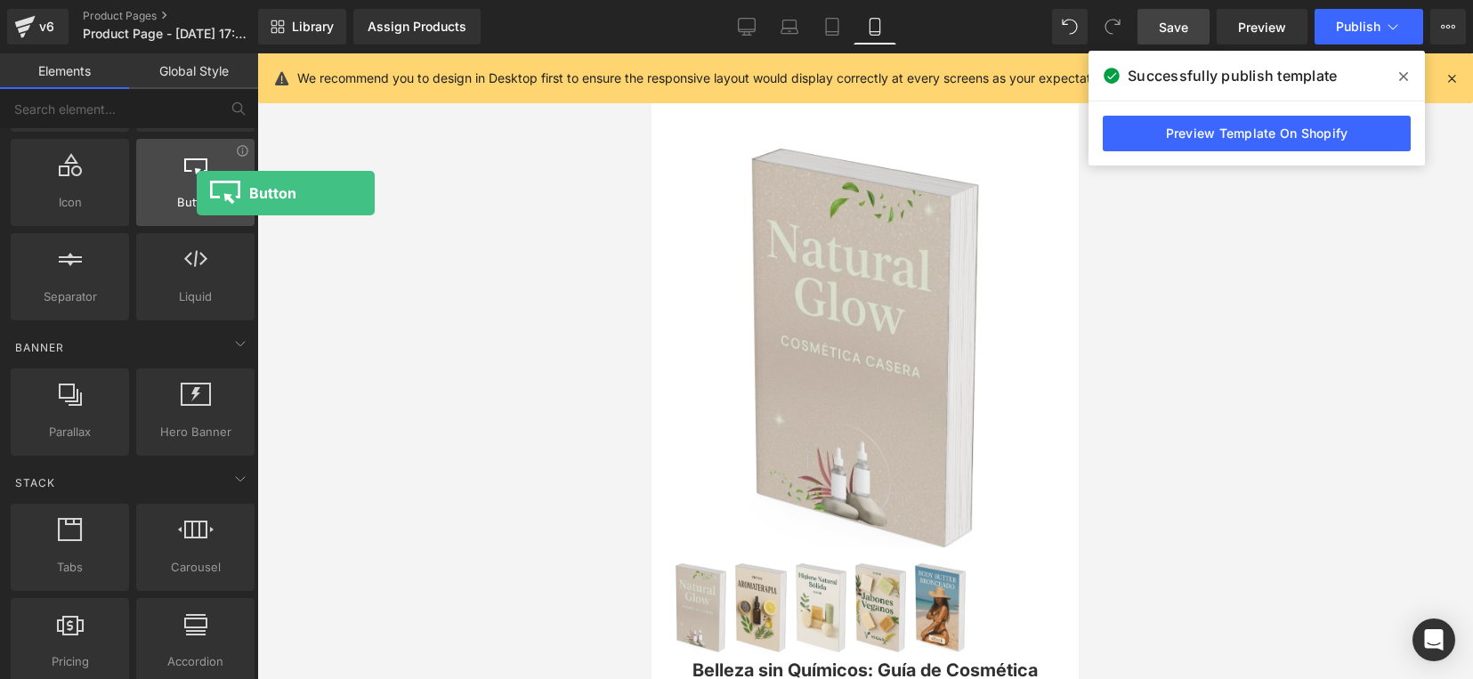
click at [197, 193] on span "Button" at bounding box center [196, 202] width 108 height 19
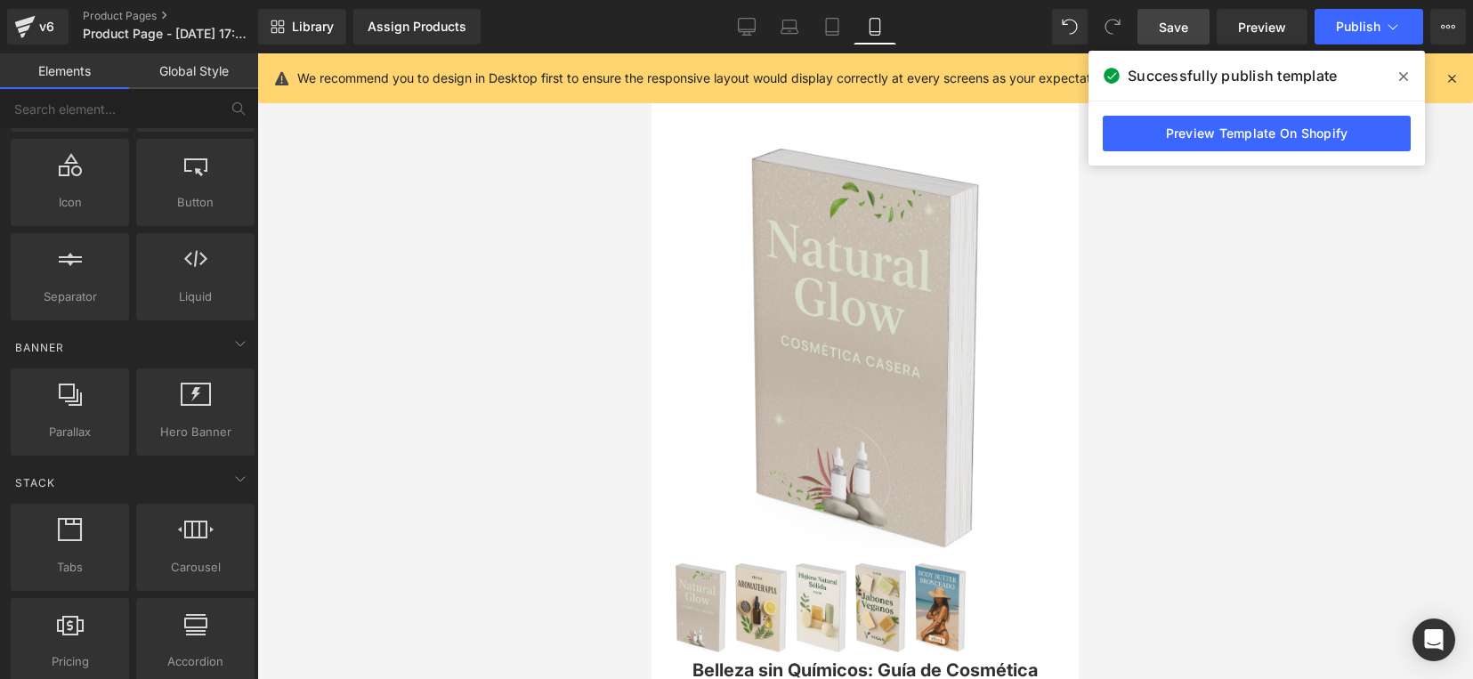
scroll to position [445, 0]
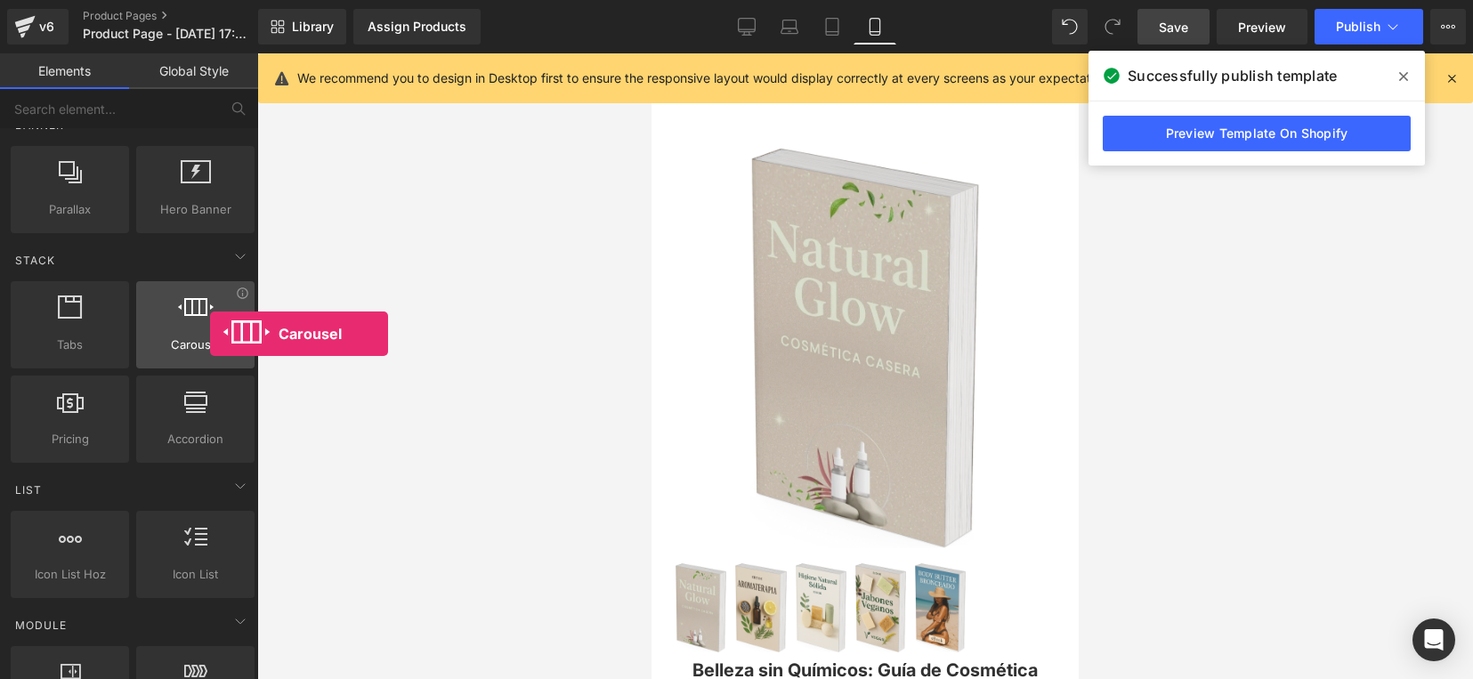
click at [210, 334] on div at bounding box center [196, 315] width 108 height 40
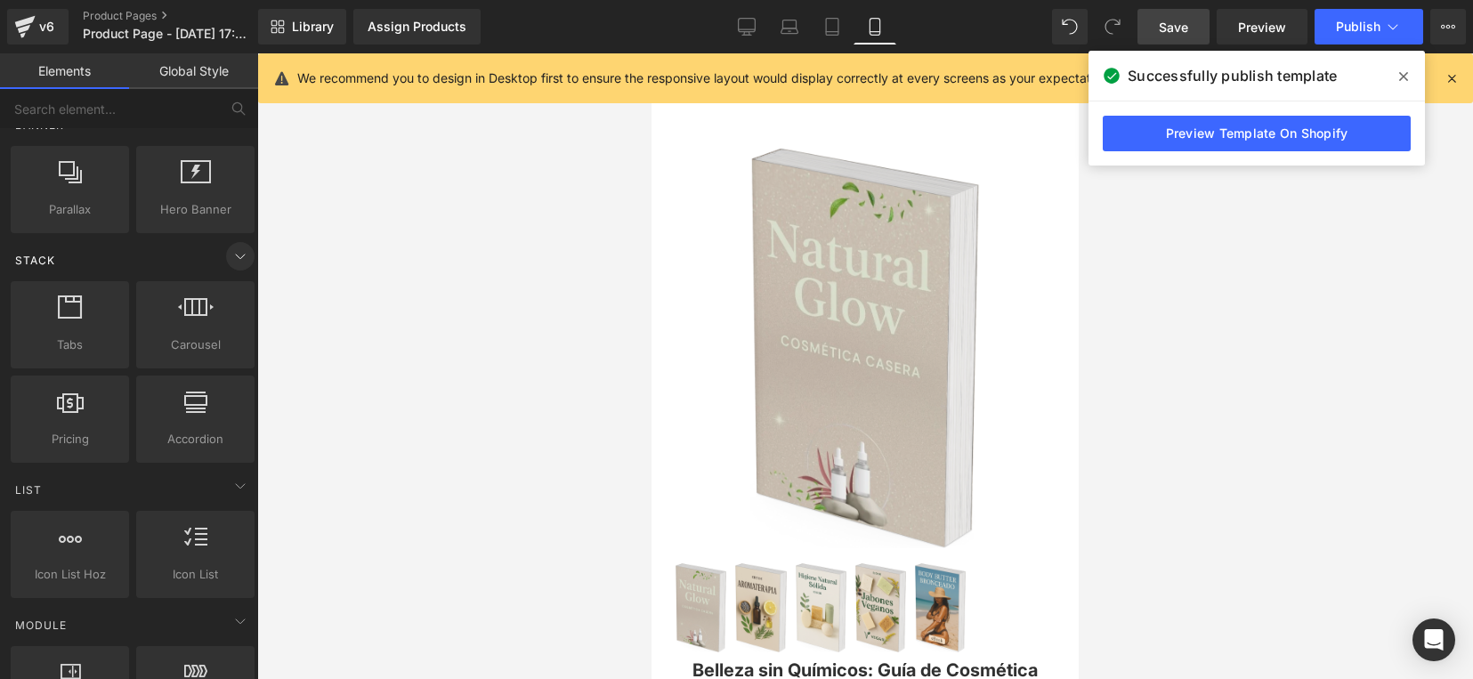
click at [240, 267] on icon at bounding box center [240, 256] width 21 height 21
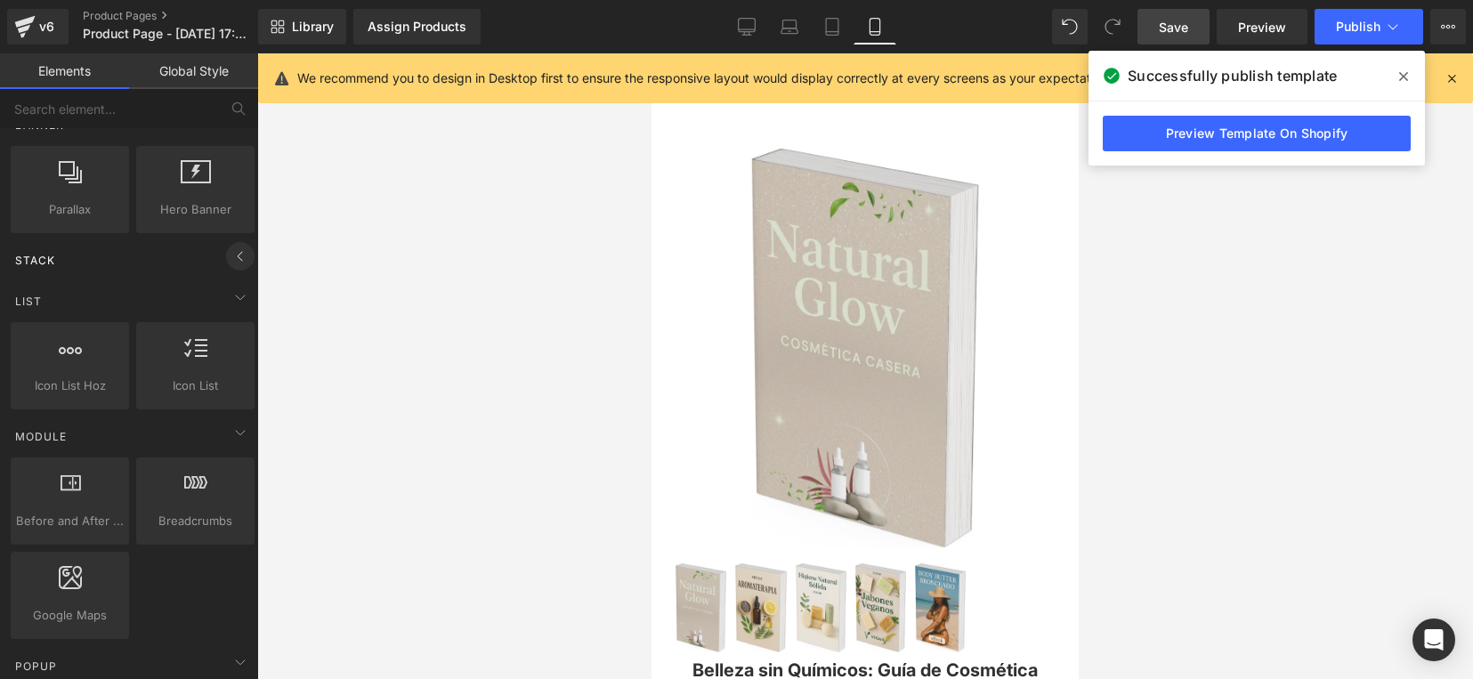
click at [240, 267] on icon at bounding box center [240, 256] width 21 height 21
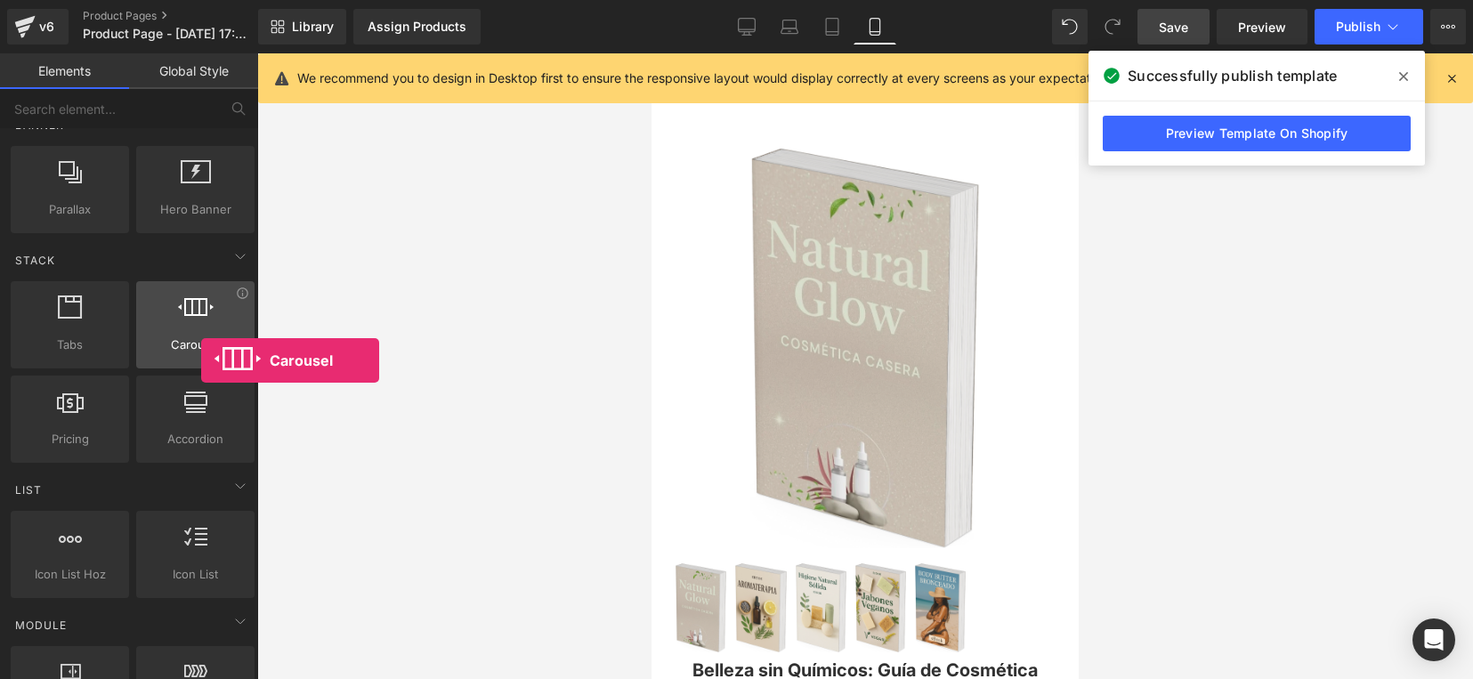
click at [201, 360] on div "Carousel carousels, slideshows, sliders, slides" at bounding box center [195, 324] width 118 height 87
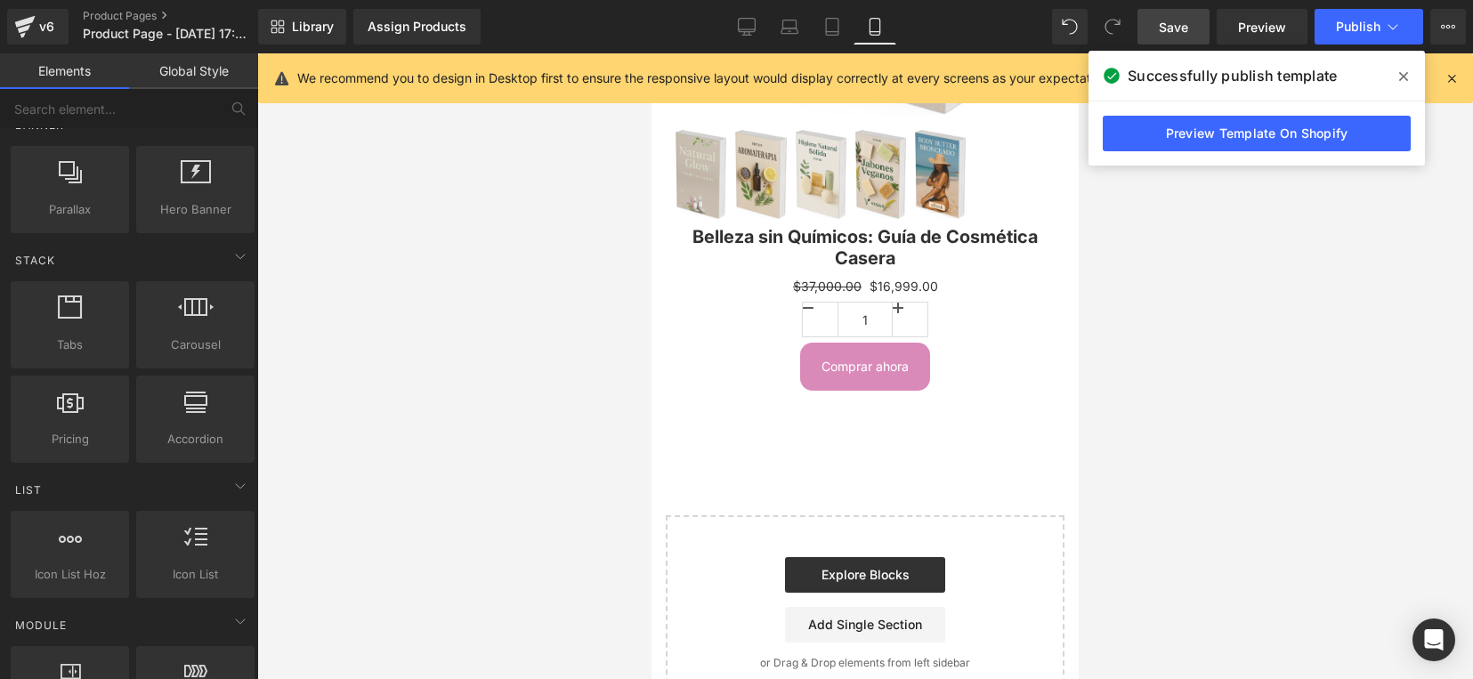
scroll to position [0, 0]
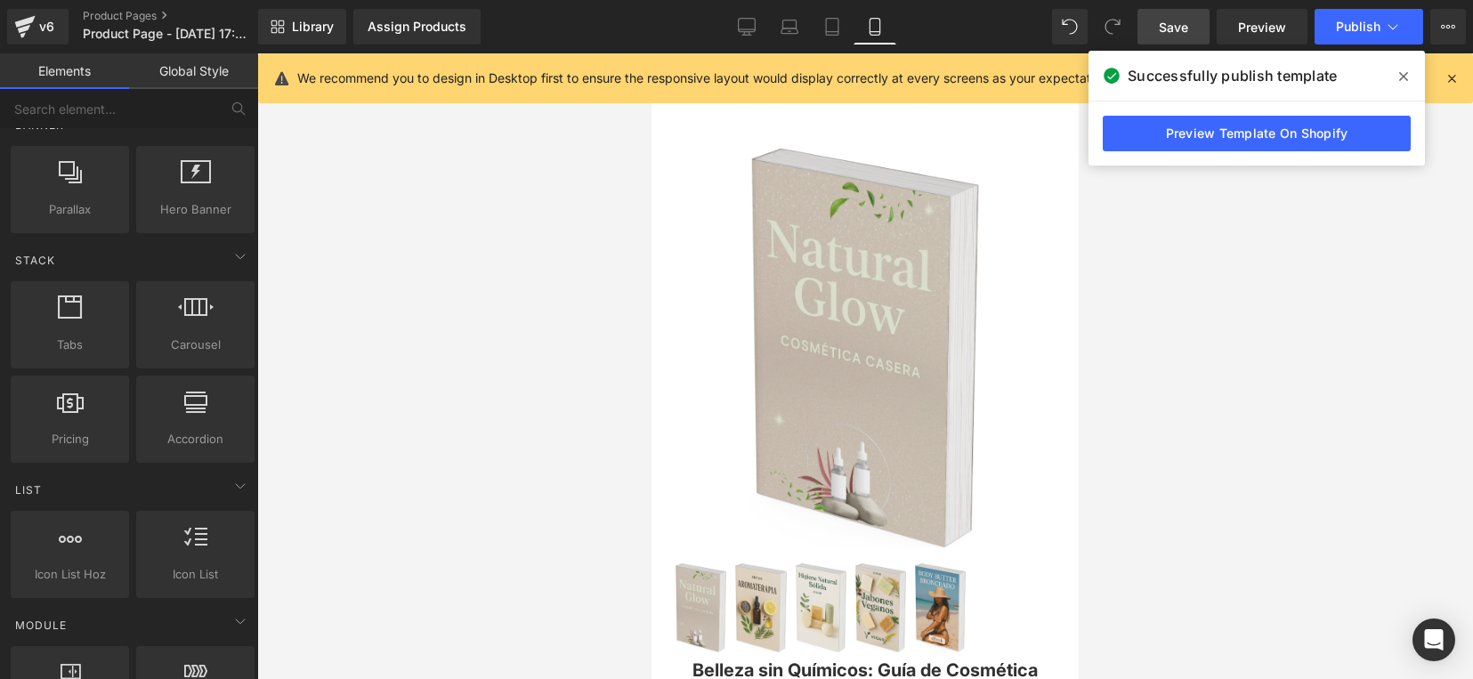
click at [1471, 267] on div at bounding box center [865, 366] width 1216 height 626
click at [1355, 59] on div "Successfully publish template" at bounding box center [1256, 76] width 336 height 50
click at [1339, 74] on div "Successfully publish template" at bounding box center [1256, 76] width 336 height 50
click at [1219, 148] on link "Preview Template On Shopify" at bounding box center [1257, 134] width 308 height 36
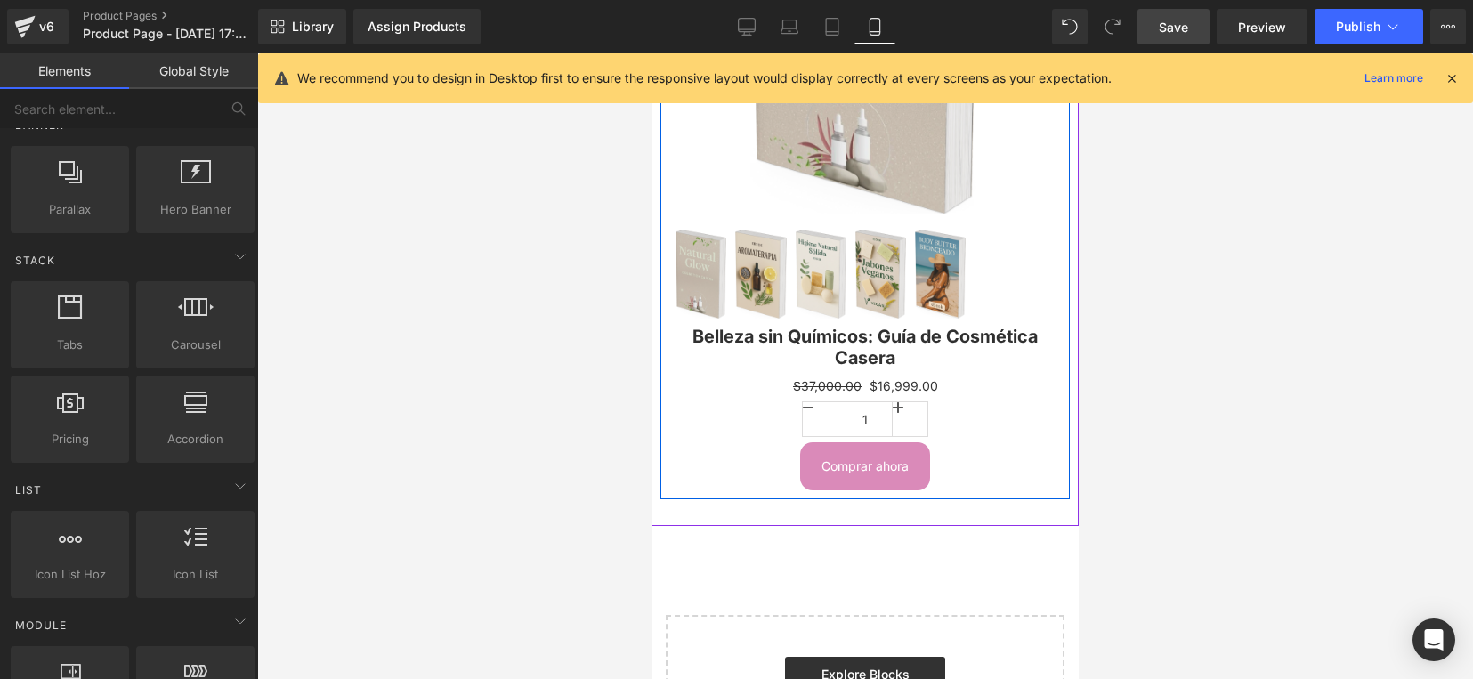
scroll to position [445, 0]
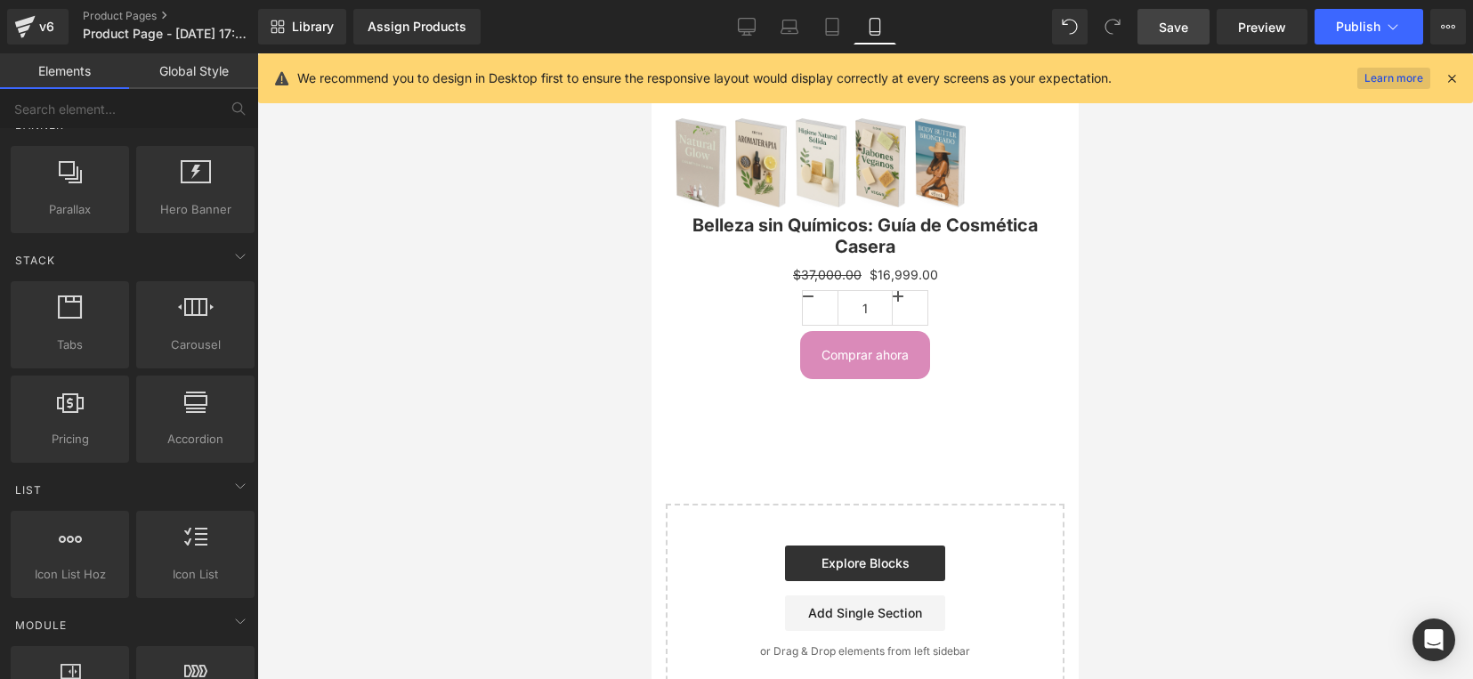
click at [1399, 78] on link "Learn more" at bounding box center [1393, 78] width 73 height 21
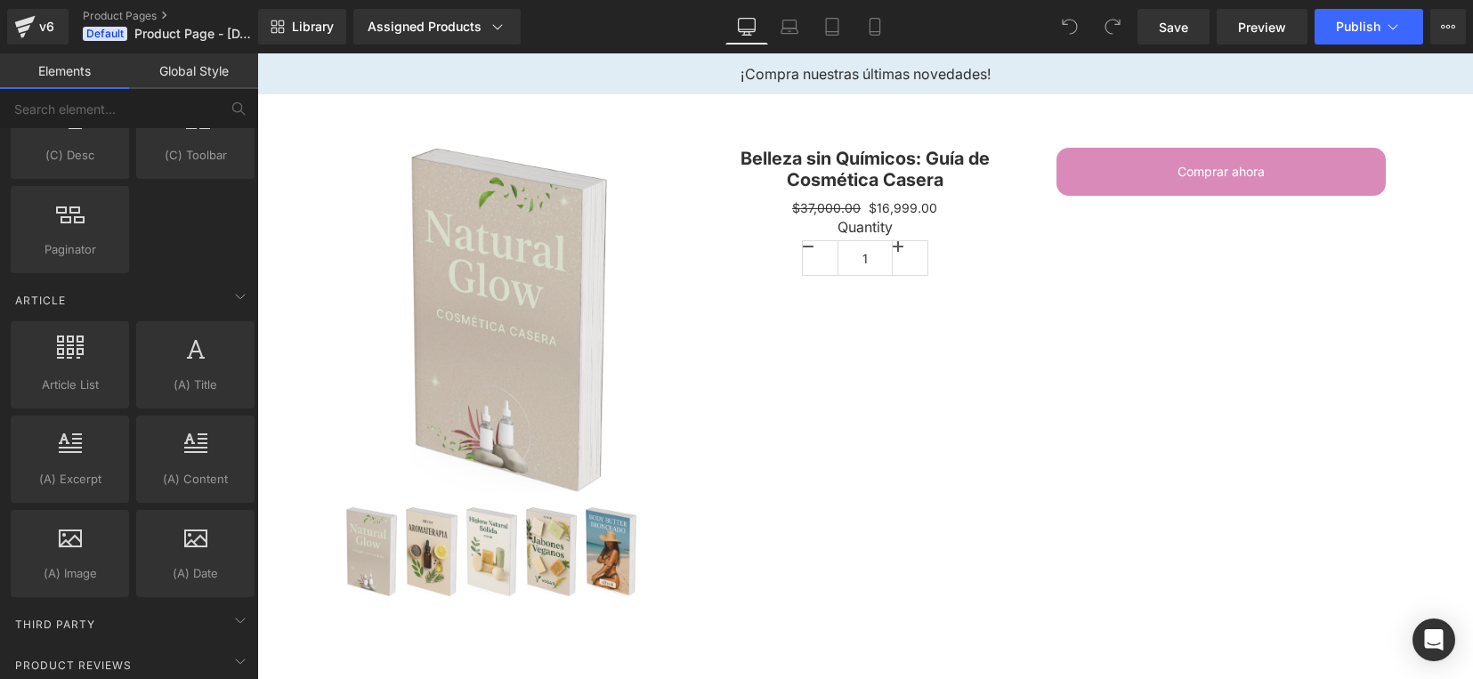
scroll to position [3394, 0]
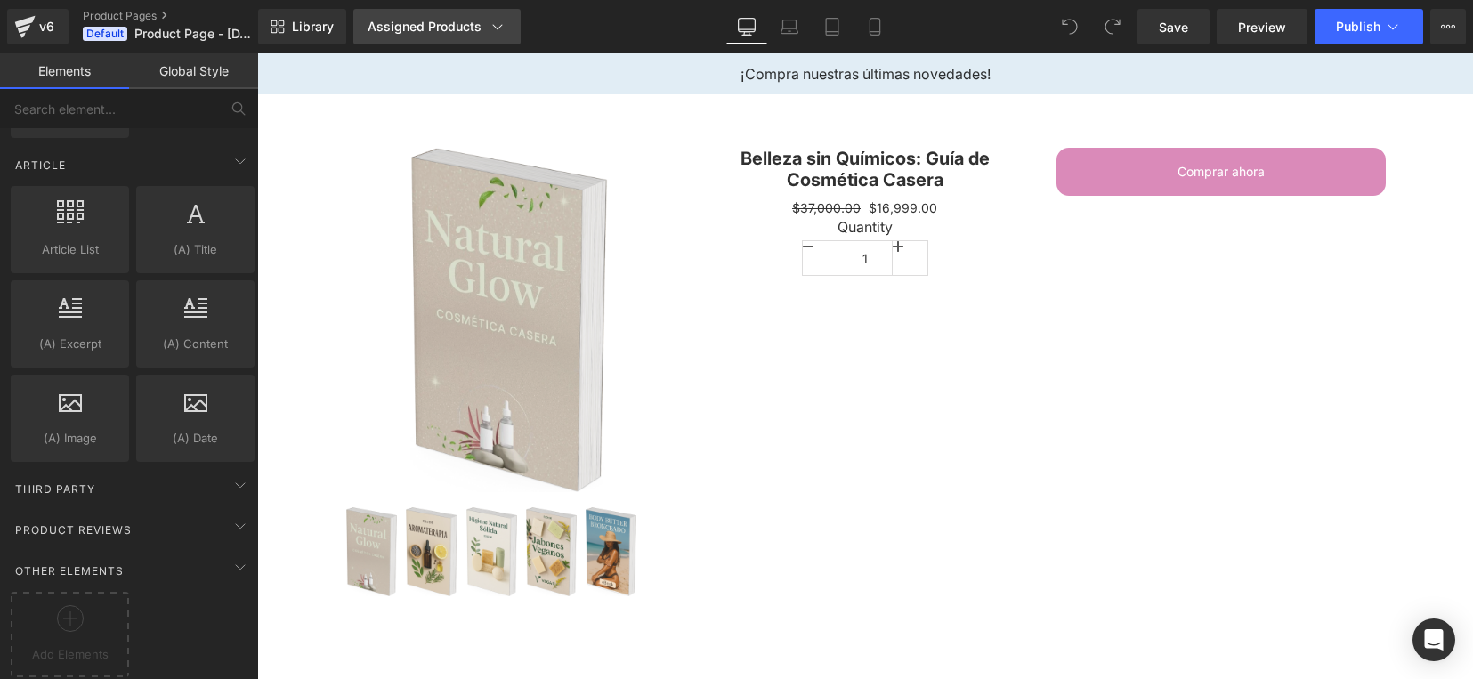
click at [473, 27] on div "Assigned Products" at bounding box center [437, 27] width 139 height 18
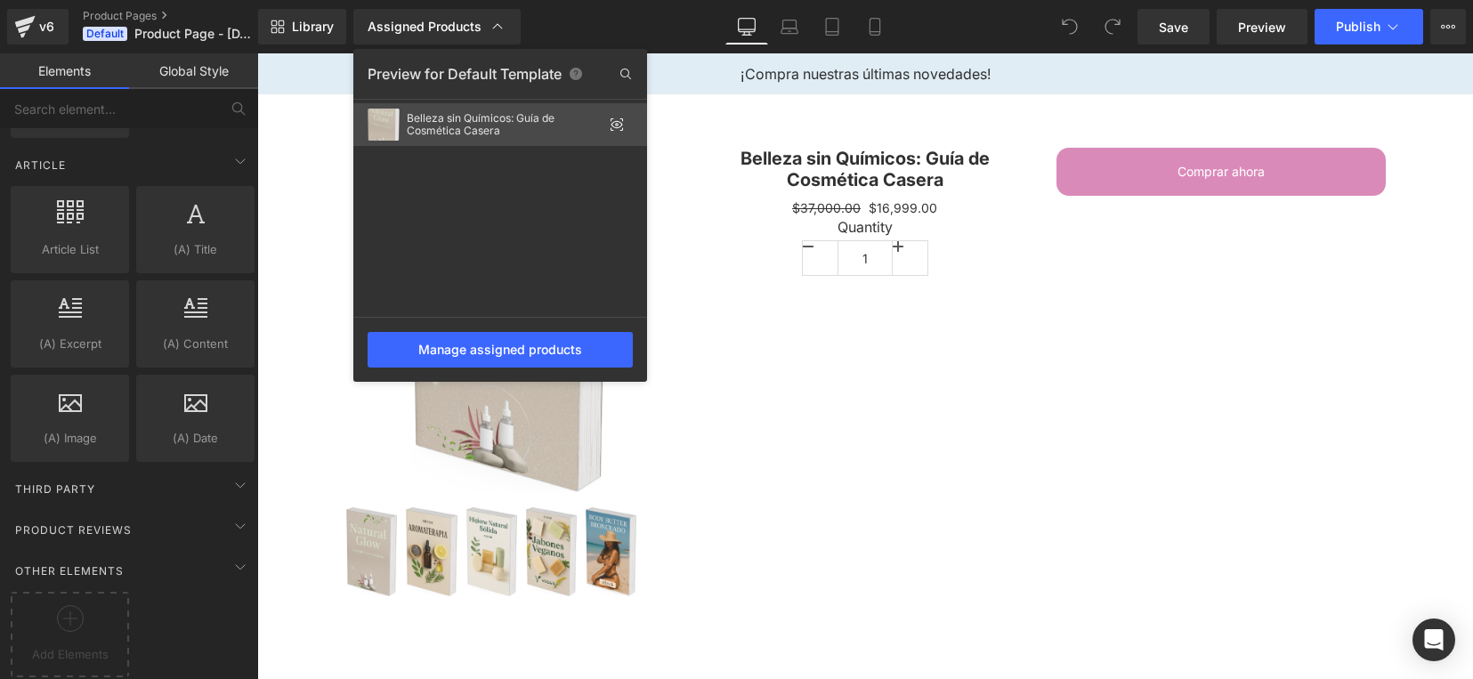
click at [587, 120] on div "Belleza sin Químicos: Guía de Cosmética Casera" at bounding box center [505, 124] width 196 height 25
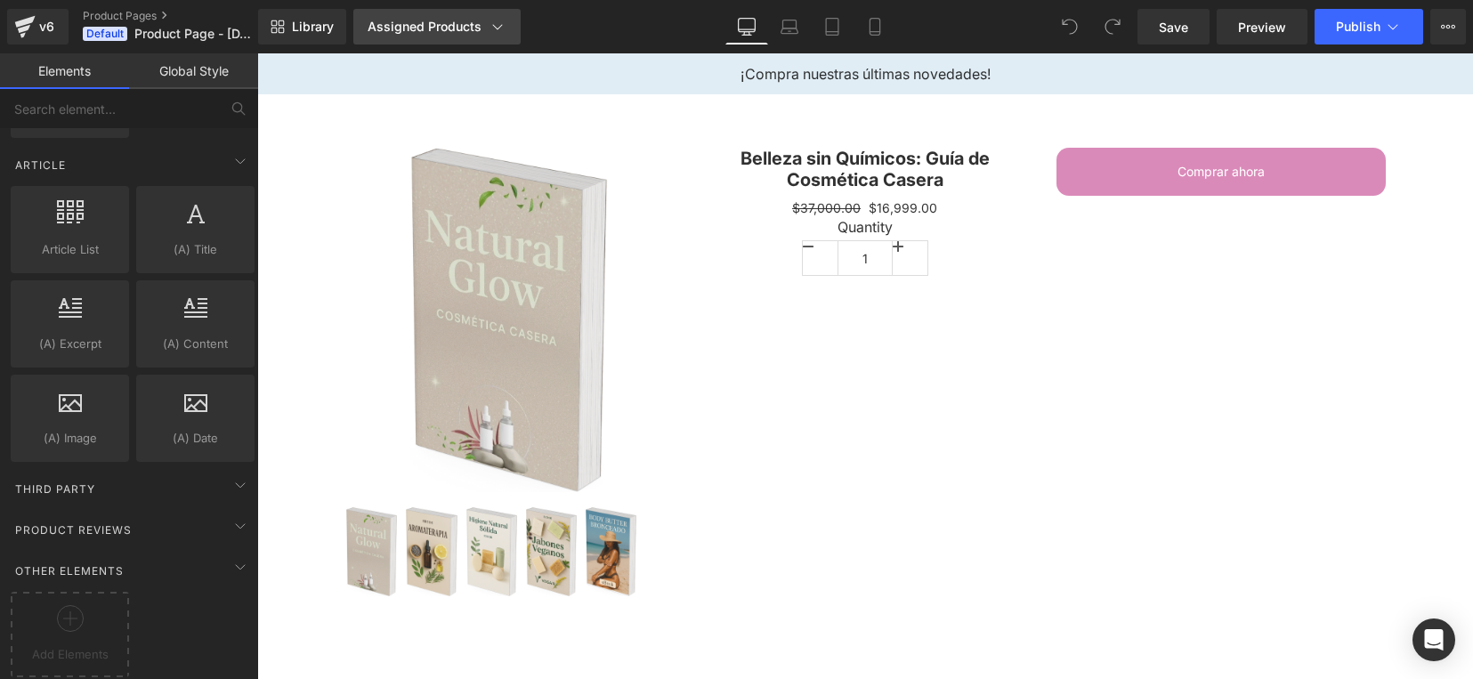
click at [465, 27] on div "Assigned Products" at bounding box center [437, 27] width 139 height 18
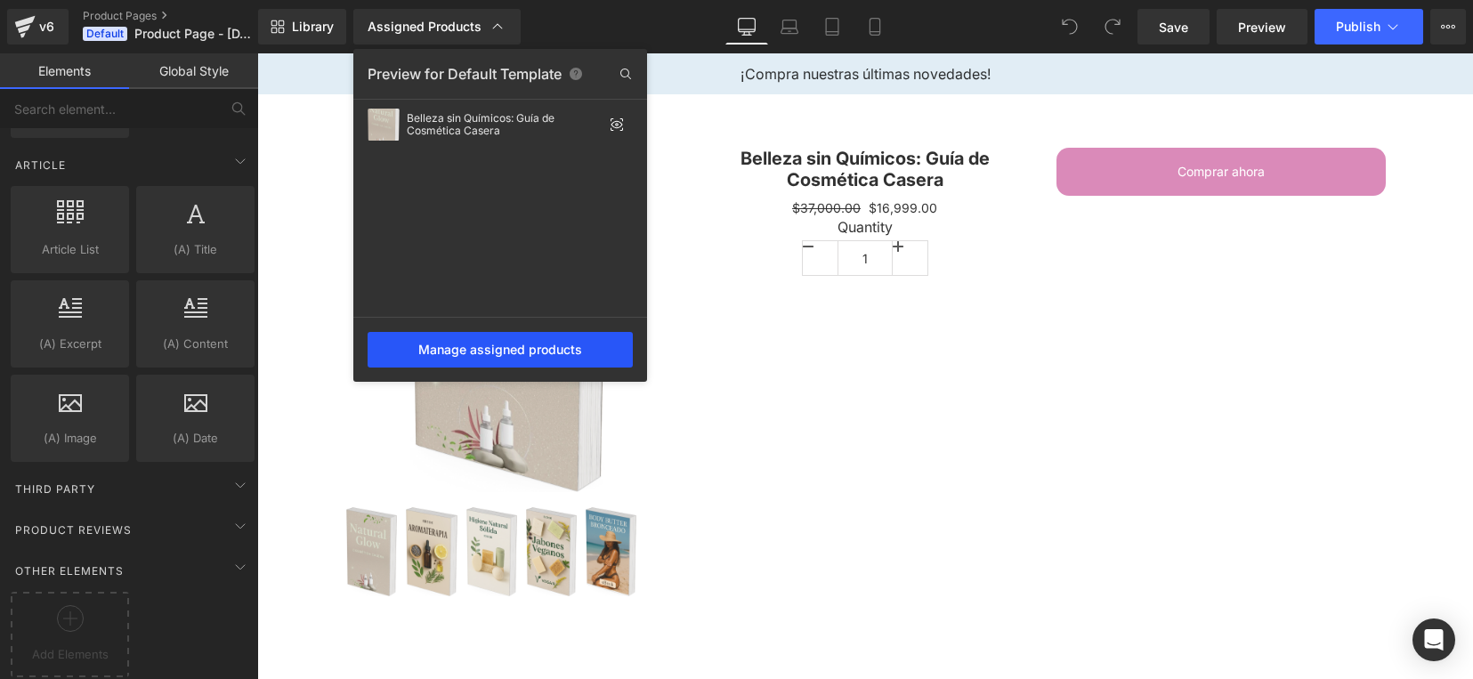
click at [491, 352] on div "Manage assigned products" at bounding box center [500, 350] width 265 height 36
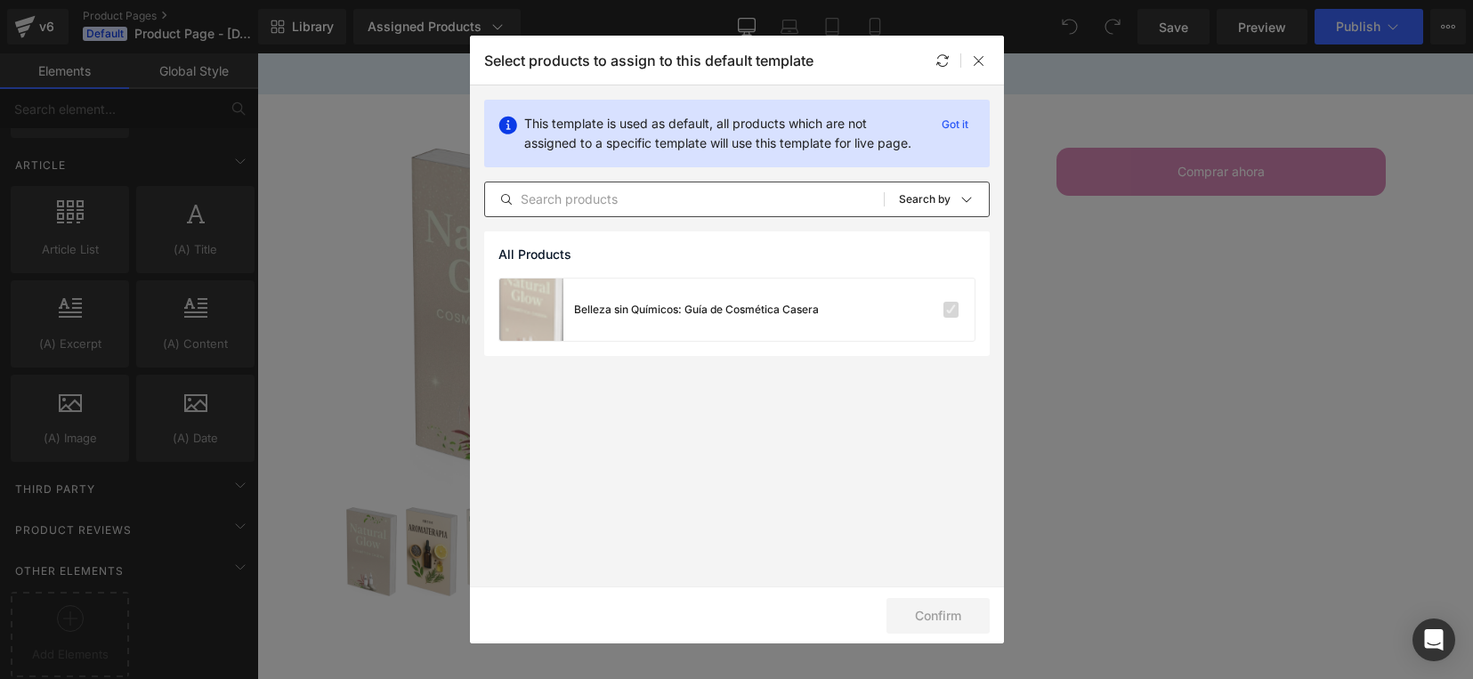
click at [989, 198] on div "All Products Shopify Collections Product Templates Shopify Collections Sort: Se…" at bounding box center [737, 200] width 506 height 36
click at [972, 191] on div at bounding box center [967, 199] width 18 height 18
click at [935, 318] on p "Product Templates" at bounding box center [902, 320] width 112 height 14
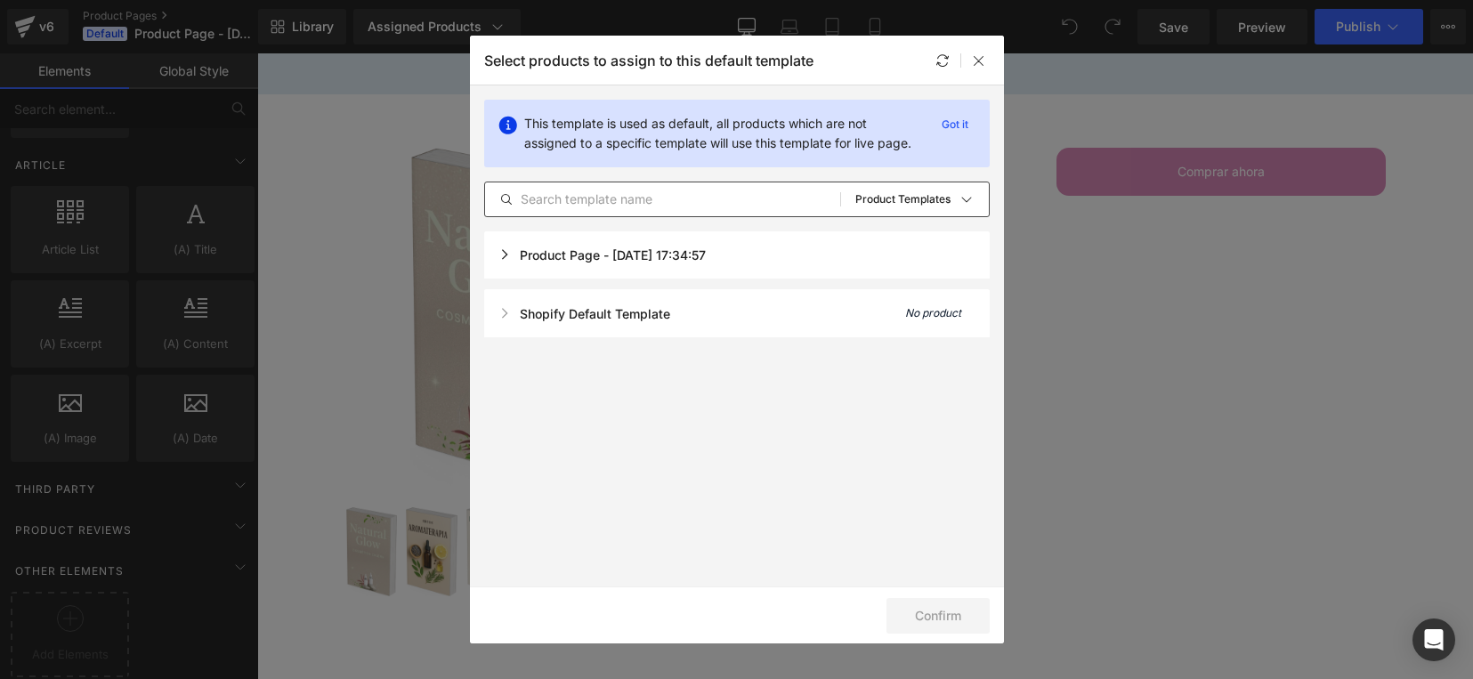
click at [713, 247] on div "Product Page - [DATE] 17:34:57" at bounding box center [737, 254] width 506 height 47
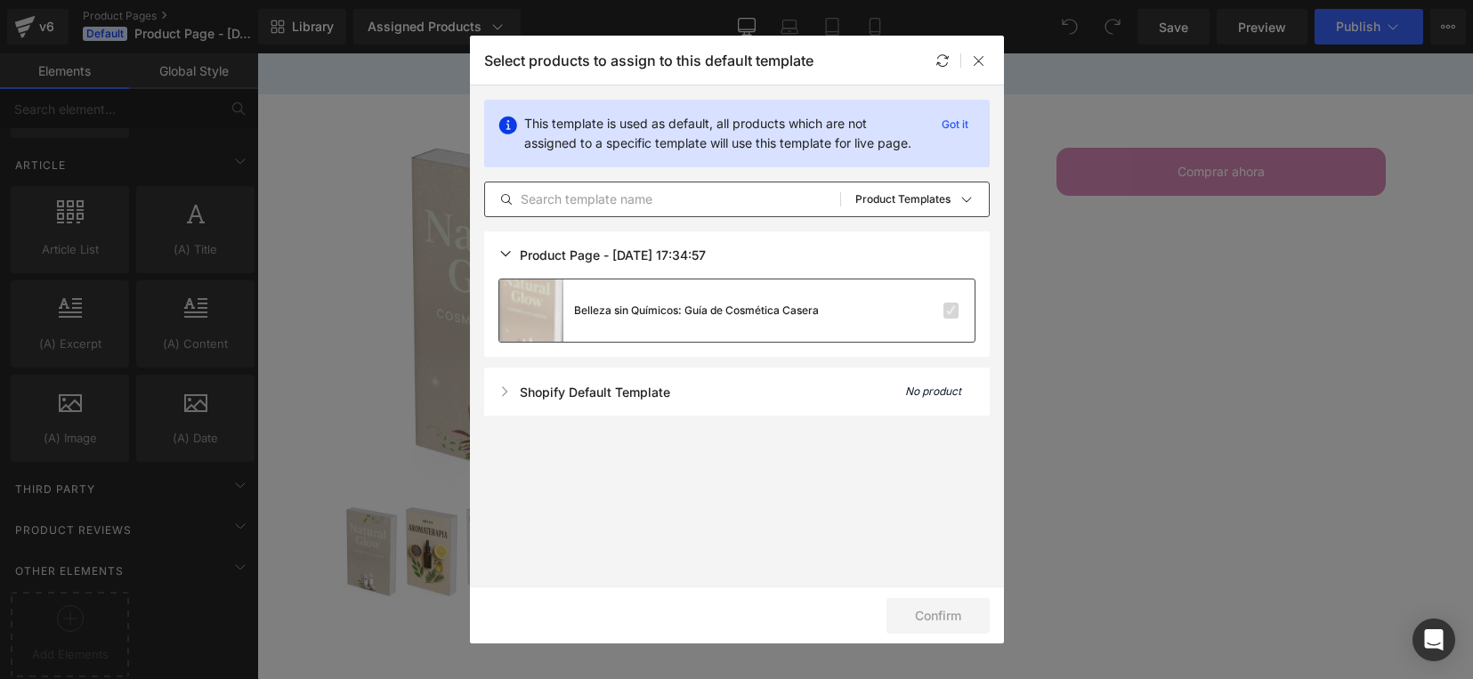
click at [819, 291] on div "Belleza sin Químicos: Guía de Cosmética Casera" at bounding box center [659, 310] width 320 height 62
click at [957, 309] on label at bounding box center [951, 311] width 16 height 16
click at [951, 311] on input "checkbox" at bounding box center [951, 311] width 0 height 0
click at [652, 312] on div "Belleza sin Químicos: Guía de Cosmética Casera" at bounding box center [696, 311] width 245 height 16
click at [954, 190] on div "Sort: Product Templates" at bounding box center [922, 200] width 134 height 36
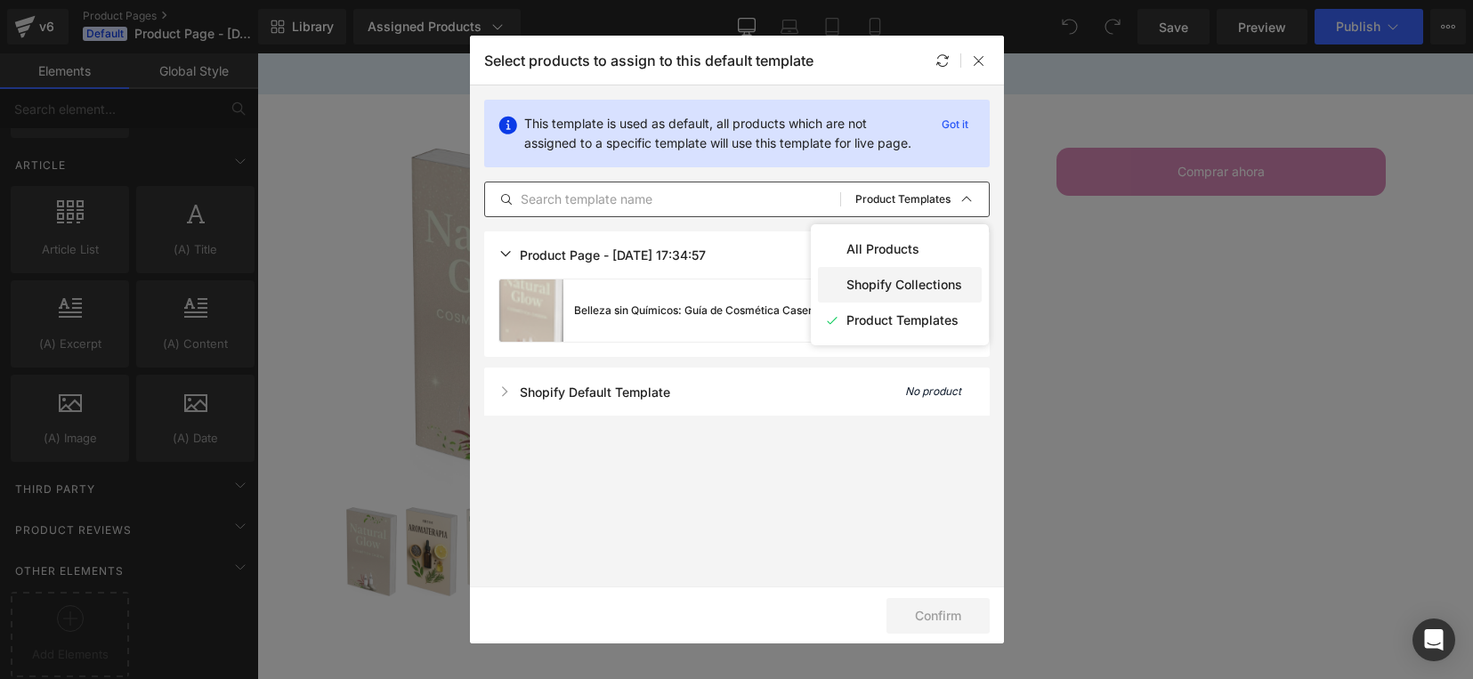
click at [944, 280] on p "Shopify Collections" at bounding box center [904, 285] width 116 height 14
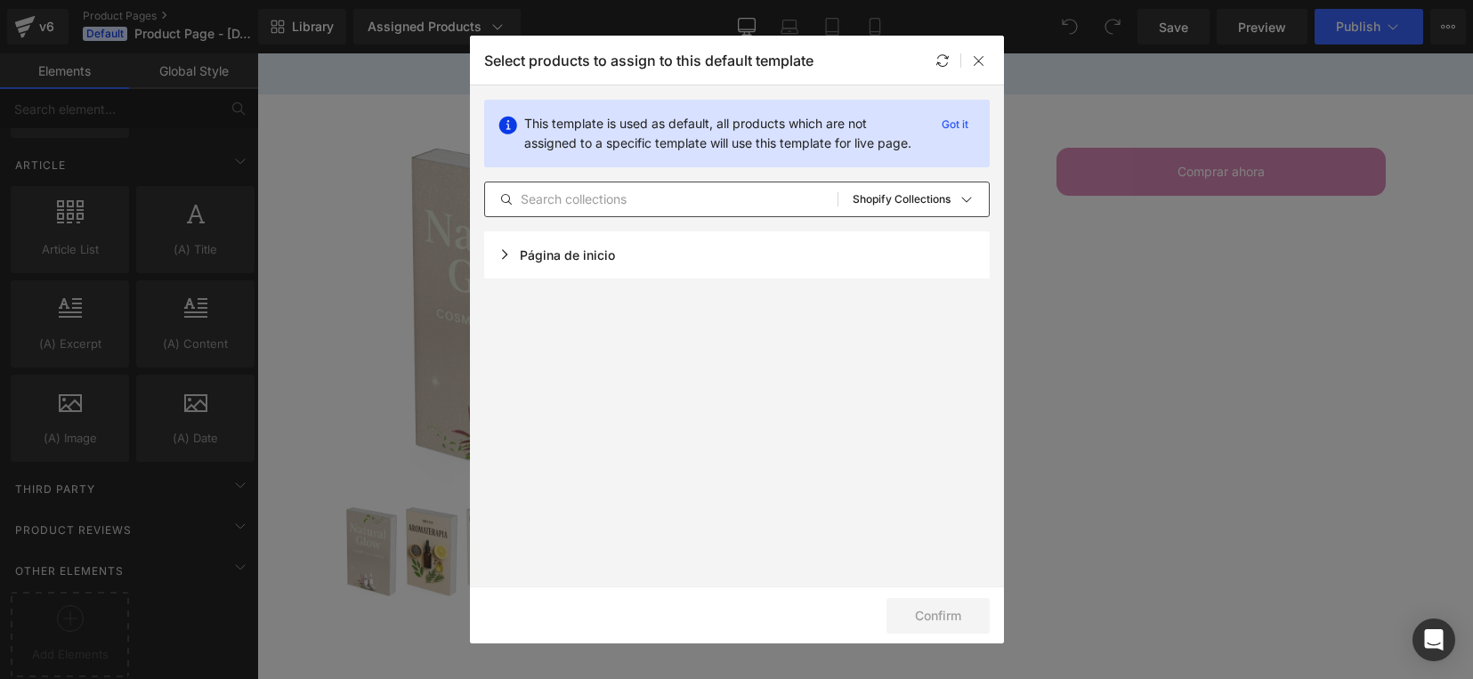
click at [928, 267] on div "Página de inicio" at bounding box center [737, 254] width 506 height 47
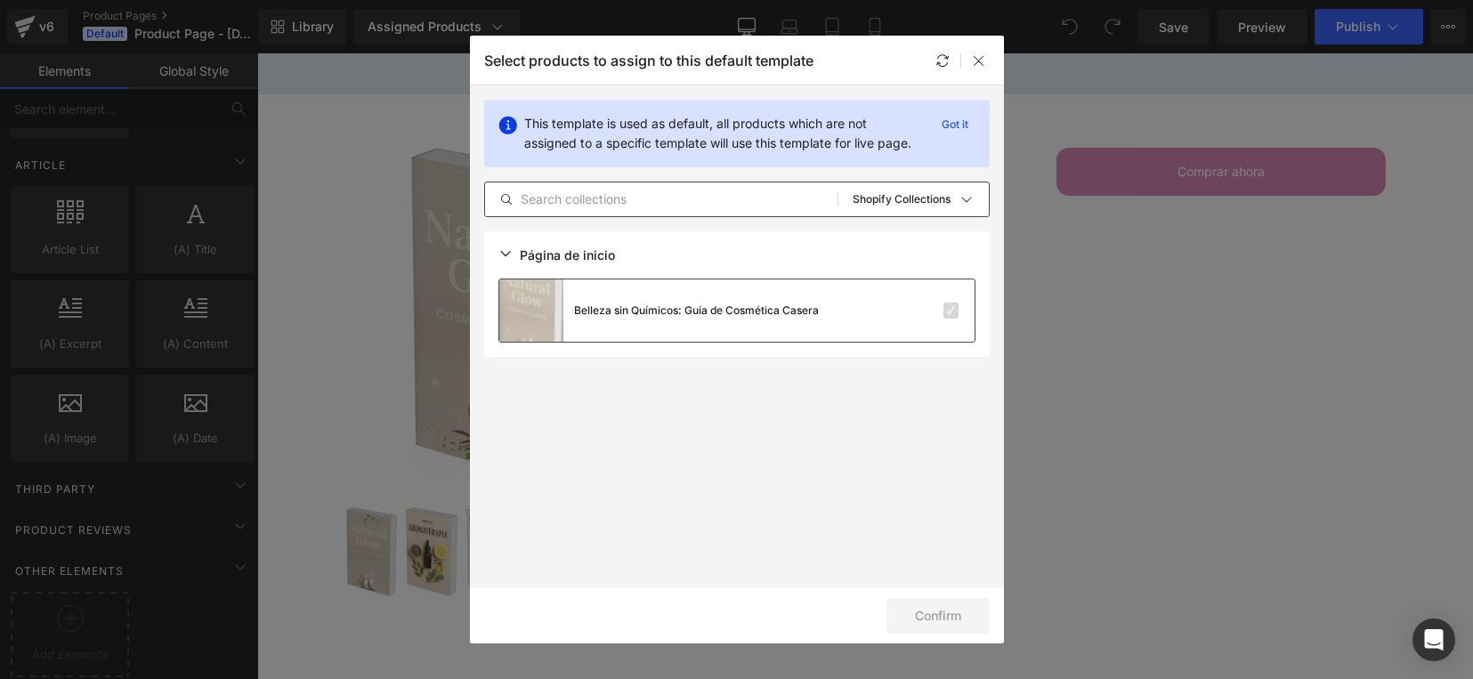
drag, startPoint x: 913, startPoint y: 305, endPoint x: 839, endPoint y: 316, distance: 74.6
click at [839, 316] on div "Belleza sin Químicos: Guía de Cosmética Casera" at bounding box center [736, 310] width 475 height 62
click at [953, 193] on div "Sort: Shopify Collections" at bounding box center [921, 200] width 136 height 36
click at [914, 237] on div "All Products" at bounding box center [900, 249] width 164 height 36
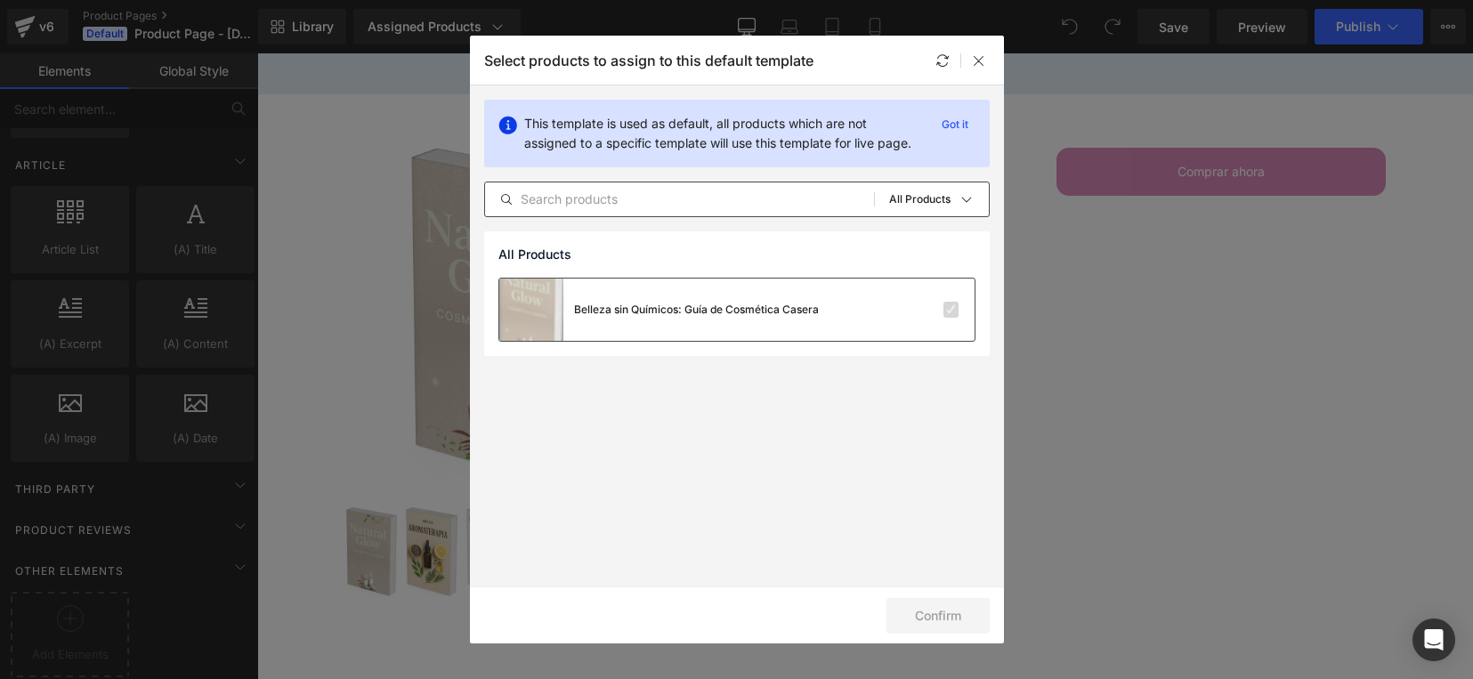
click at [875, 312] on div "Belleza sin Químicos: Guía de Cosmética Casera" at bounding box center [736, 310] width 475 height 62
click at [954, 127] on p "Got it" at bounding box center [955, 124] width 41 height 21
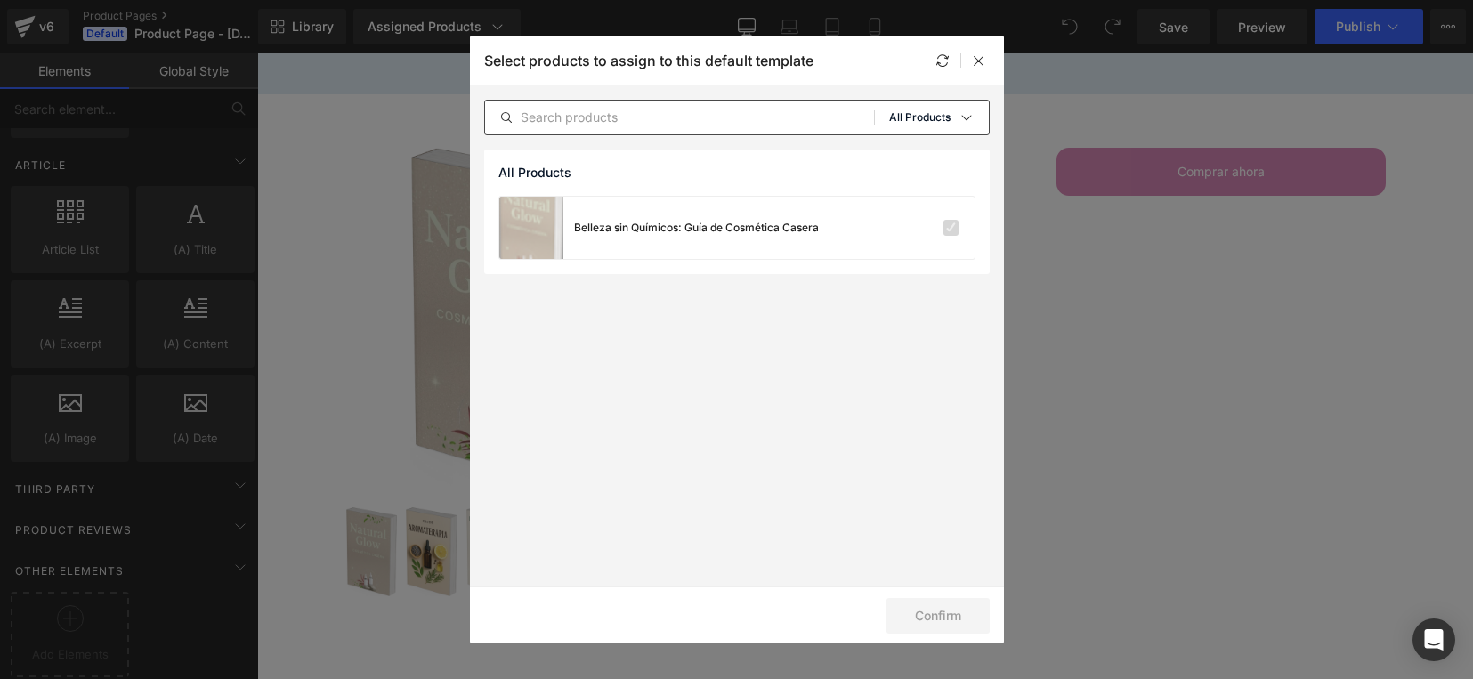
click at [962, 114] on icon at bounding box center [966, 117] width 14 height 14
click at [921, 197] on p "Shopify Collections" at bounding box center [904, 203] width 116 height 14
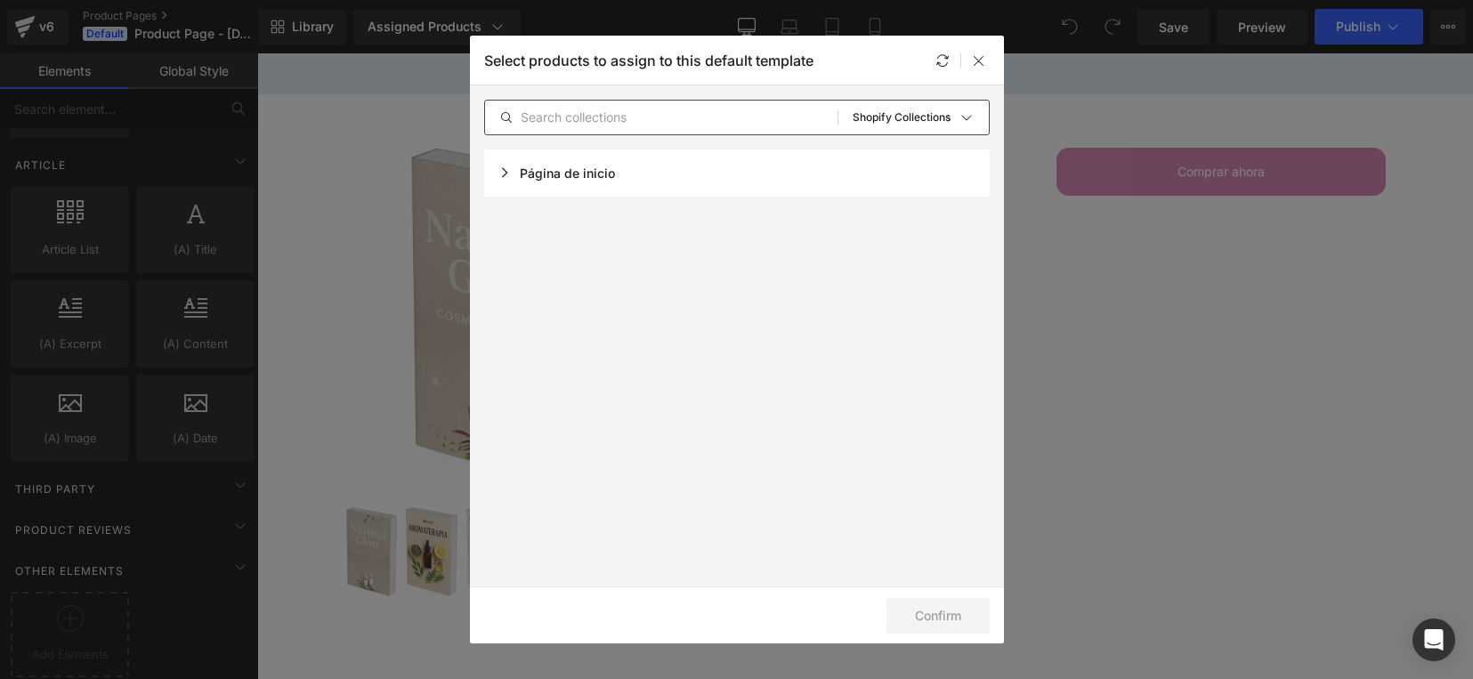
click at [963, 176] on div "Página de inicio" at bounding box center [737, 173] width 506 height 47
click at [652, 218] on div "Belleza sin Químicos: Guía de Cosmética Casera" at bounding box center [659, 229] width 320 height 62
click at [517, 225] on img at bounding box center [531, 229] width 64 height 62
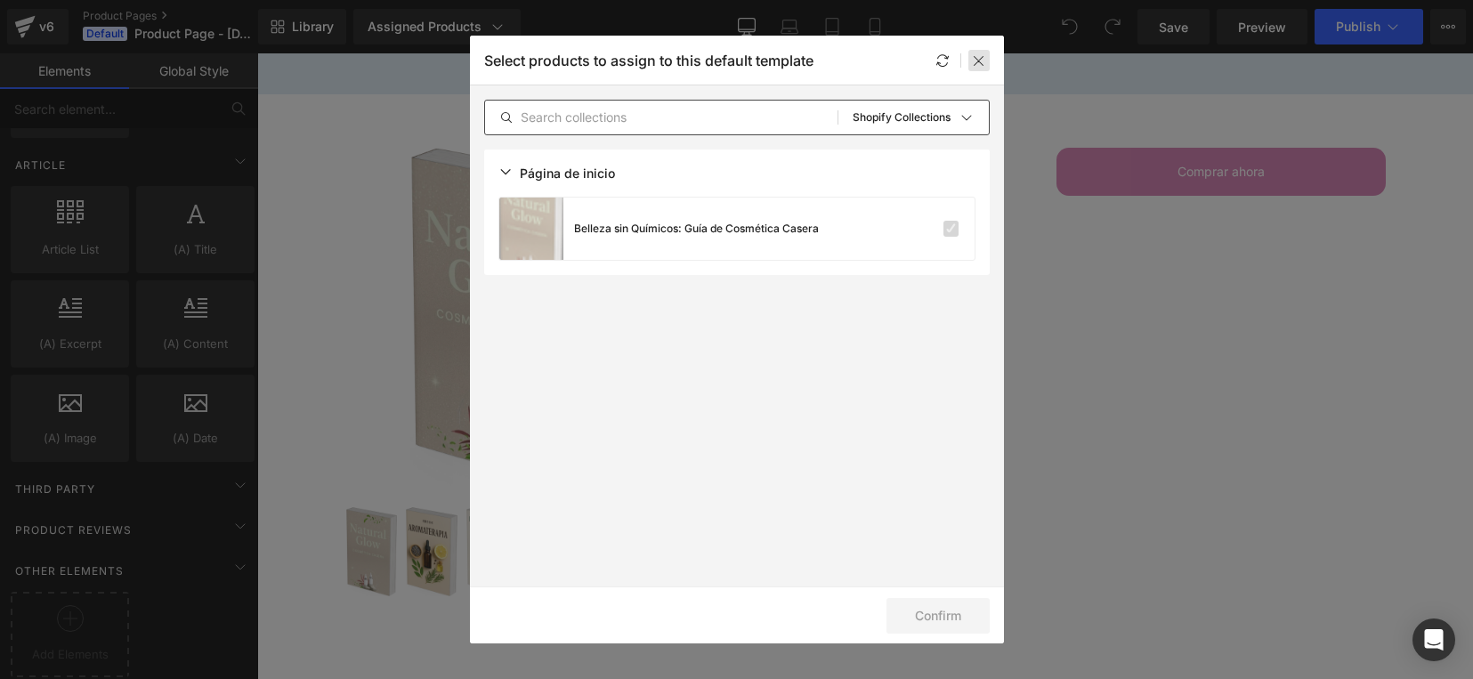
click at [982, 63] on icon at bounding box center [979, 60] width 14 height 14
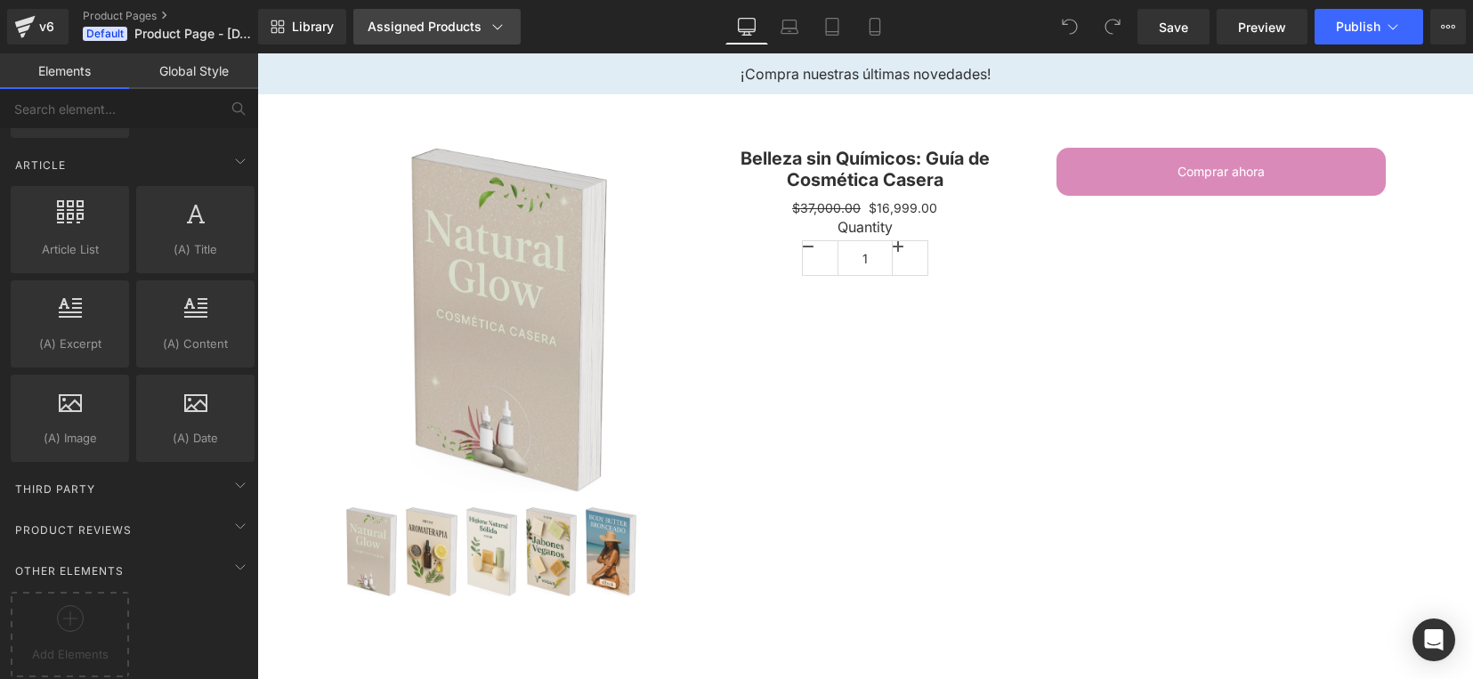
click at [416, 22] on div "Assigned Products" at bounding box center [437, 27] width 139 height 18
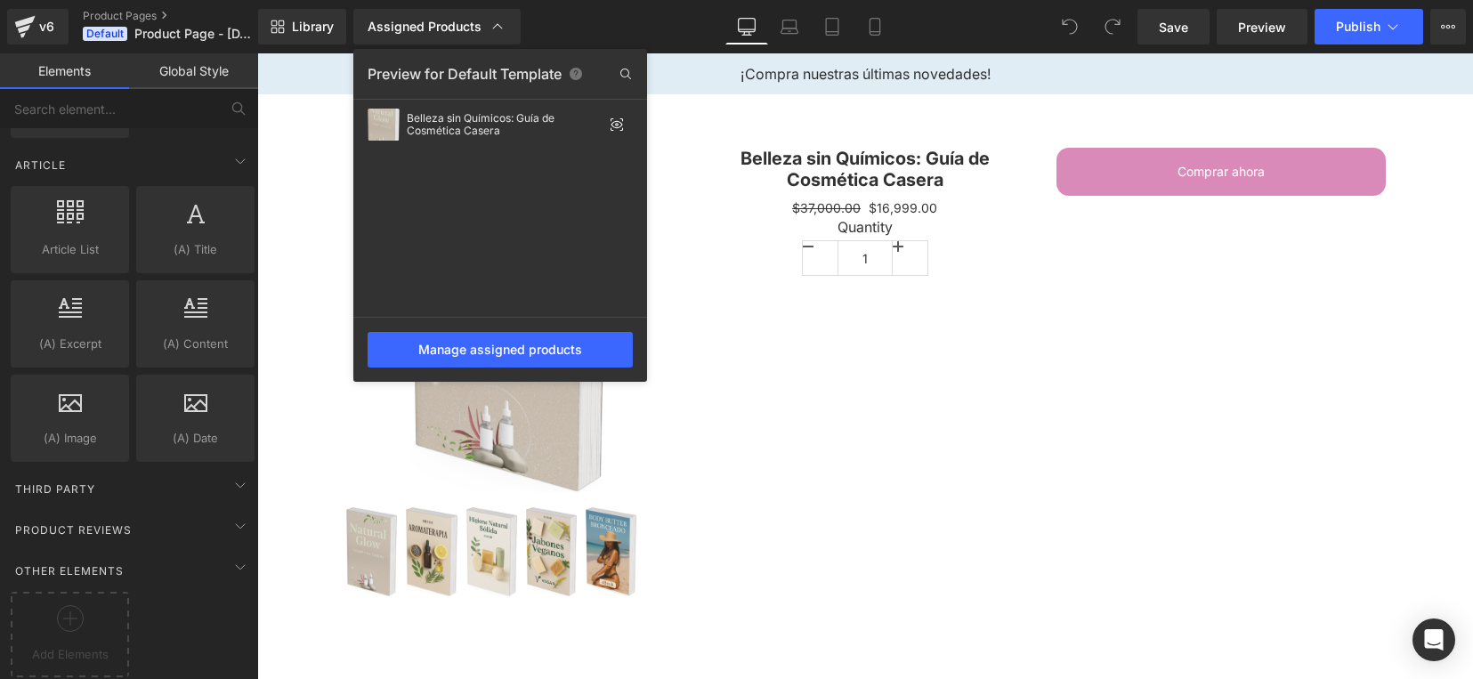
drag, startPoint x: 452, startPoint y: 122, endPoint x: 388, endPoint y: 278, distance: 168.4
click at [388, 278] on div "Belleza sin Químicos: Guía de Cosmética Casera" at bounding box center [500, 210] width 294 height 214
click at [424, 129] on div "Belleza sin Químicos: Guía de Cosmética Casera" at bounding box center [505, 124] width 196 height 25
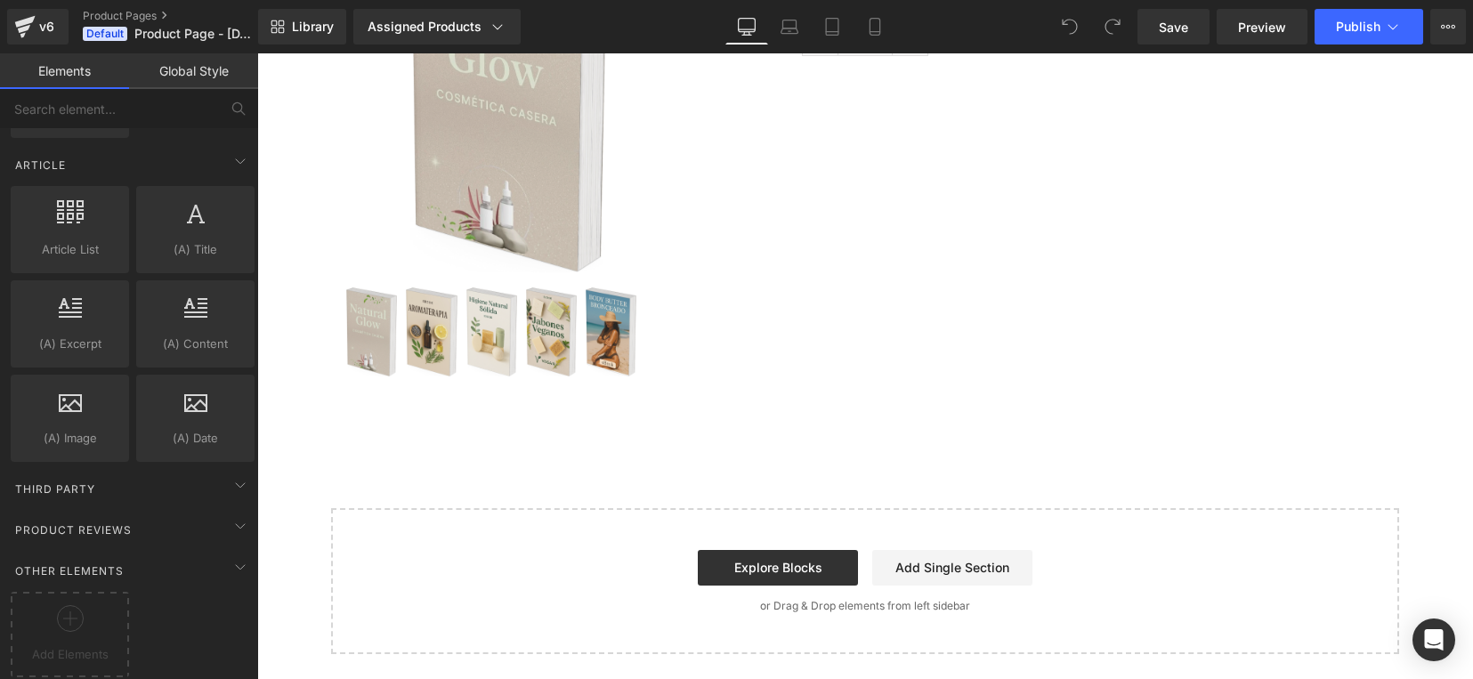
scroll to position [0, 0]
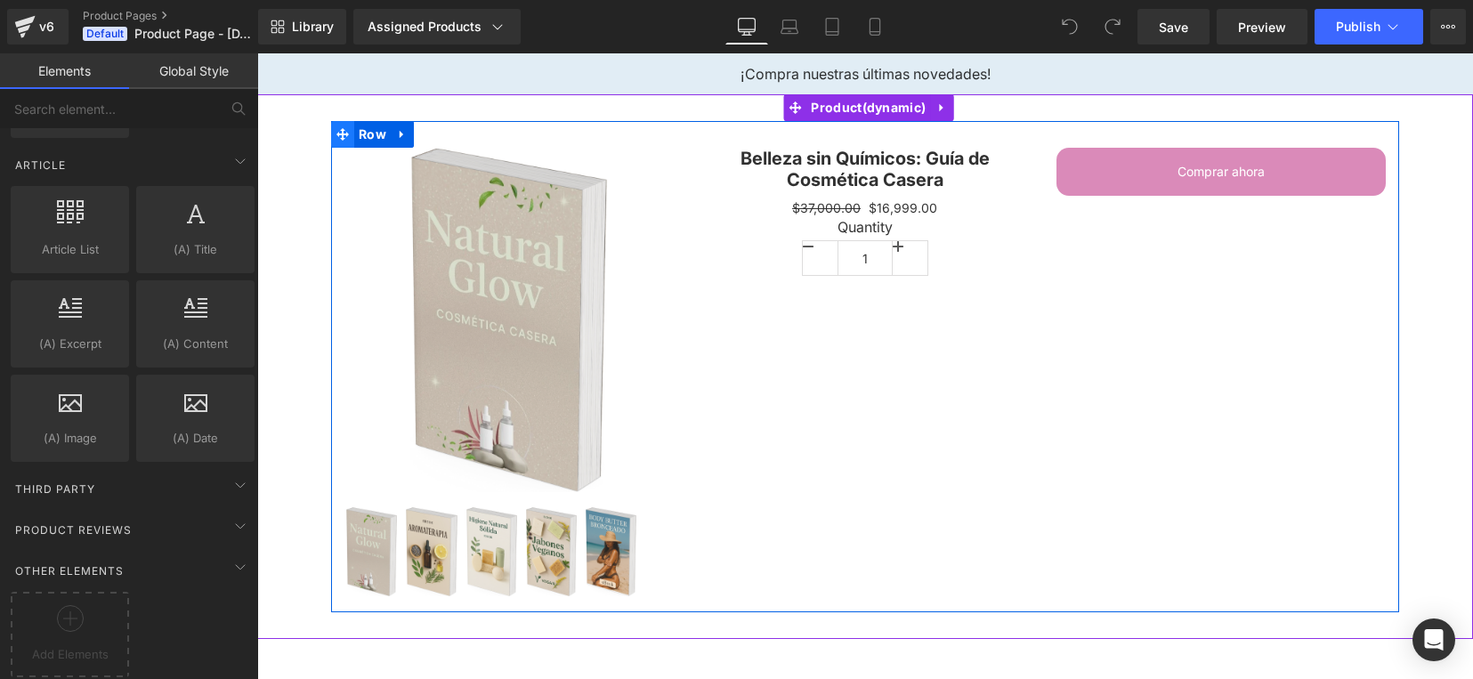
click at [339, 129] on icon at bounding box center [342, 134] width 12 height 13
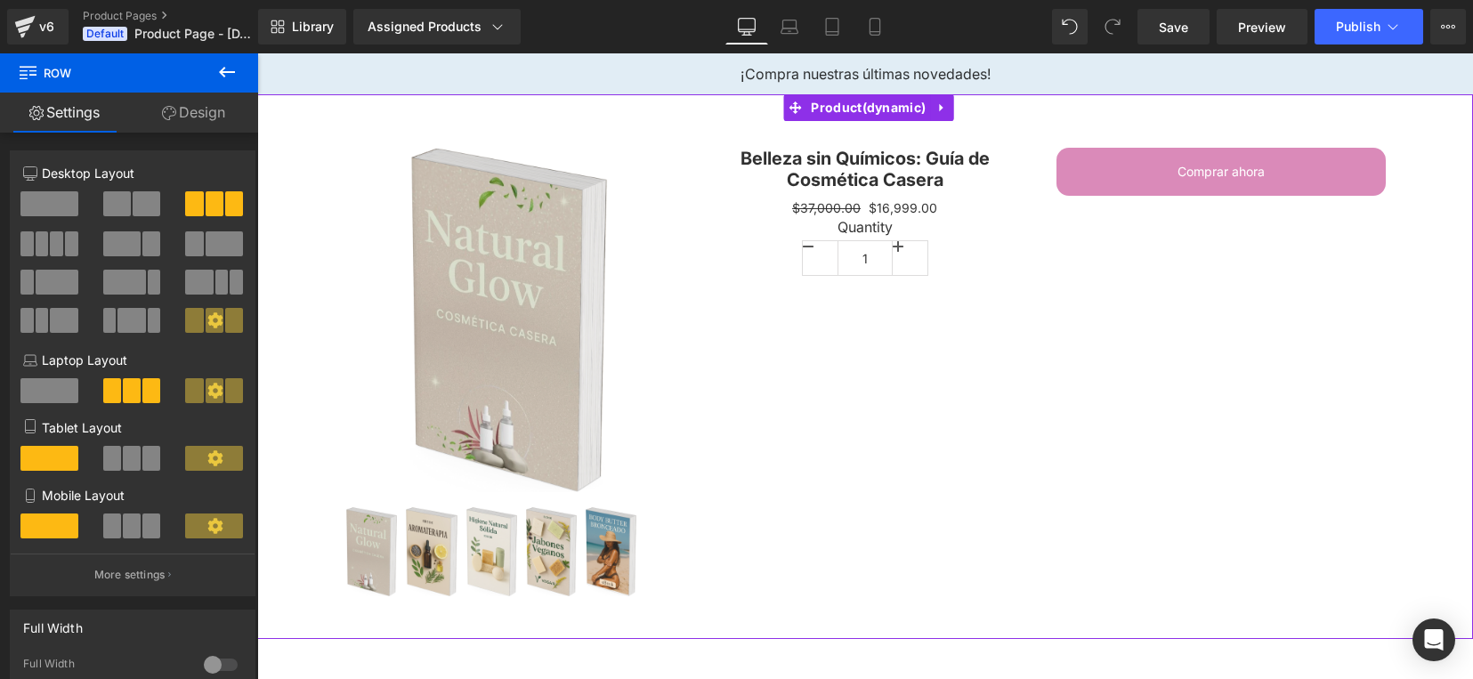
click at [259, 156] on div at bounding box center [259, 366] width 4 height 545
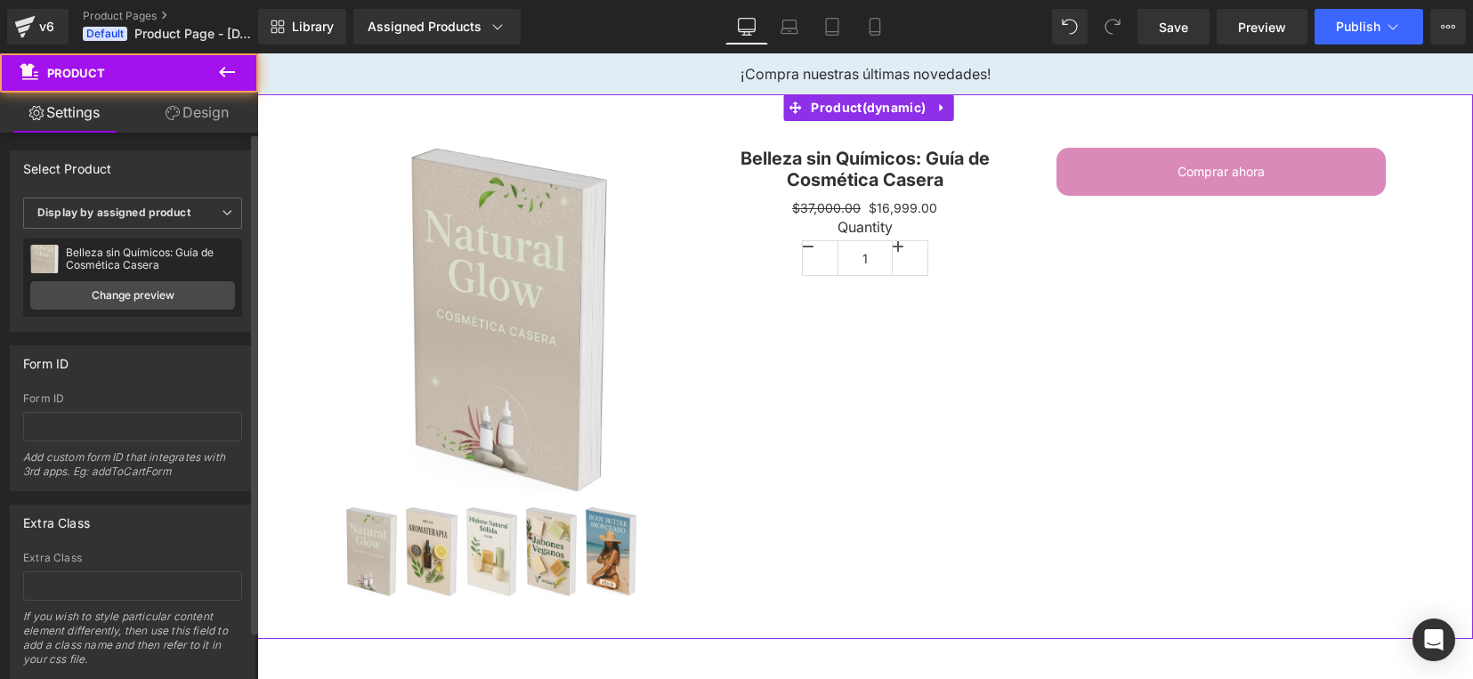
scroll to position [52, 0]
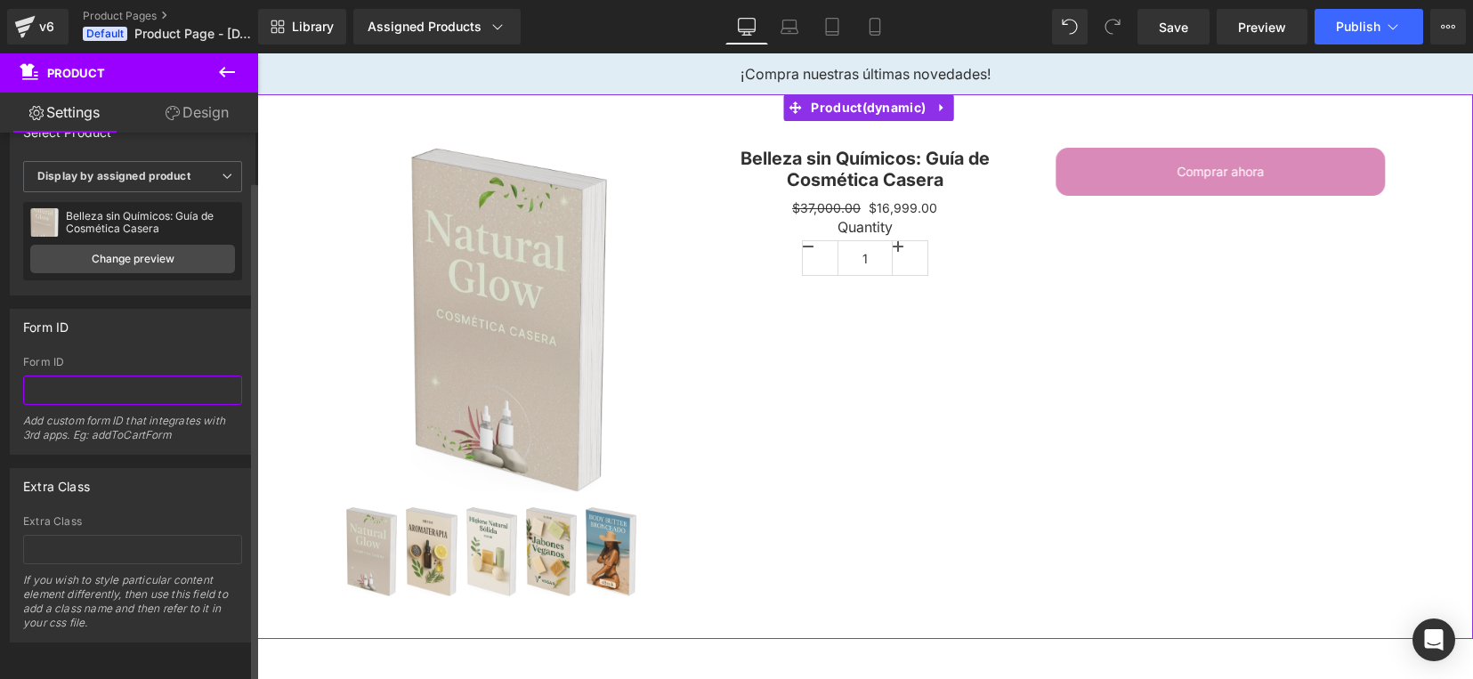
click at [65, 376] on input "text" at bounding box center [132, 390] width 219 height 29
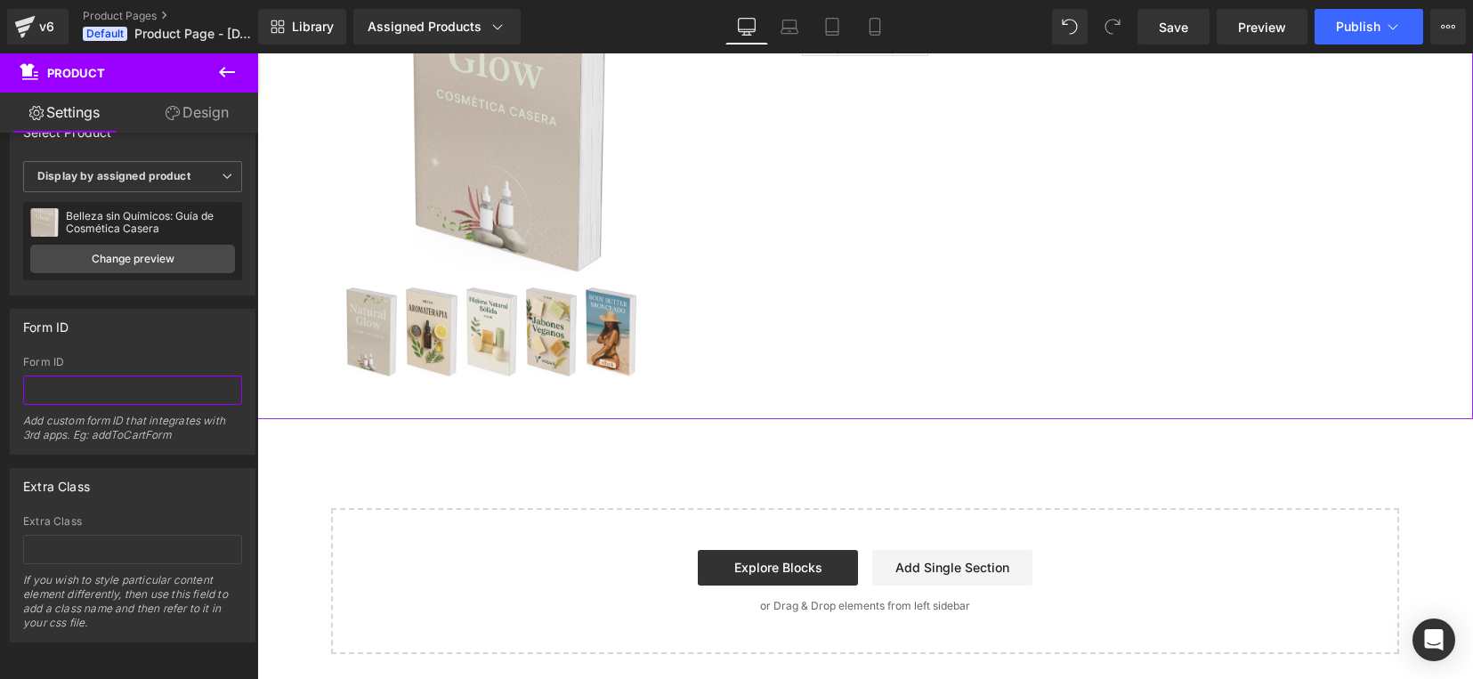
scroll to position [0, 0]
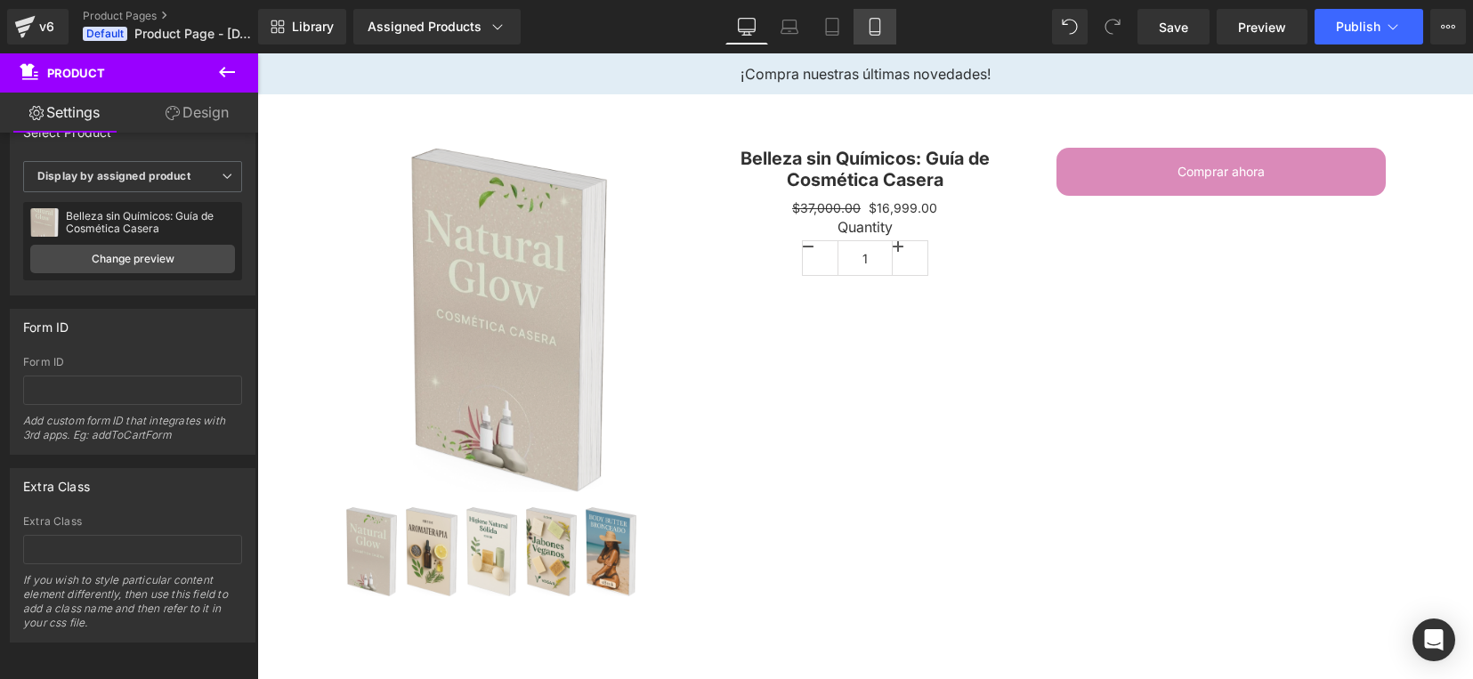
click at [868, 31] on icon at bounding box center [875, 27] width 18 height 18
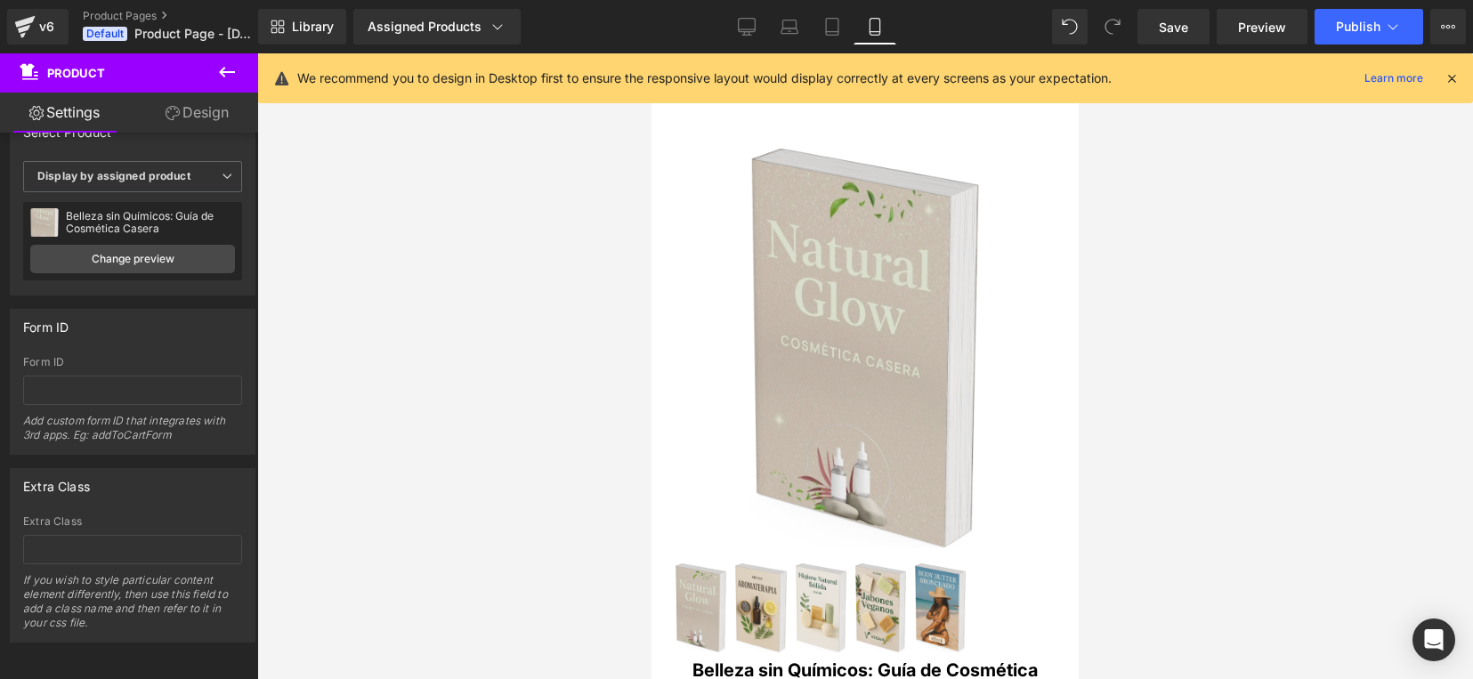
scroll to position [445, 0]
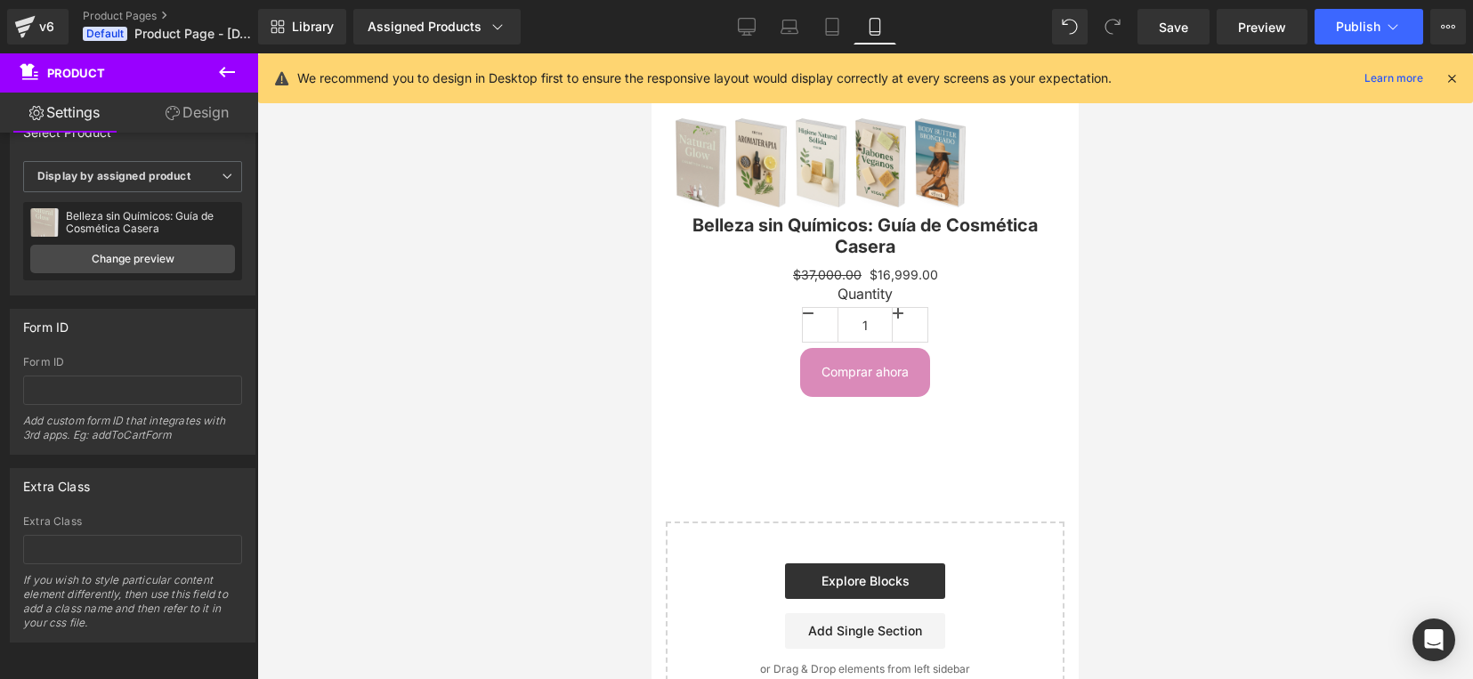
click at [1444, 78] on icon at bounding box center [1452, 78] width 16 height 16
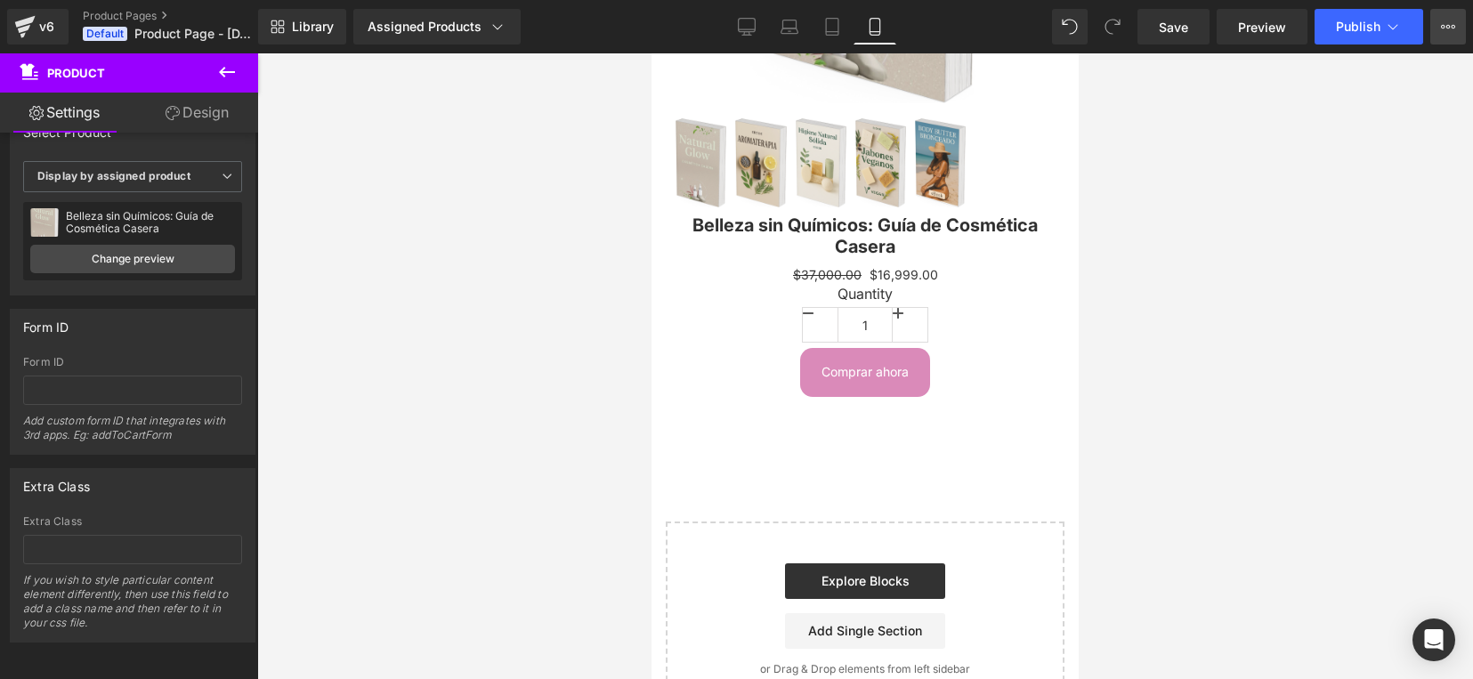
click at [1457, 29] on button "Upgrade Plan View Live Page View with current Template Save Template to Library…" at bounding box center [1448, 27] width 36 height 36
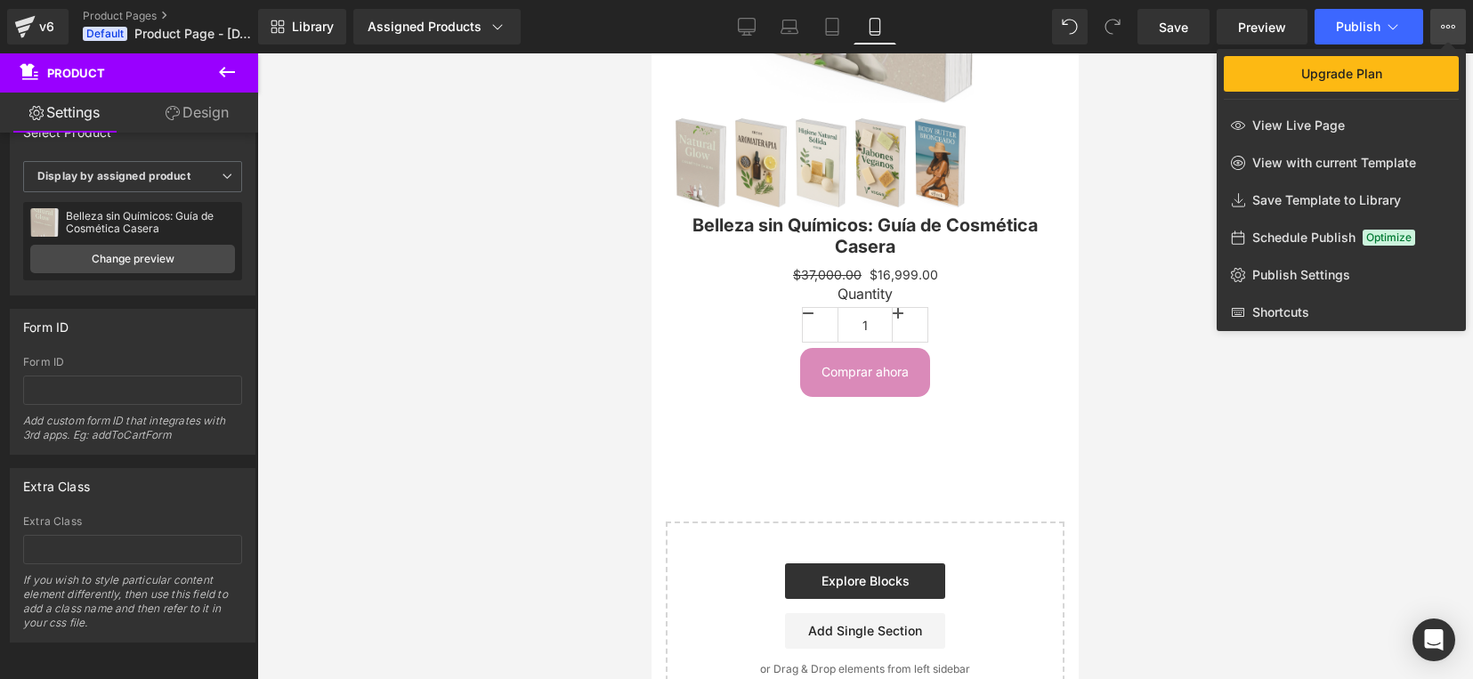
click at [1404, 238] on span "Optimize" at bounding box center [1389, 238] width 53 height 16
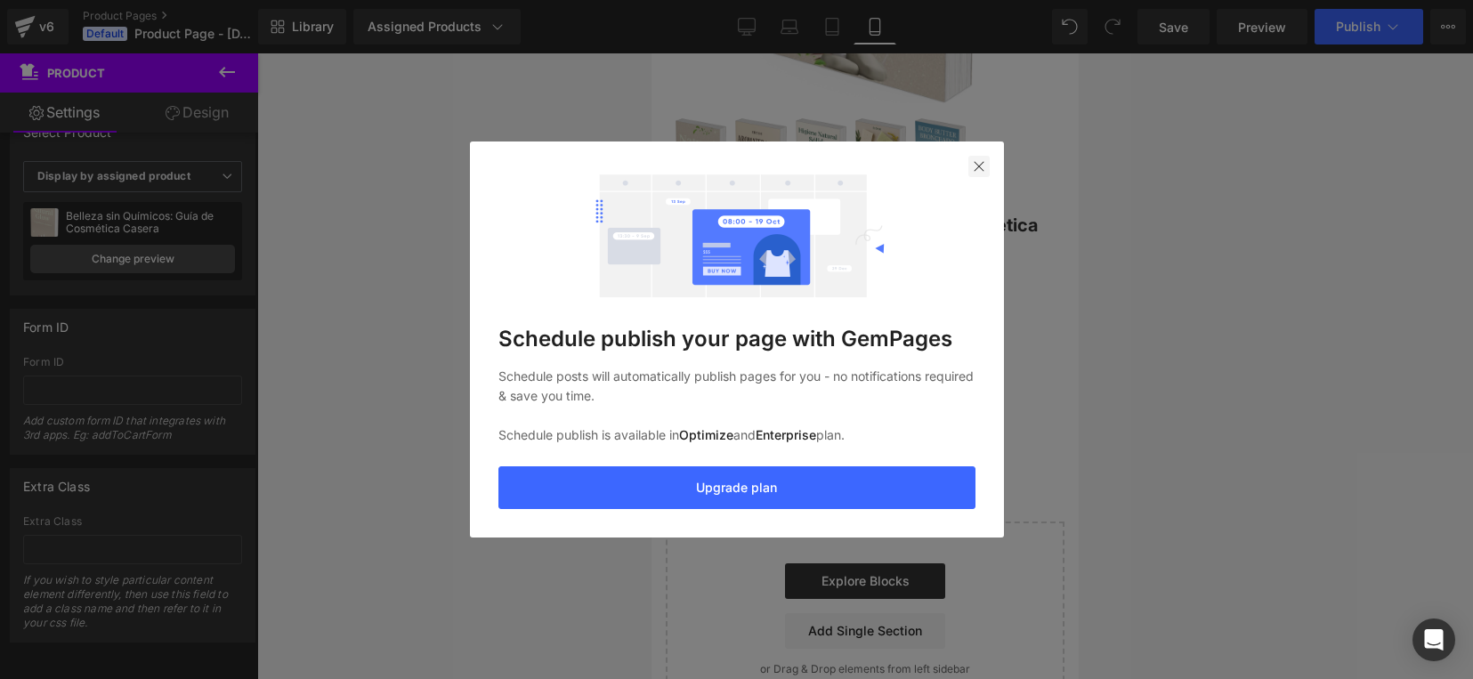
click at [981, 166] on img at bounding box center [979, 166] width 14 height 14
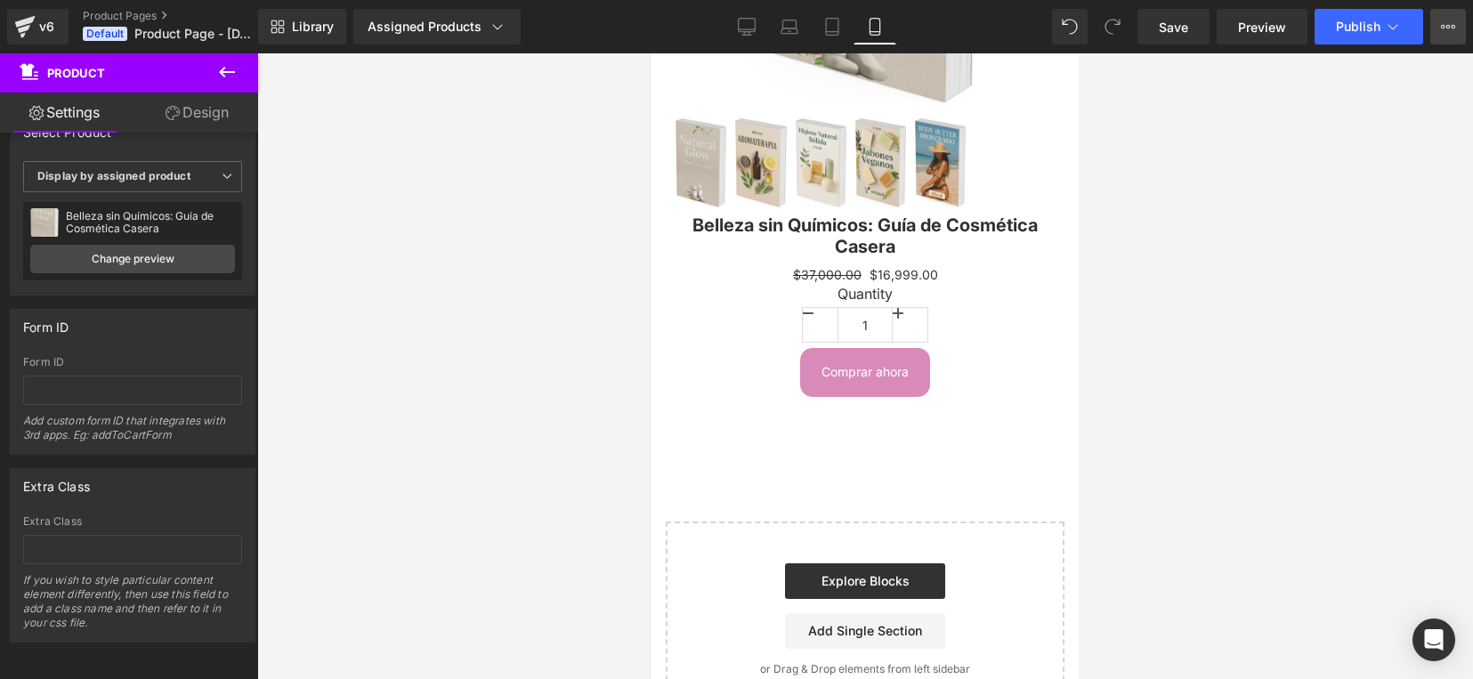
click at [1443, 28] on icon at bounding box center [1448, 27] width 14 height 14
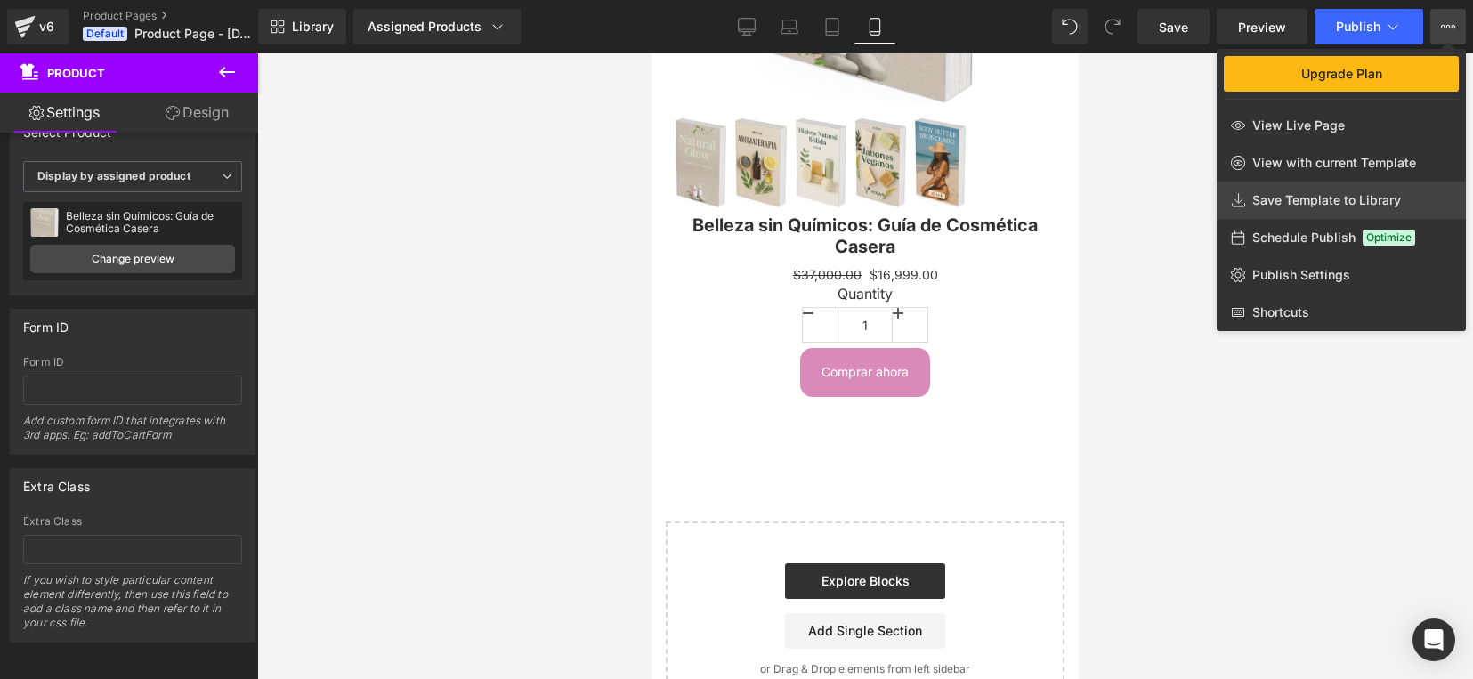
click at [1287, 197] on span "Save Template to Library" at bounding box center [1326, 200] width 149 height 16
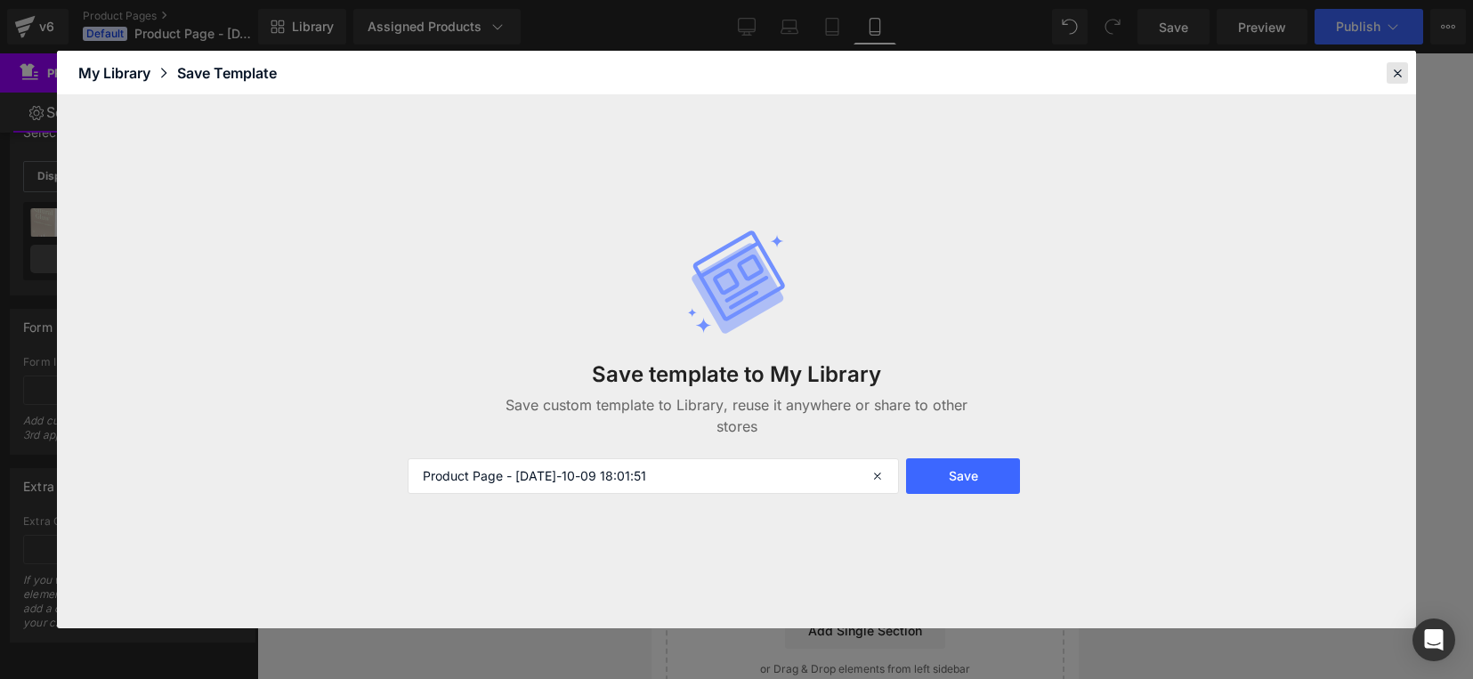
click at [1396, 68] on icon at bounding box center [1397, 73] width 16 height 16
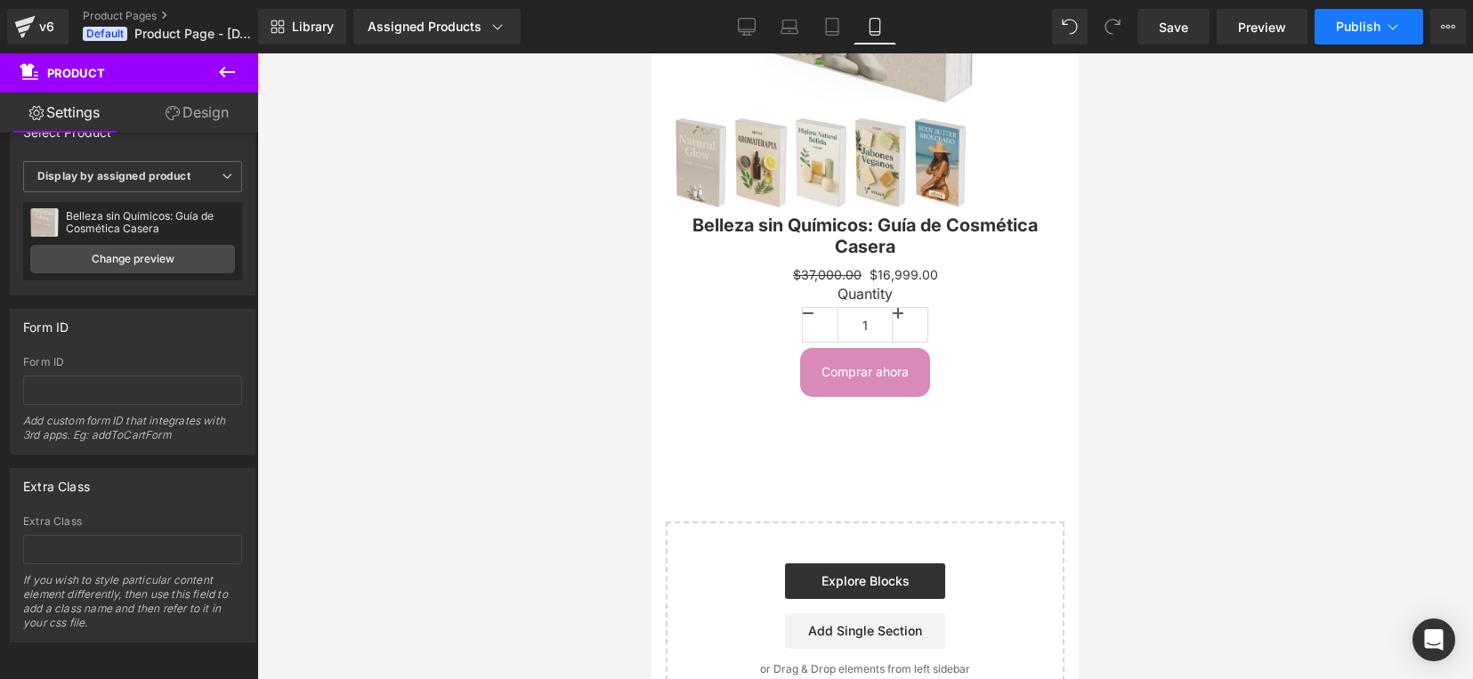
click at [1400, 29] on icon at bounding box center [1393, 27] width 18 height 18
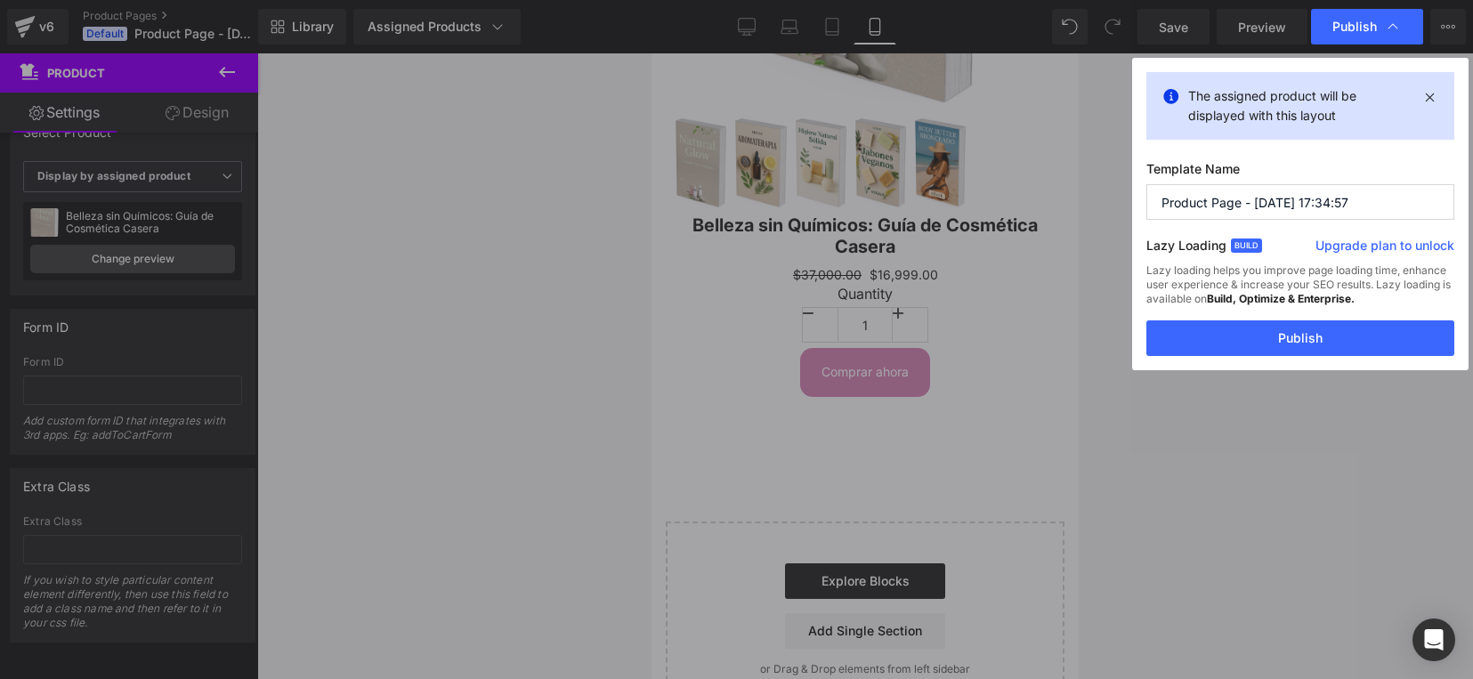
drag, startPoint x: 1387, startPoint y: 196, endPoint x: 918, endPoint y: 219, distance: 468.7
click at [918, 219] on div "Publish The assigned product will be displayed with this layout Template Name P…" at bounding box center [736, 339] width 1473 height 679
click at [1437, 94] on icon at bounding box center [1430, 96] width 20 height 21
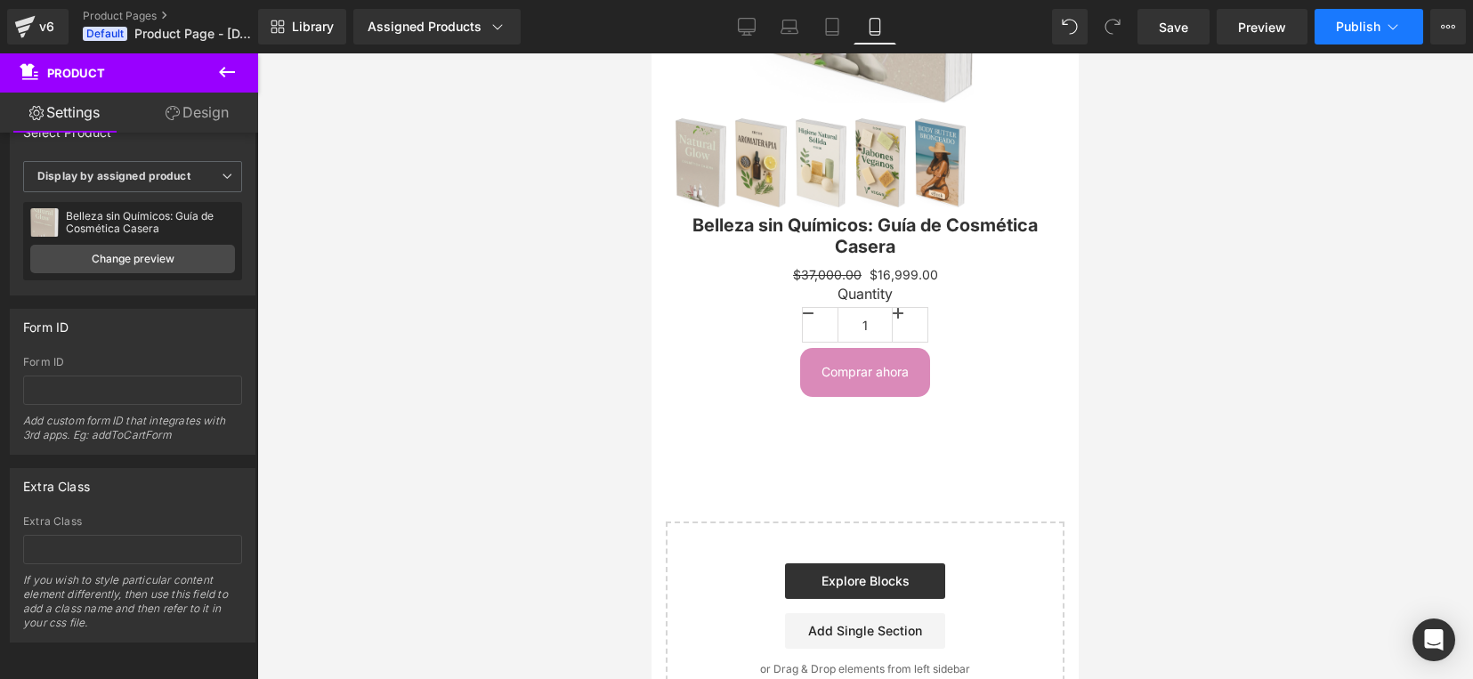
click at [1403, 23] on button "Publish" at bounding box center [1369, 27] width 109 height 36
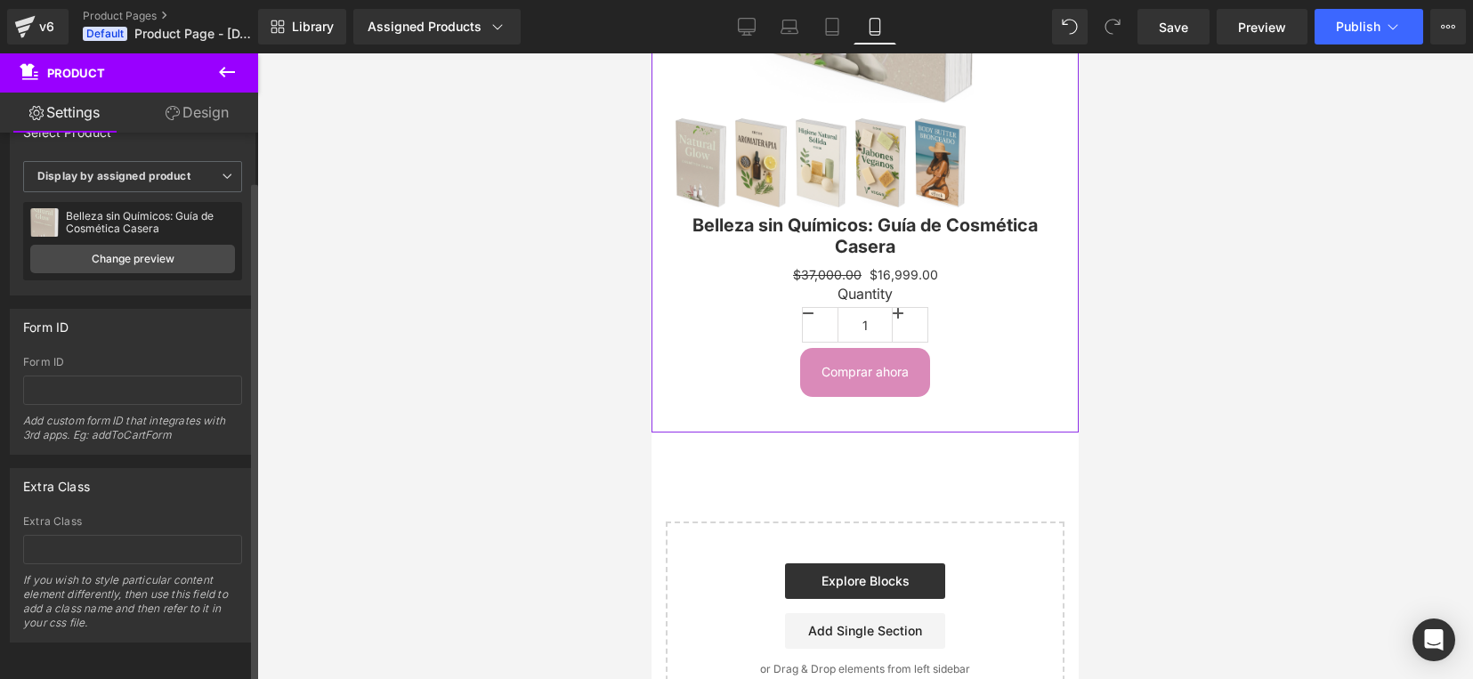
scroll to position [0, 0]
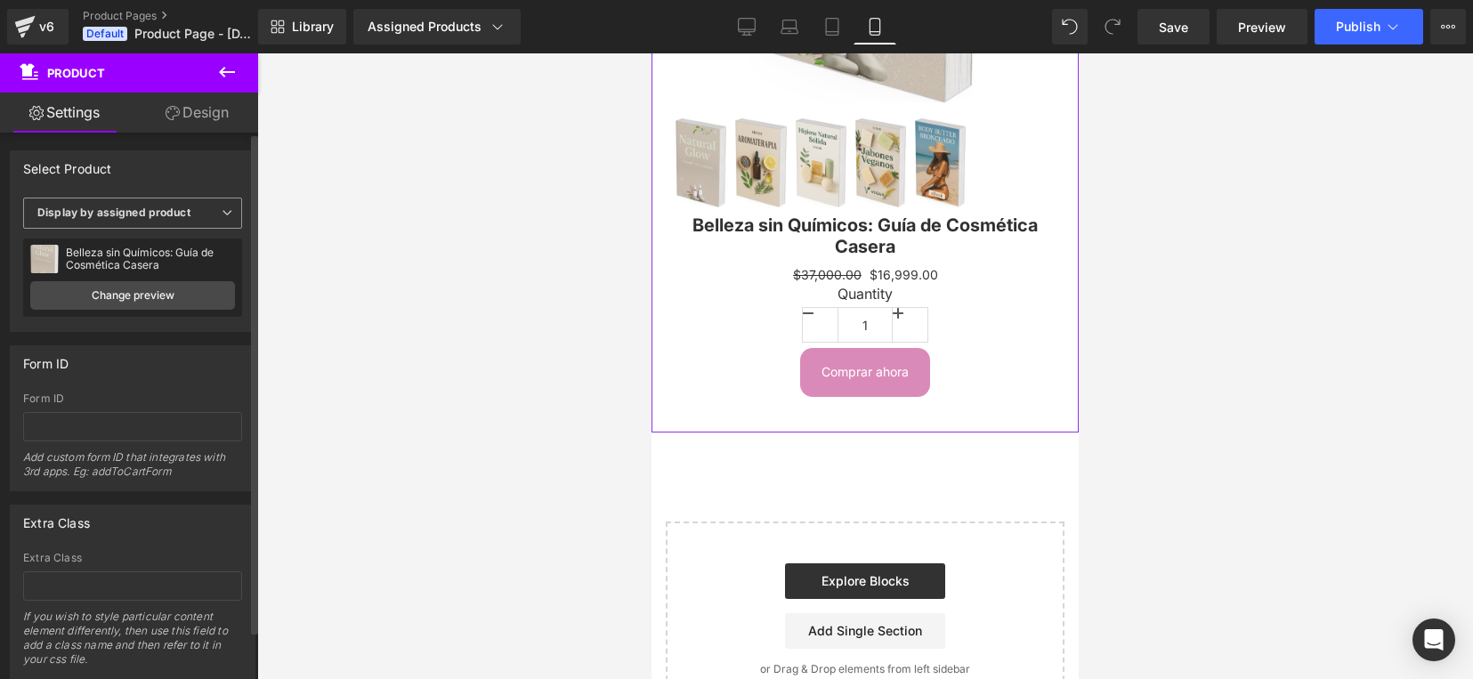
click at [215, 219] on span "Display by assigned product" at bounding box center [132, 213] width 219 height 31
click at [116, 269] on div "Select manually" at bounding box center [91, 268] width 83 height 12
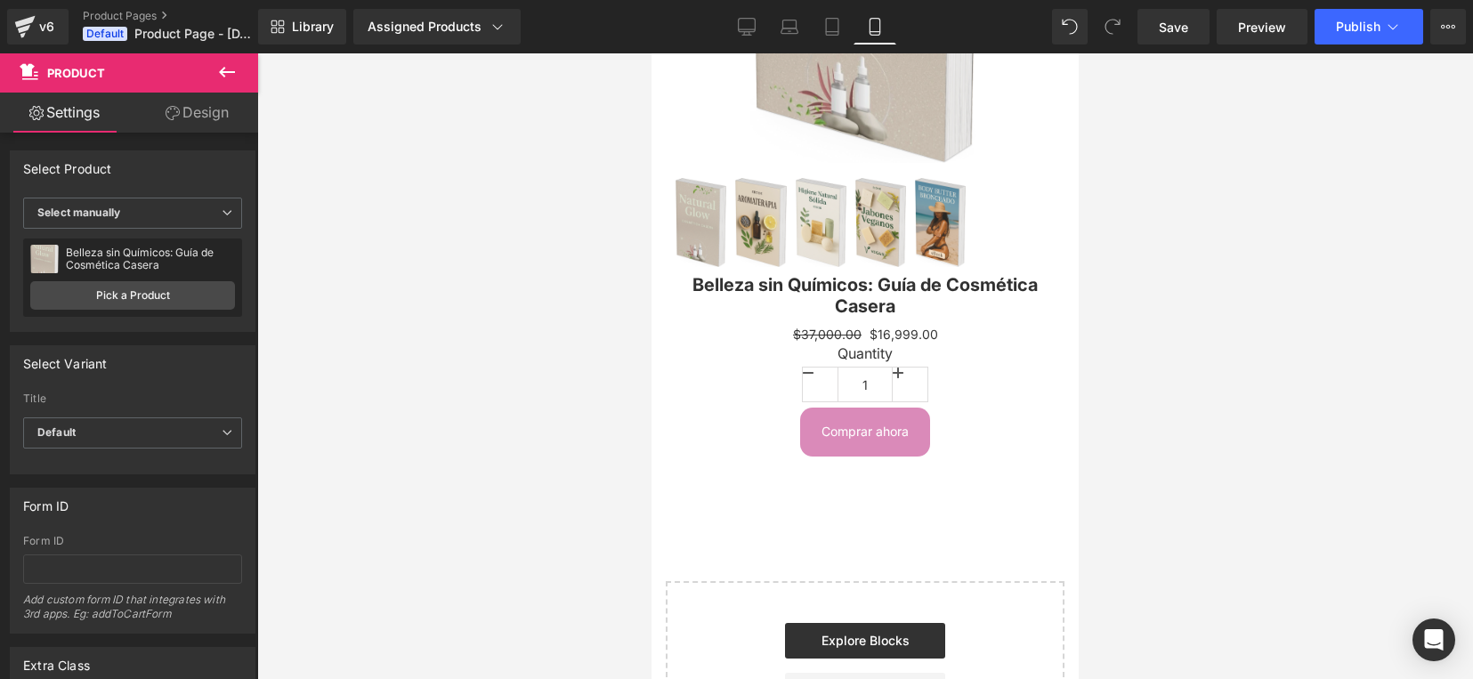
scroll to position [497, 0]
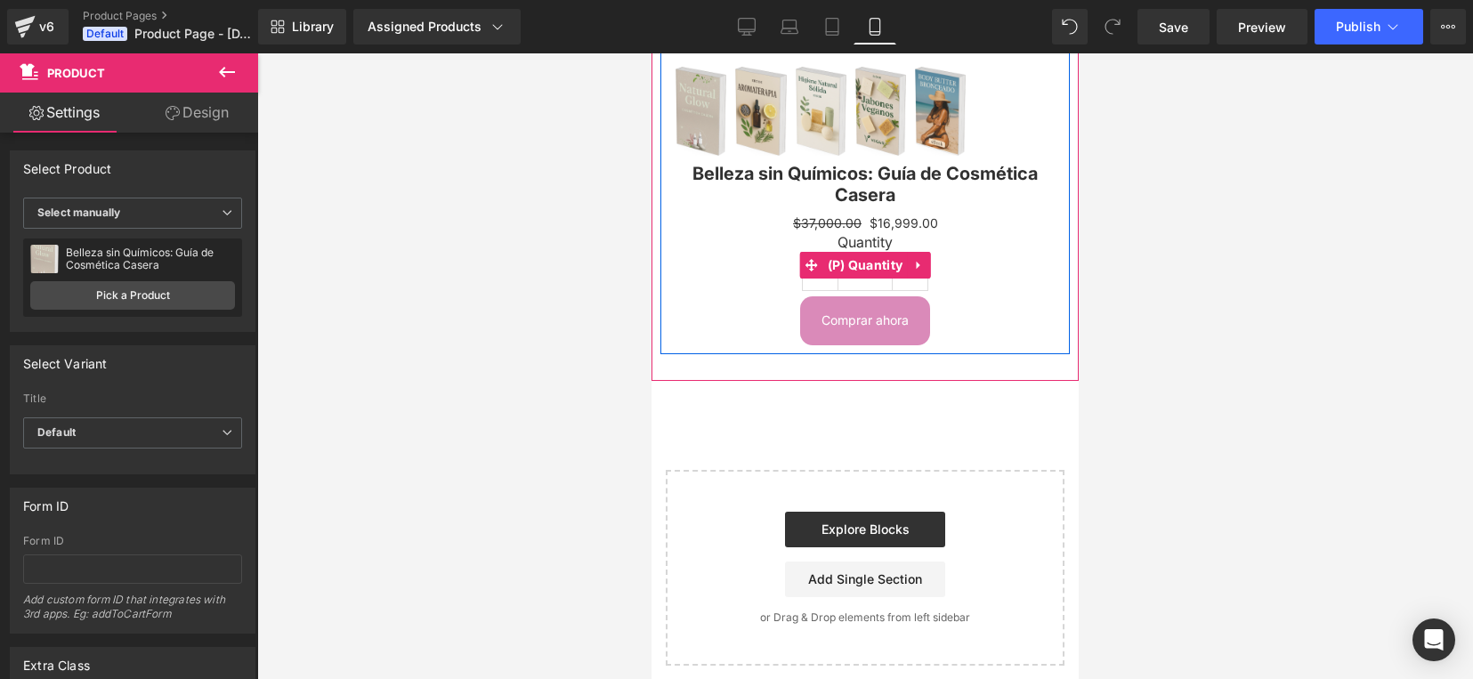
click at [853, 272] on input "1" at bounding box center [864, 274] width 53 height 36
click at [803, 271] on link at bounding box center [821, 273] width 36 height 34
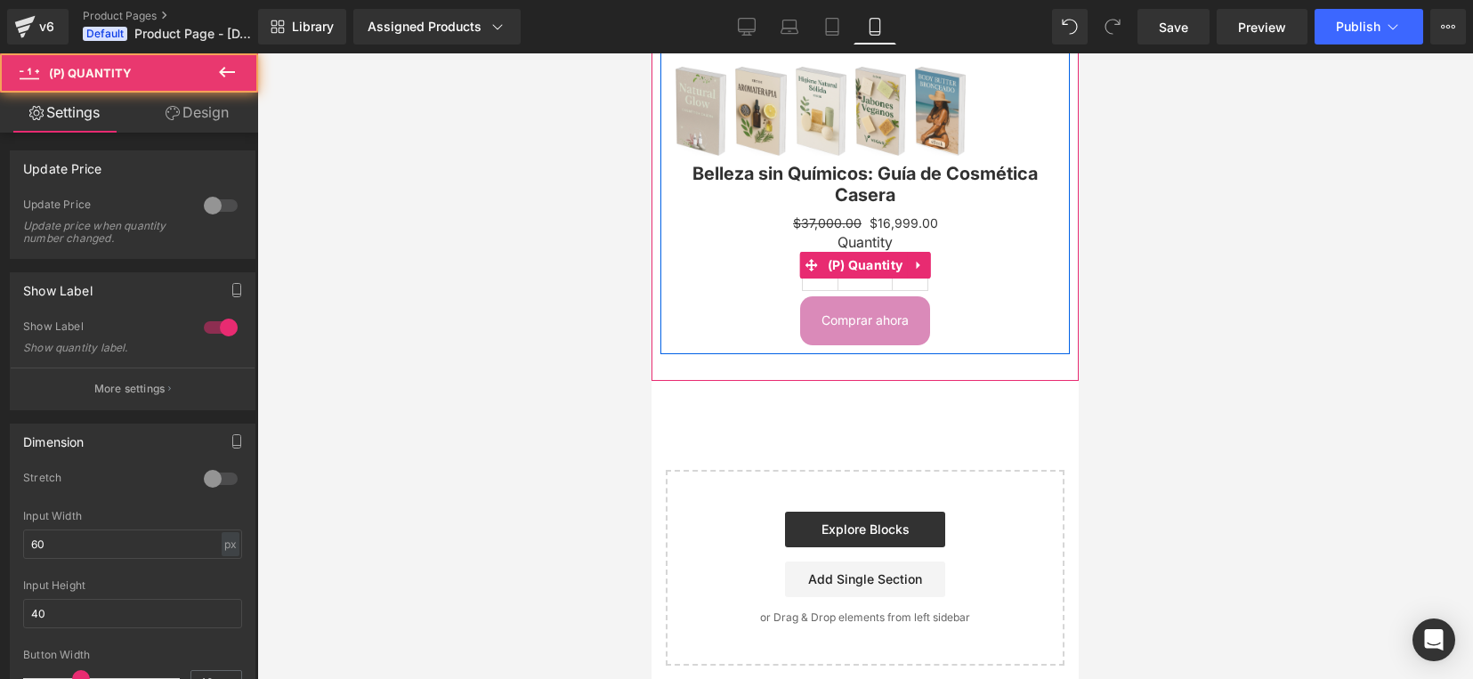
drag, startPoint x: 813, startPoint y: 277, endPoint x: 795, endPoint y: 272, distance: 18.3
click at [794, 272] on div "Quantity 1" at bounding box center [865, 265] width 383 height 63
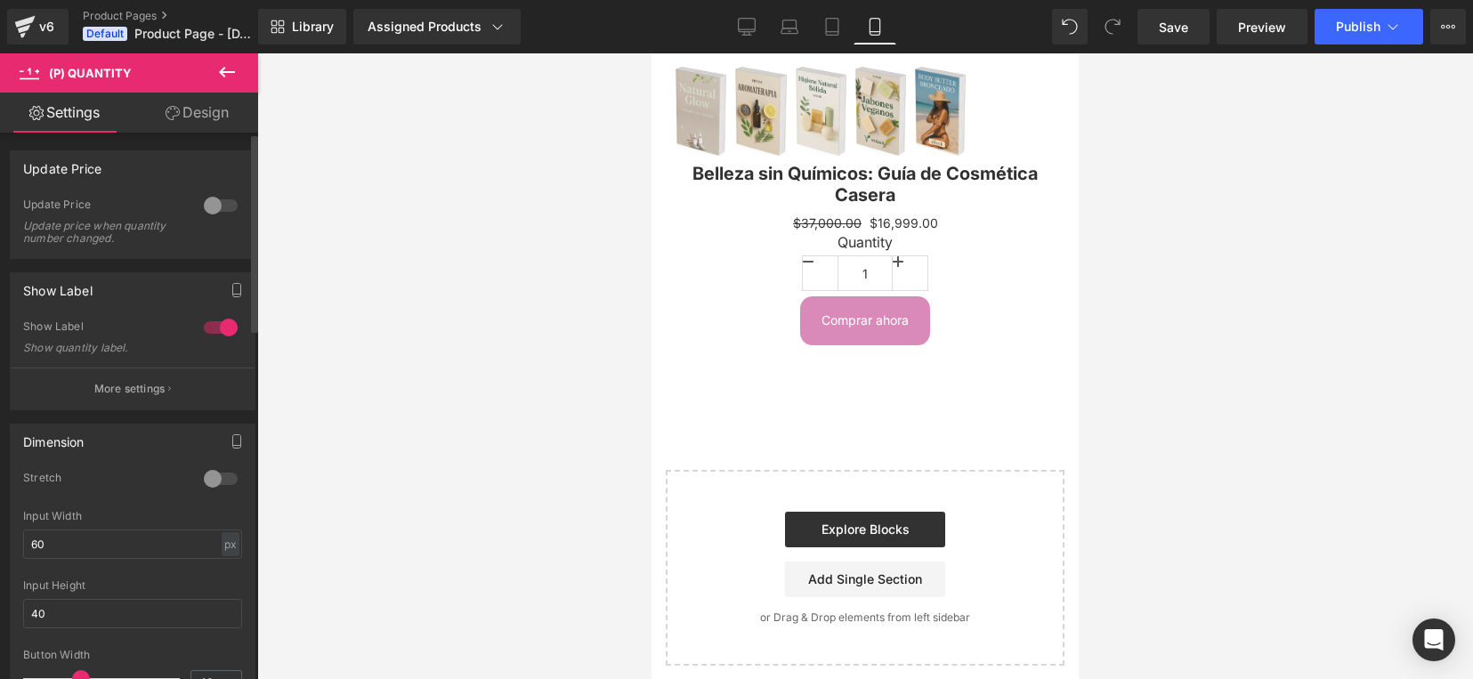
scroll to position [111, 0]
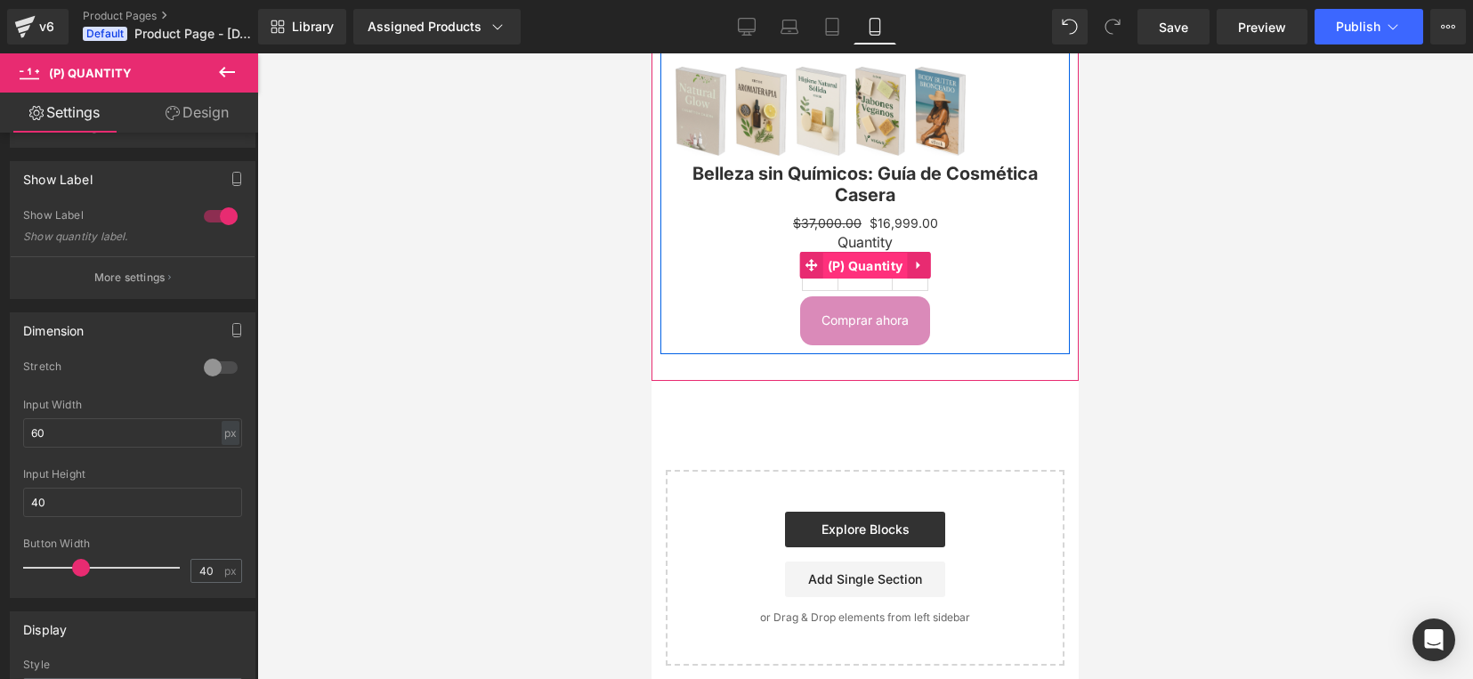
click at [823, 264] on span "(P) Quantity" at bounding box center [865, 266] width 85 height 27
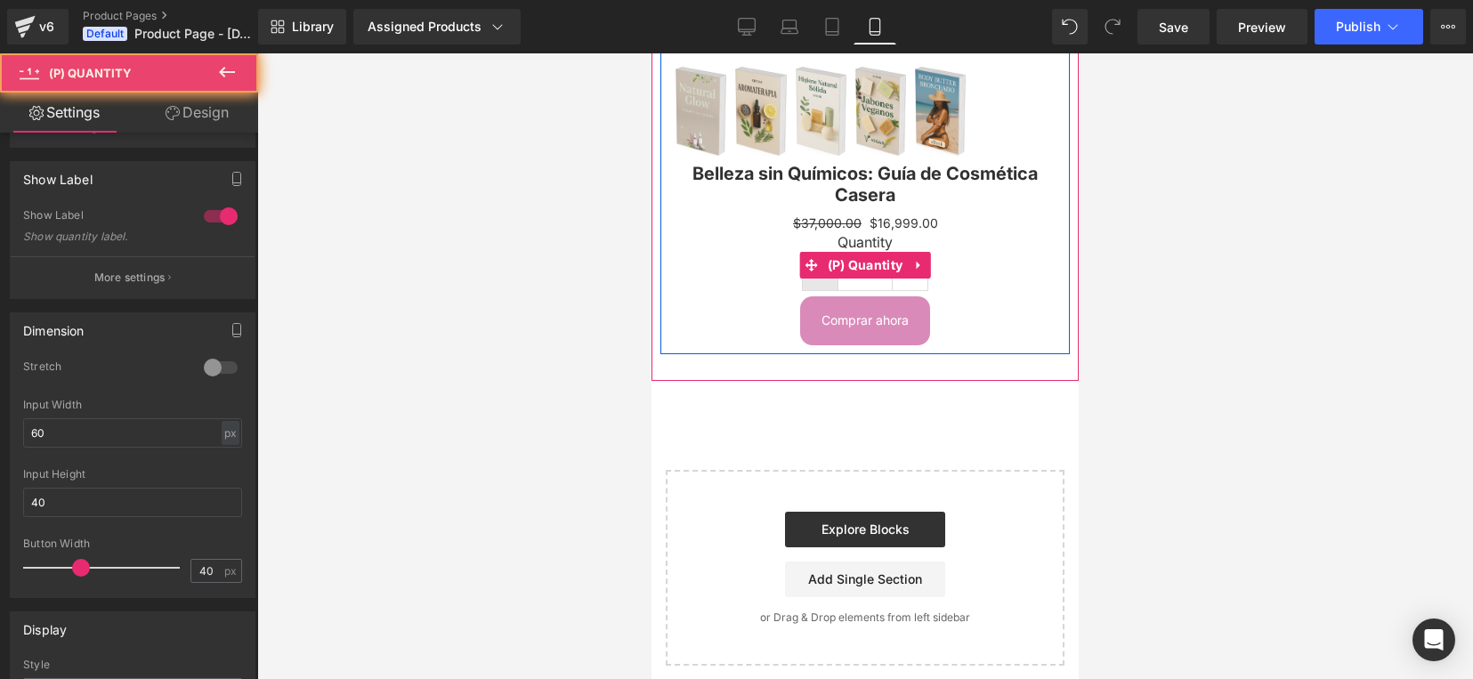
click at [817, 277] on link at bounding box center [821, 273] width 36 height 34
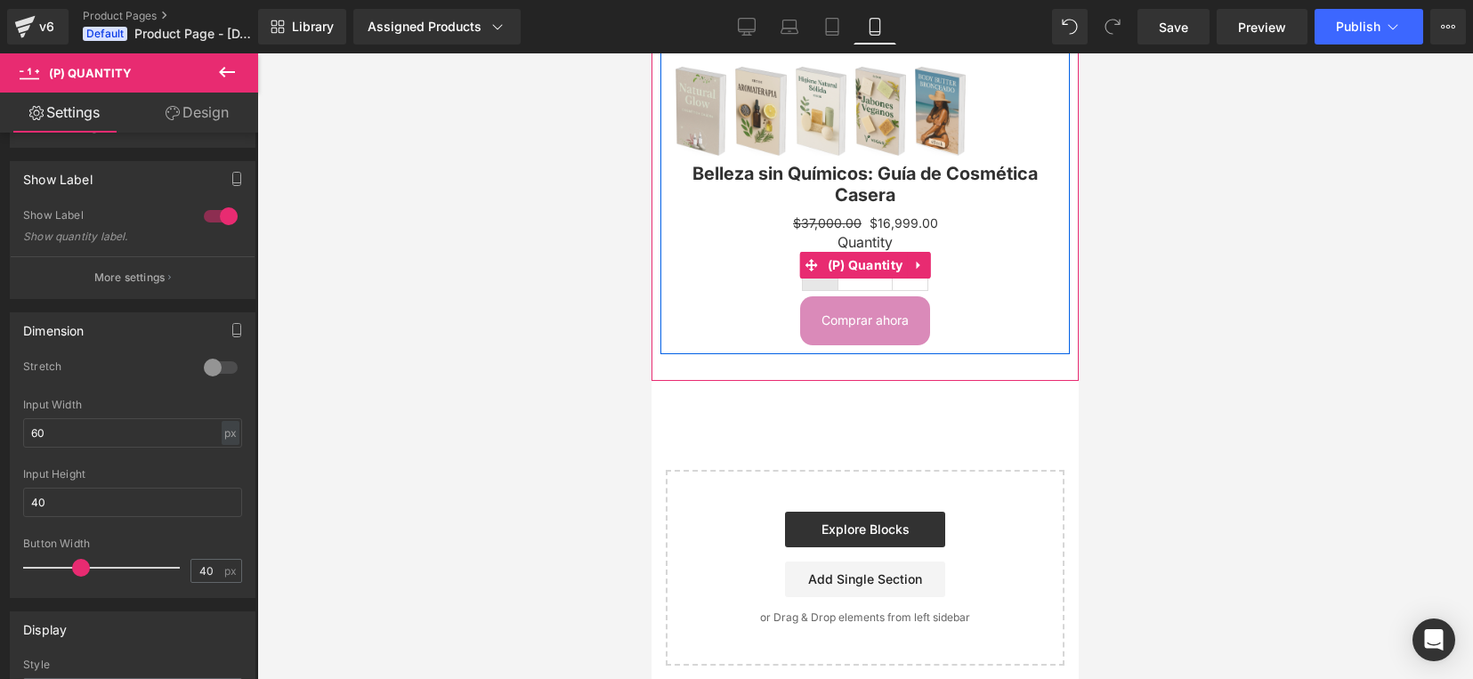
click at [817, 277] on link at bounding box center [821, 273] width 36 height 34
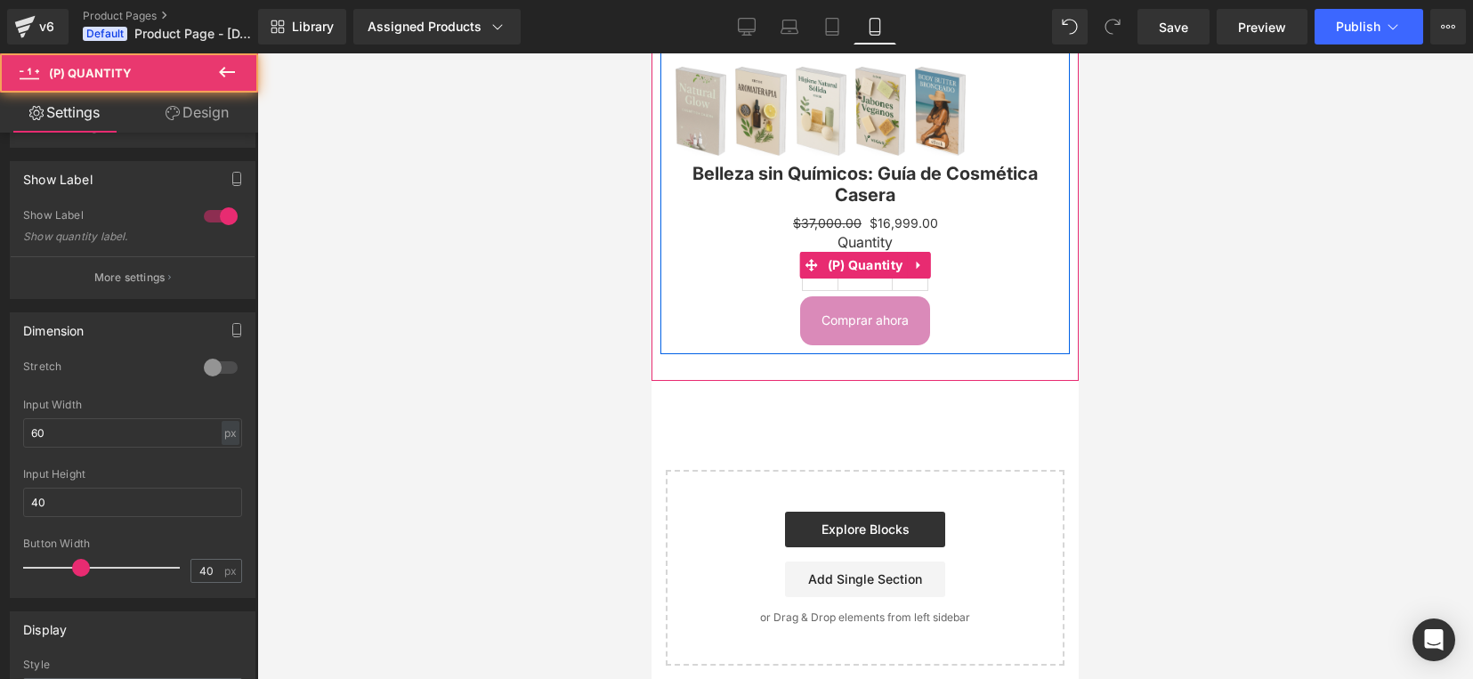
click at [1013, 279] on div "Quantity 1" at bounding box center [865, 265] width 383 height 63
click at [749, 234] on label "Quantity" at bounding box center [865, 244] width 383 height 21
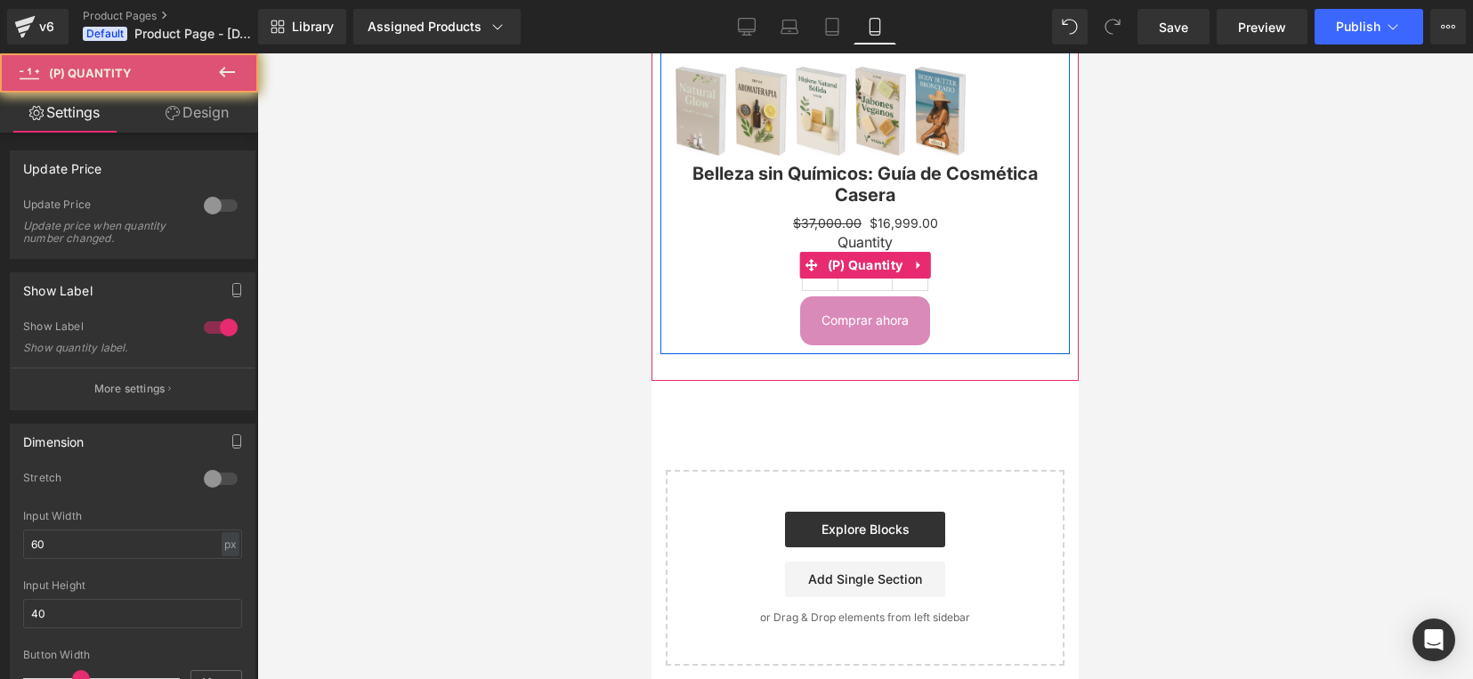
click at [1268, 218] on div at bounding box center [865, 366] width 1216 height 626
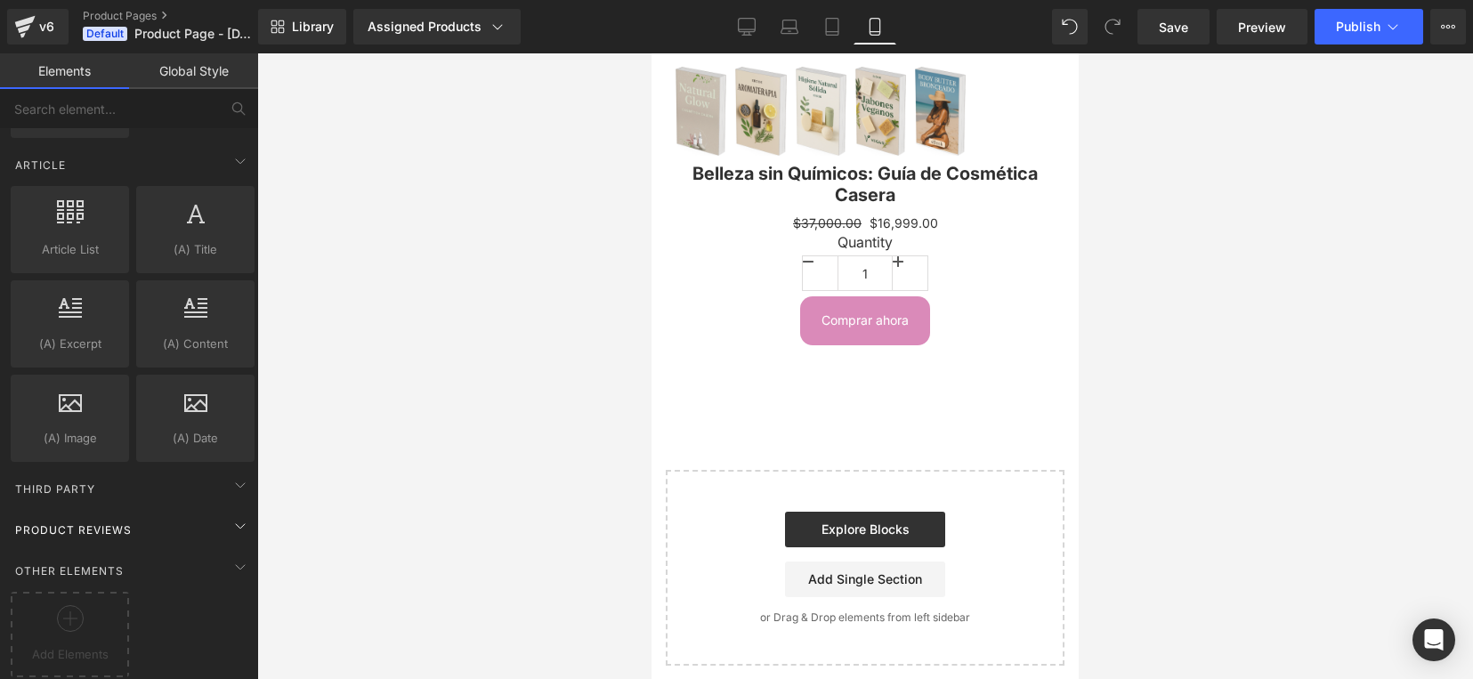
click at [94, 522] on div "Product Reviews" at bounding box center [132, 530] width 251 height 36
click at [231, 547] on div "Other Elements Add Elements" at bounding box center [132, 614] width 251 height 134
click at [236, 556] on icon at bounding box center [240, 566] width 21 height 21
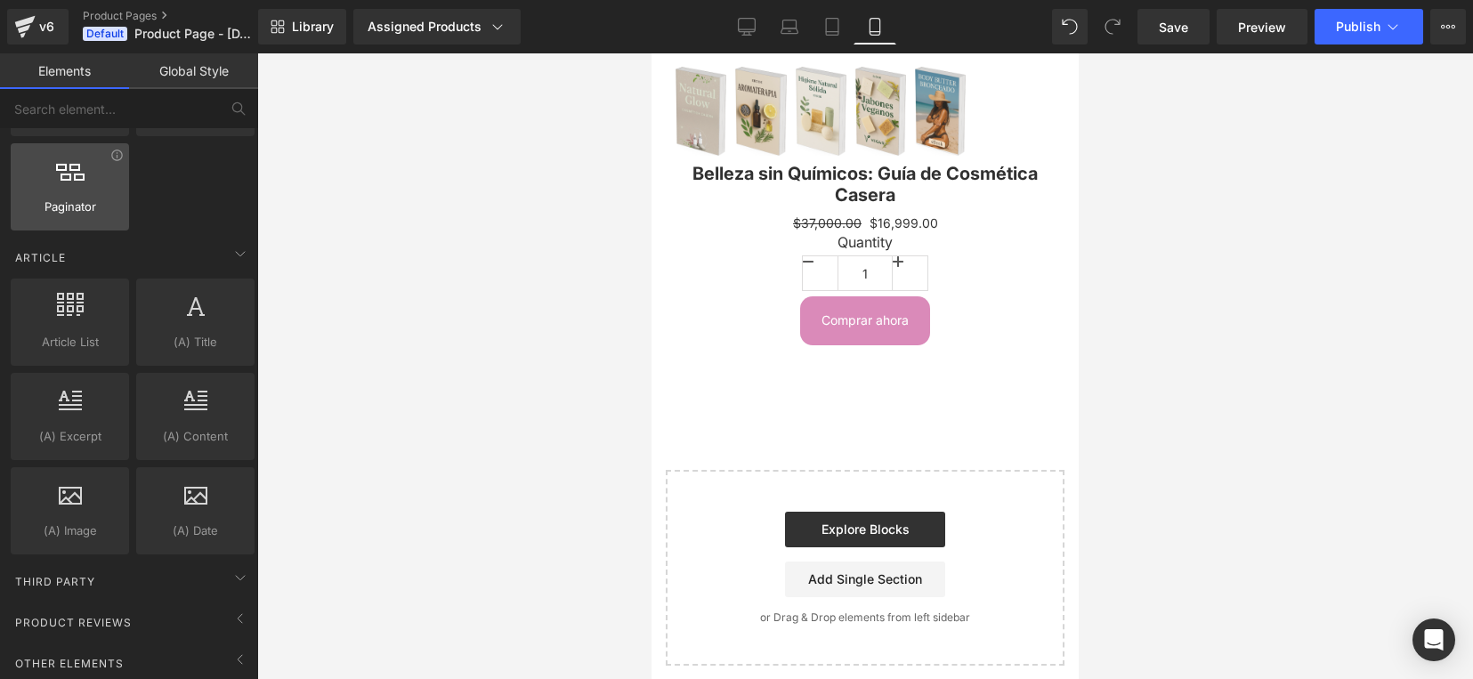
click at [50, 169] on div at bounding box center [70, 178] width 108 height 40
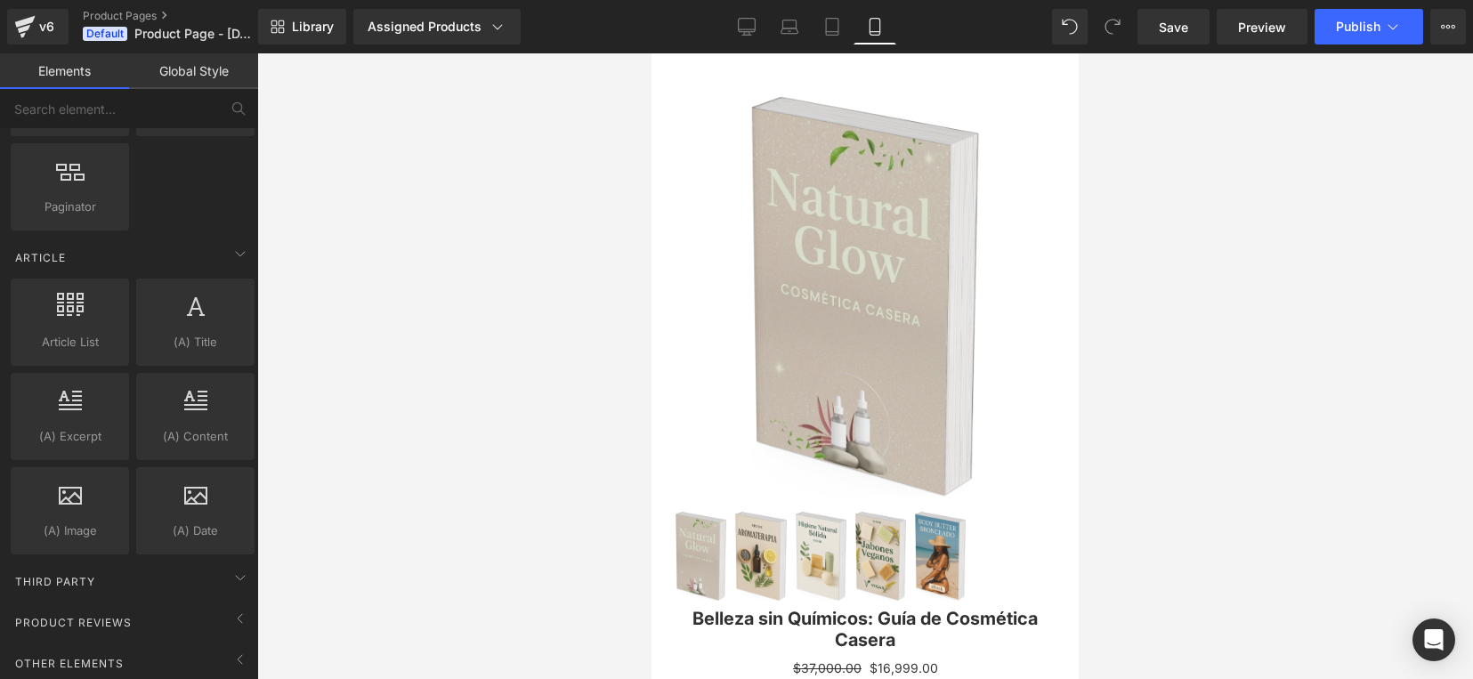
scroll to position [0, 0]
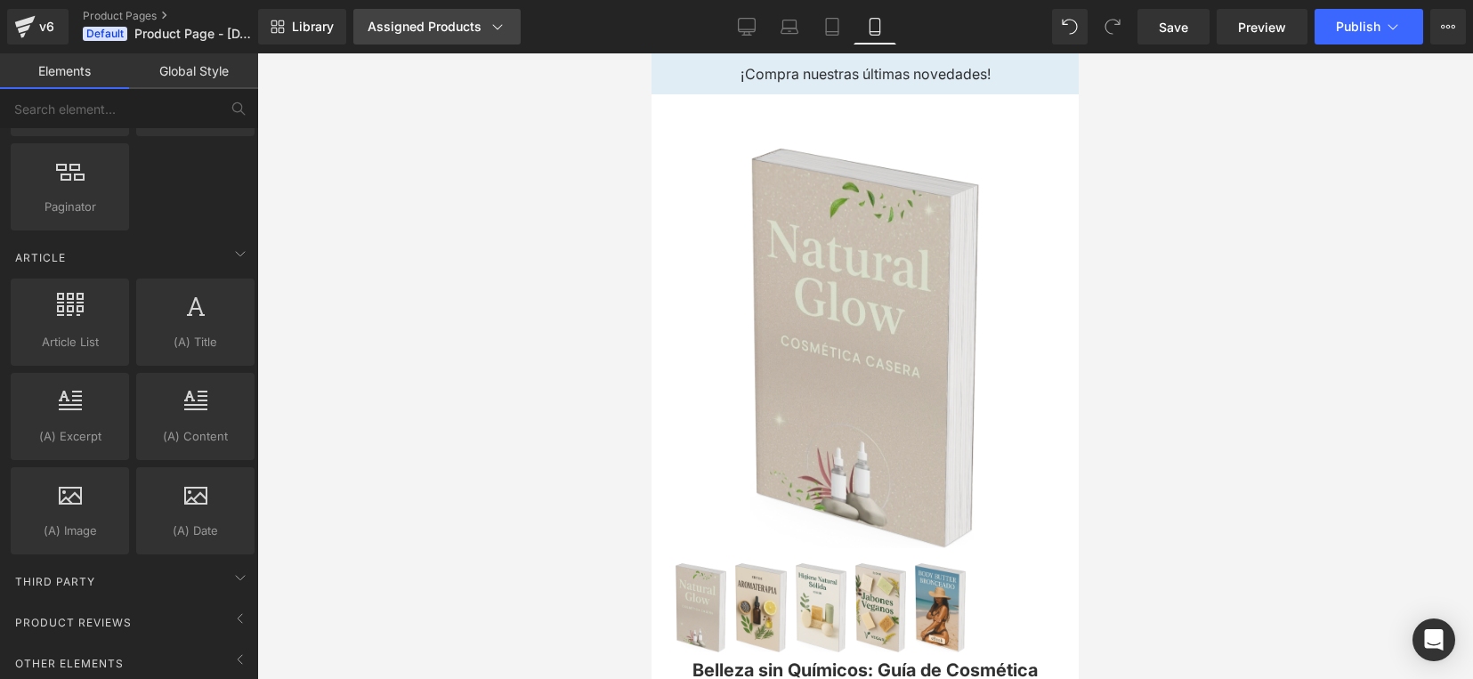
click at [489, 25] on icon at bounding box center [498, 27] width 18 height 18
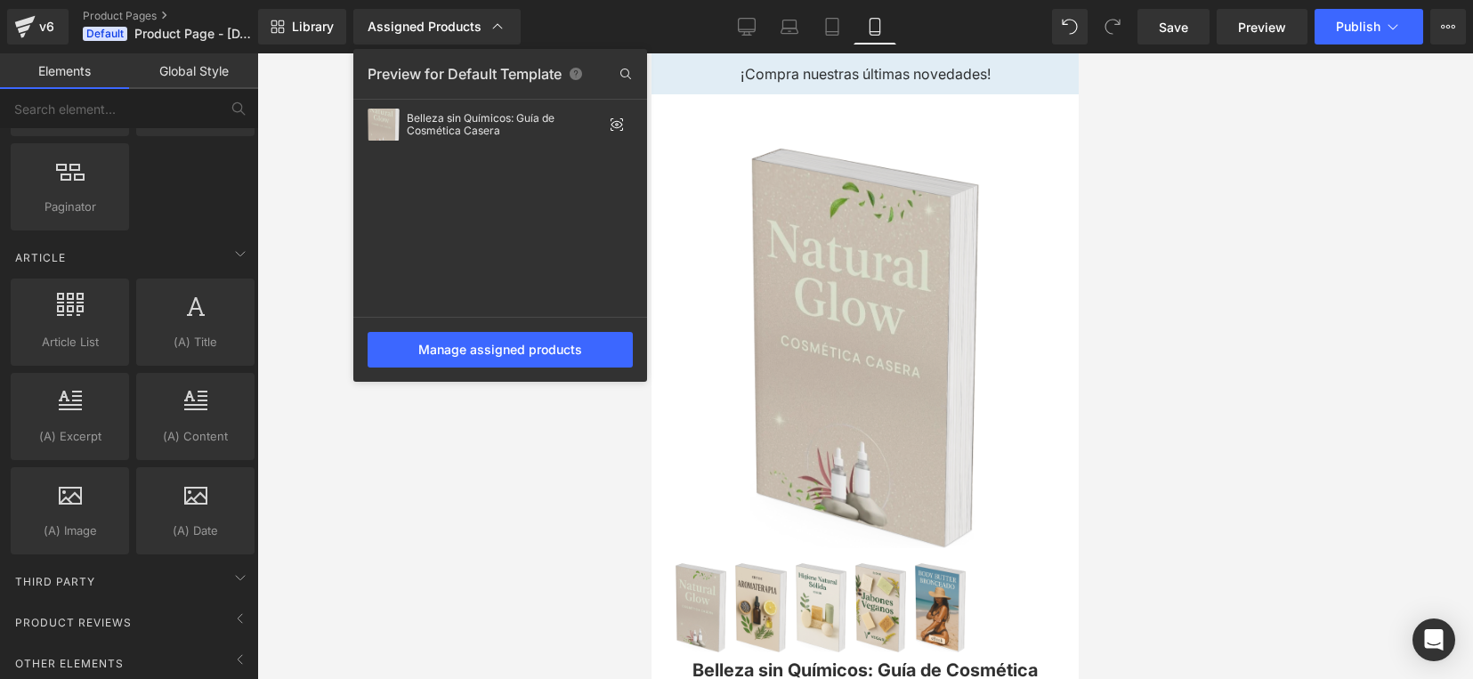
click at [259, 153] on div at bounding box center [865, 366] width 1216 height 626
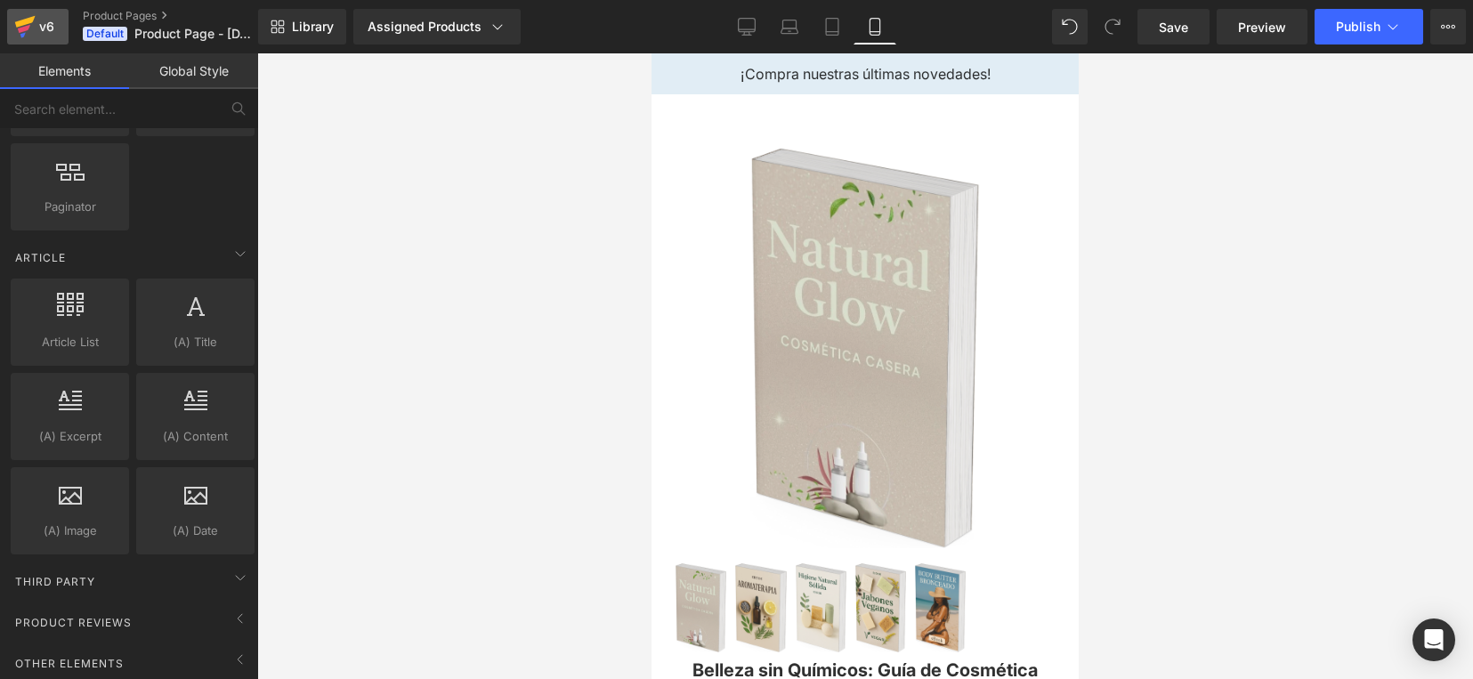
click at [38, 19] on div "v6" at bounding box center [47, 26] width 22 height 23
